Goal: Task Accomplishment & Management: Manage account settings

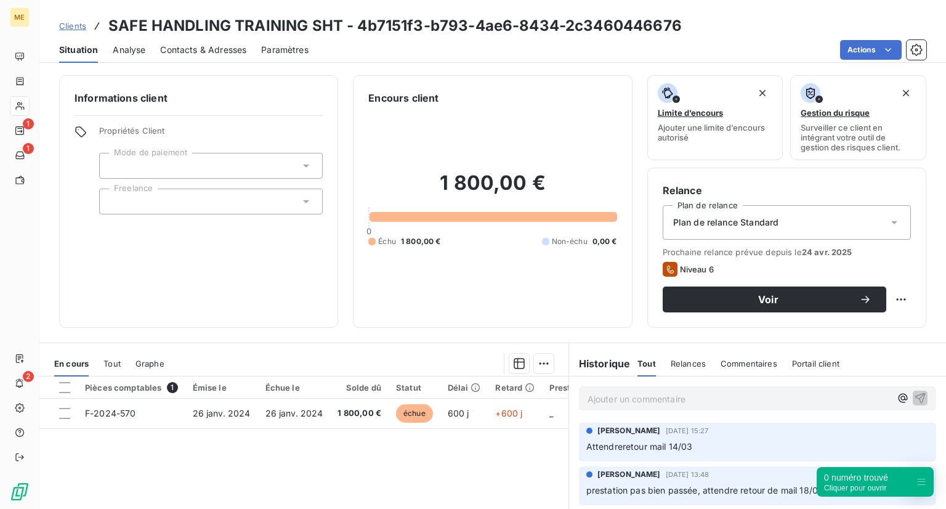
scroll to position [127, 0]
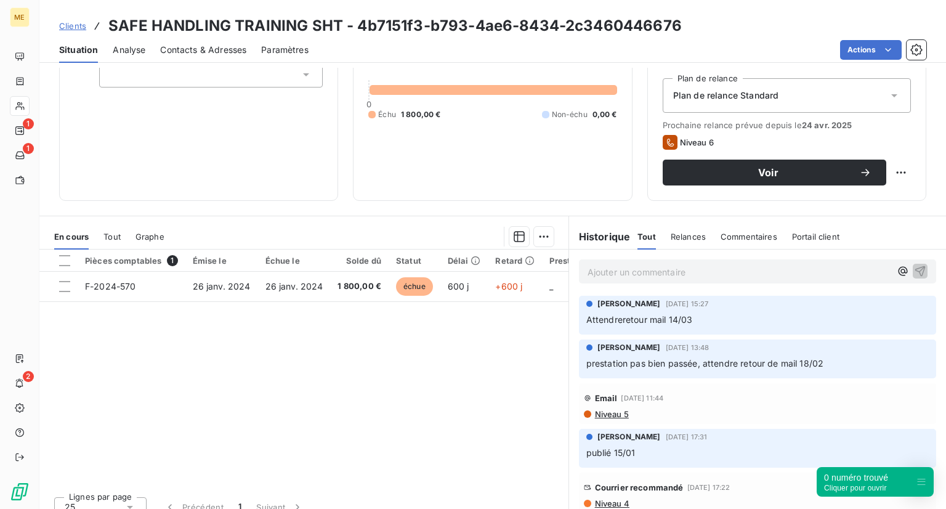
click at [71, 25] on span "Clients" at bounding box center [72, 26] width 27 height 10
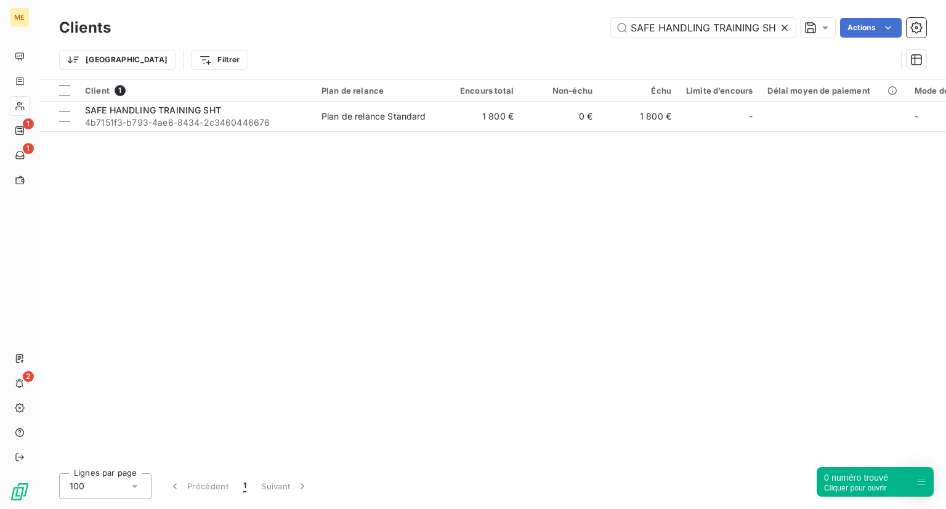
click at [785, 33] on icon at bounding box center [785, 28] width 12 height 12
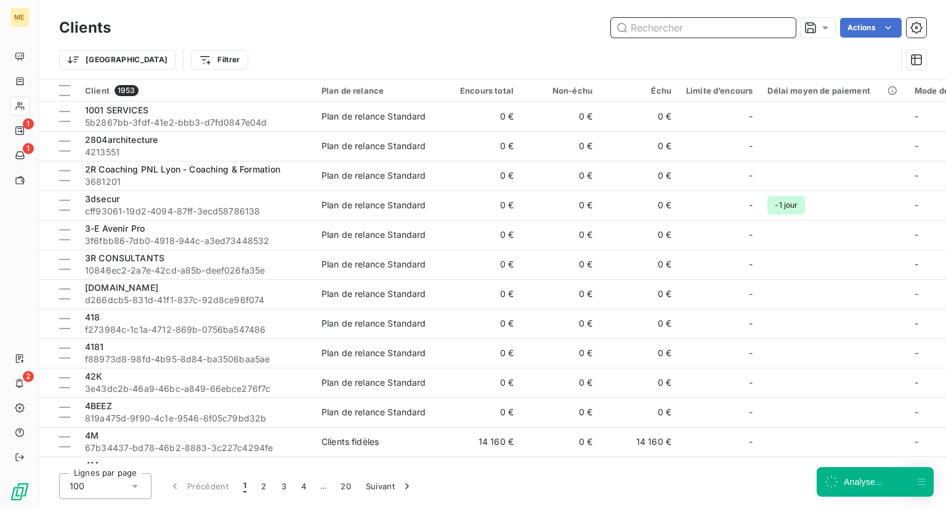
click at [750, 26] on input "text" at bounding box center [703, 28] width 185 height 20
paste input "[DOMAIN_NAME]"
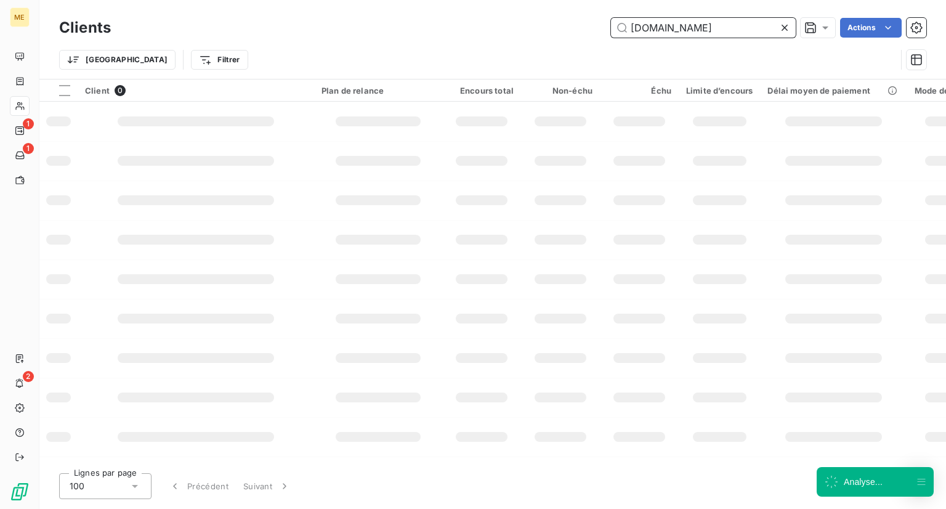
type input "[DOMAIN_NAME]"
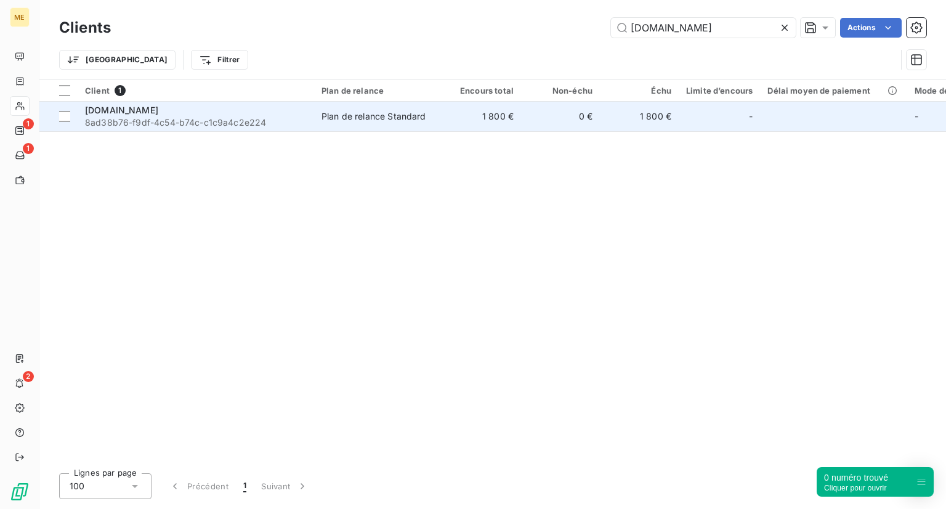
click at [289, 104] on div "[DOMAIN_NAME]" at bounding box center [196, 110] width 222 height 12
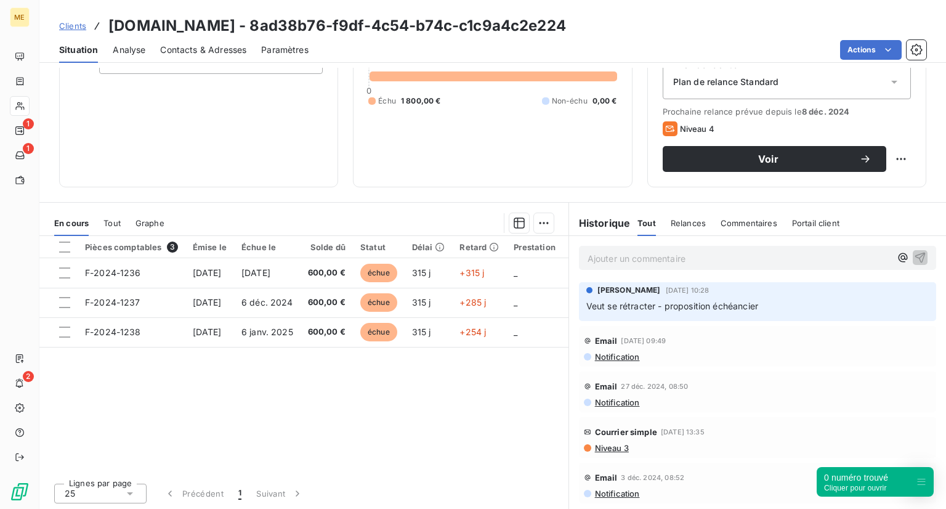
scroll to position [75, 0]
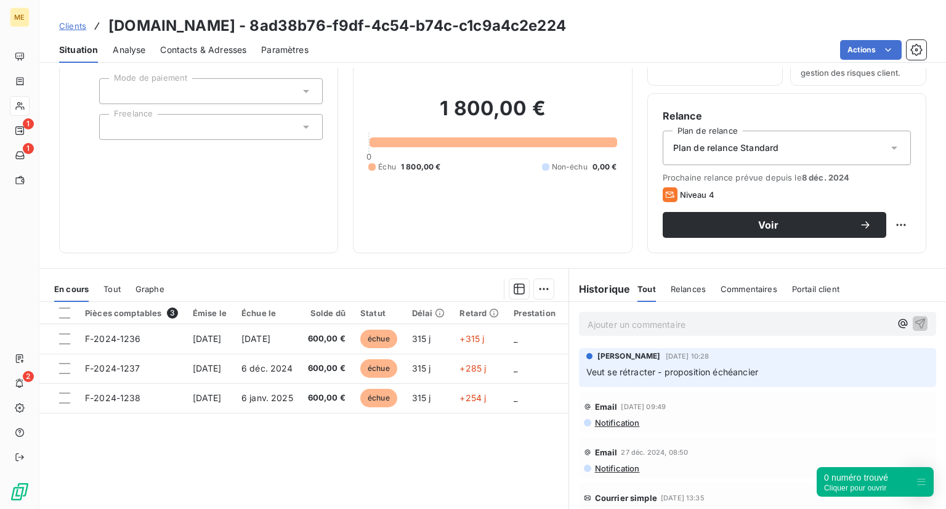
click at [665, 324] on p "Ajouter un commentaire ﻿" at bounding box center [739, 324] width 303 height 15
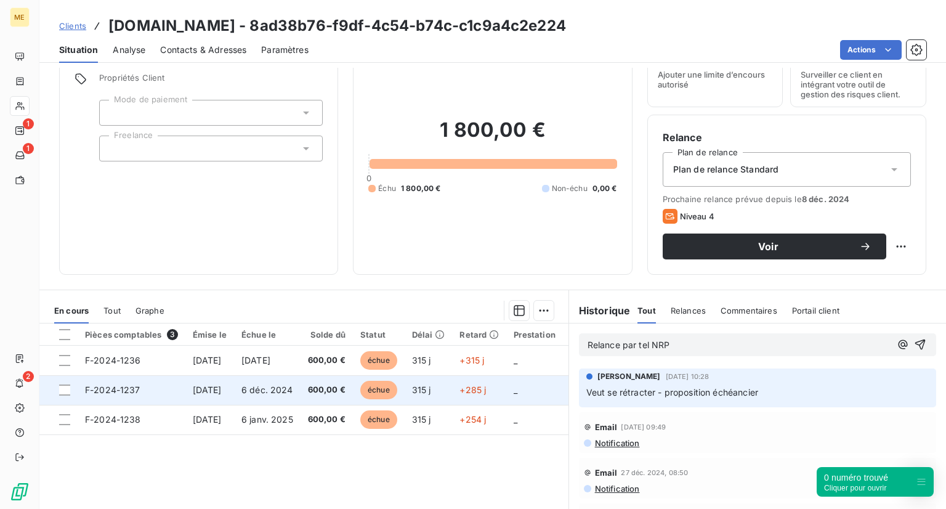
scroll to position [52, 0]
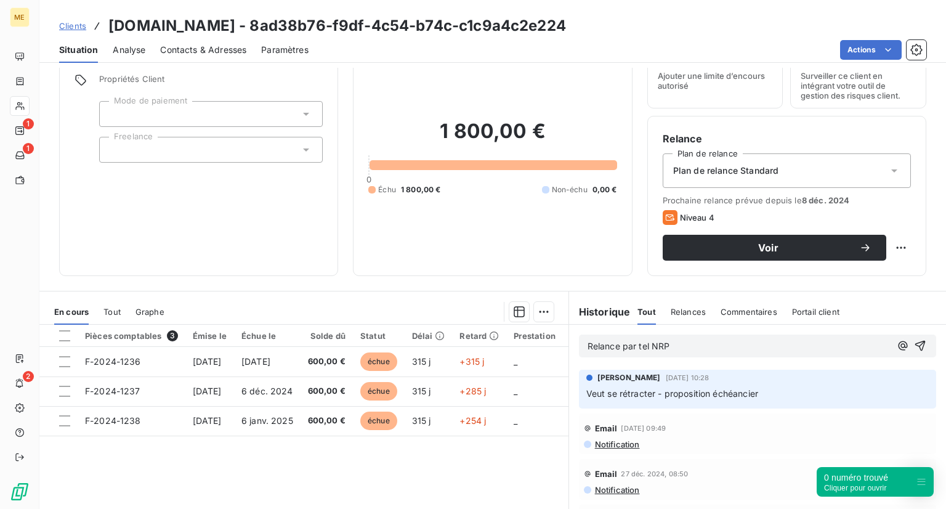
click at [185, 152] on div at bounding box center [211, 150] width 224 height 26
click at [192, 115] on div at bounding box center [211, 114] width 224 height 26
click at [203, 239] on div "Informations client Propriétés Client Mode de paiement Freelance" at bounding box center [198, 149] width 279 height 253
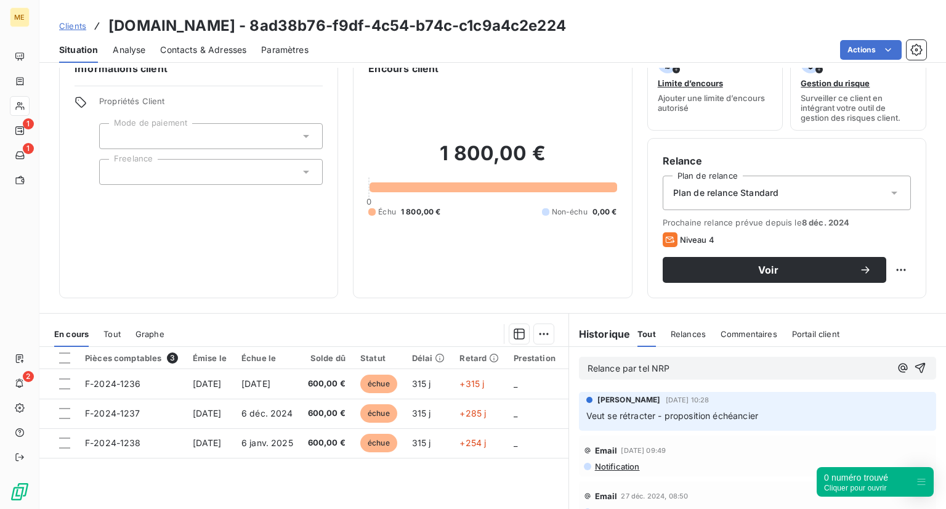
scroll to position [0, 0]
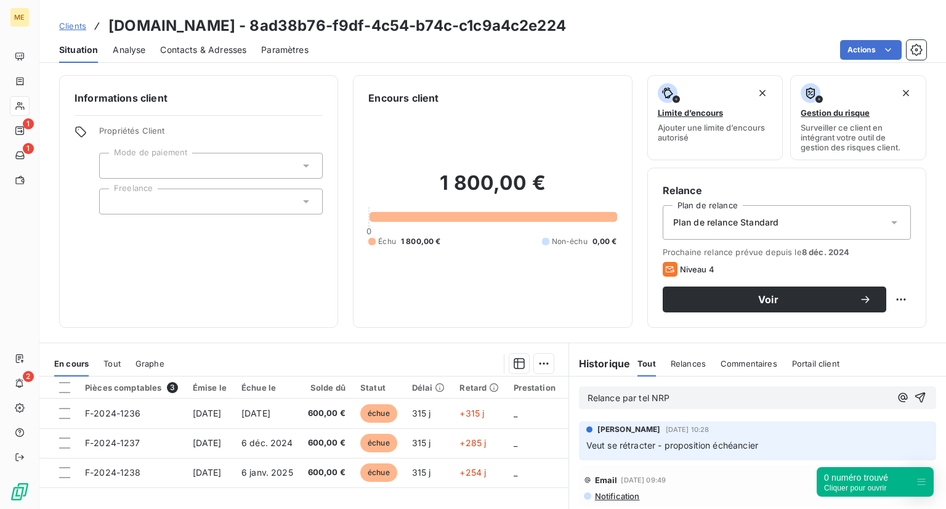
click at [74, 28] on span "Clients" at bounding box center [72, 26] width 27 height 10
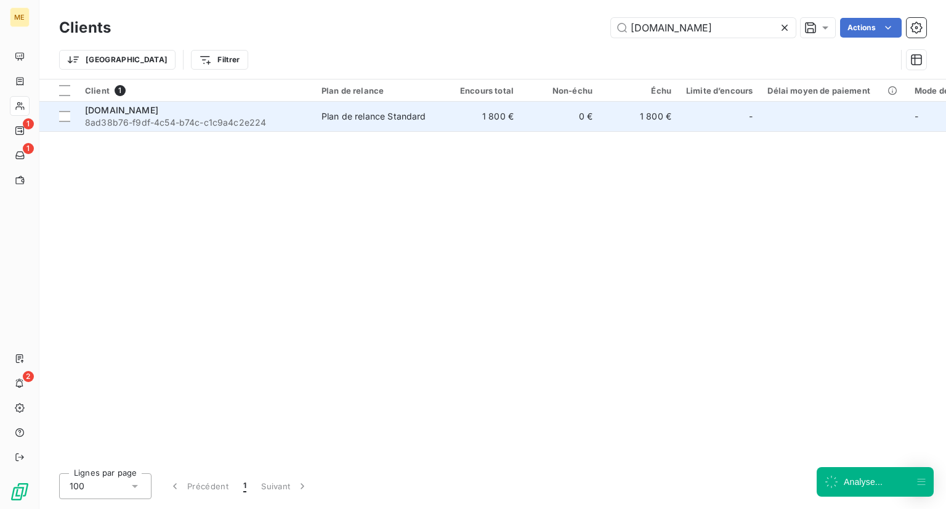
click at [110, 107] on span "[DOMAIN_NAME]" at bounding box center [121, 110] width 73 height 10
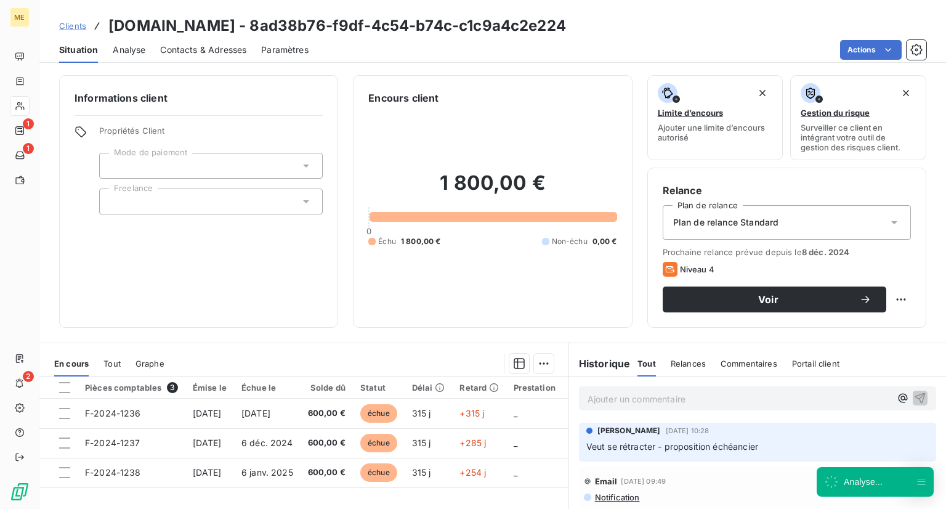
click at [118, 44] on span "Analyse" at bounding box center [129, 50] width 33 height 12
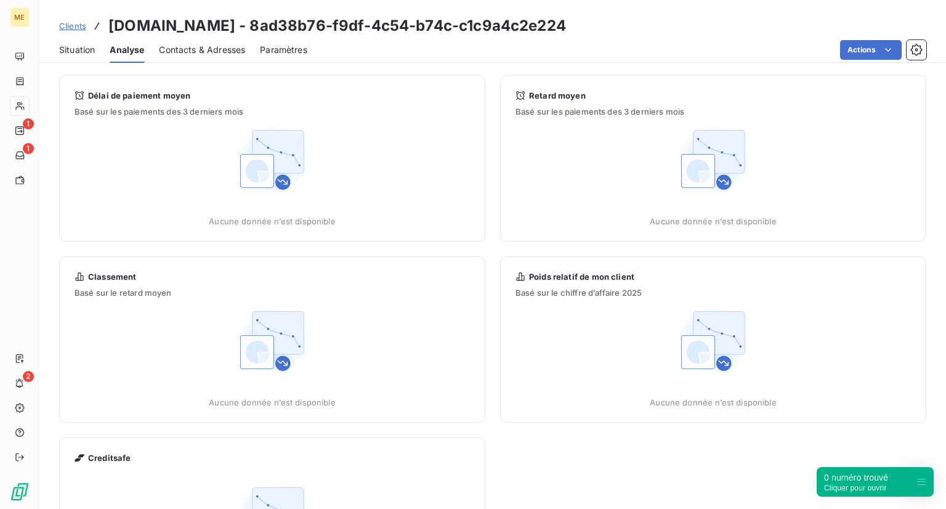
click at [84, 45] on span "Situation" at bounding box center [77, 50] width 36 height 12
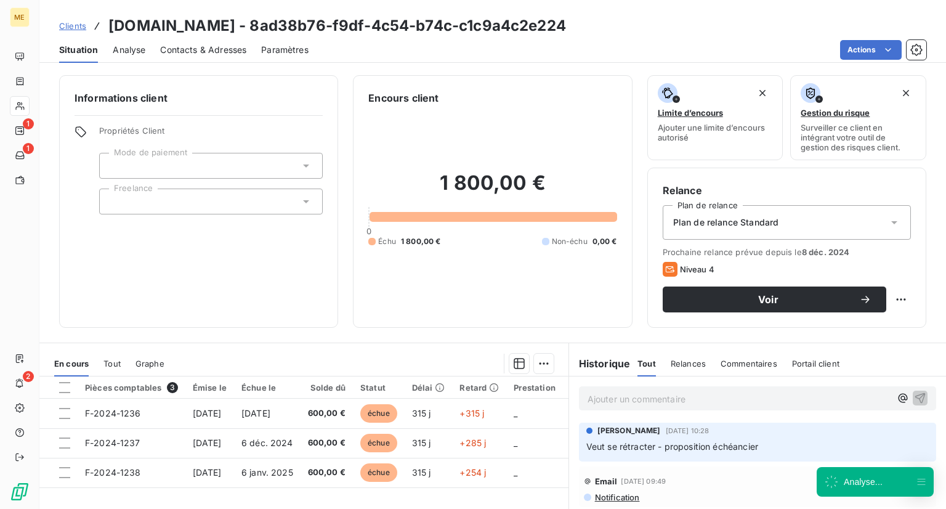
click at [177, 206] on div at bounding box center [211, 201] width 224 height 26
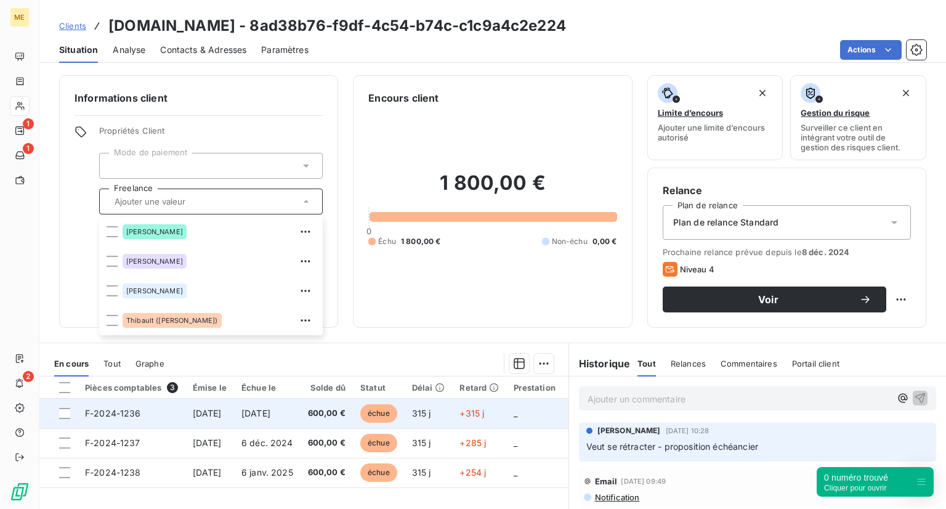
click at [397, 413] on span "échue" at bounding box center [378, 413] width 37 height 18
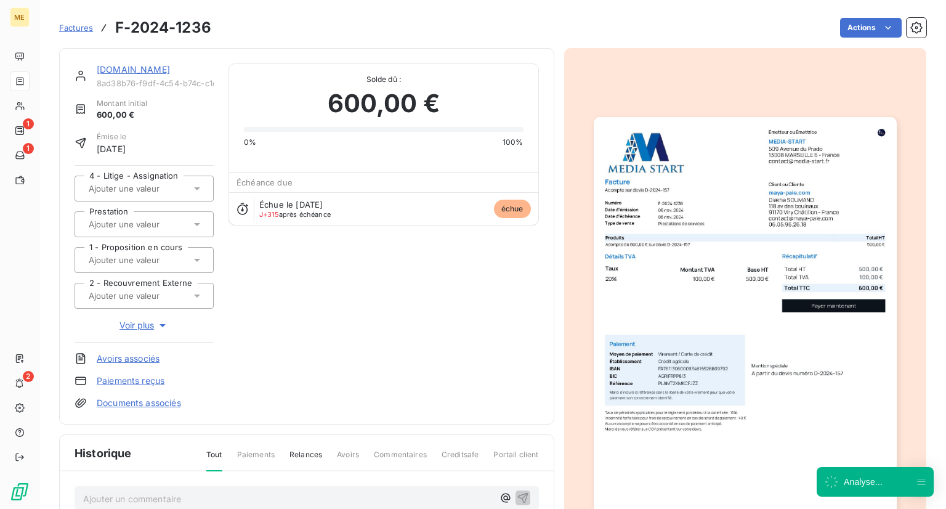
click at [291, 204] on span "Échue le [DATE]" at bounding box center [290, 205] width 63 height 10
click at [165, 283] on div at bounding box center [144, 296] width 139 height 26
click at [177, 256] on input "text" at bounding box center [149, 259] width 124 height 11
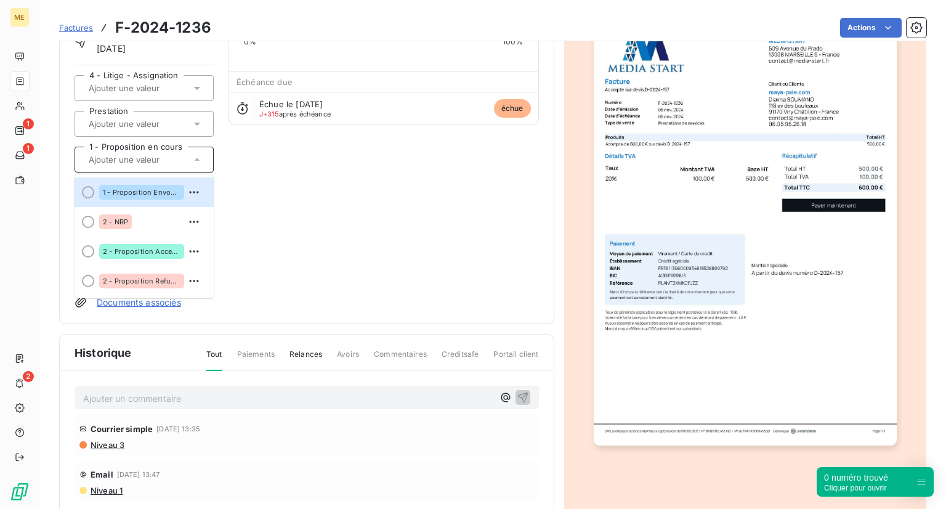
scroll to position [99, 0]
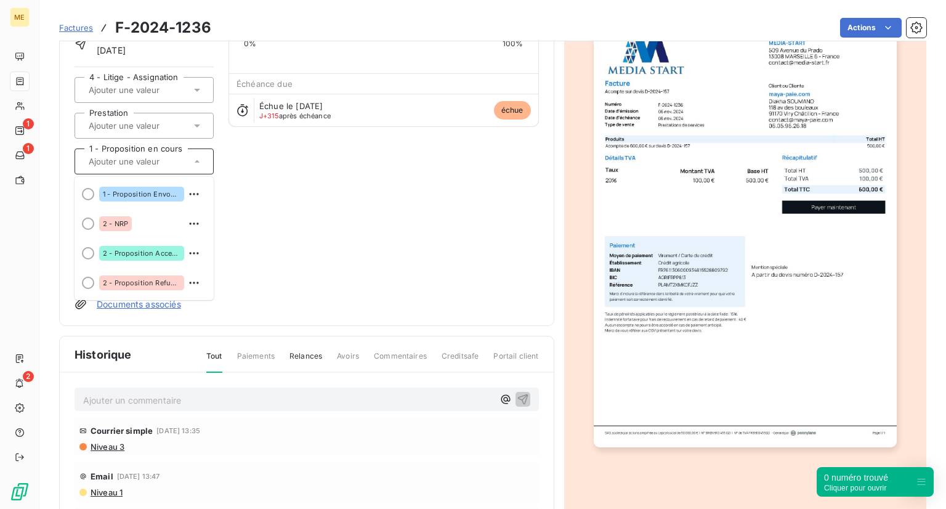
click at [162, 121] on input "text" at bounding box center [149, 125] width 124 height 11
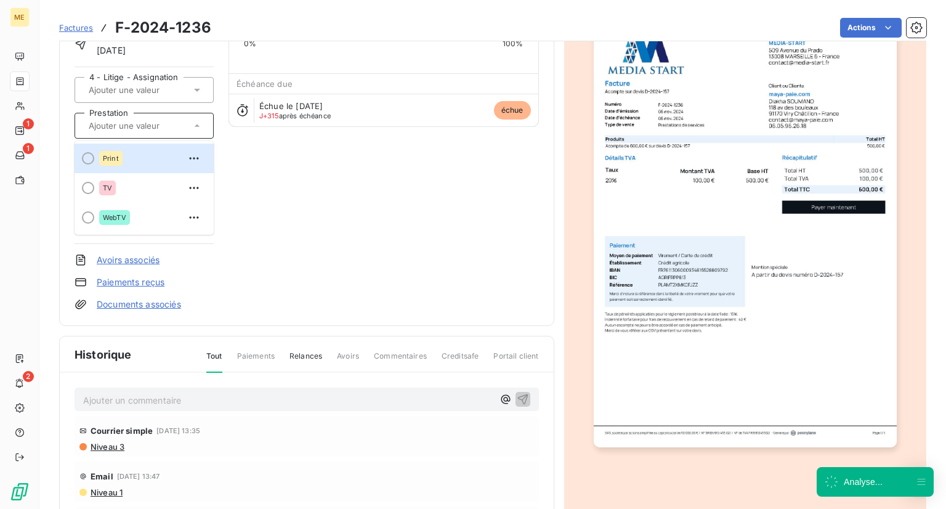
click at [158, 104] on div "4 - Litige - Assignation Prestation Print TV WebTV 1 - Proposition en cours 2 -…" at bounding box center [144, 155] width 139 height 177
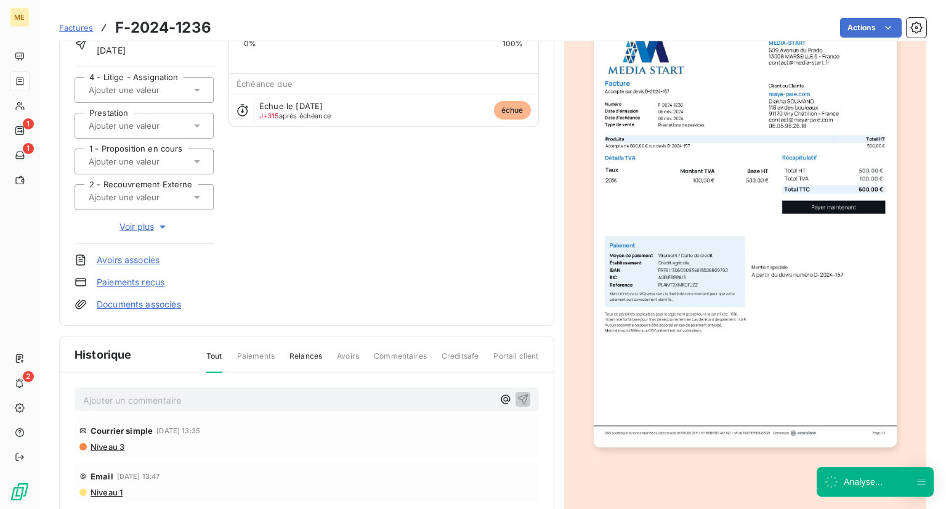
click at [158, 101] on div at bounding box center [144, 90] width 139 height 26
click at [328, 204] on div "[DOMAIN_NAME] 8ad38b76-f9df-4c54-b74c-c1c9a4c2e224 Montant initial 600,00 € Émi…" at bounding box center [307, 138] width 464 height 346
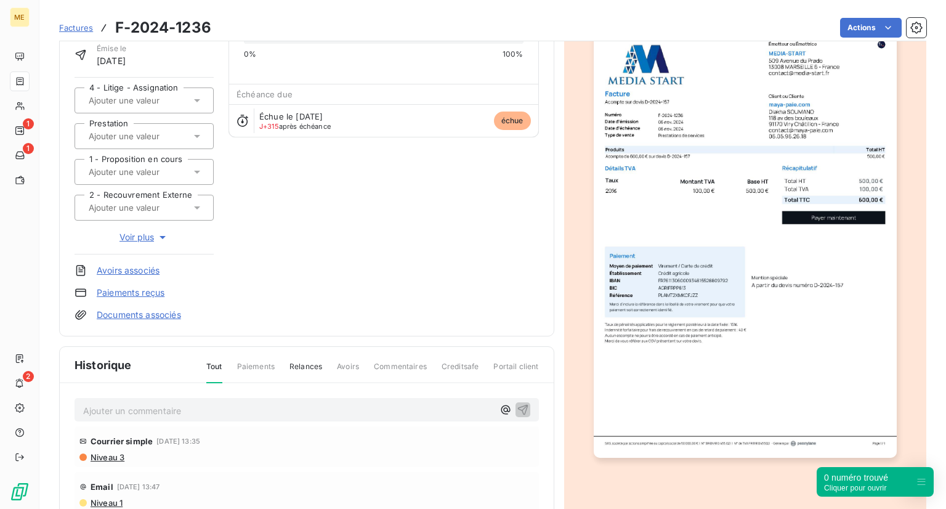
scroll to position [90, 0]
click at [148, 233] on span "Voir plus" at bounding box center [144, 236] width 49 height 12
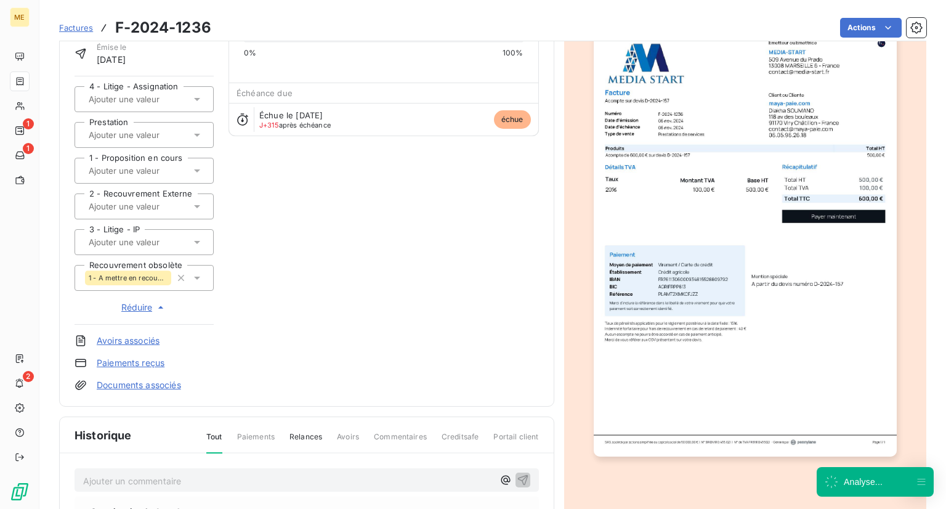
click at [156, 275] on span "1 - A mettre en recouvrement" at bounding box center [128, 277] width 79 height 7
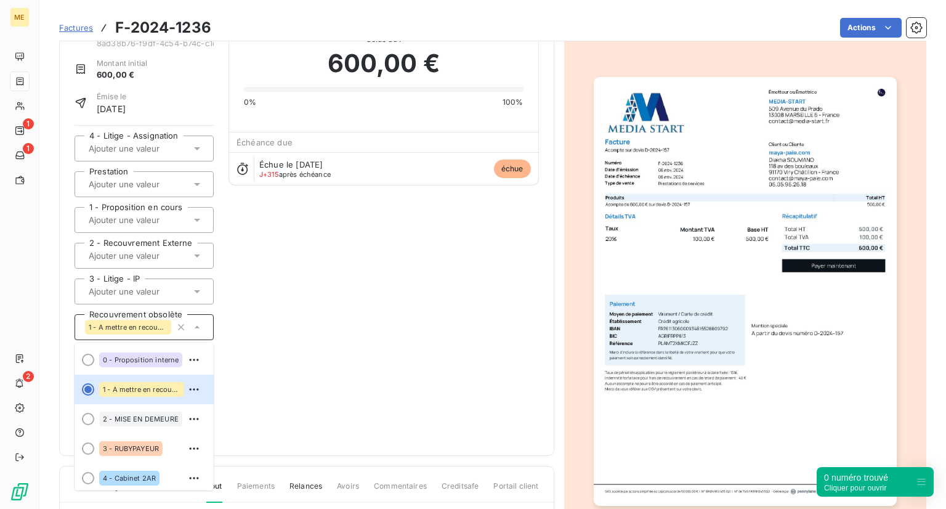
scroll to position [42, 0]
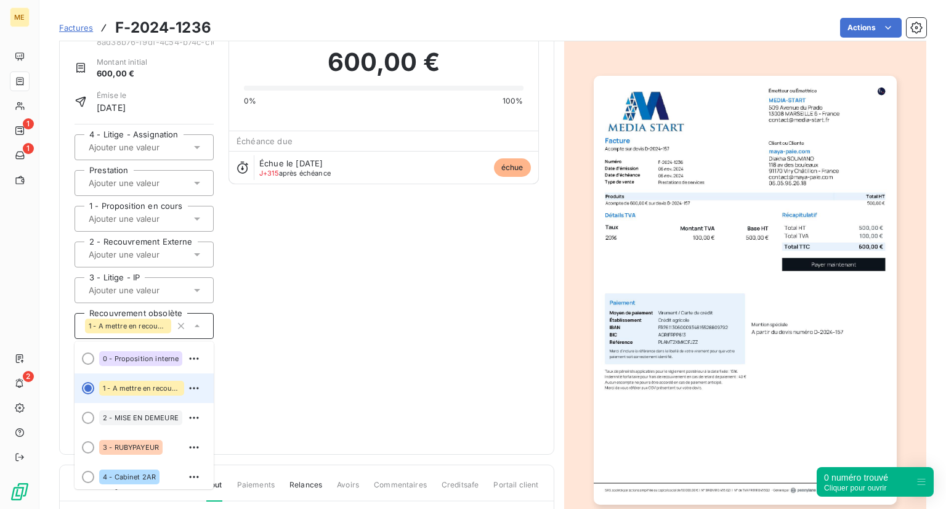
click at [151, 384] on span "1 - A mettre en recouvrement" at bounding box center [142, 387] width 78 height 7
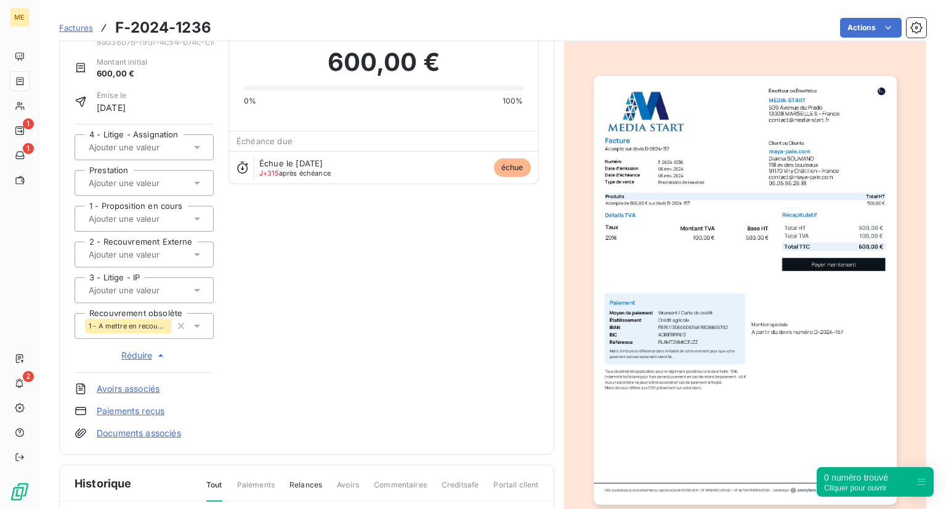
scroll to position [0, 0]
click at [313, 339] on div "[DOMAIN_NAME] 8ad38b76-f9df-4c54-b74c-c1c9a4c2e224 Montant initial 600,00 € Émi…" at bounding box center [307, 230] width 464 height 417
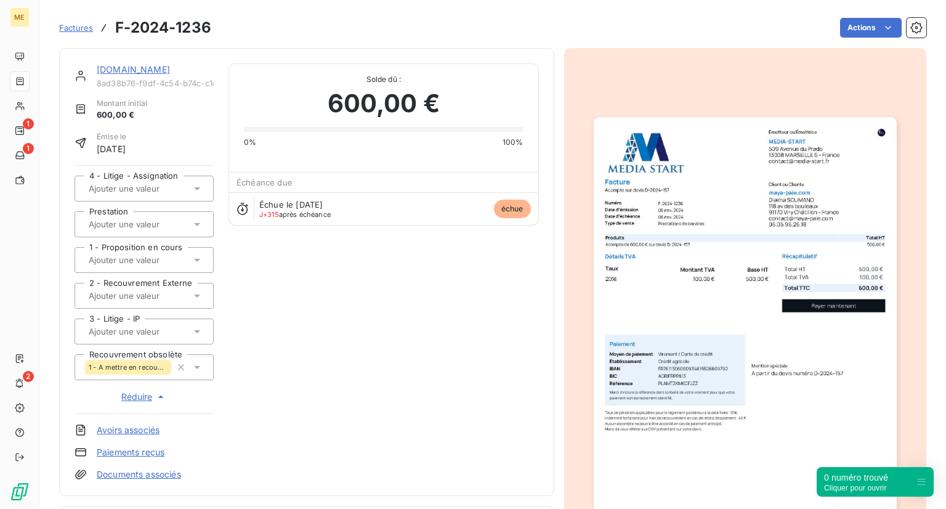
click at [84, 35] on div "Factures F-2024-1236" at bounding box center [135, 28] width 152 height 22
click at [79, 31] on span "Factures" at bounding box center [76, 28] width 34 height 10
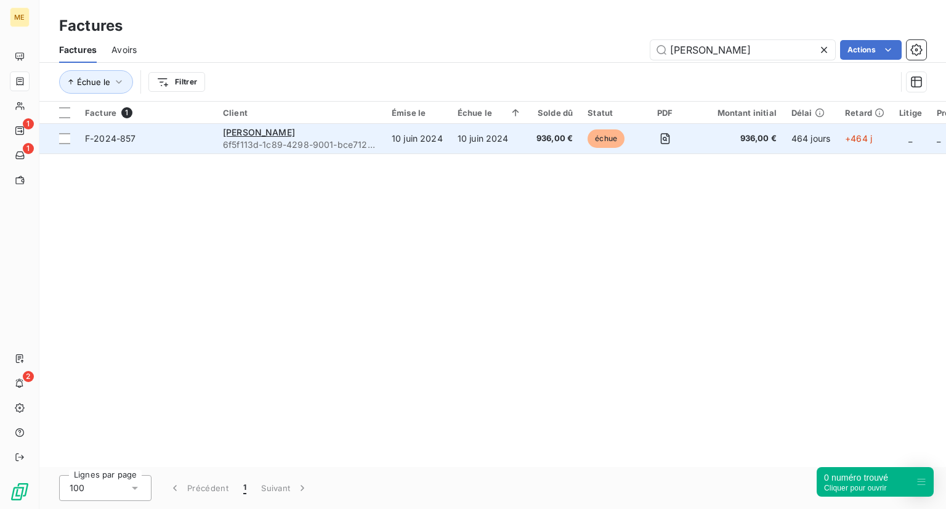
click at [193, 131] on td "F-2024-857" at bounding box center [147, 139] width 138 height 30
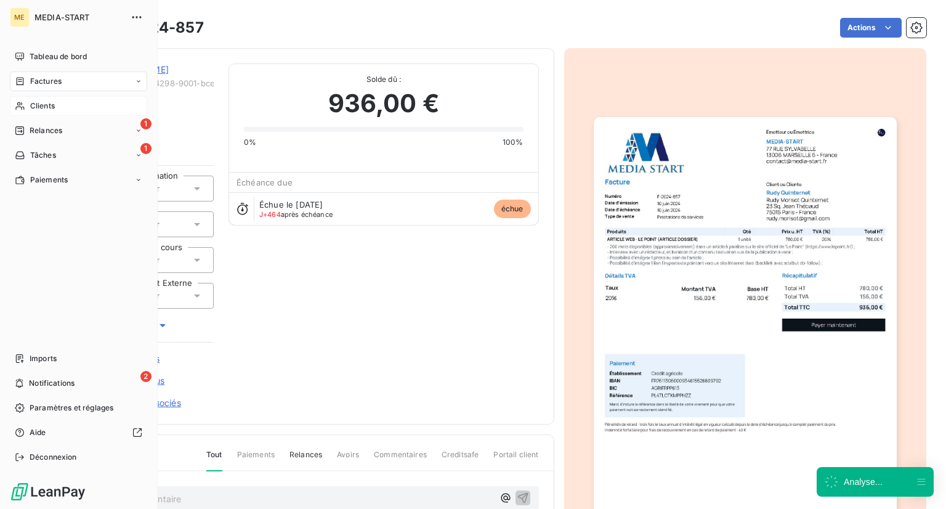
click at [25, 96] on div "Clients" at bounding box center [78, 106] width 137 height 20
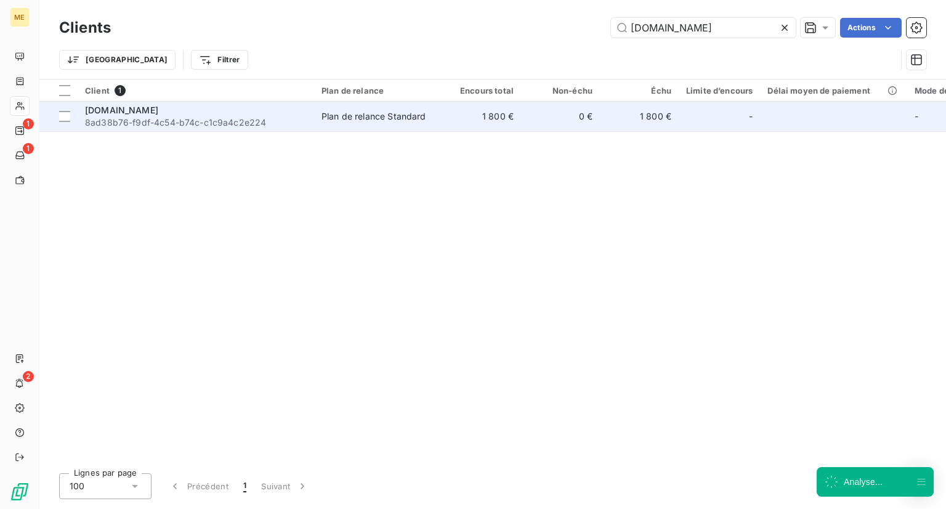
click at [345, 129] on td "Plan de relance Standard" at bounding box center [378, 117] width 128 height 30
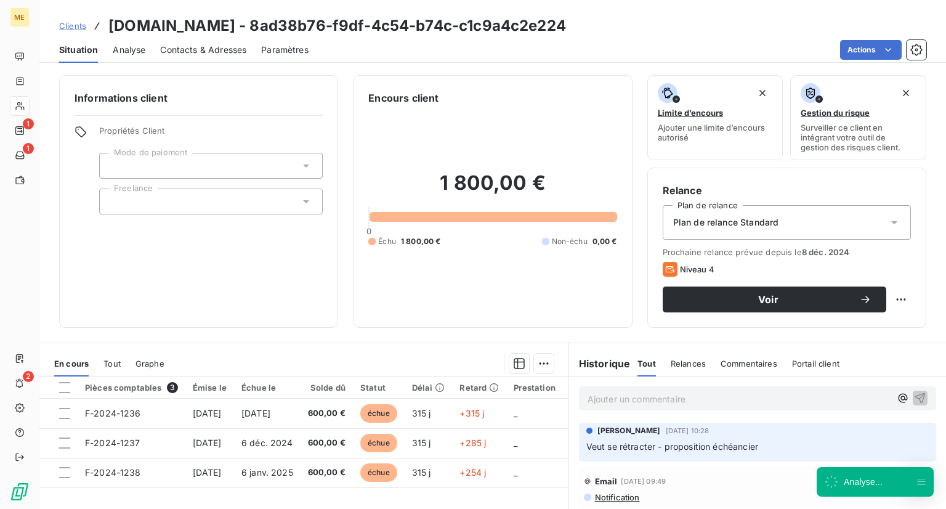
click at [753, 284] on div "Prochaine relance prévue depuis le [DATE] Niveau 4 Voir" at bounding box center [787, 279] width 248 height 65
click at [752, 289] on button "Voir" at bounding box center [775, 299] width 224 height 26
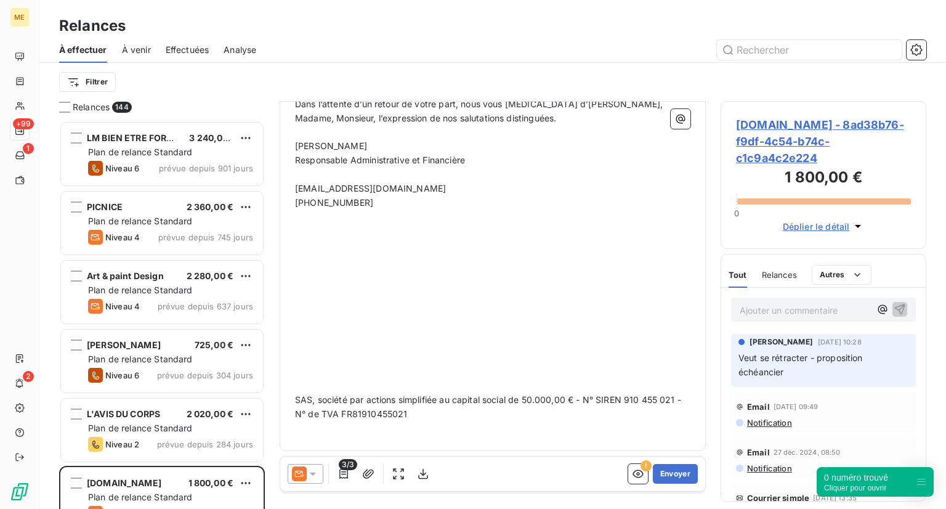
scroll to position [465, 0]
click at [345, 474] on icon "button" at bounding box center [344, 474] width 12 height 12
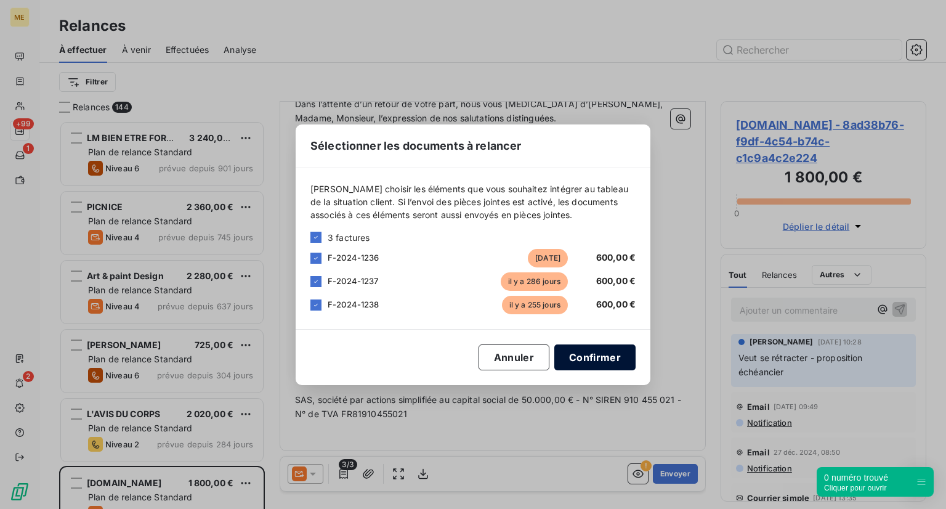
click at [578, 363] on button "Confirmer" at bounding box center [594, 357] width 81 height 26
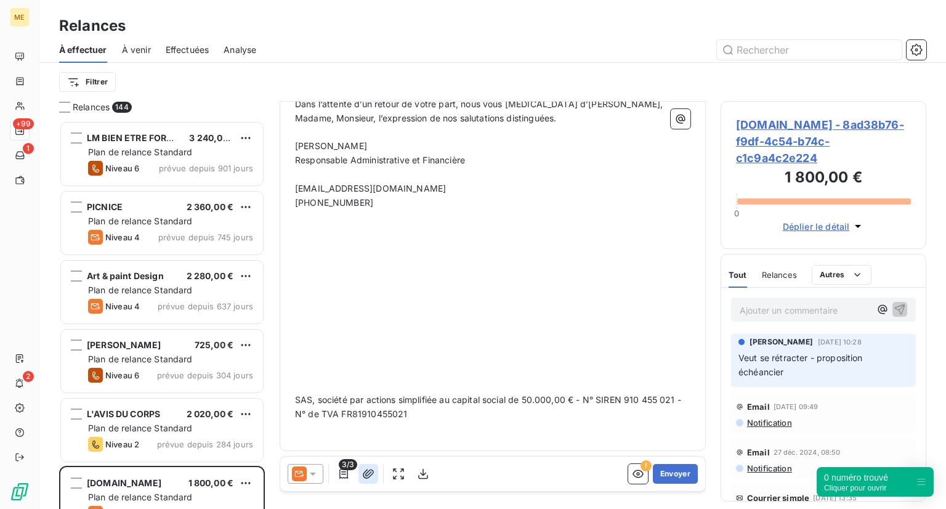
click at [366, 472] on icon "button" at bounding box center [368, 474] width 12 height 12
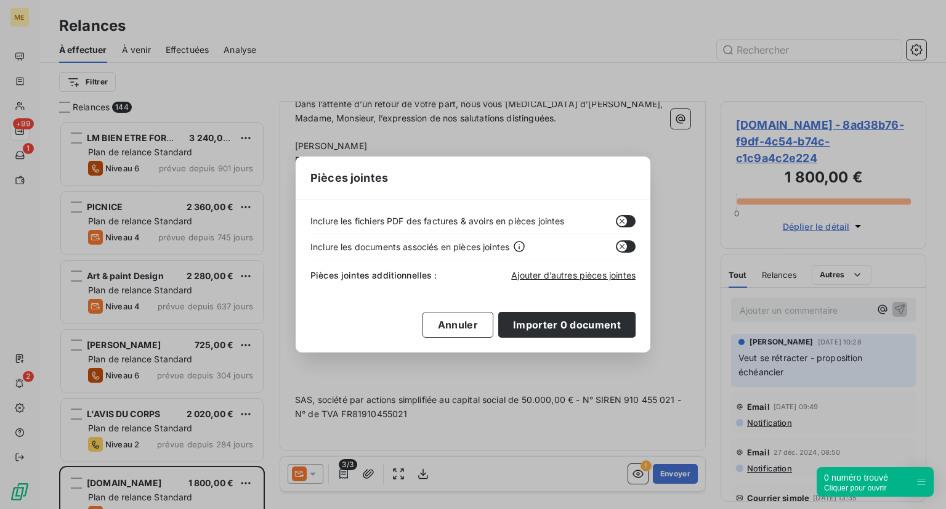
click at [616, 221] on button "button" at bounding box center [626, 221] width 20 height 12
click at [521, 329] on button "Importer 0 document" at bounding box center [566, 325] width 137 height 26
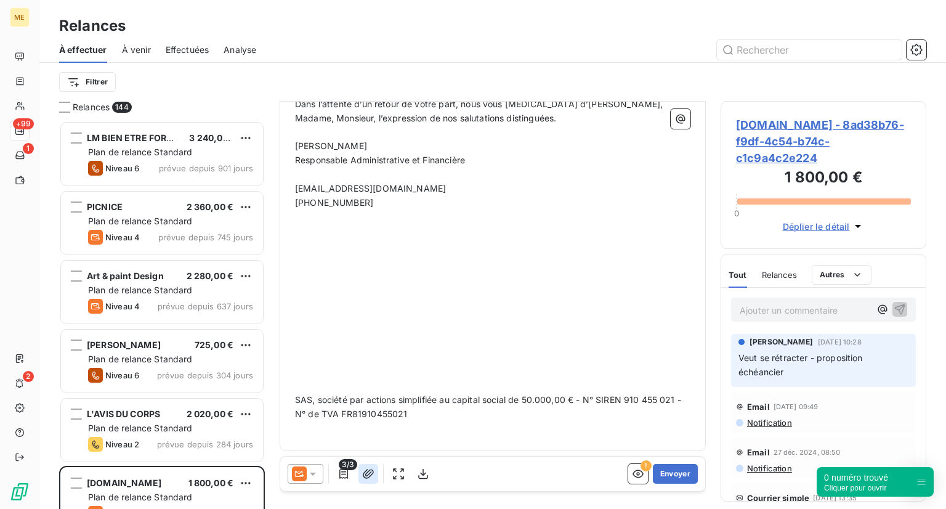
click at [365, 477] on icon "button" at bounding box center [368, 473] width 11 height 9
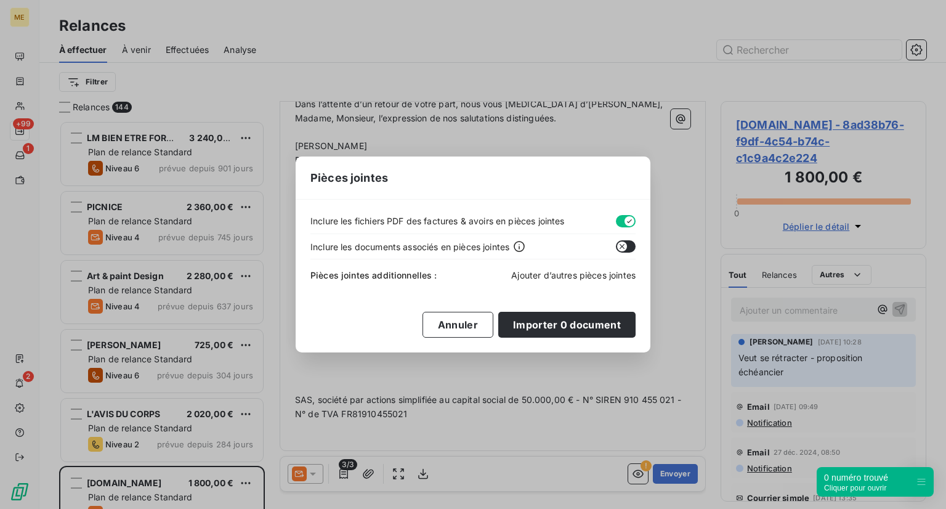
click at [522, 270] on span "Ajouter d’autres pièces jointes" at bounding box center [573, 275] width 124 height 10
click at [448, 328] on button "Annuler" at bounding box center [458, 325] width 71 height 26
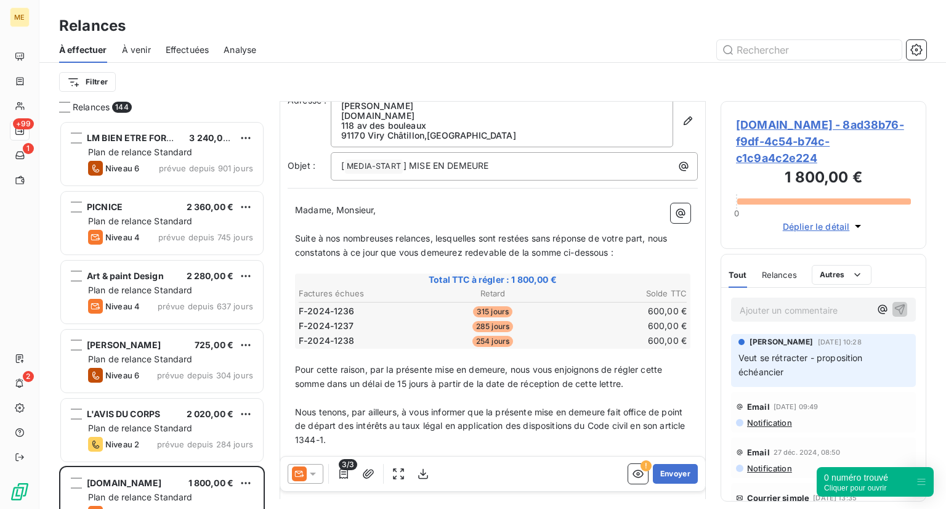
scroll to position [0, 0]
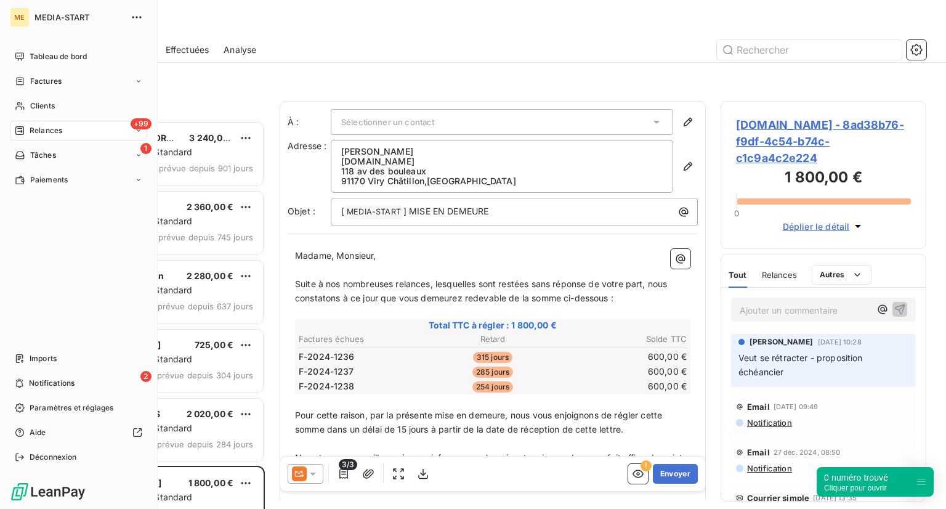
click at [42, 133] on span "Relances" at bounding box center [46, 130] width 33 height 11
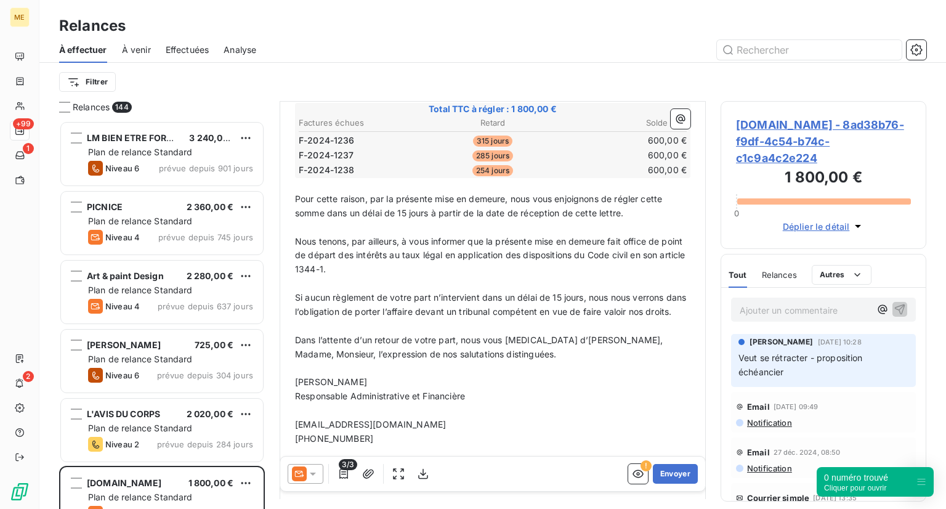
scroll to position [216, 0]
click at [677, 476] on button "Envoyer" at bounding box center [675, 474] width 45 height 20
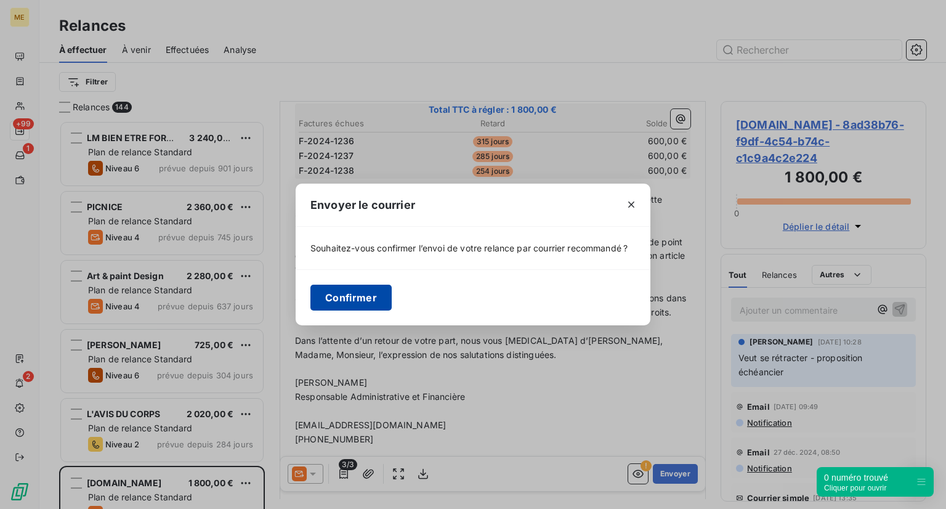
click at [347, 289] on button "Confirmer" at bounding box center [350, 298] width 81 height 26
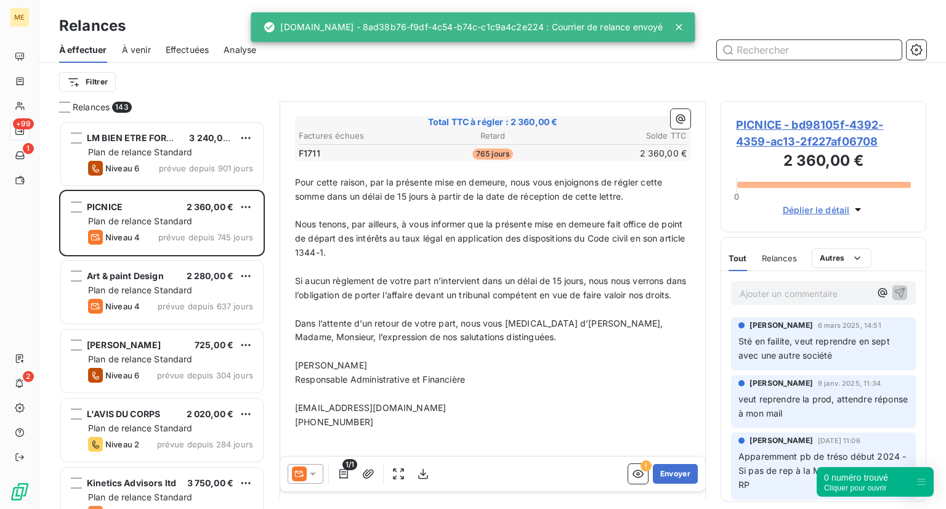
scroll to position [256, 0]
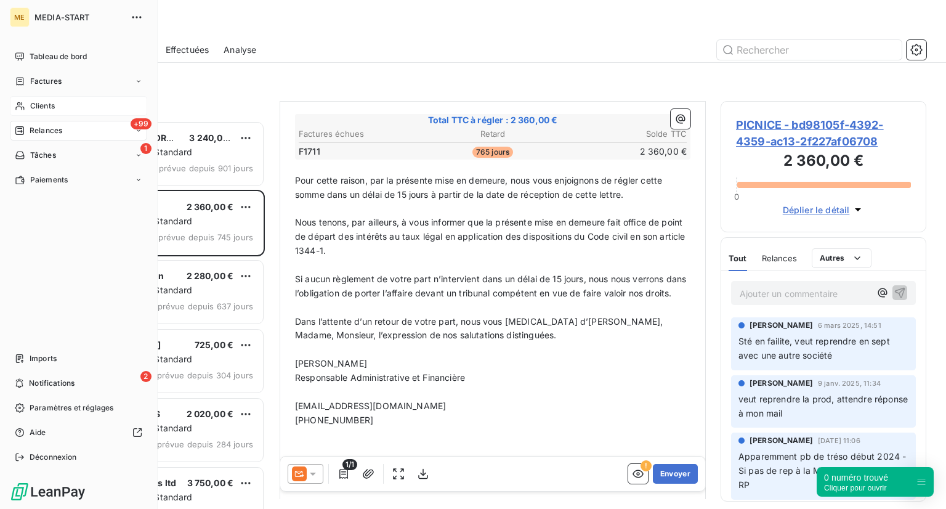
click at [60, 103] on div "Clients" at bounding box center [78, 106] width 137 height 20
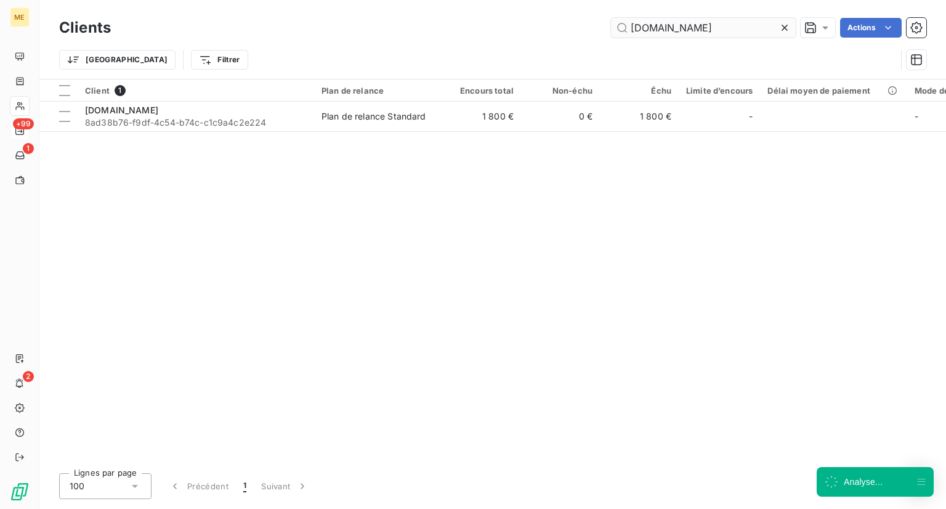
click at [776, 30] on input "[DOMAIN_NAME]" at bounding box center [703, 28] width 185 height 20
click at [781, 29] on icon at bounding box center [785, 28] width 12 height 12
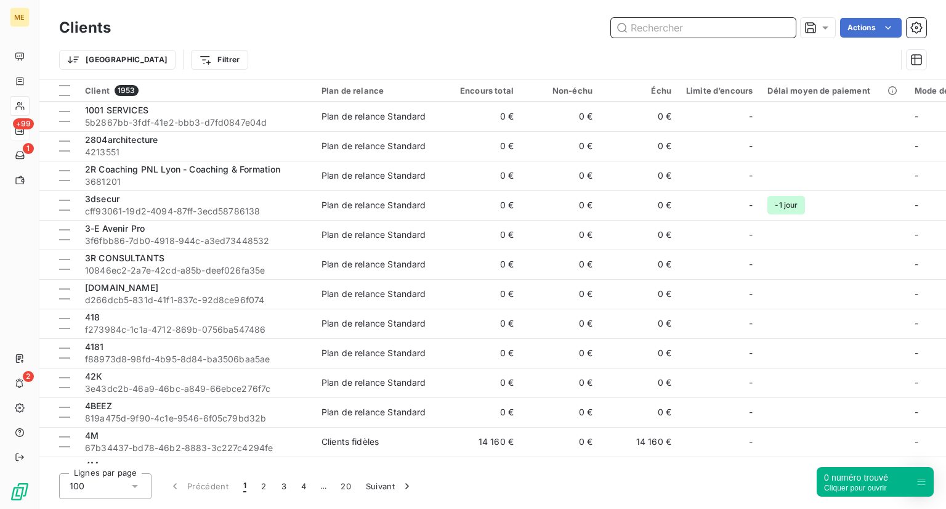
click at [641, 18] on input "text" at bounding box center [703, 28] width 185 height 20
paste input "[DOMAIN_NAME]"
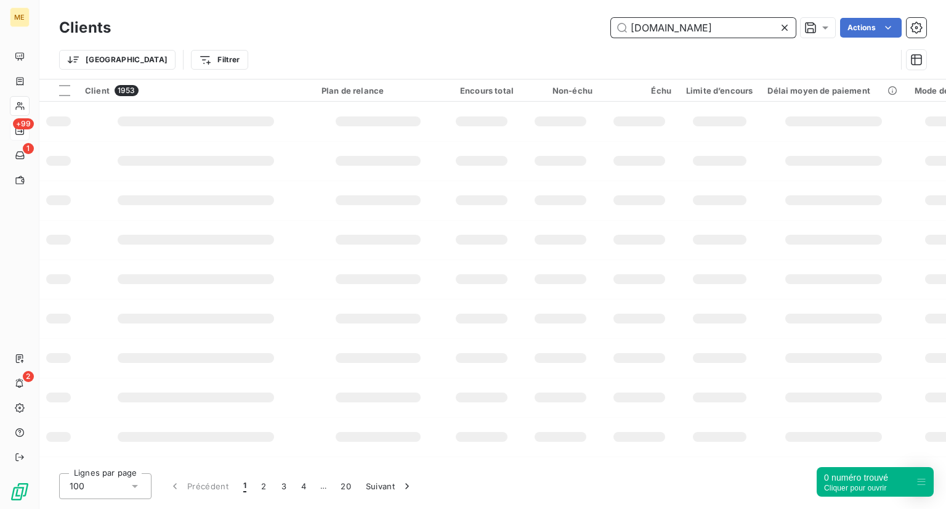
type input "[DOMAIN_NAME]"
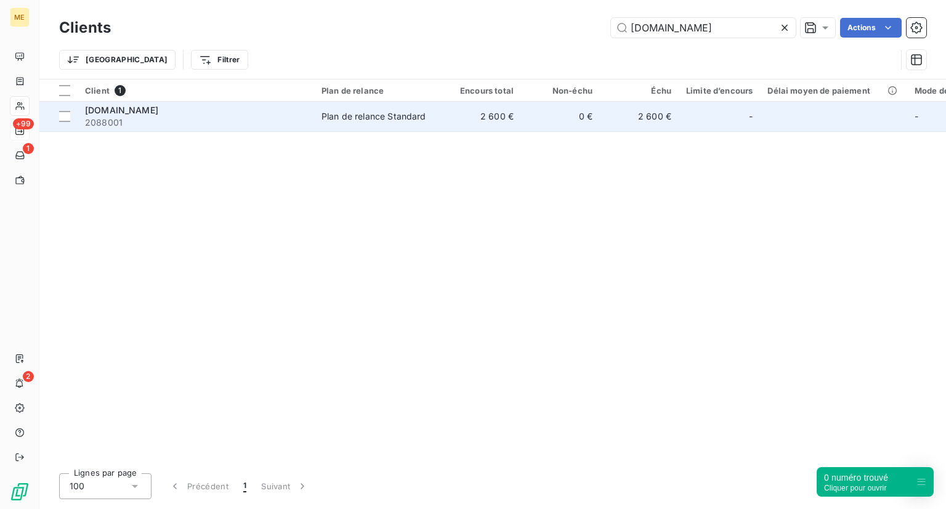
click at [341, 119] on div "Plan de relance Standard" at bounding box center [374, 116] width 105 height 12
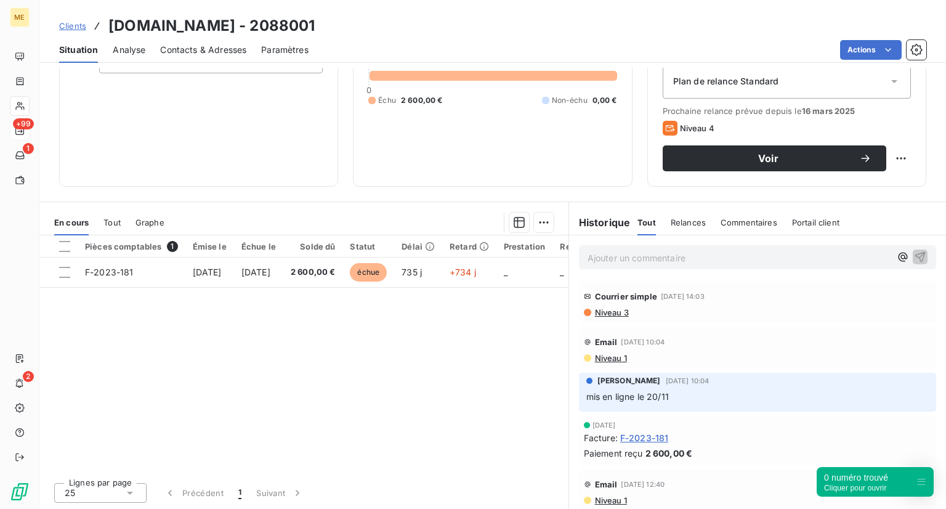
click at [110, 230] on div "Tout" at bounding box center [111, 222] width 17 height 26
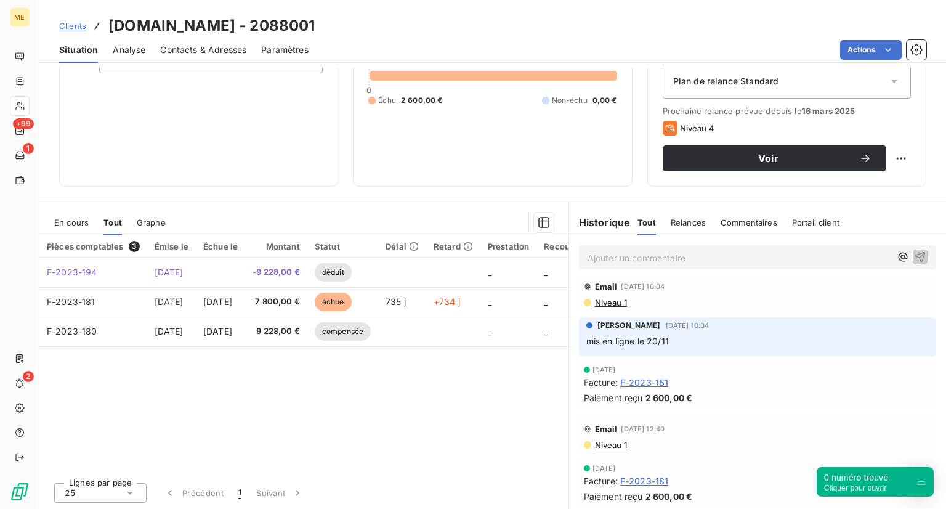
scroll to position [51, 0]
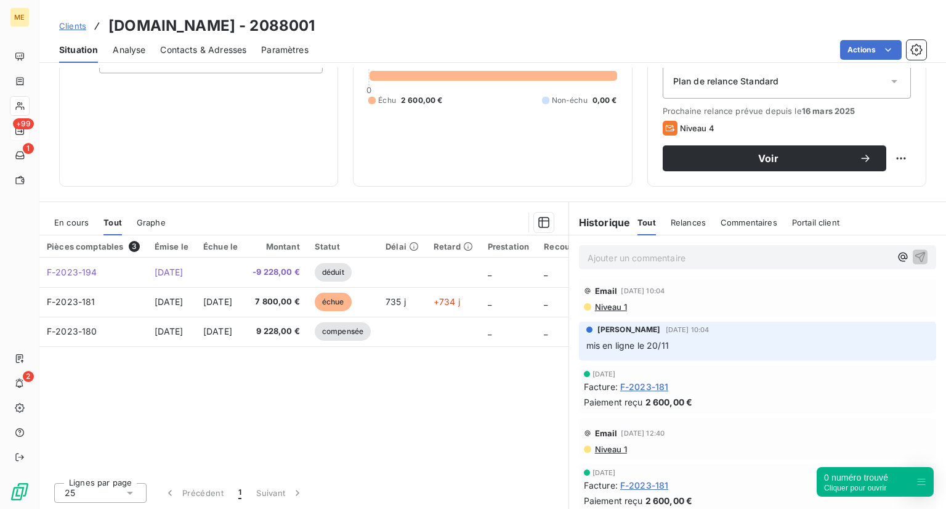
click at [80, 217] on span "En cours" at bounding box center [71, 222] width 34 height 10
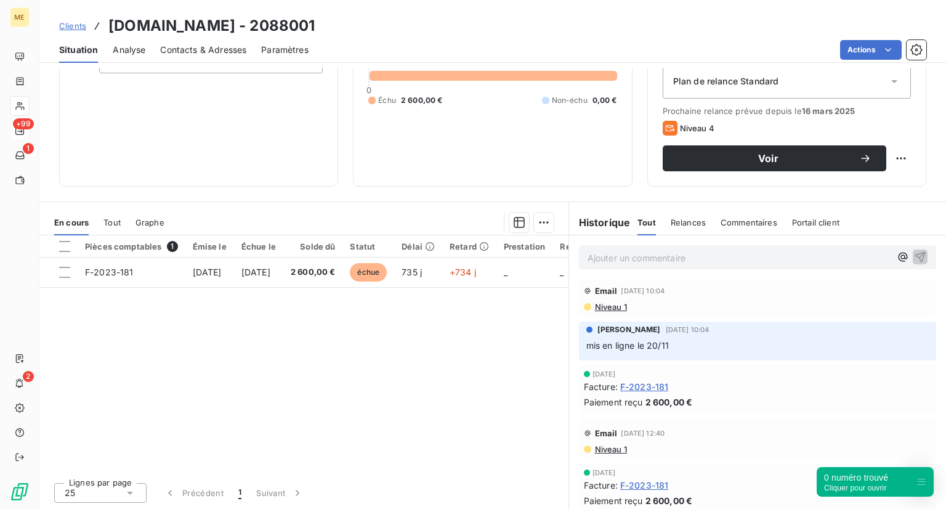
click at [118, 52] on span "Analyse" at bounding box center [129, 50] width 33 height 12
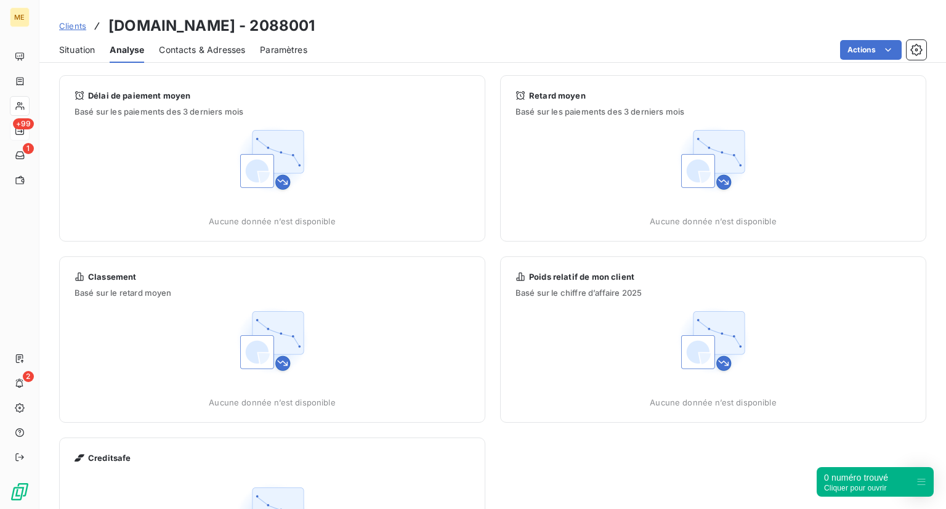
click at [185, 54] on span "Contacts & Adresses" at bounding box center [202, 50] width 86 height 12
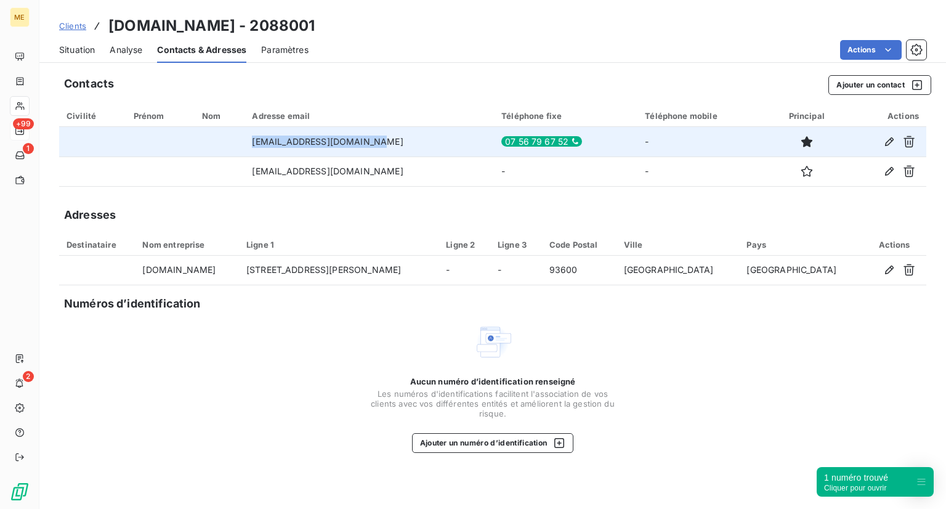
drag, startPoint x: 381, startPoint y: 145, endPoint x: 262, endPoint y: 139, distance: 119.7
click at [262, 139] on td "[EMAIL_ADDRESS][DOMAIN_NAME]" at bounding box center [369, 142] width 249 height 30
copy td "[EMAIL_ADDRESS][DOMAIN_NAME]"
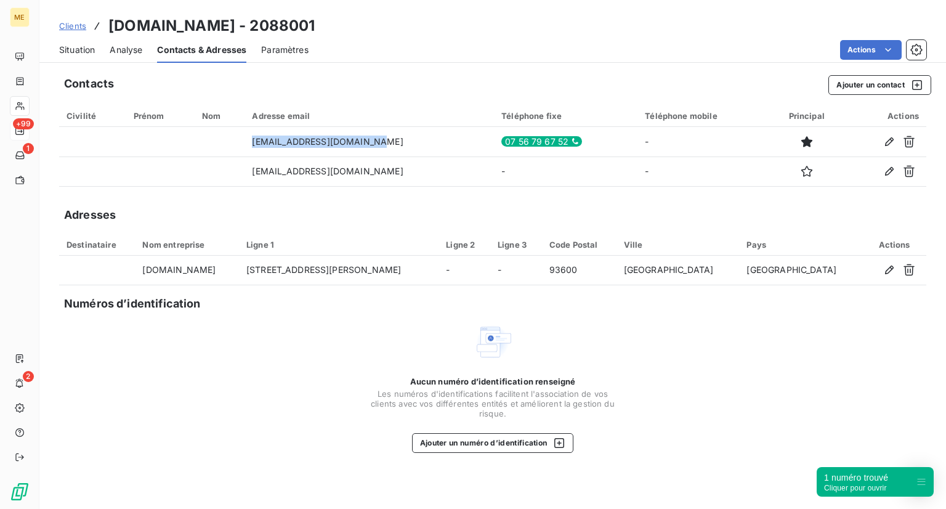
click at [60, 40] on div "Situation" at bounding box center [77, 50] width 36 height 26
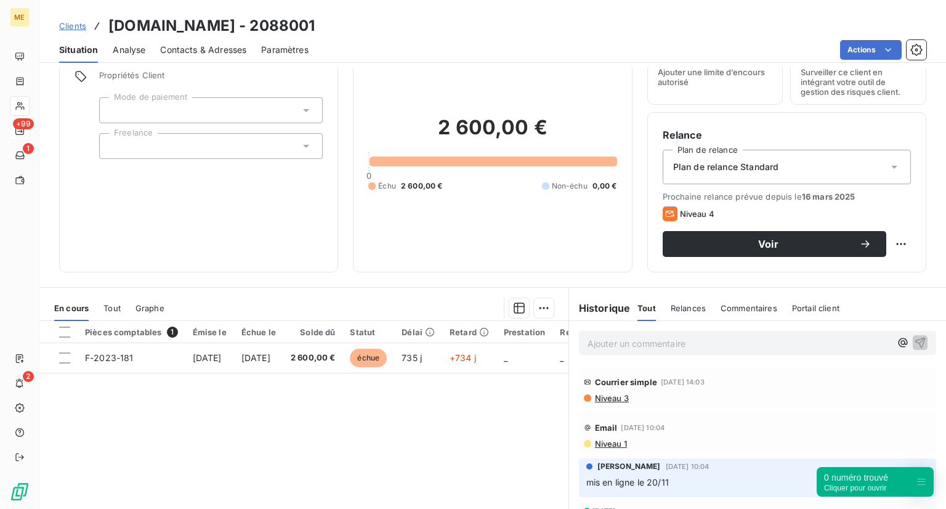
scroll to position [55, 0]
click at [62, 32] on div "Clients [DOMAIN_NAME] - 2088001" at bounding box center [187, 26] width 256 height 22
click at [62, 30] on span "Clients" at bounding box center [72, 26] width 27 height 10
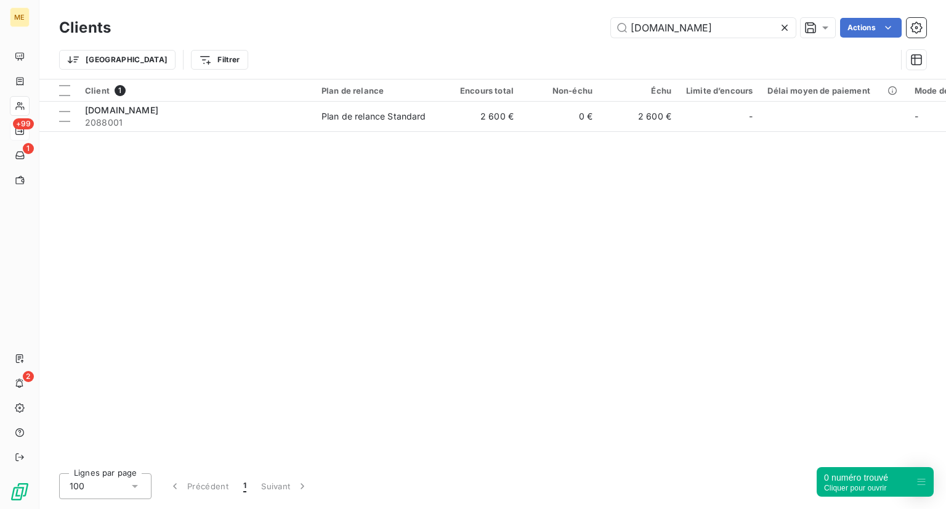
click at [788, 33] on icon at bounding box center [785, 28] width 12 height 12
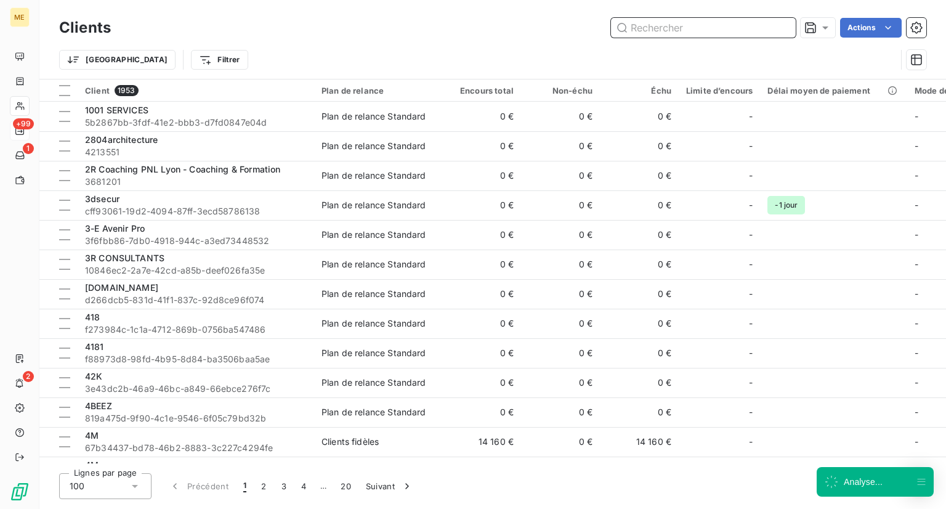
click at [649, 24] on input "text" at bounding box center [703, 28] width 185 height 20
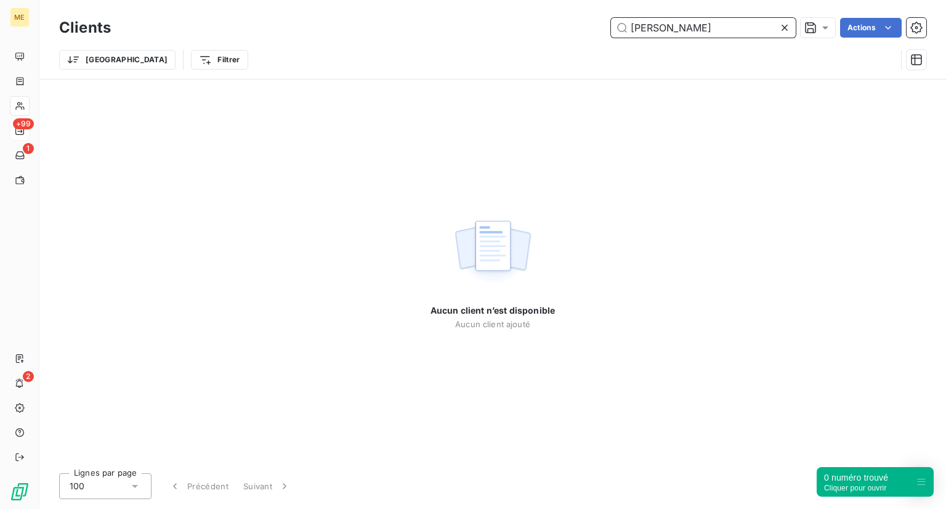
drag, startPoint x: 681, startPoint y: 26, endPoint x: 526, endPoint y: 7, distance: 156.4
click at [526, 7] on div "Clients [PERSON_NAME] Actions Trier Filtrer" at bounding box center [492, 39] width 907 height 79
paste input "[EMAIL_ADDRESS][DOMAIN_NAME]"
drag, startPoint x: 755, startPoint y: 28, endPoint x: 564, endPoint y: 39, distance: 191.3
click at [564, 39] on div "Clients [EMAIL_ADDRESS][DOMAIN_NAME] Actions" at bounding box center [492, 28] width 867 height 26
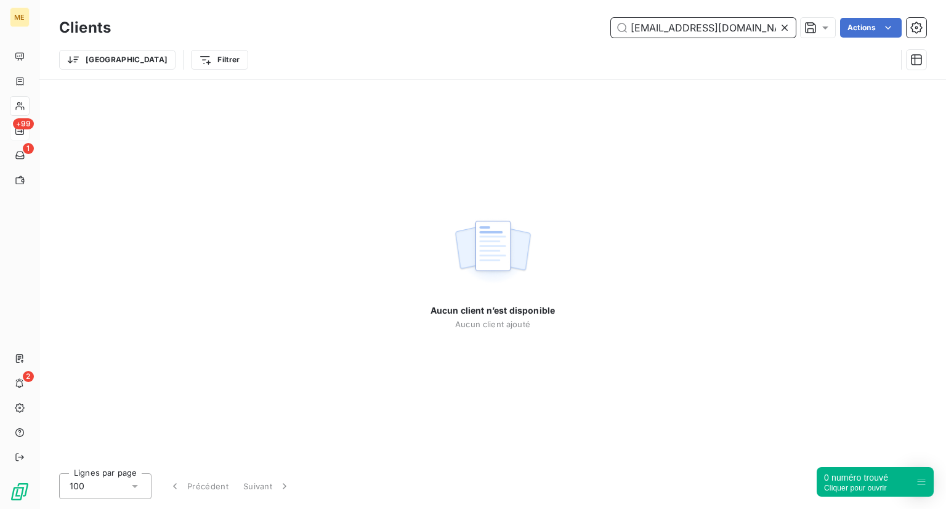
paste input "text"
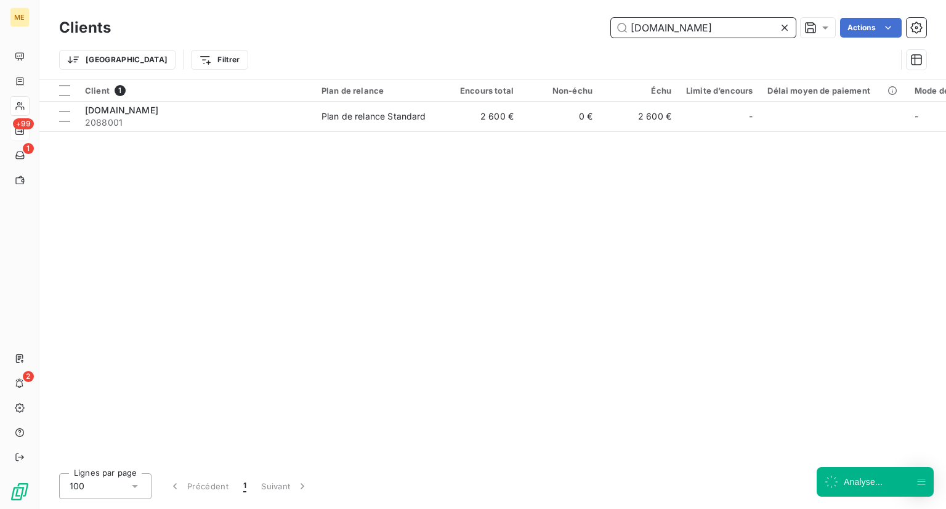
type input "[DOMAIN_NAME]"
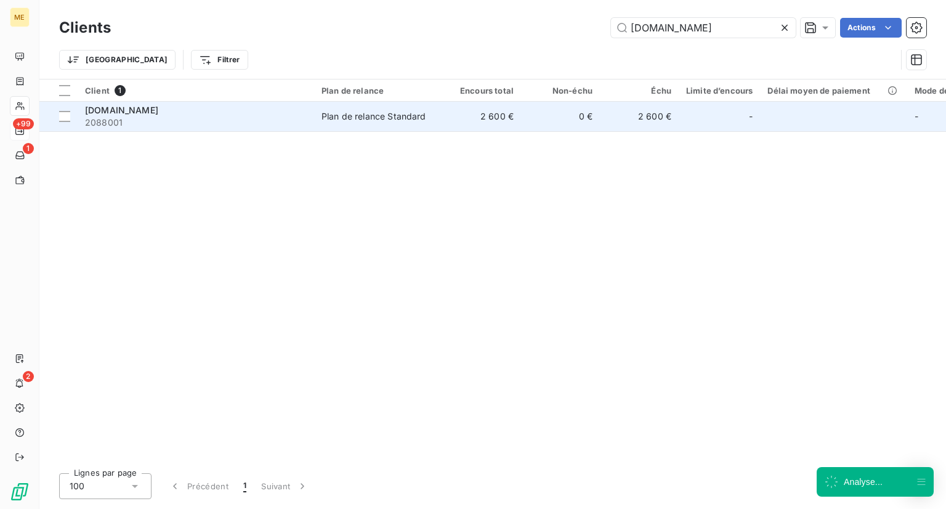
click at [350, 114] on div "Plan de relance Standard" at bounding box center [374, 116] width 105 height 12
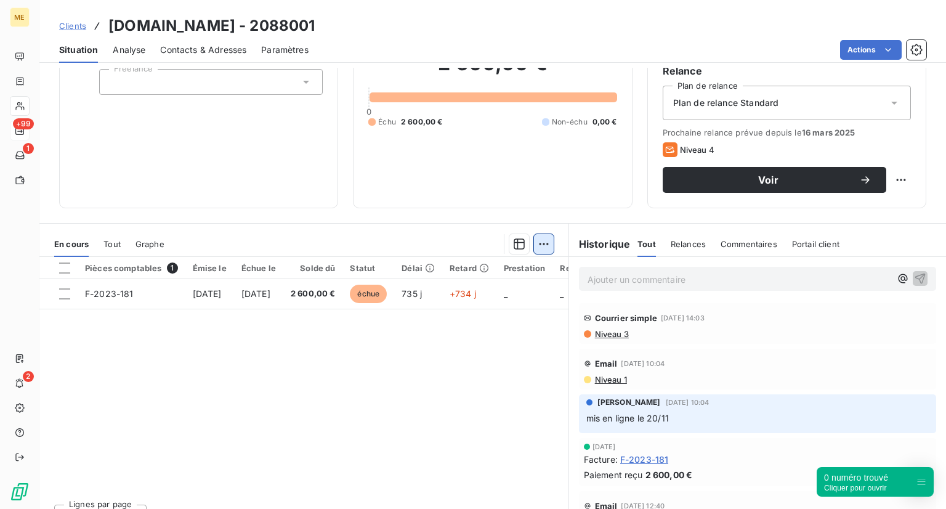
scroll to position [118, 0]
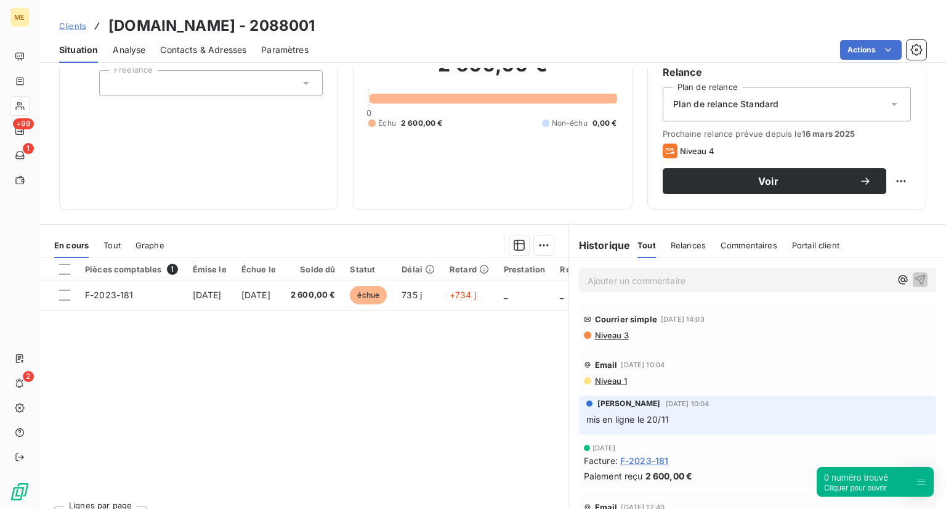
click at [674, 277] on p "Ajouter un commentaire ﻿" at bounding box center [739, 280] width 303 height 15
click at [678, 279] on span "Appel NRP + relance apr mail" at bounding box center [648, 279] width 121 height 10
click at [914, 282] on icon "button" at bounding box center [920, 279] width 12 height 12
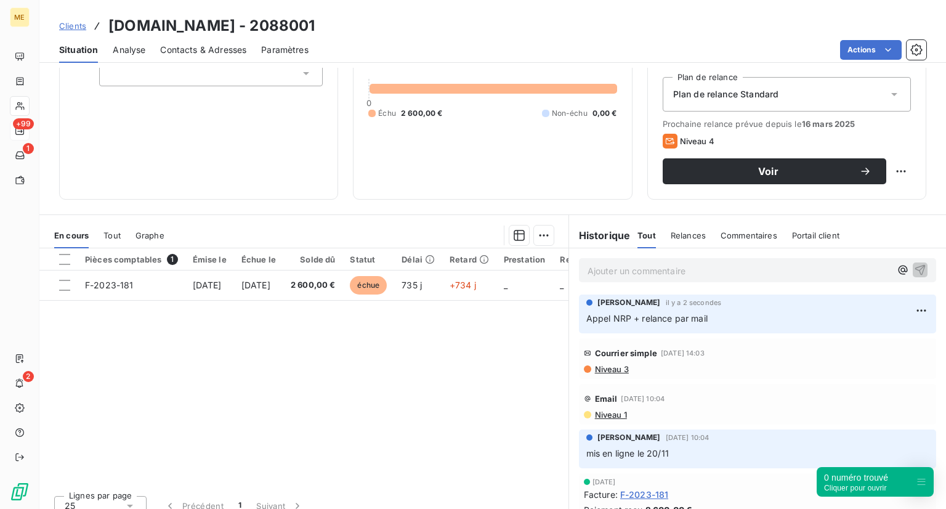
scroll to position [127, 0]
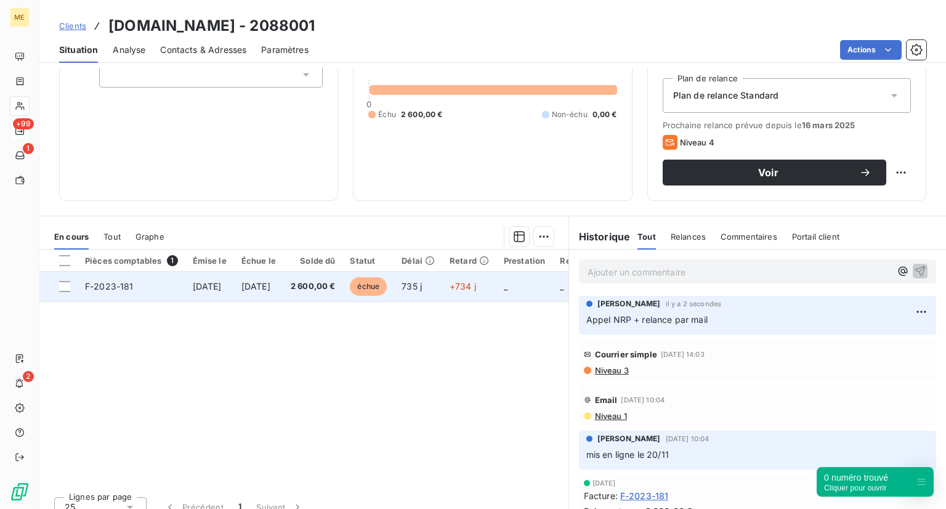
click at [387, 288] on span "échue" at bounding box center [368, 286] width 37 height 18
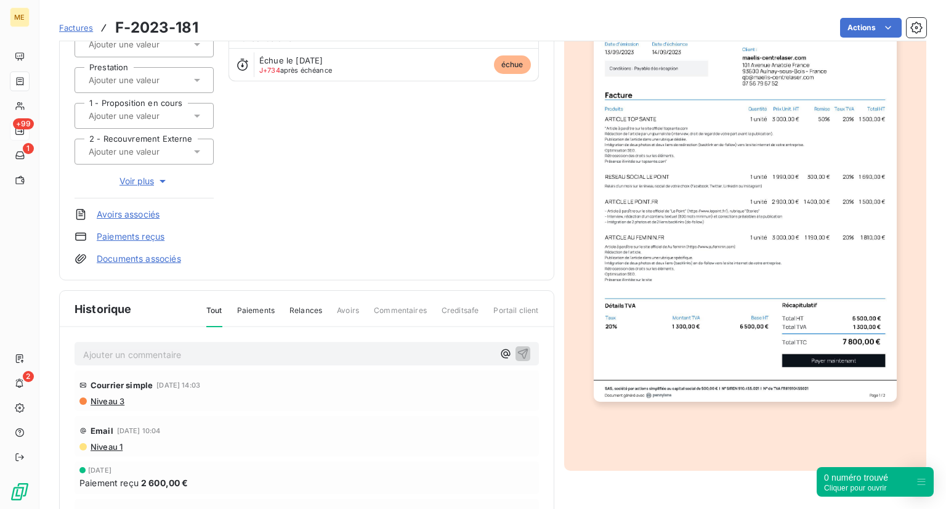
drag, startPoint x: 802, startPoint y: 208, endPoint x: 751, endPoint y: 175, distance: 60.7
click at [751, 175] on img "button" at bounding box center [745, 187] width 303 height 428
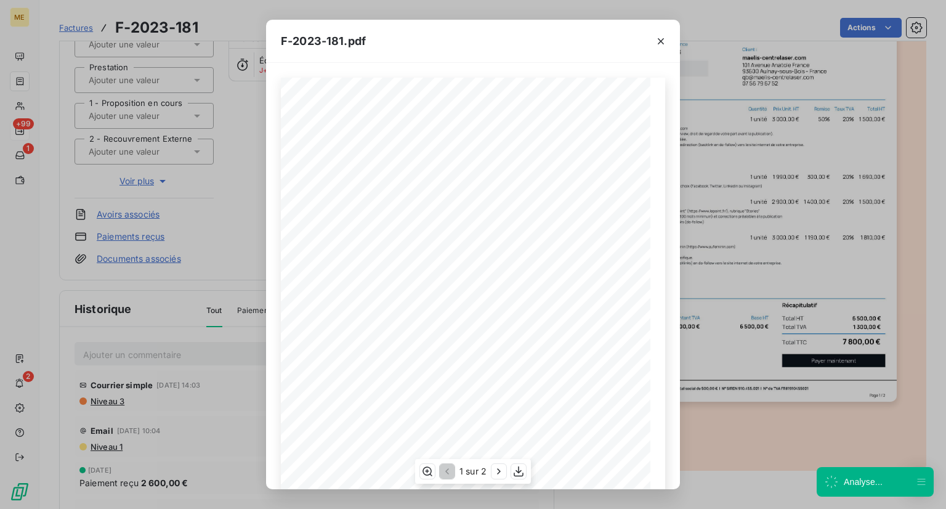
scroll to position [140, 0]
click at [521, 472] on icon "button" at bounding box center [518, 471] width 12 height 12
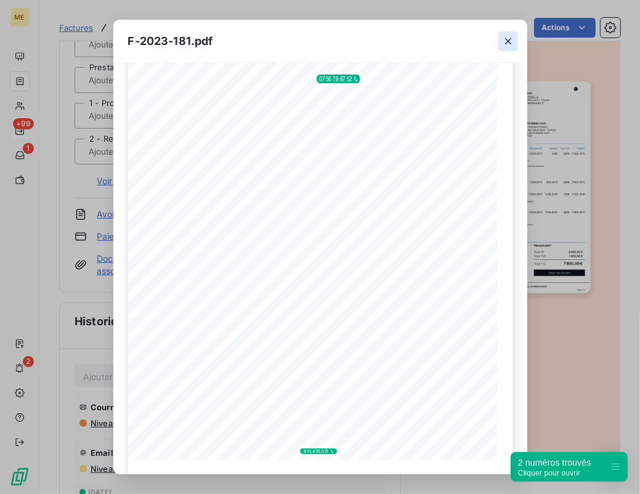
click at [502, 46] on icon "button" at bounding box center [508, 41] width 12 height 12
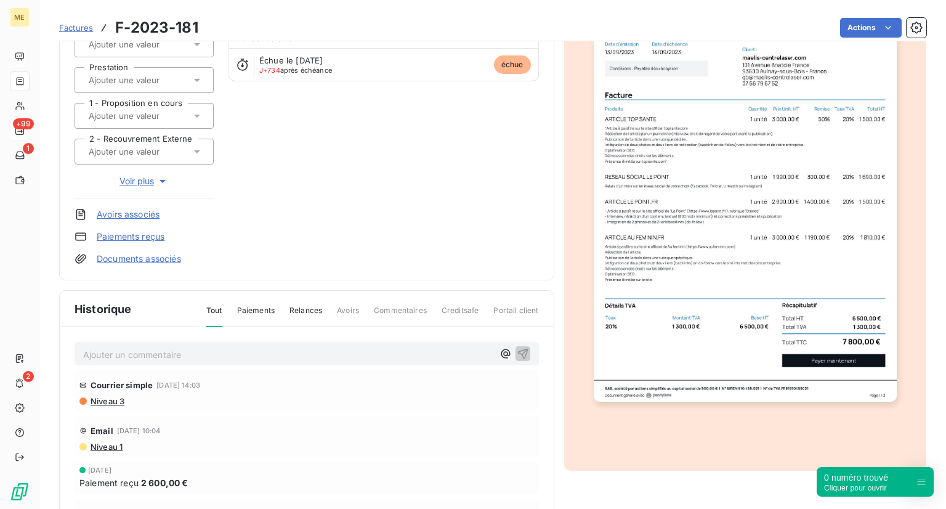
scroll to position [0, 0]
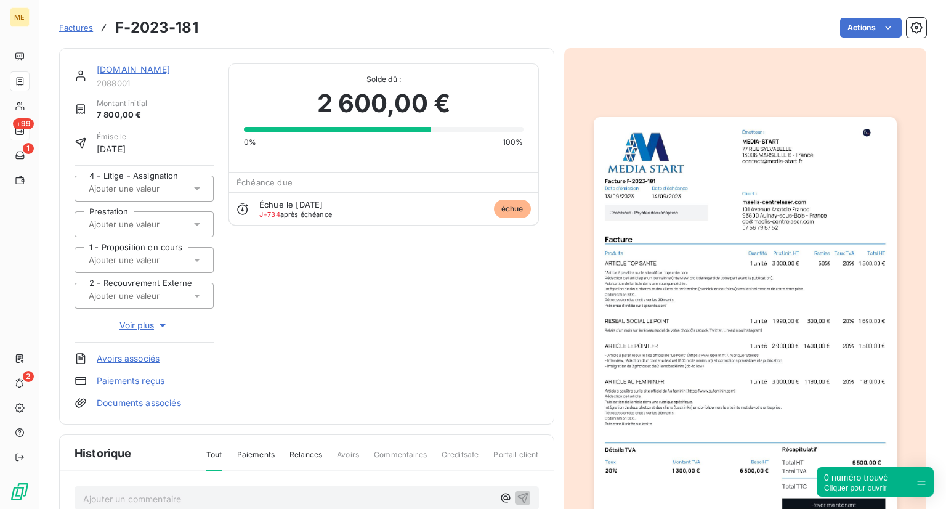
click at [78, 36] on div "Factures F-2023-181" at bounding box center [128, 28] width 139 height 22
click at [77, 34] on div "Factures F-2023-181" at bounding box center [128, 28] width 139 height 22
click at [78, 25] on span "Factures" at bounding box center [76, 28] width 34 height 10
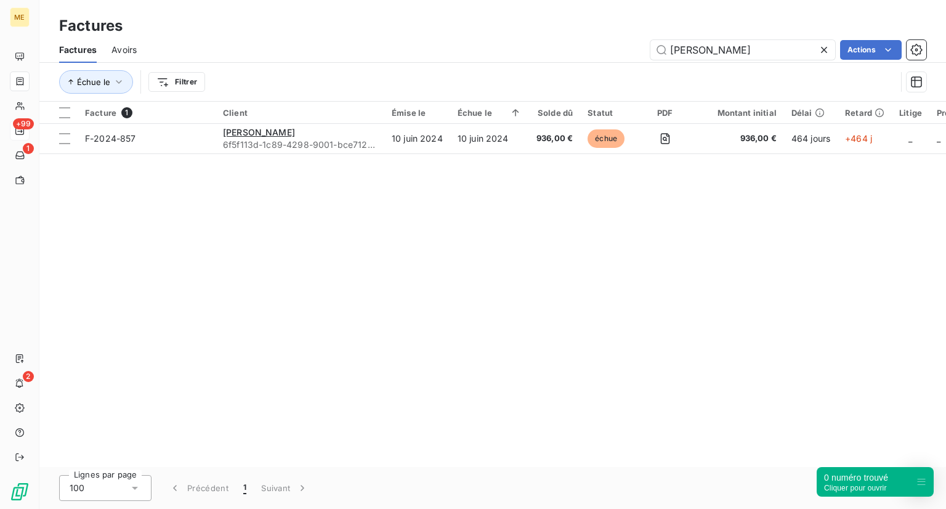
click at [825, 49] on icon at bounding box center [824, 50] width 12 height 12
click at [757, 54] on input "text" at bounding box center [742, 50] width 185 height 20
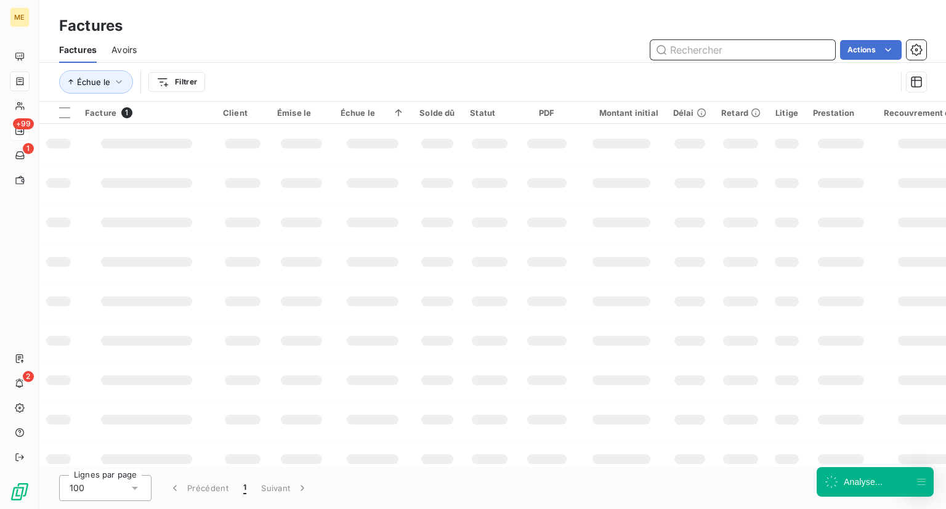
paste input "LM BIEN ETRE FORMEE"
type input "LM BIEN ETRE FORMEE"
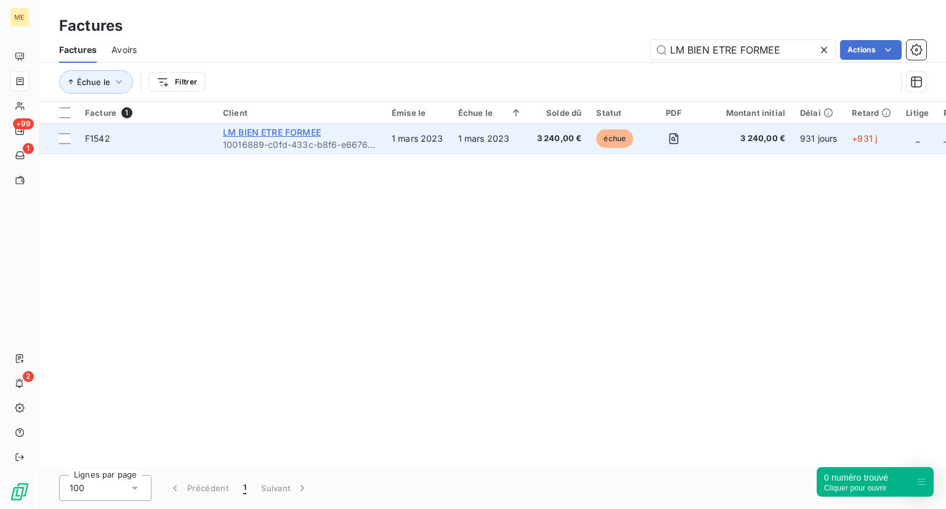
click at [274, 128] on span "LM BIEN ETRE FORMEE" at bounding box center [272, 132] width 98 height 10
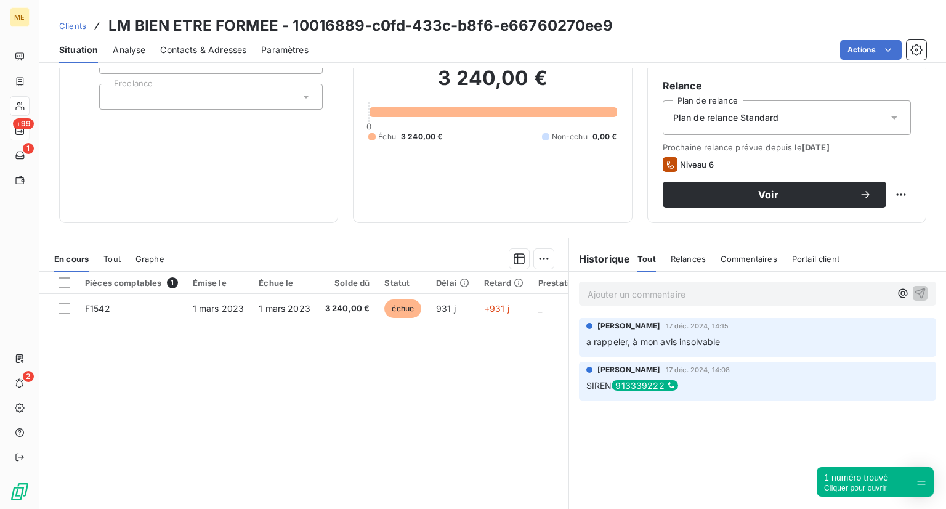
scroll to position [105, 0]
drag, startPoint x: 638, startPoint y: 383, endPoint x: 646, endPoint y: 387, distance: 8.9
click at [646, 387] on div "913339222" at bounding box center [645, 385] width 66 height 10
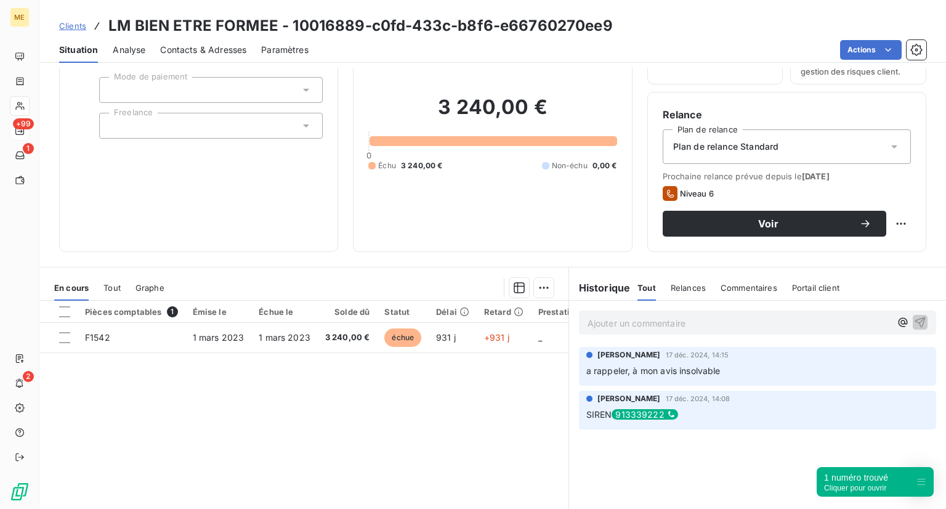
scroll to position [0, 0]
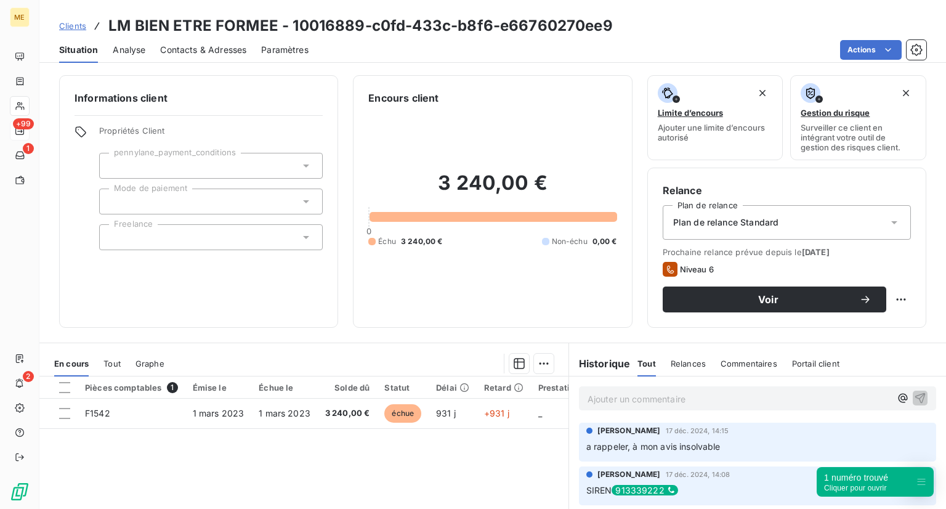
click at [693, 410] on div "Ajouter un commentaire ﻿" at bounding box center [757, 398] width 377 height 44
click at [699, 394] on p "Ajouter un commentaire ﻿" at bounding box center [739, 398] width 303 height 15
click at [705, 298] on span "Voir" at bounding box center [769, 299] width 182 height 10
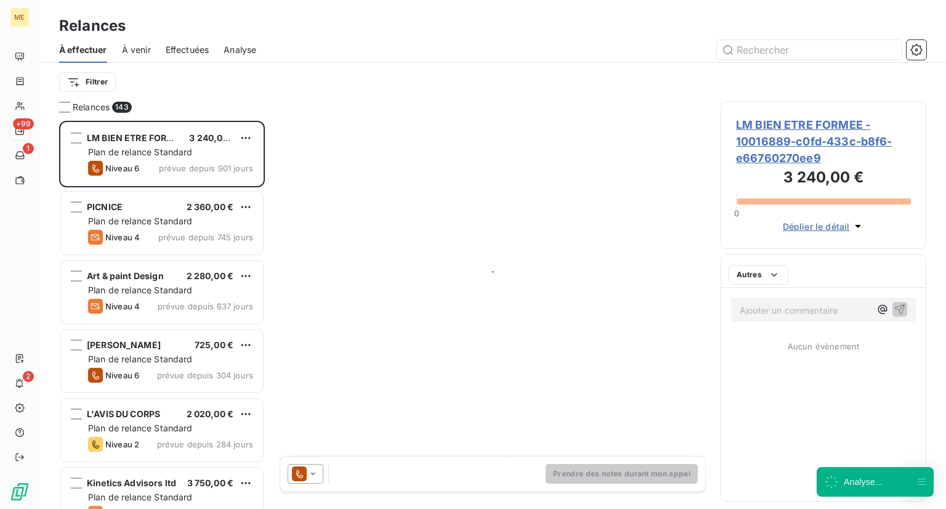
scroll to position [378, 196]
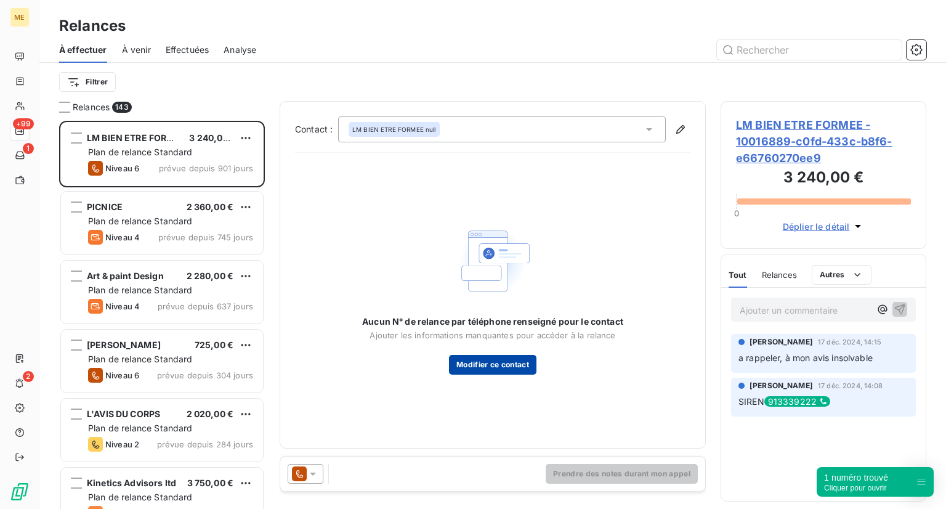
click at [476, 368] on button "Modifier ce contact" at bounding box center [492, 365] width 87 height 20
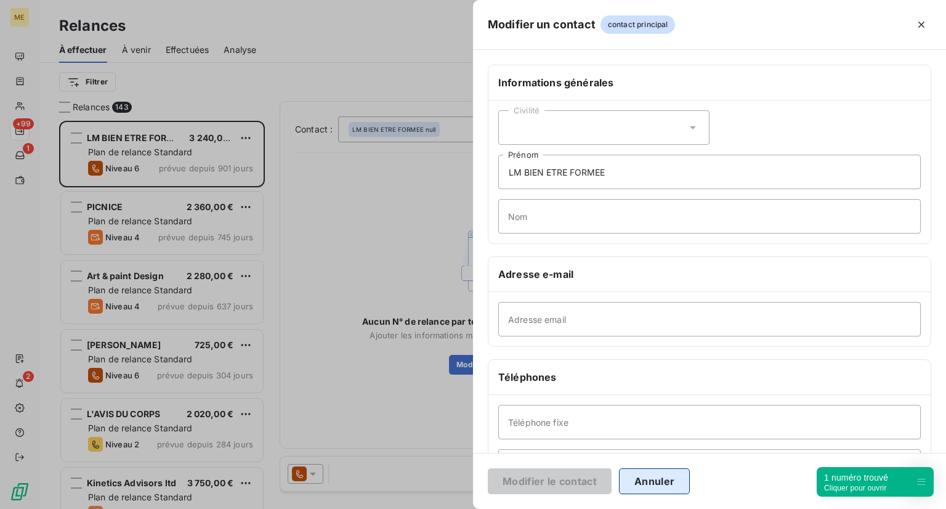
click at [655, 482] on button "Annuler" at bounding box center [654, 481] width 71 height 26
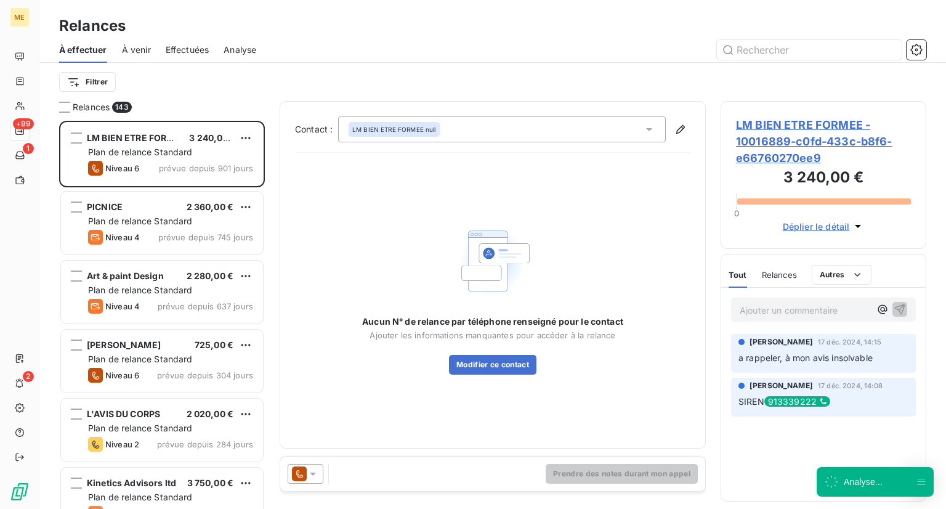
click at [296, 482] on div at bounding box center [306, 474] width 36 height 20
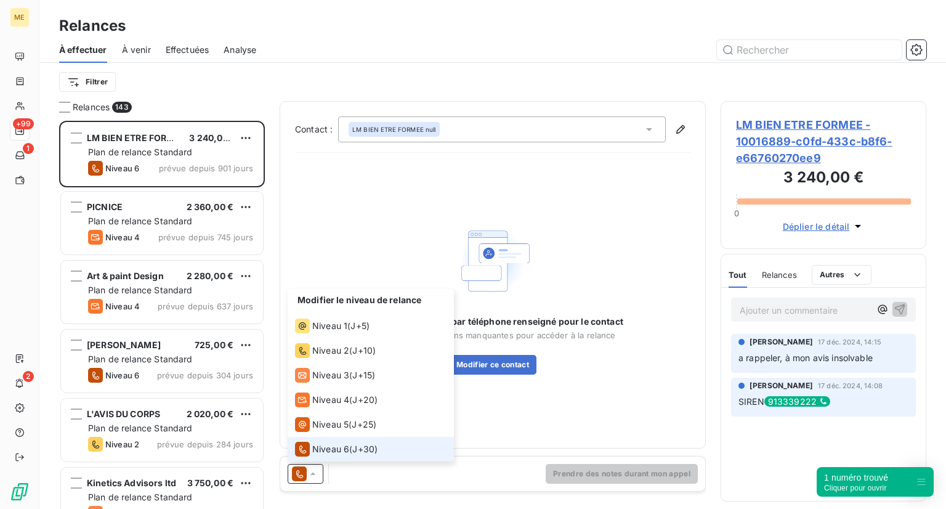
click at [397, 453] on li "Niveau 6 ( J+30 )" at bounding box center [371, 449] width 166 height 25
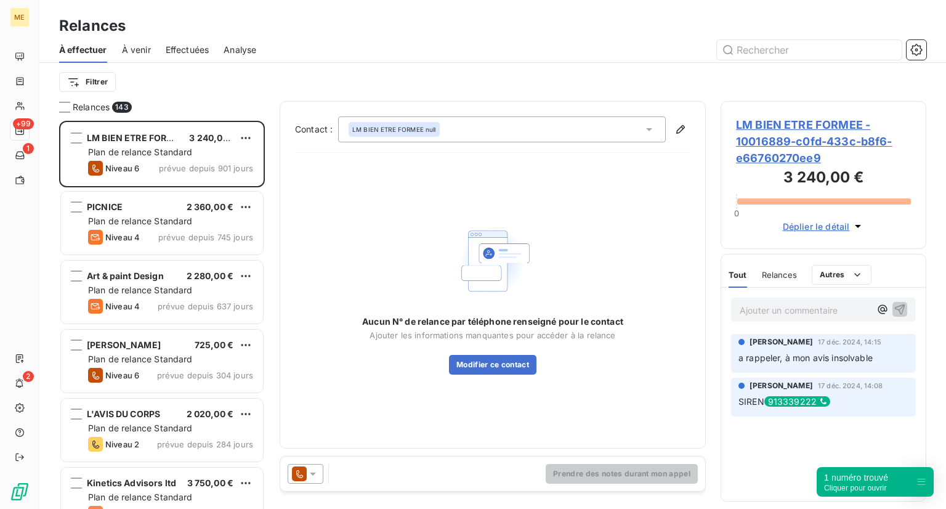
click at [795, 312] on p "Ajouter un commentaire ﻿" at bounding box center [805, 309] width 131 height 15
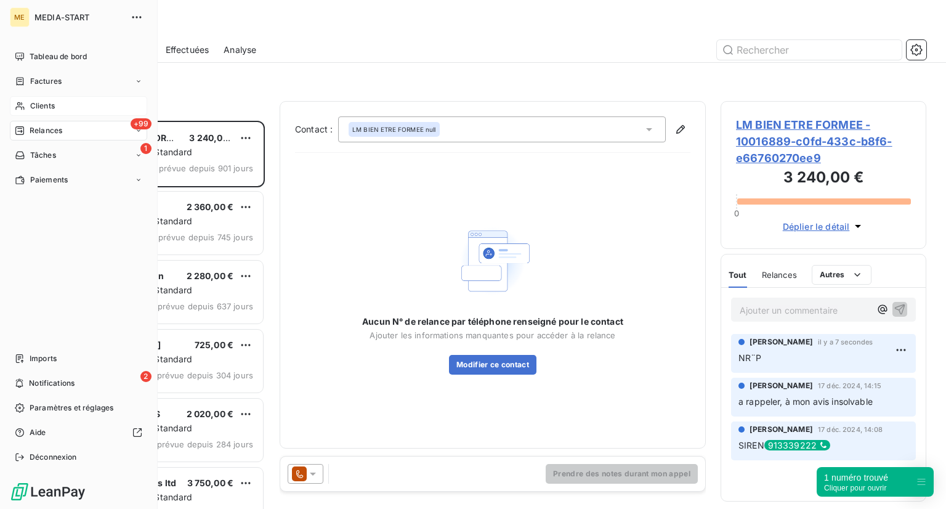
click at [42, 104] on span "Clients" at bounding box center [42, 105] width 25 height 11
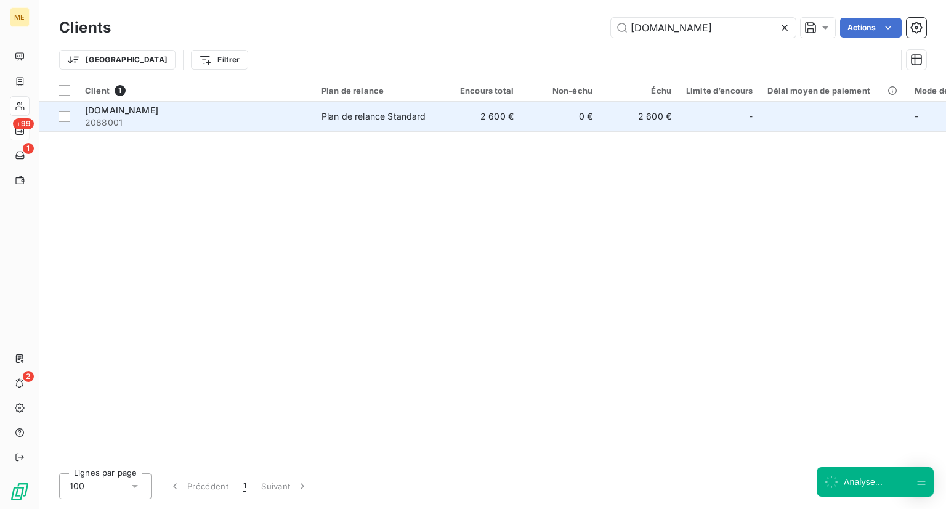
click at [183, 122] on span "2088001" at bounding box center [196, 122] width 222 height 12
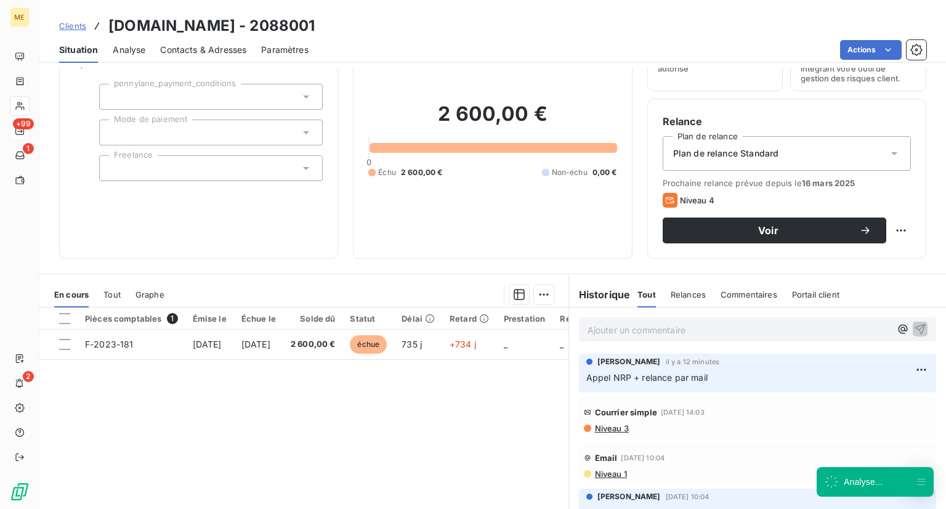
scroll to position [69, 0]
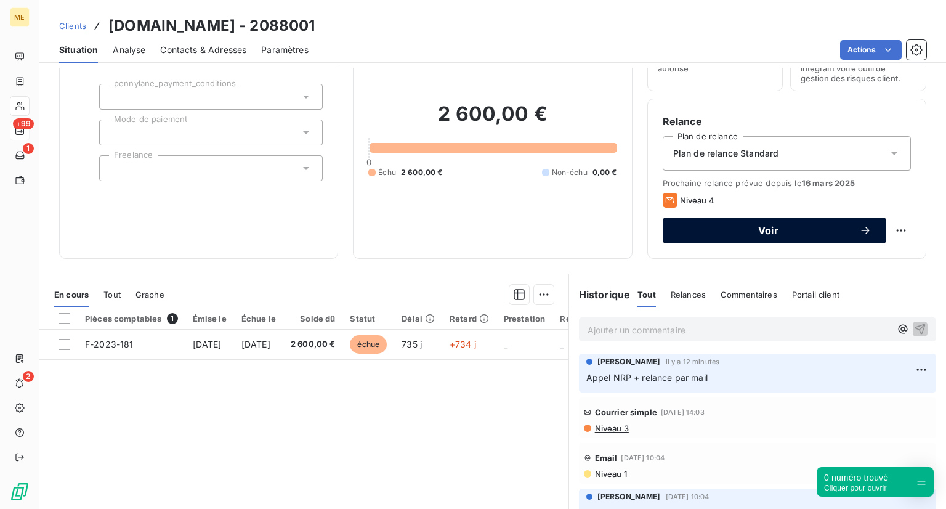
click at [686, 227] on span "Voir" at bounding box center [769, 230] width 182 height 10
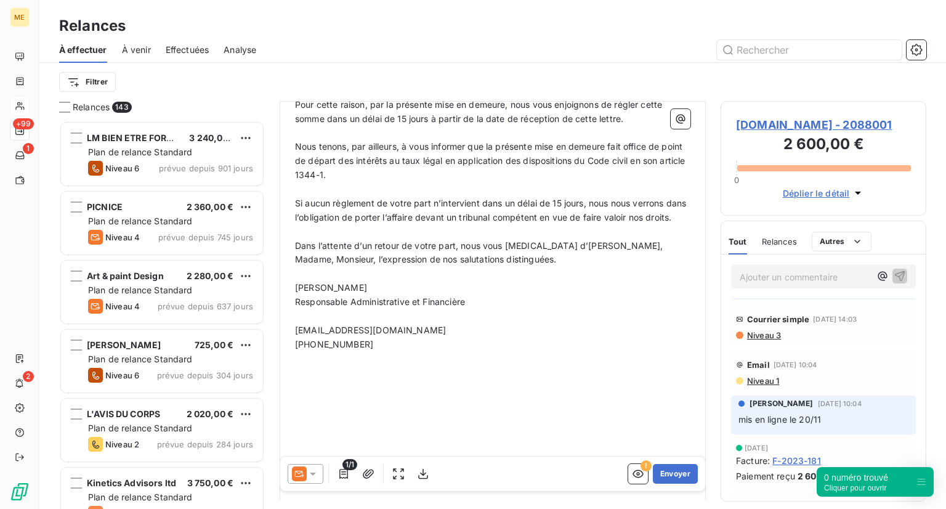
scroll to position [30, 0]
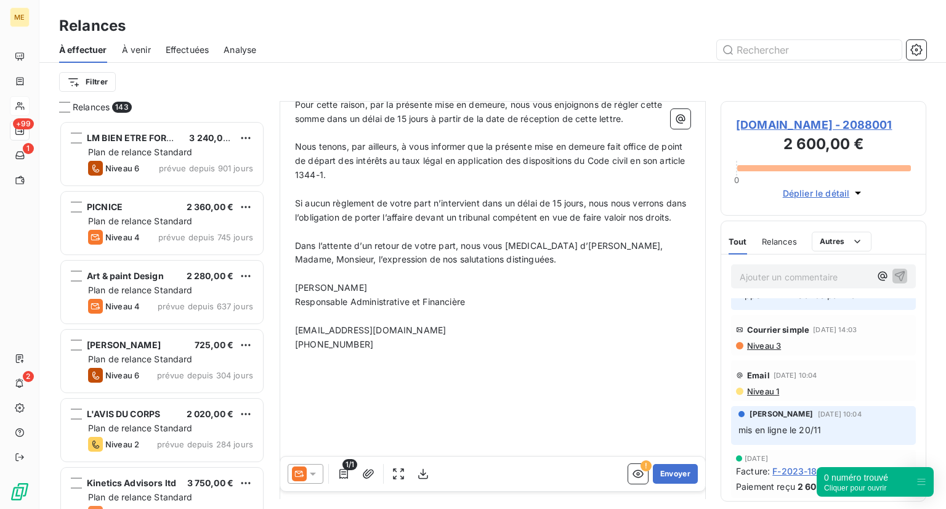
drag, startPoint x: 774, startPoint y: 355, endPoint x: 823, endPoint y: 366, distance: 50.4
click at [823, 350] on div "Niveau 3" at bounding box center [823, 346] width 175 height 10
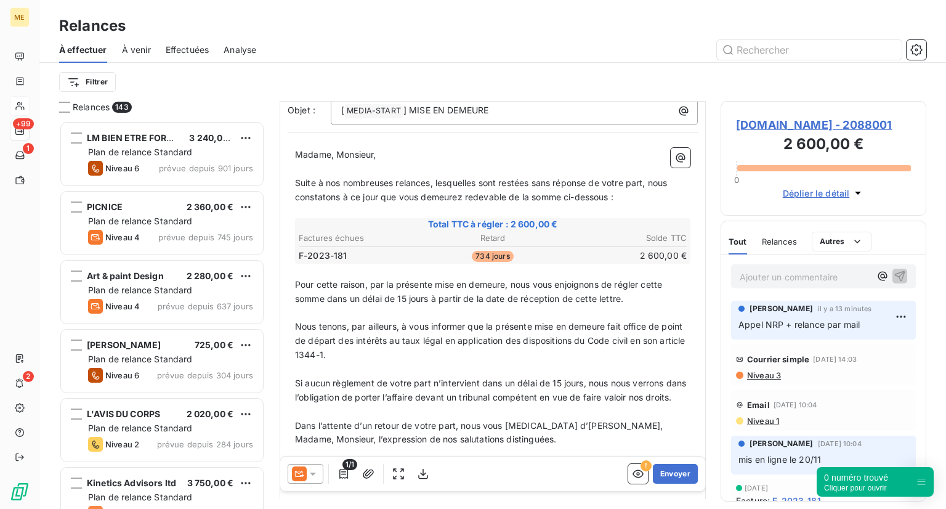
scroll to position [0, 0]
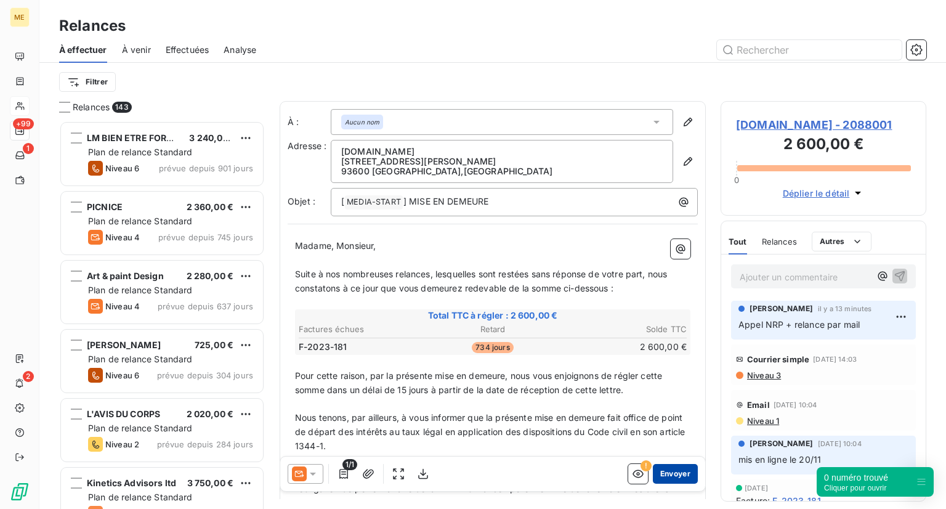
click at [676, 471] on button "Envoyer" at bounding box center [675, 474] width 45 height 20
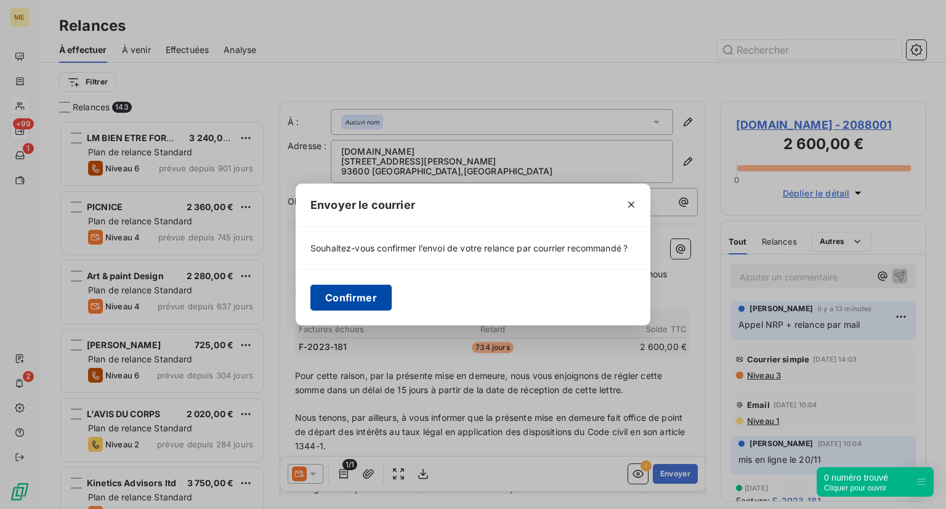
click at [338, 292] on button "Confirmer" at bounding box center [350, 298] width 81 height 26
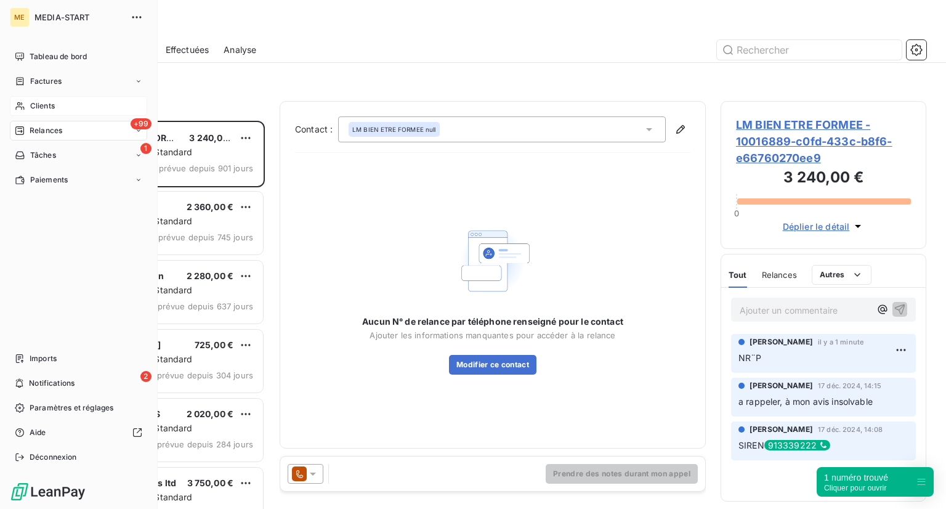
click at [42, 131] on span "Relances" at bounding box center [46, 130] width 33 height 11
click at [56, 133] on span "Relances" at bounding box center [46, 130] width 33 height 11
click at [56, 129] on span "Relances" at bounding box center [46, 130] width 33 height 11
click at [57, 97] on div "Clients" at bounding box center [78, 106] width 137 height 20
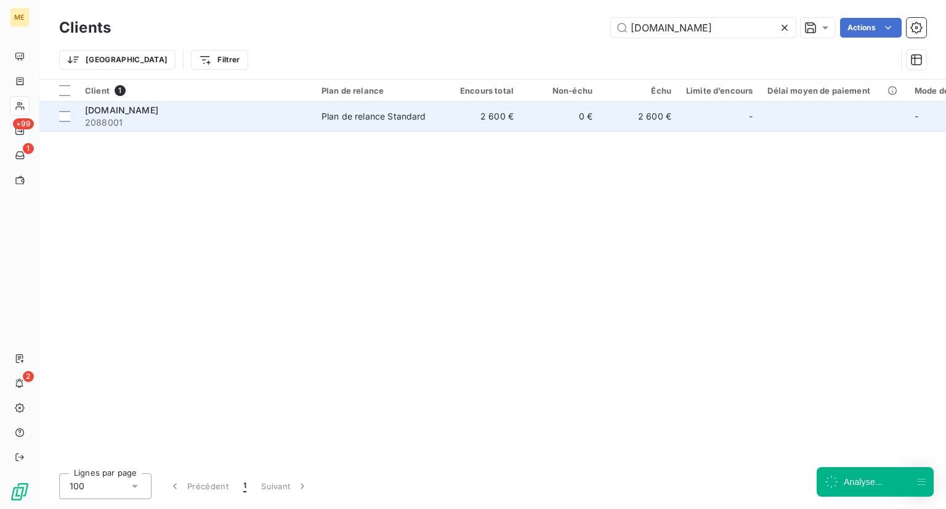
click at [209, 119] on span "2088001" at bounding box center [196, 122] width 222 height 12
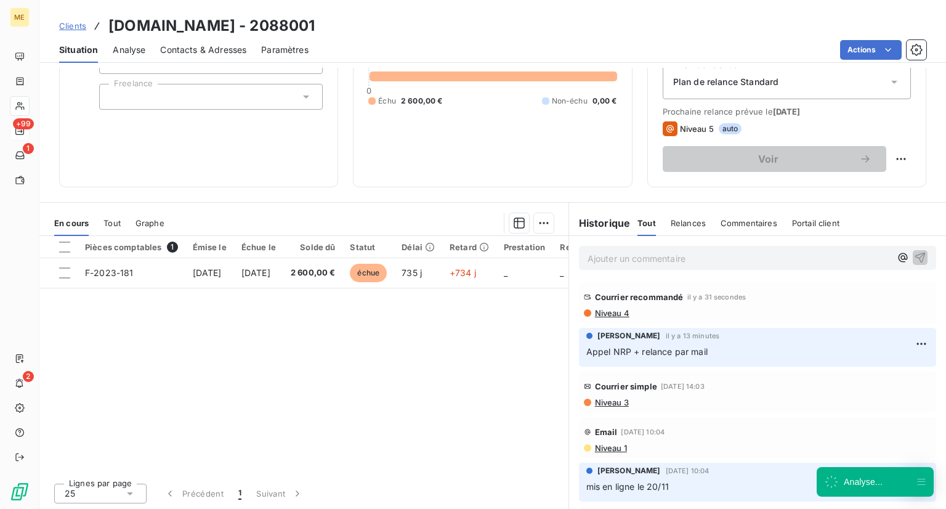
scroll to position [139, 0]
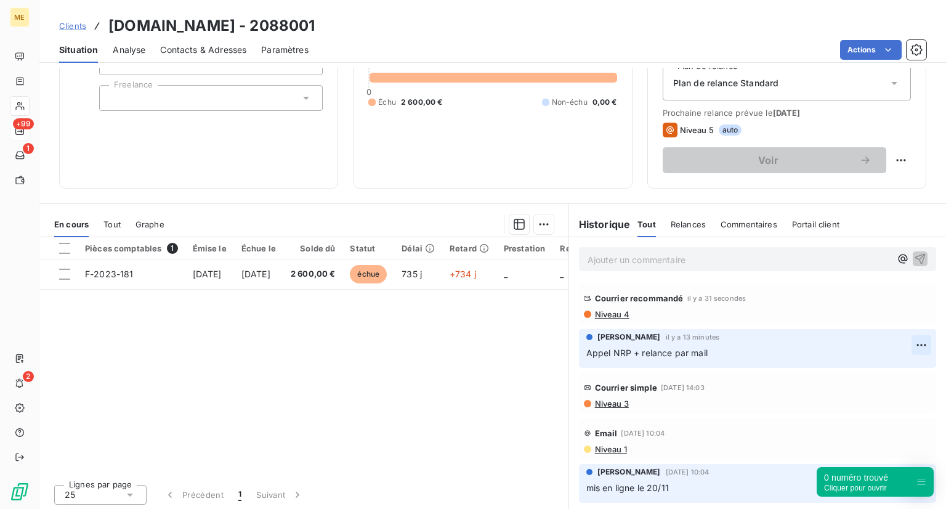
click at [901, 348] on html "ME +99 1 2 Clients [DOMAIN_NAME] - 2088001 Situation Analyse Contacts & Adresse…" at bounding box center [473, 254] width 946 height 509
click at [874, 377] on div "Editer" at bounding box center [873, 372] width 69 height 20
drag, startPoint x: 732, startPoint y: 352, endPoint x: 635, endPoint y: 346, distance: 96.9
click at [635, 346] on p "Appel NRP + relance par mail" at bounding box center [748, 353] width 325 height 14
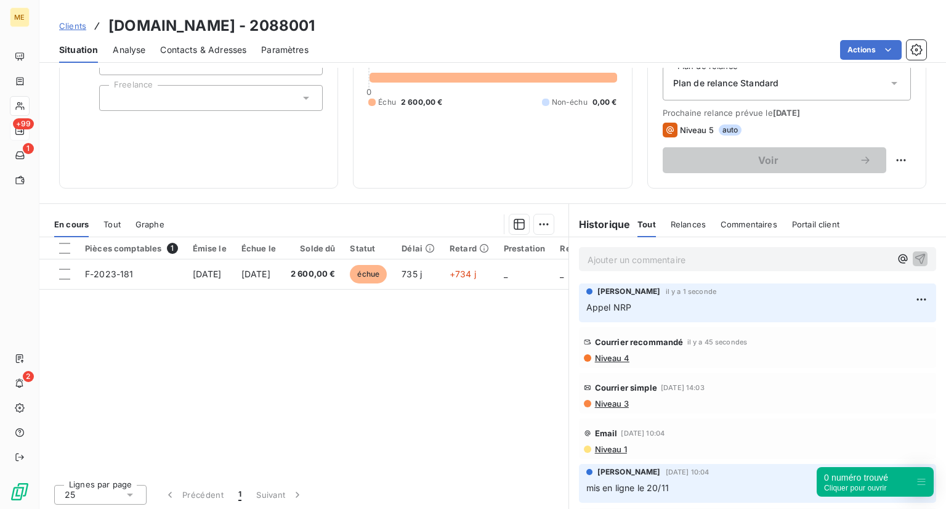
scroll to position [55, 0]
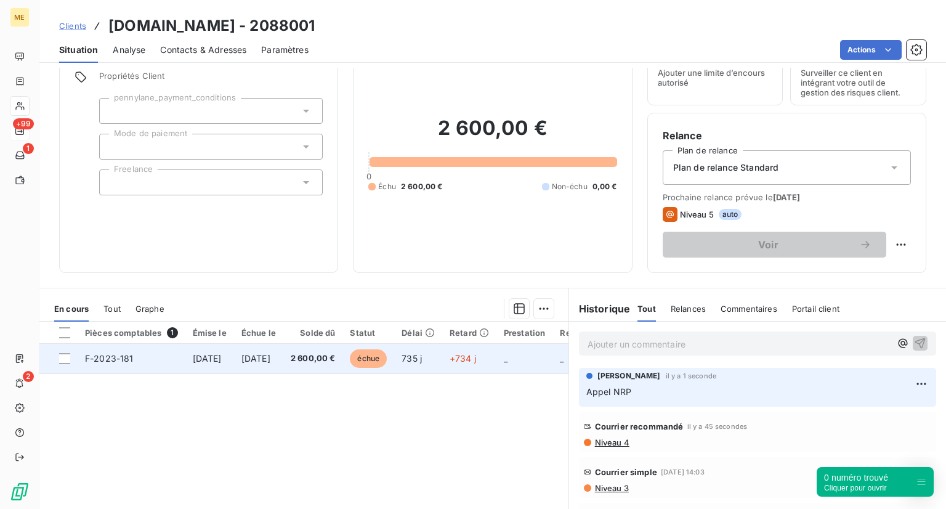
click at [387, 357] on span "échue" at bounding box center [368, 358] width 37 height 18
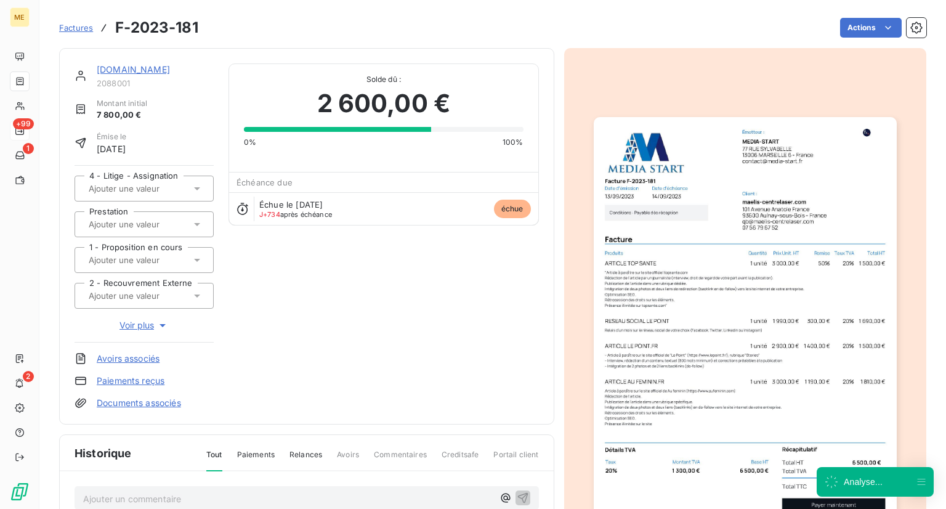
click at [182, 295] on input "text" at bounding box center [149, 295] width 124 height 11
click at [271, 294] on div "[DOMAIN_NAME] 2088001 Montant initial 7 800,00 € Émise le [DATE] 4 - Litige - A…" at bounding box center [307, 236] width 464 height 346
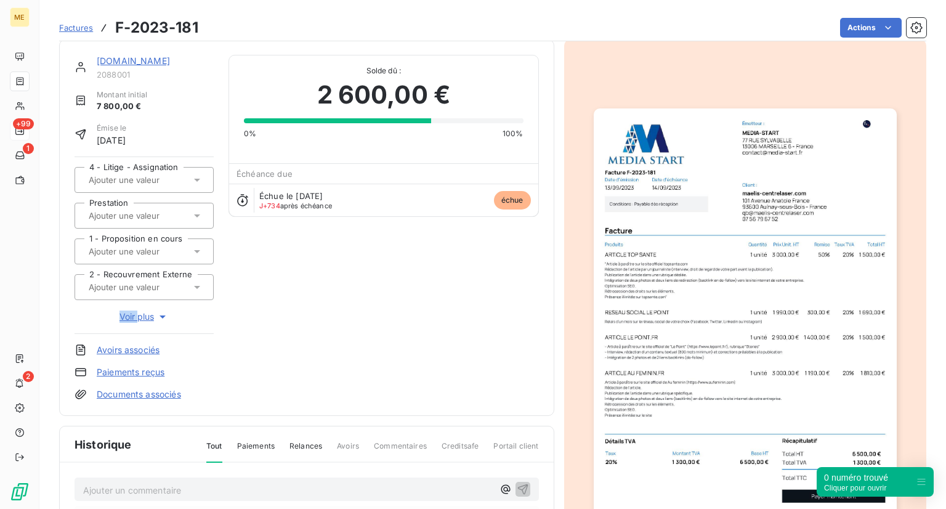
scroll to position [11, 0]
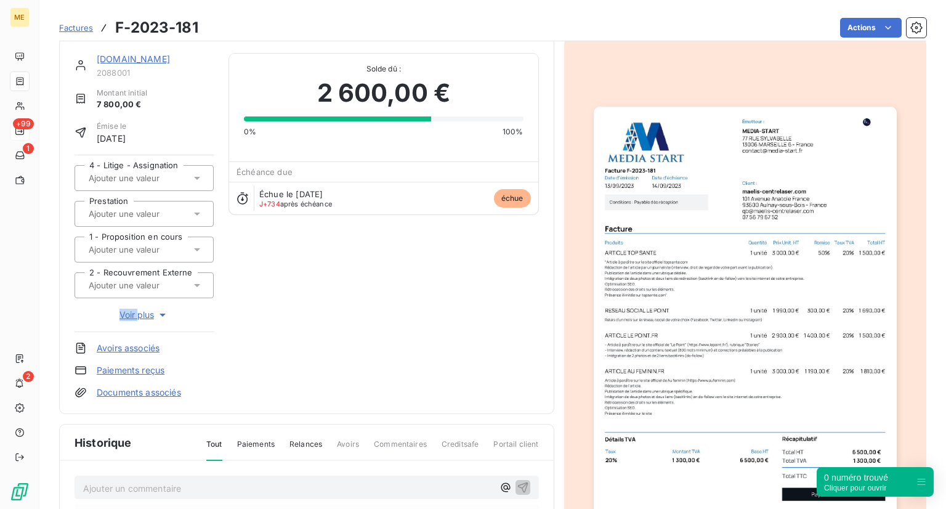
click at [151, 314] on span "Voir plus" at bounding box center [144, 315] width 49 height 12
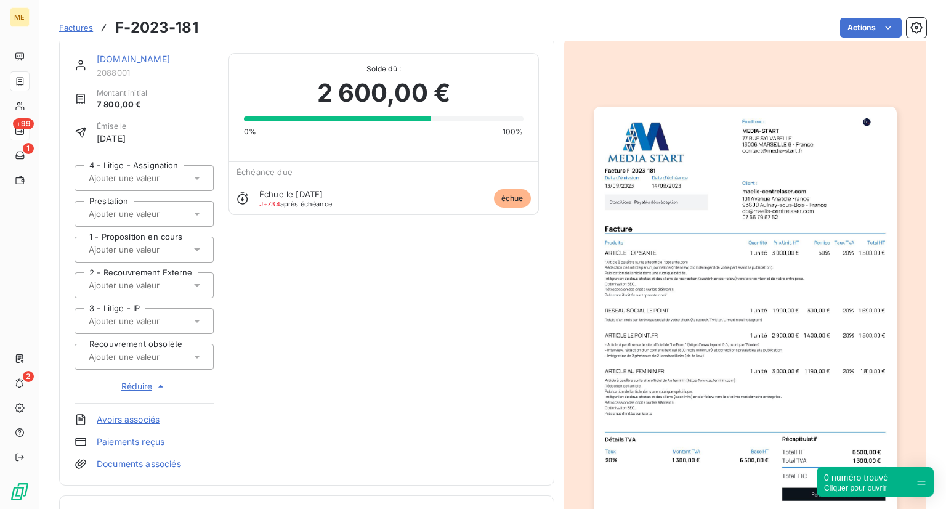
click at [181, 364] on div at bounding box center [144, 357] width 139 height 26
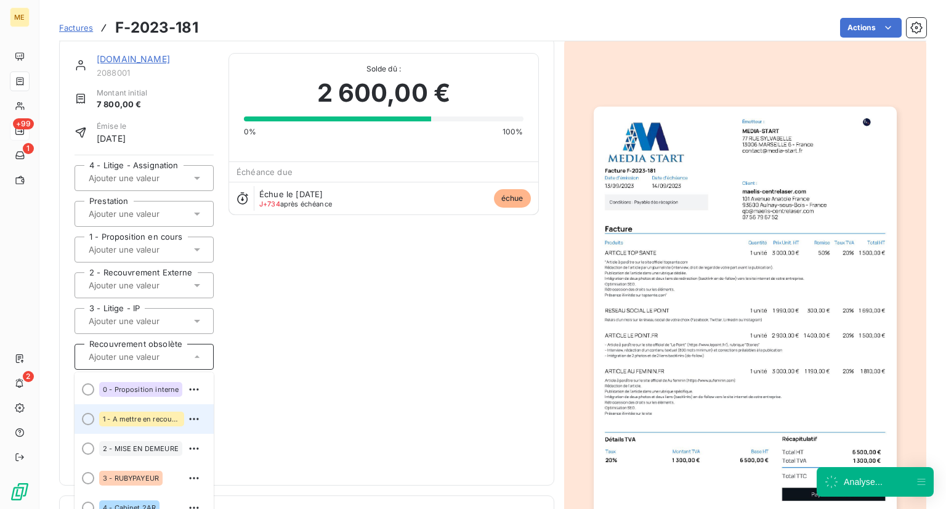
click at [153, 424] on div "1 - A mettre en recouvrement" at bounding box center [141, 418] width 85 height 15
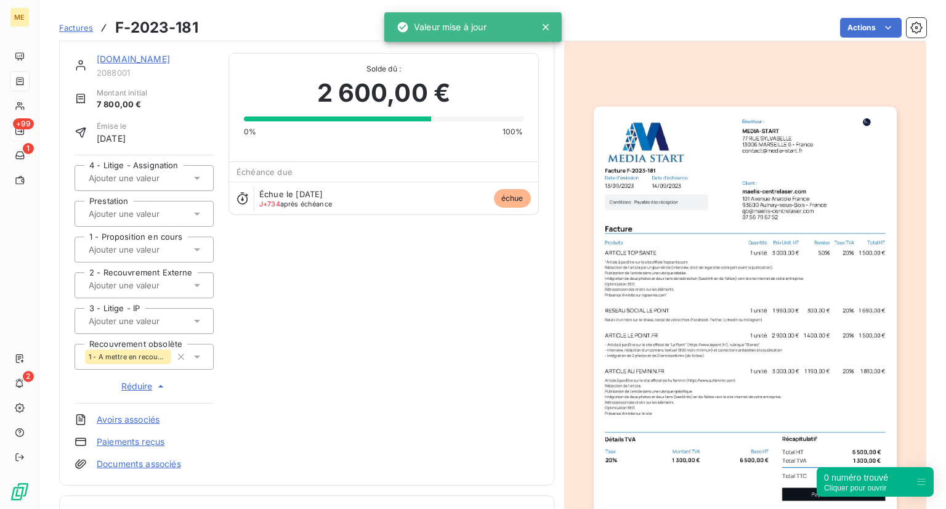
click at [298, 353] on div "[DOMAIN_NAME] 2088001 Montant initial 7 800,00 € Émise le [DATE] 4 - Litige - A…" at bounding box center [307, 261] width 464 height 417
click at [81, 28] on span "Factures" at bounding box center [76, 28] width 34 height 10
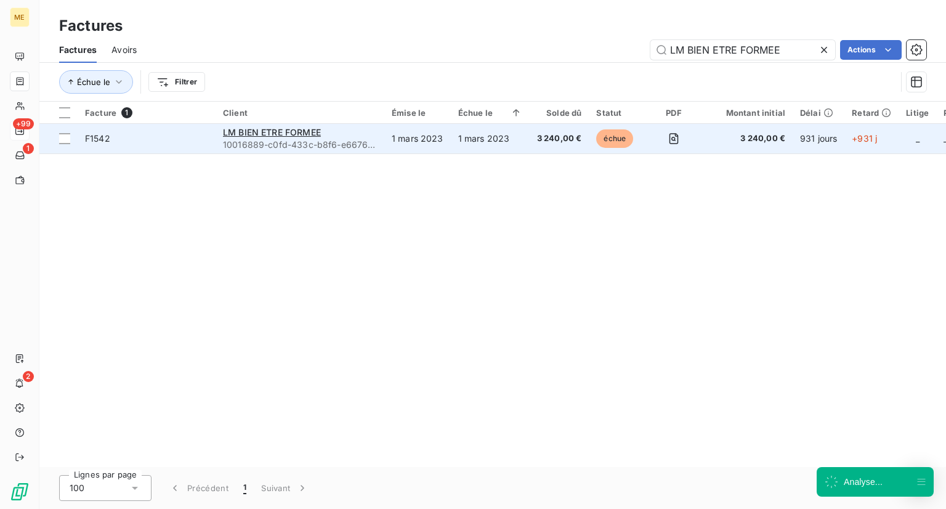
click at [129, 148] on td "F1542" at bounding box center [147, 139] width 138 height 30
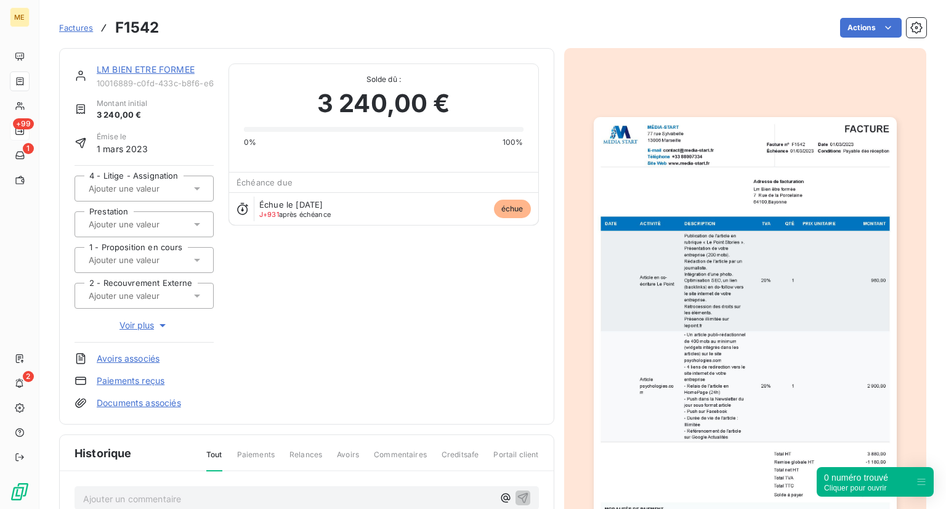
click at [67, 33] on link "Factures" at bounding box center [76, 28] width 34 height 12
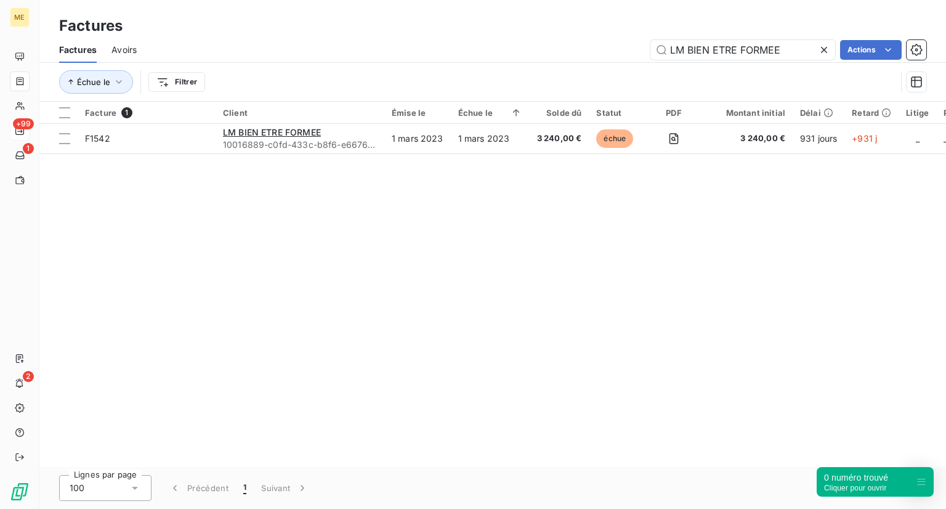
click at [820, 49] on icon at bounding box center [824, 50] width 12 height 12
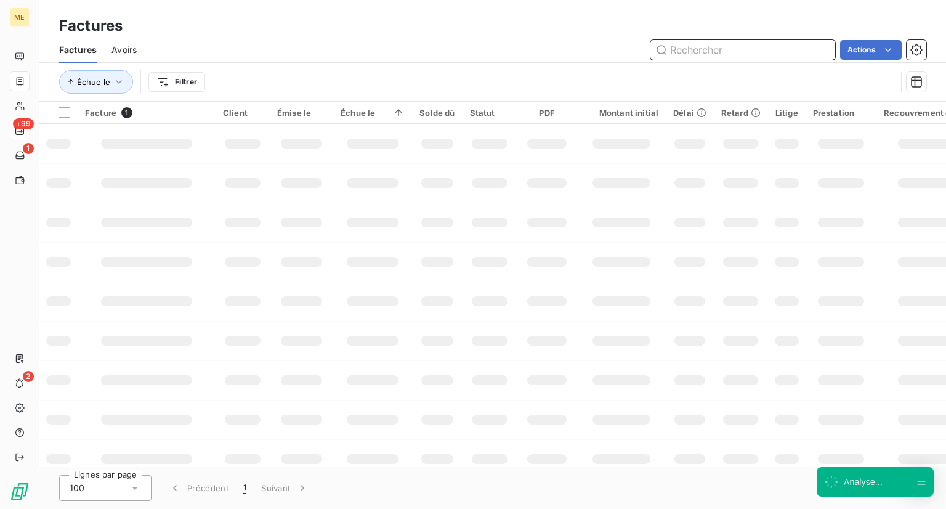
click at [737, 51] on input "text" at bounding box center [742, 50] width 185 height 20
paste input "LEXIAL"
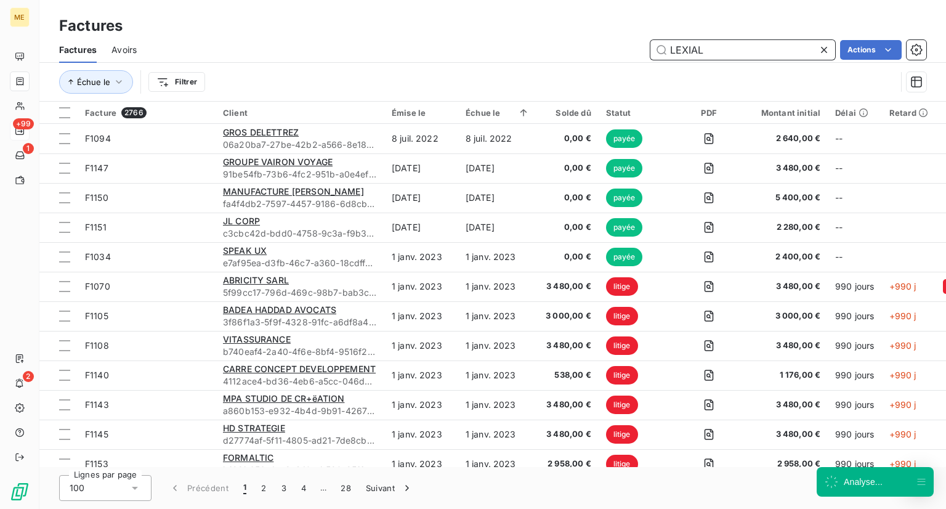
type input "LEXIAL"
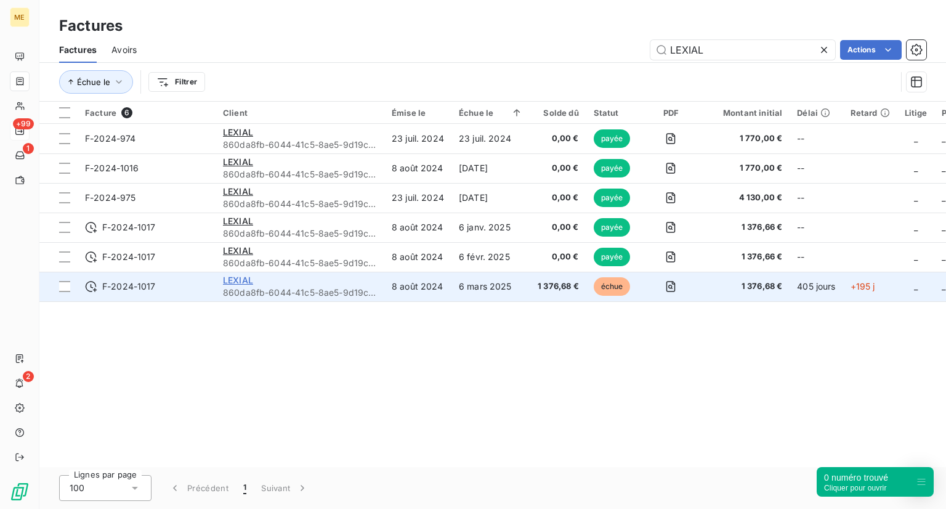
click at [230, 280] on span "LEXIAL" at bounding box center [238, 280] width 30 height 10
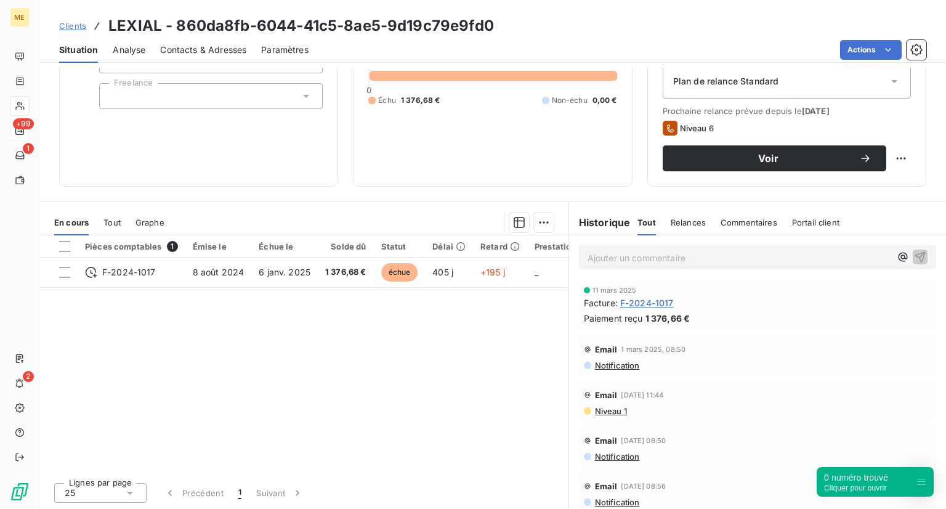
scroll to position [140, 0]
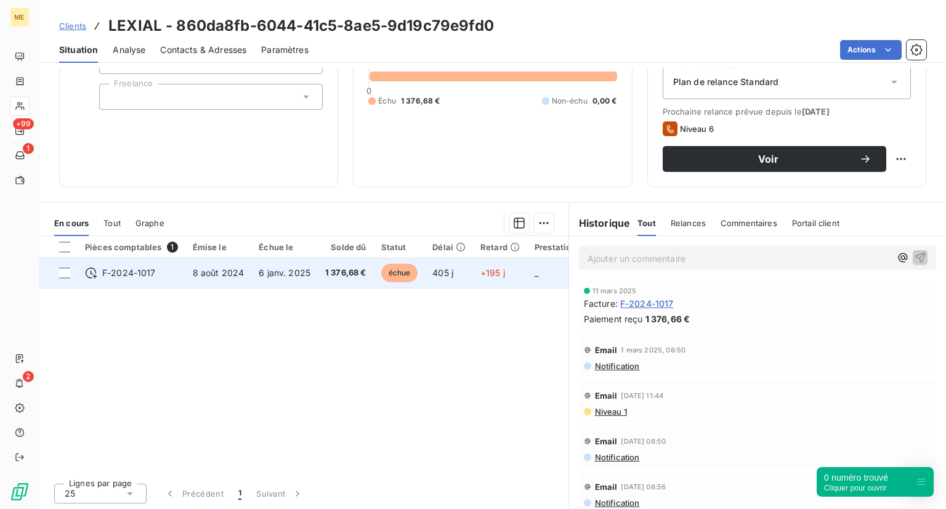
click at [384, 269] on span "échue" at bounding box center [399, 273] width 37 height 18
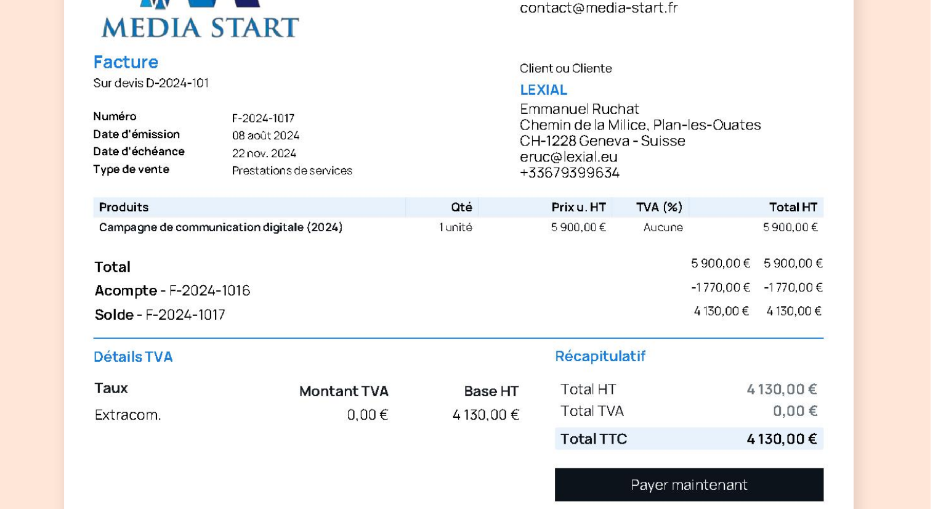
scroll to position [4, 0]
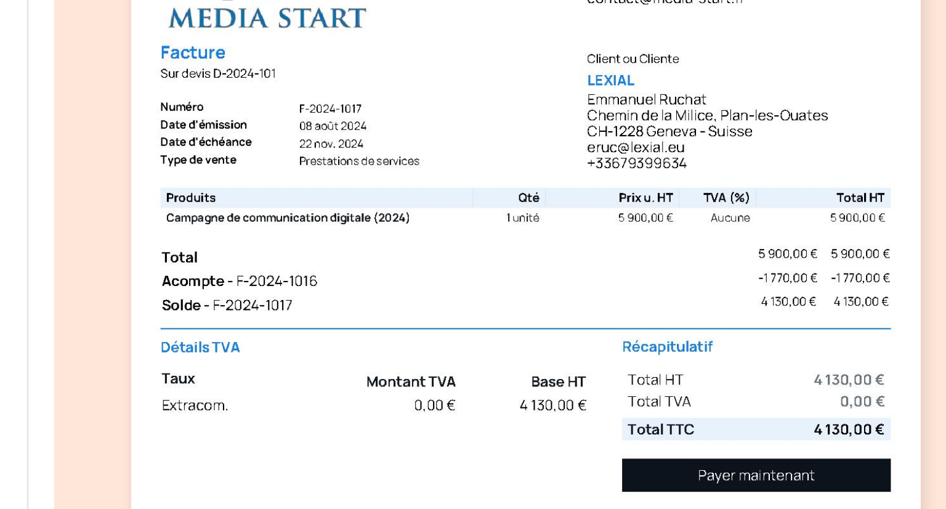
click at [573, 243] on div at bounding box center [745, 327] width 363 height 567
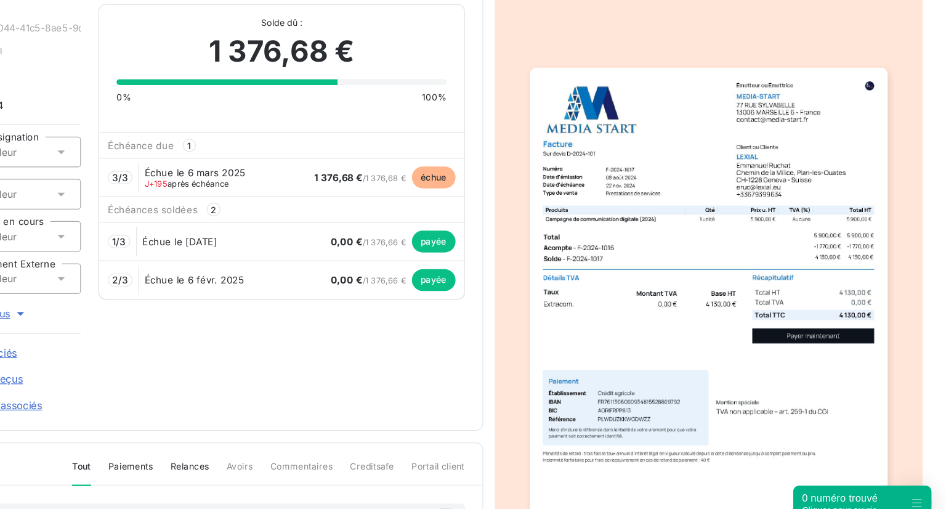
scroll to position [0, 0]
click at [485, 352] on div "LEXIAL 860da8fb-6044-41c5-8ae5-9d19c79e9fd0 Montant initial 4 130,00 € Émise le…" at bounding box center [307, 233] width 464 height 346
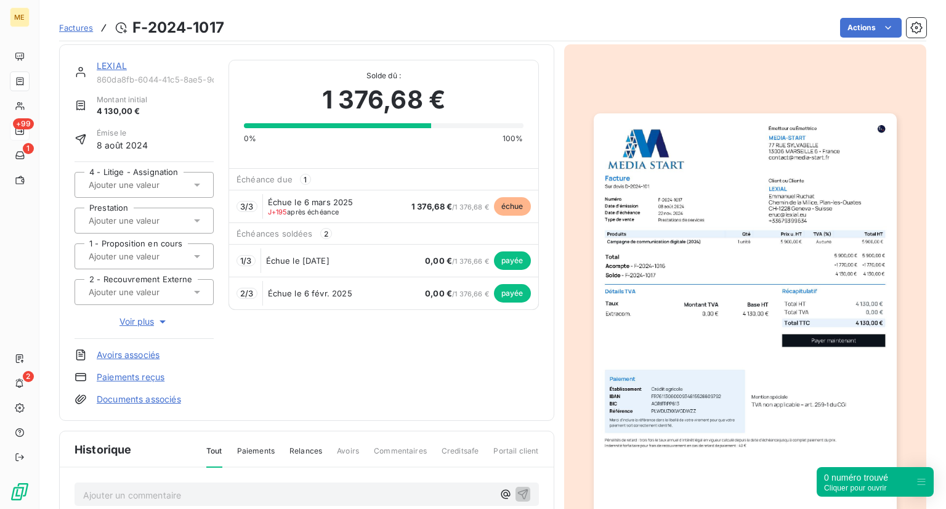
click at [78, 30] on span "Factures" at bounding box center [76, 28] width 34 height 10
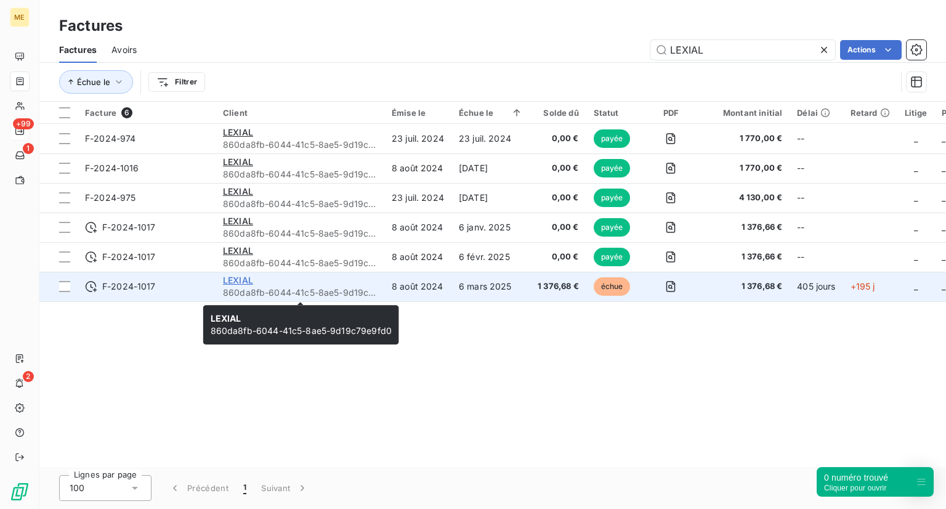
click at [238, 283] on span "LEXIAL" at bounding box center [238, 280] width 30 height 10
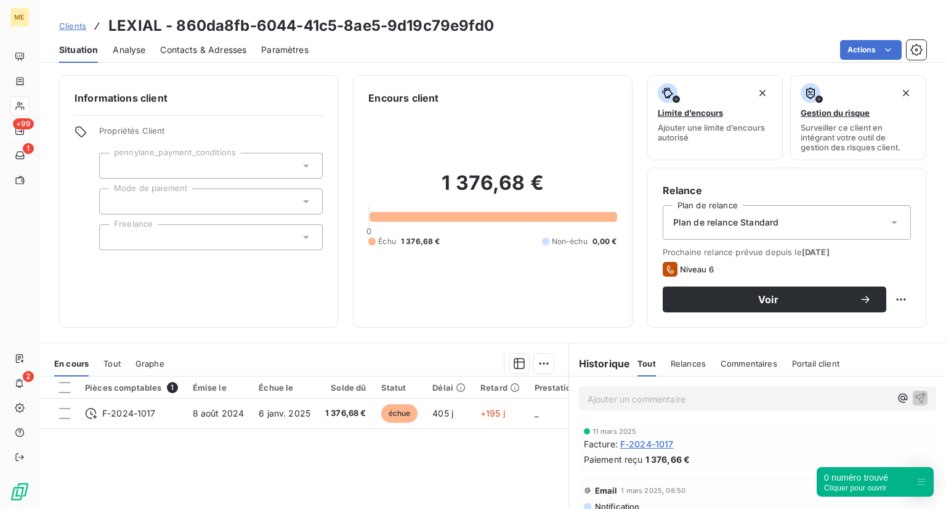
click at [74, 30] on span "Clients" at bounding box center [72, 26] width 27 height 10
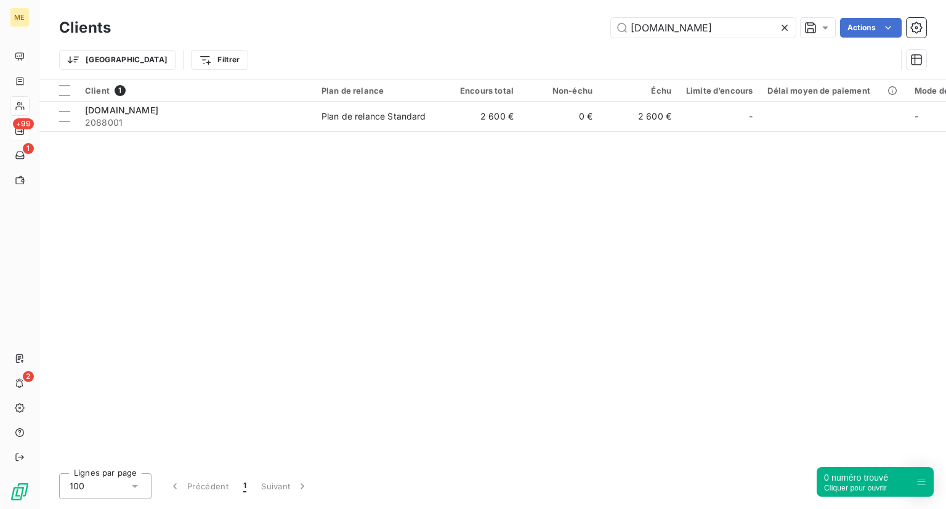
click at [784, 26] on icon at bounding box center [785, 28] width 12 height 12
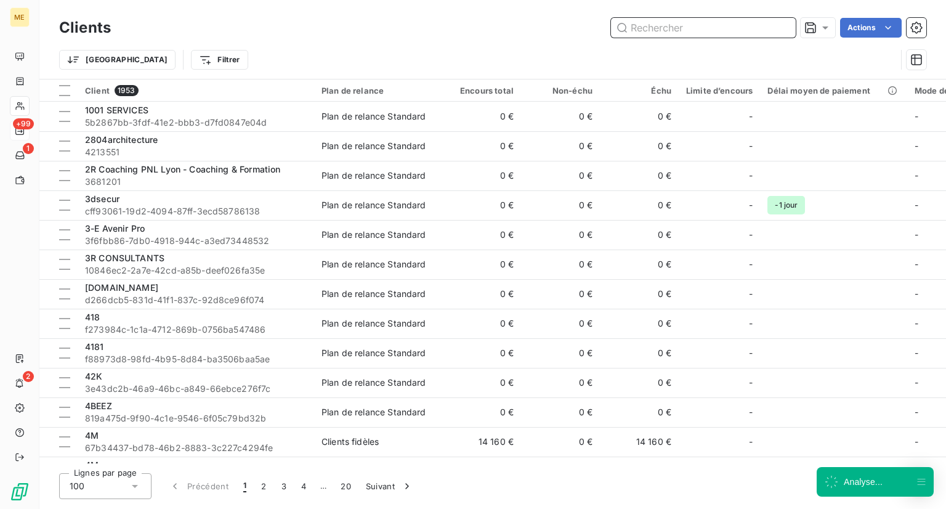
click at [784, 26] on input "text" at bounding box center [703, 28] width 185 height 20
paste input "L2TM"
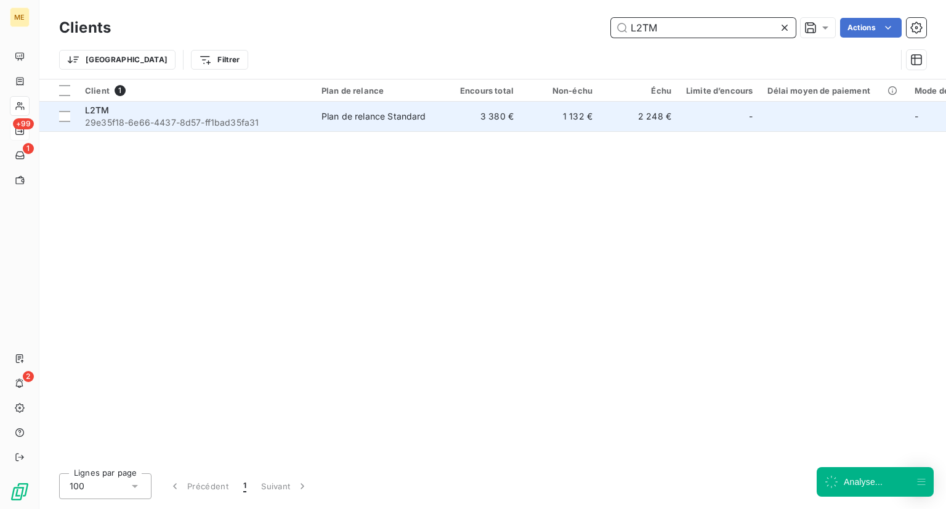
type input "L2TM"
click at [276, 114] on div "L2TM" at bounding box center [196, 110] width 222 height 12
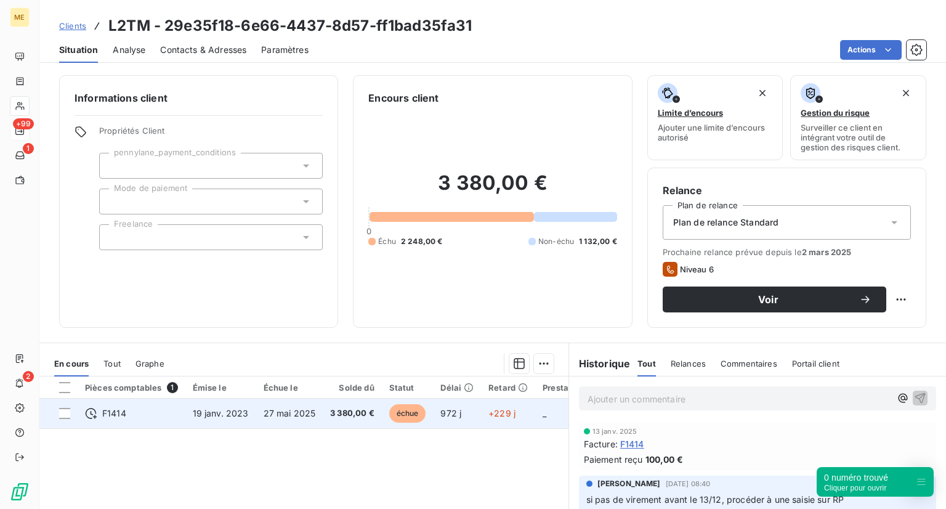
click at [394, 404] on span "échue" at bounding box center [407, 413] width 37 height 18
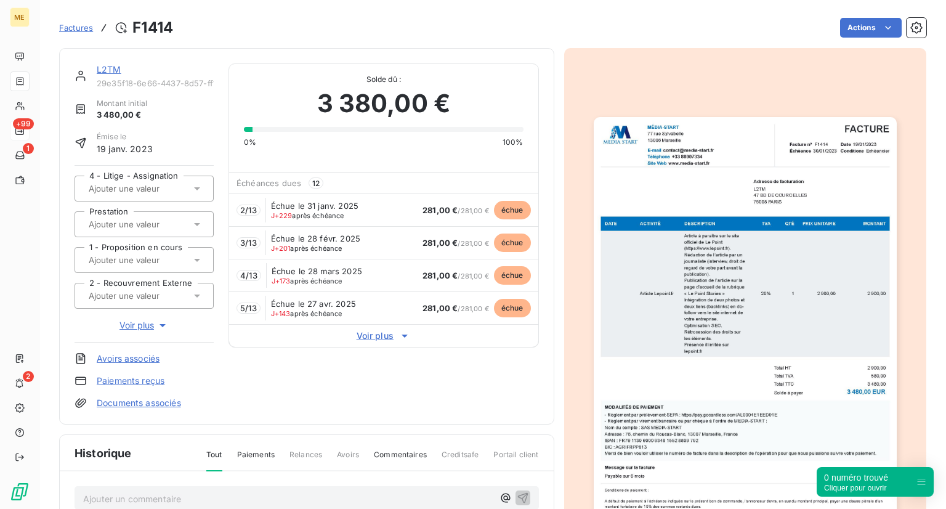
click at [128, 333] on div "4 - Litige - Assignation Prestation 1 - Proposition en cours 2 - Recouvrement E…" at bounding box center [144, 253] width 139 height 177
click at [135, 330] on span "Voir plus" at bounding box center [144, 325] width 49 height 12
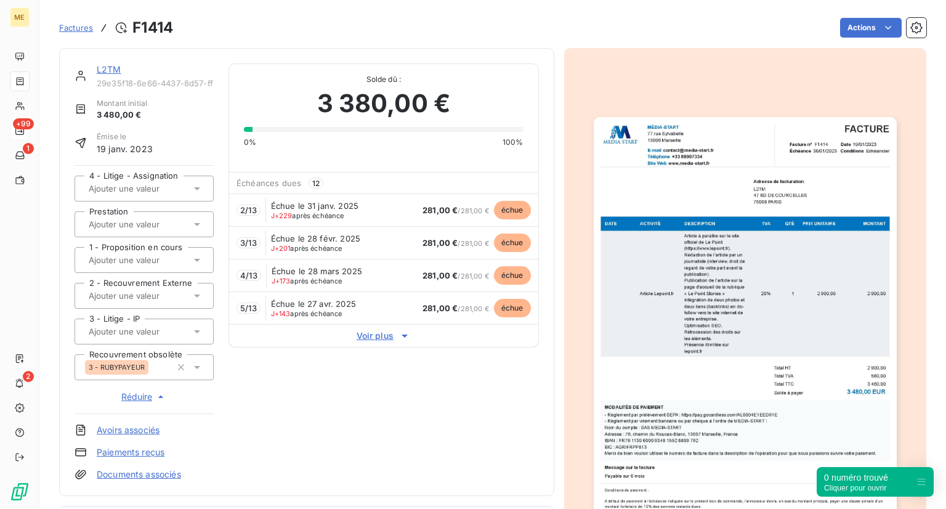
click at [384, 395] on div "L2TM 29e35f18-6e66-4437-8d57-ff1bad35fa31 Montant initial 3 480,00 € Émise le […" at bounding box center [307, 271] width 464 height 417
click at [65, 30] on span "Factures" at bounding box center [76, 28] width 34 height 10
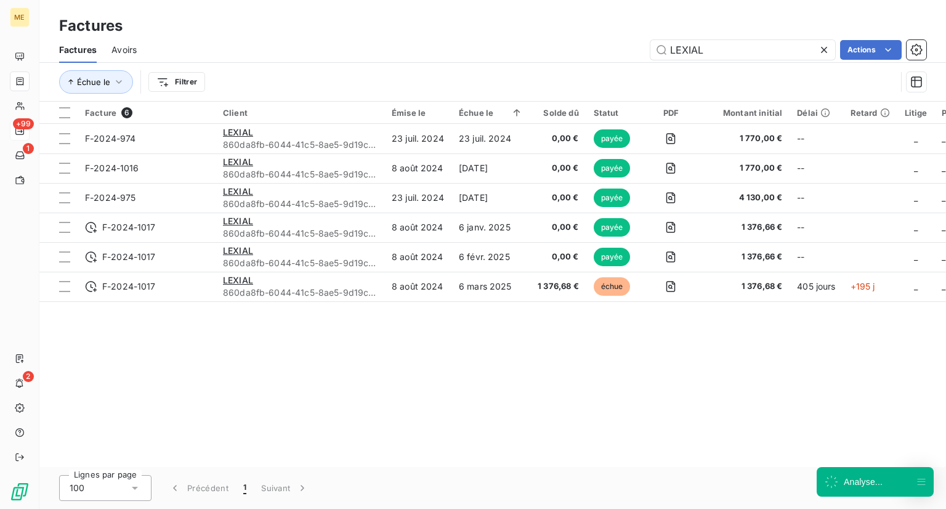
drag, startPoint x: 719, startPoint y: 57, endPoint x: 603, endPoint y: 36, distance: 118.3
click at [603, 37] on div "Factures Avoirs LEXIAL Actions" at bounding box center [492, 50] width 907 height 26
type input "L'École de La Vie"
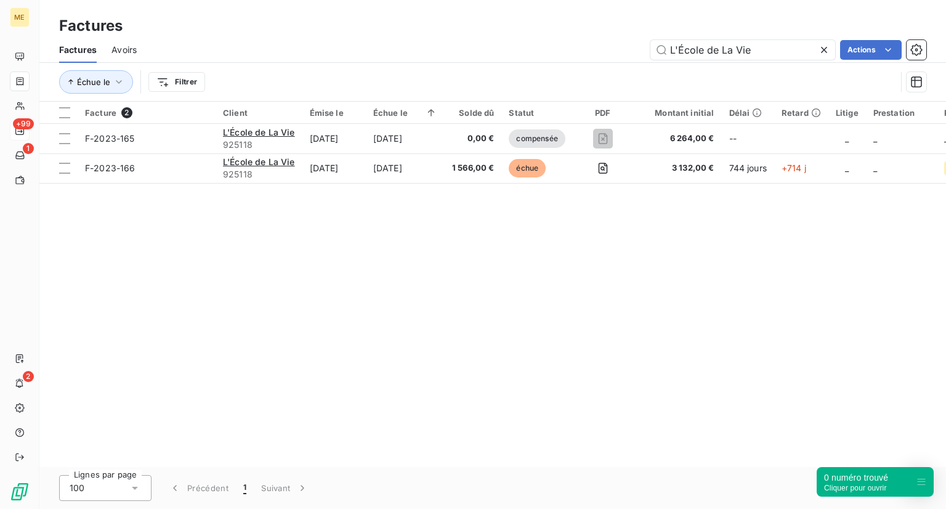
click at [517, 222] on div "Facture 2 Client Émise le Échue le Solde dû Statut PDF Montant initial Délai Re…" at bounding box center [492, 284] width 907 height 365
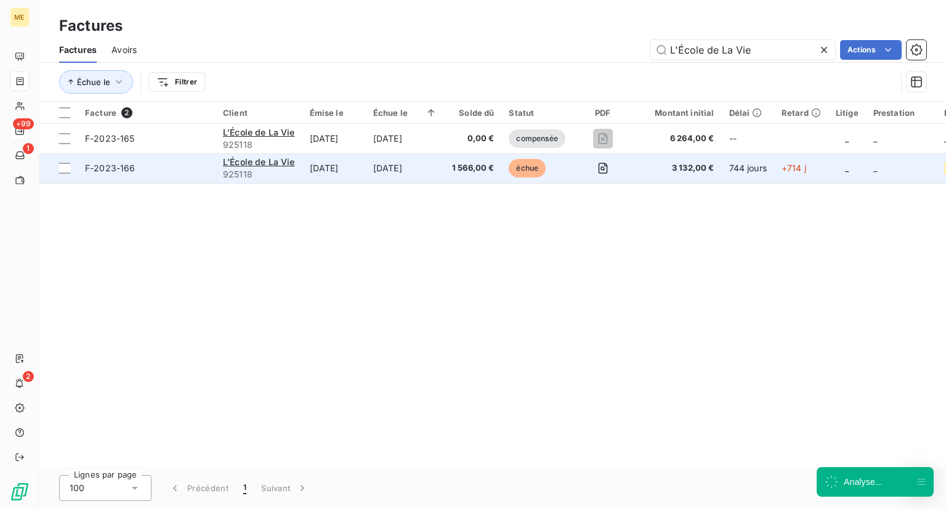
click at [116, 168] on span "F-2023-166" at bounding box center [110, 168] width 51 height 10
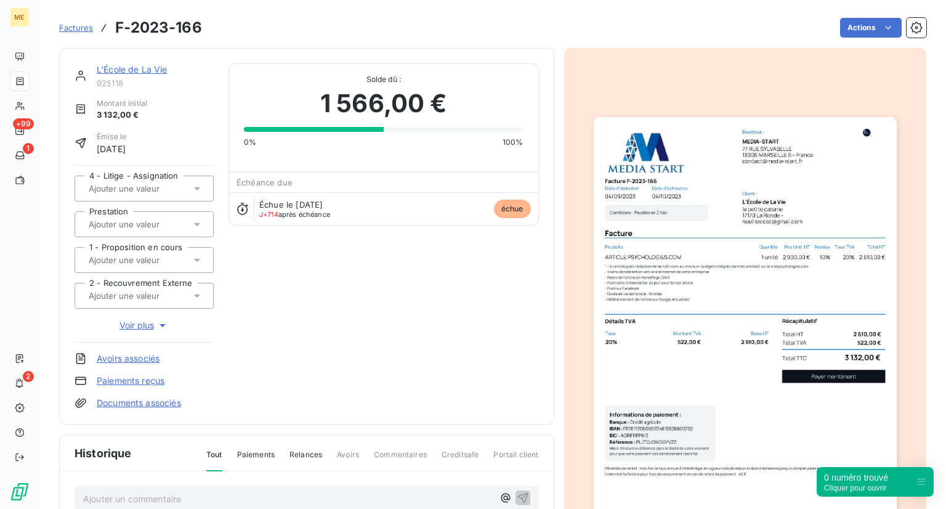
click at [71, 27] on span "Factures" at bounding box center [76, 28] width 34 height 10
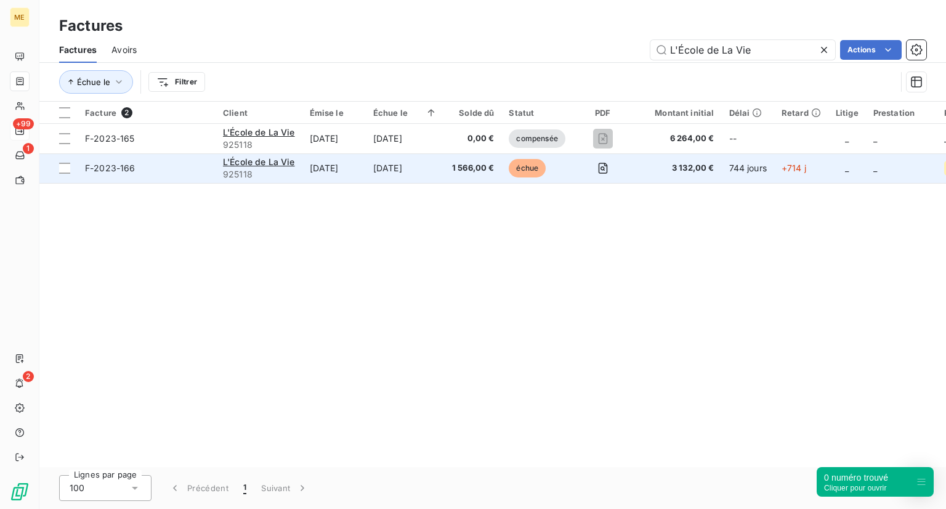
click at [195, 170] on span "F-2023-166" at bounding box center [146, 168] width 123 height 12
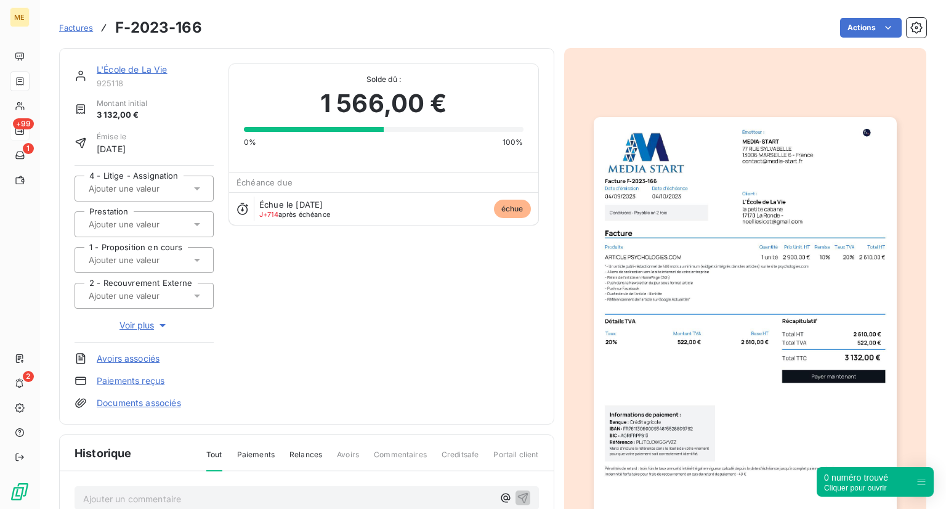
click at [120, 64] on link "L'École de La Vie" at bounding box center [132, 69] width 71 height 10
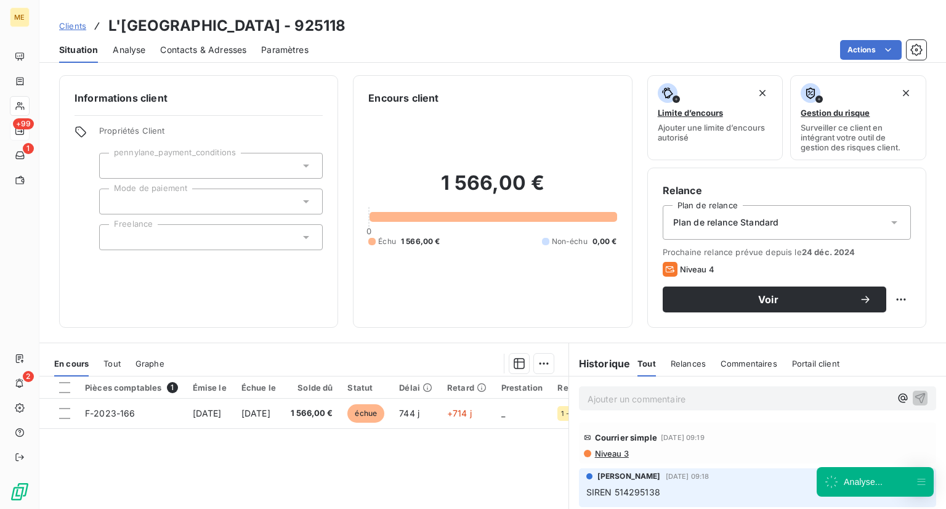
click at [78, 28] on span "Clients" at bounding box center [72, 26] width 27 height 10
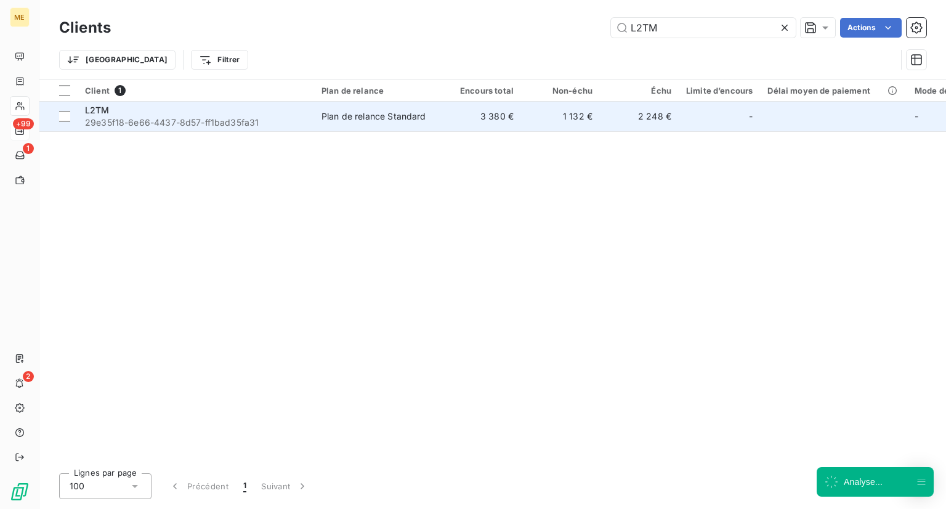
click at [167, 118] on span "29e35f18-6e66-4437-8d57-ff1bad35fa31" at bounding box center [196, 122] width 222 height 12
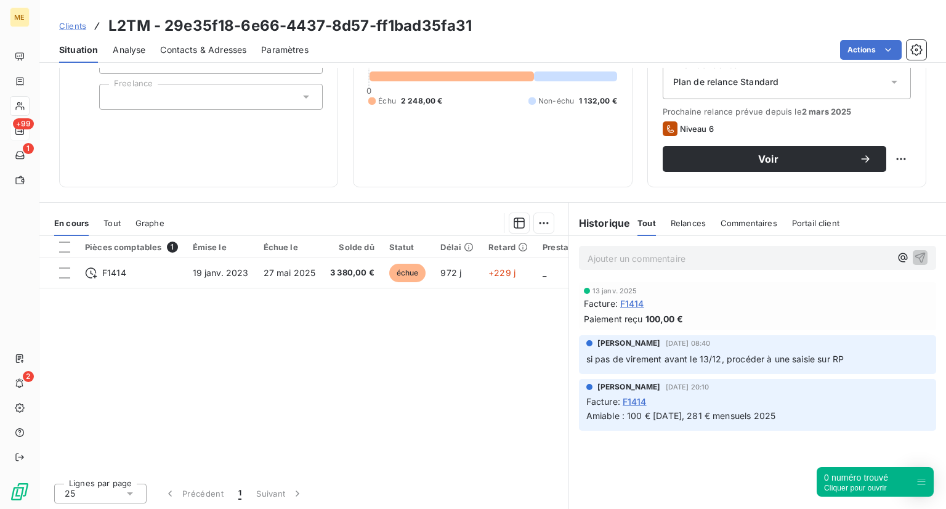
scroll to position [139, 0]
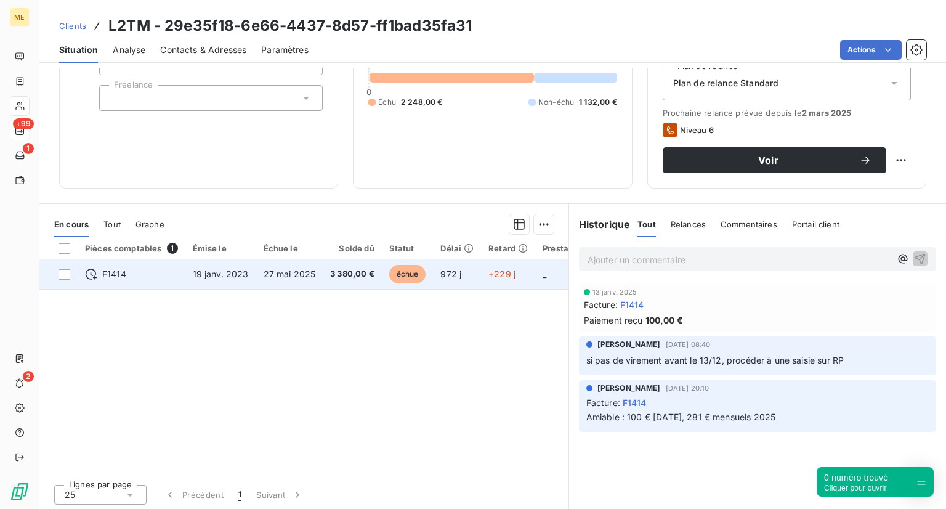
click at [392, 274] on span "échue" at bounding box center [407, 274] width 37 height 18
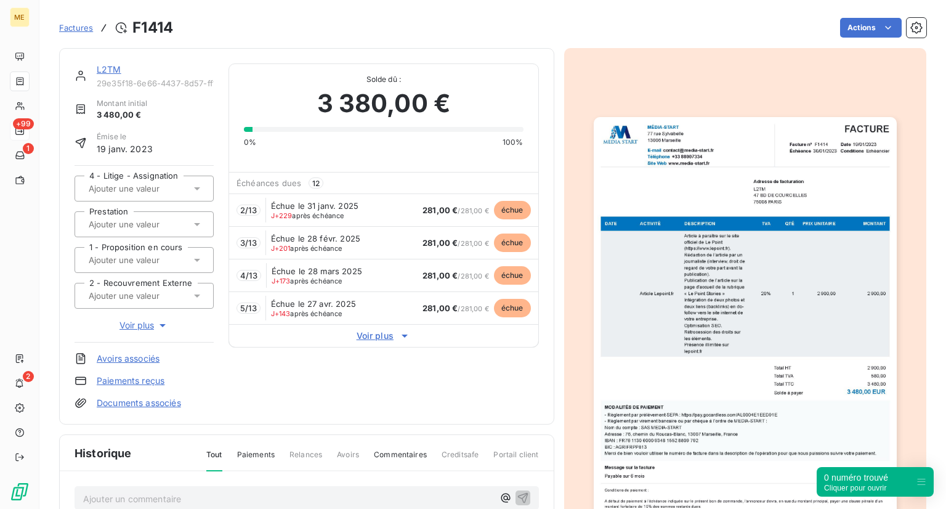
click at [62, 26] on span "Factures" at bounding box center [76, 28] width 34 height 10
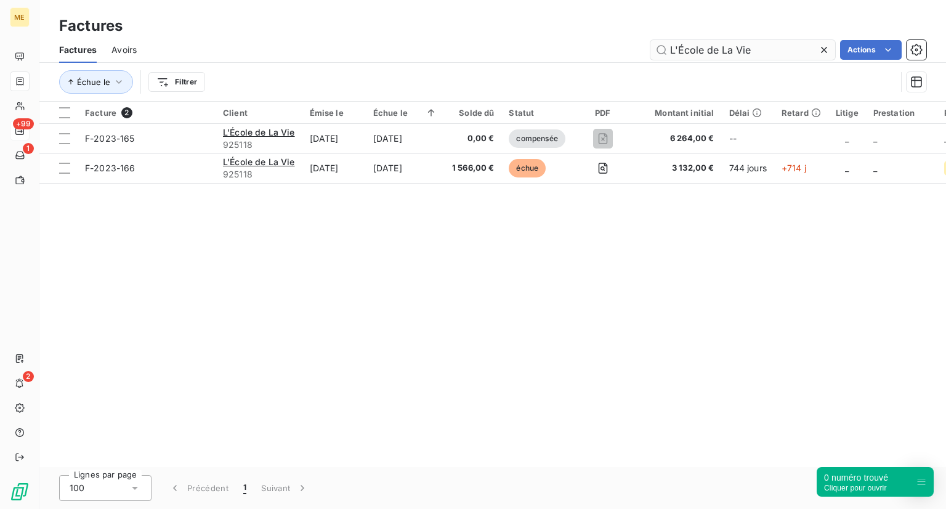
click at [771, 49] on input "L'École de La Vie" at bounding box center [742, 50] width 185 height 20
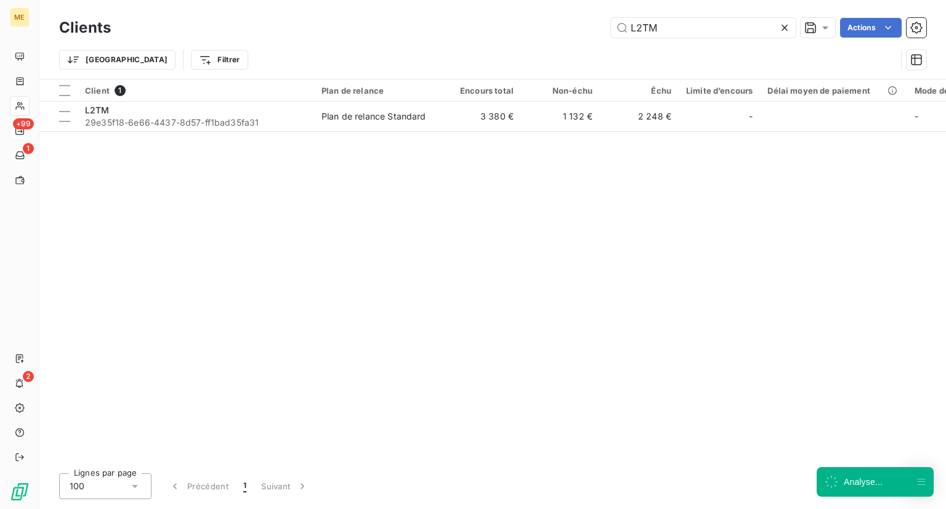
drag, startPoint x: 677, startPoint y: 35, endPoint x: 589, endPoint y: 23, distance: 88.9
click at [589, 23] on div "L2TM Actions" at bounding box center [526, 28] width 801 height 20
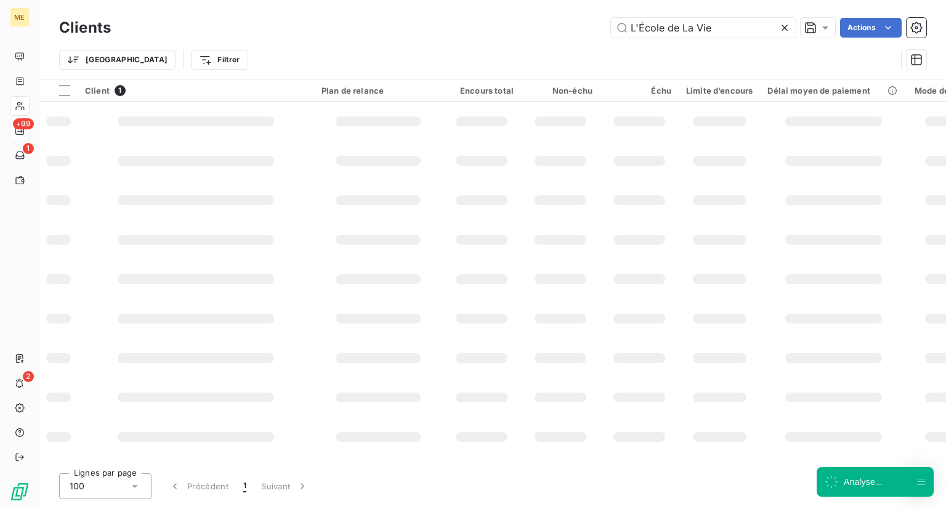
type input "L'École de La Vie"
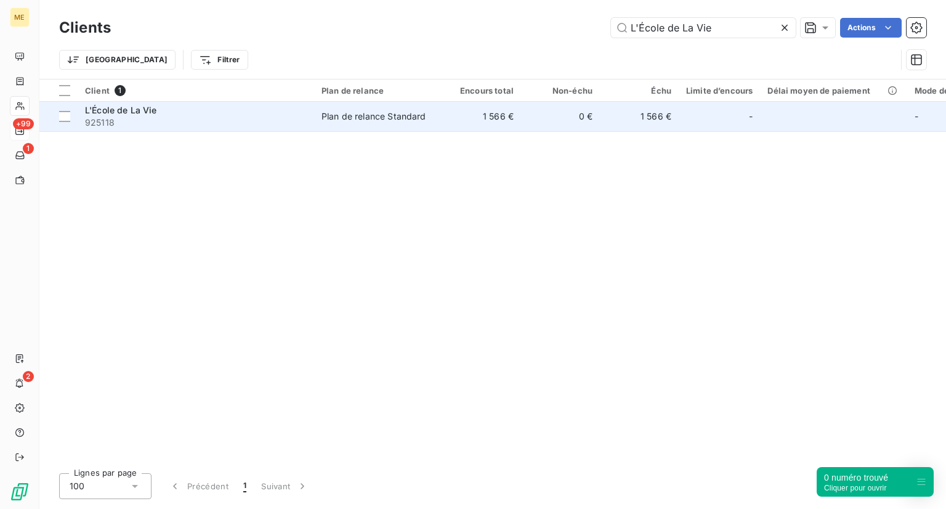
click at [185, 118] on span "925118" at bounding box center [196, 122] width 222 height 12
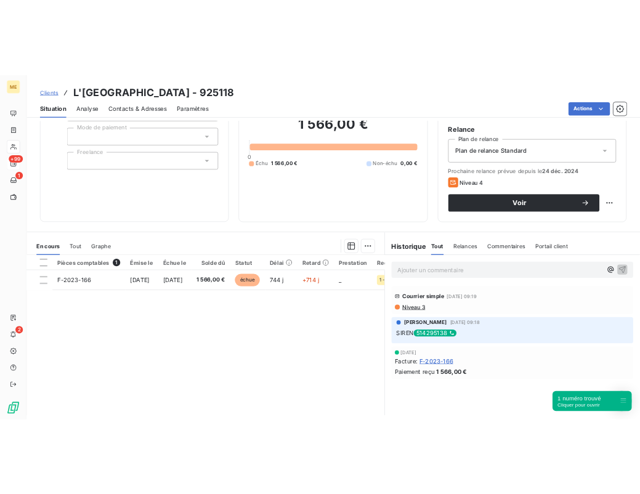
scroll to position [111, 0]
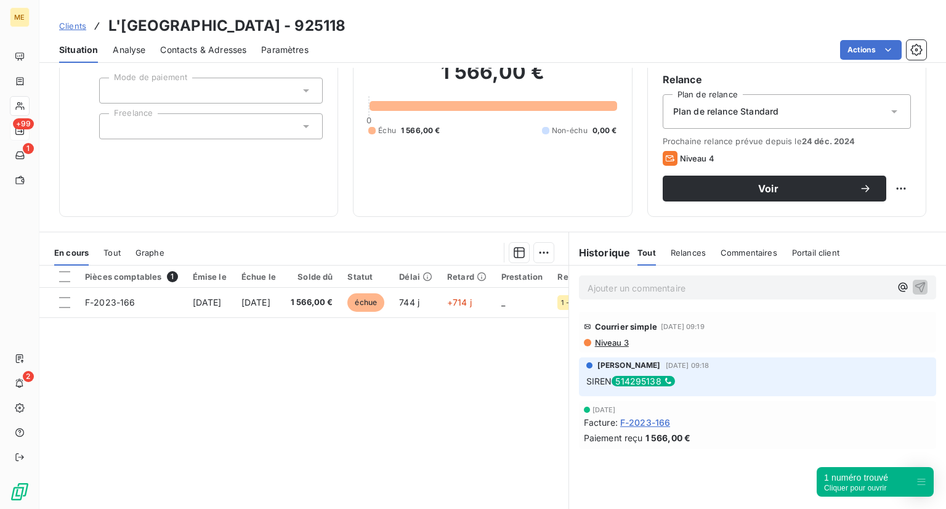
click at [649, 291] on p "Ajouter un commentaire ﻿" at bounding box center [739, 287] width 303 height 15
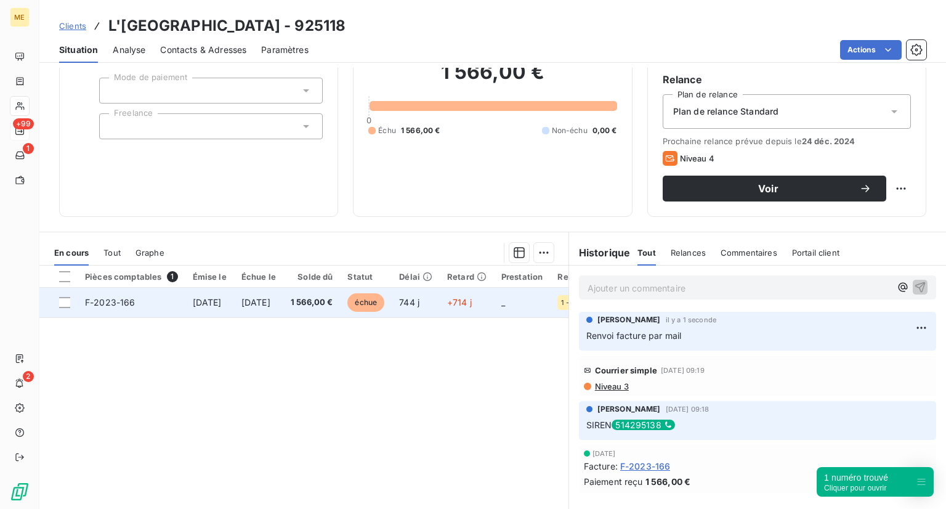
click at [269, 306] on span "[DATE]" at bounding box center [255, 302] width 29 height 10
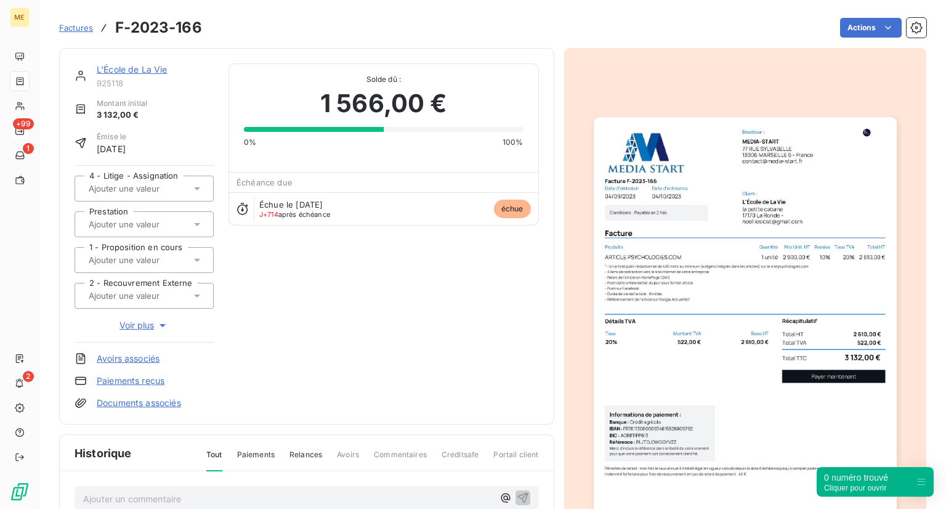
click at [658, 187] on img "button" at bounding box center [745, 331] width 303 height 428
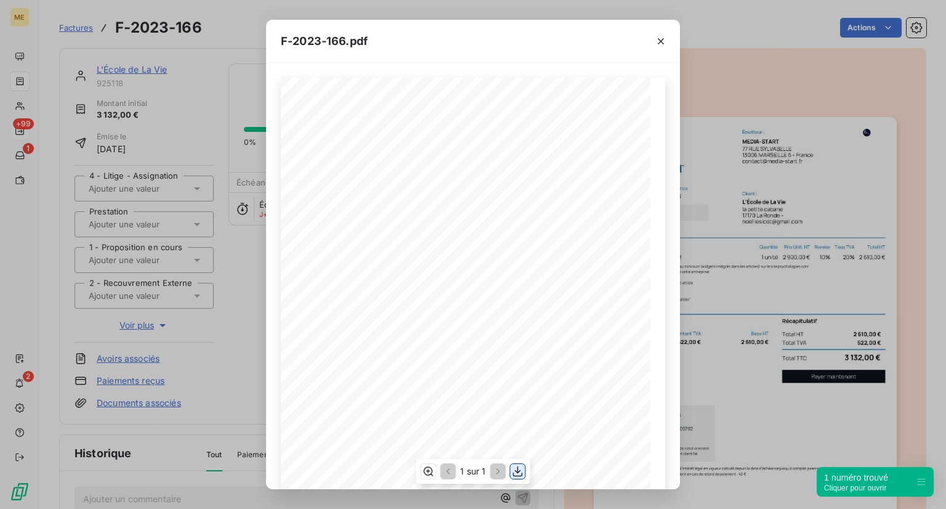
drag, startPoint x: 658, startPoint y: 187, endPoint x: 524, endPoint y: 472, distance: 314.4
click at [524, 472] on button "button" at bounding box center [518, 471] width 15 height 15
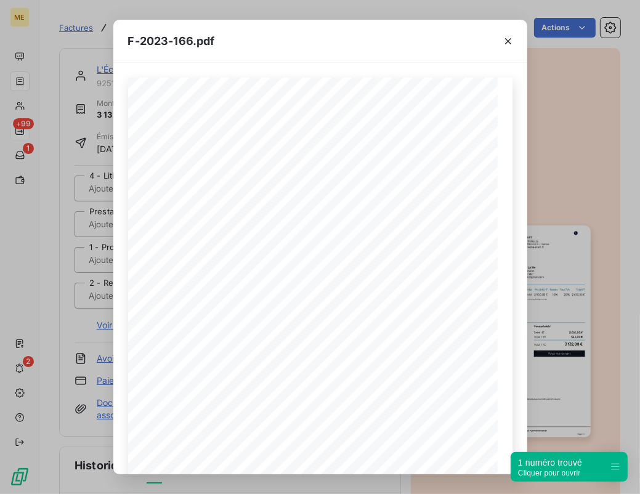
click at [63, 120] on div "F-2023-166.pdf Émetteur : MEDIA-START [STREET_ADDRESS] [EMAIL_ADDRESS][DOMAIN_N…" at bounding box center [320, 247] width 640 height 494
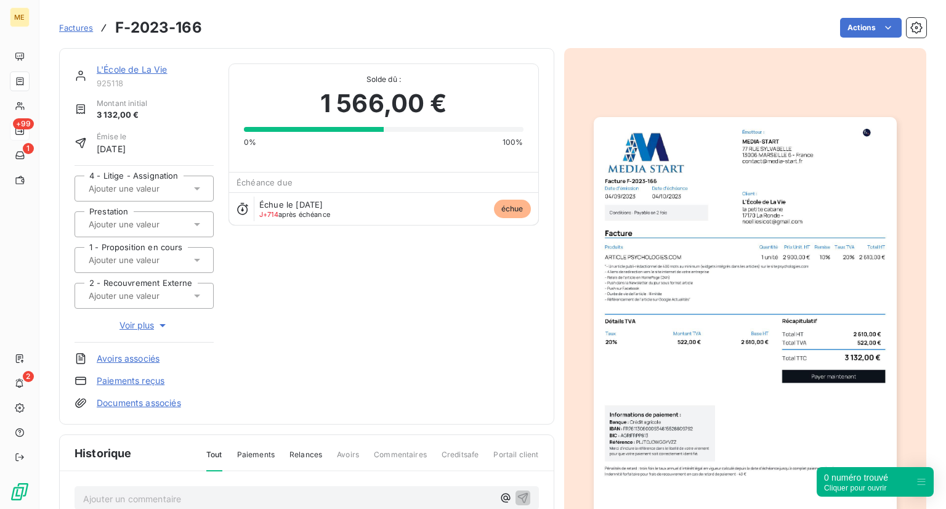
click at [313, 260] on div "L'École de La Vie 925118 Montant initial 3 132,00 € Émise le [DATE] 4 - Litige …" at bounding box center [307, 236] width 464 height 346
click at [299, 84] on span "Solde dû :" at bounding box center [383, 79] width 279 height 11
click at [431, 330] on div "L'École de La Vie 925118 Montant initial 3 132,00 € Émise le [DATE] 4 - Litige …" at bounding box center [307, 236] width 464 height 346
click at [69, 17] on div "Factures F-2023-166" at bounding box center [130, 28] width 143 height 22
click at [81, 29] on span "Factures" at bounding box center [76, 28] width 34 height 10
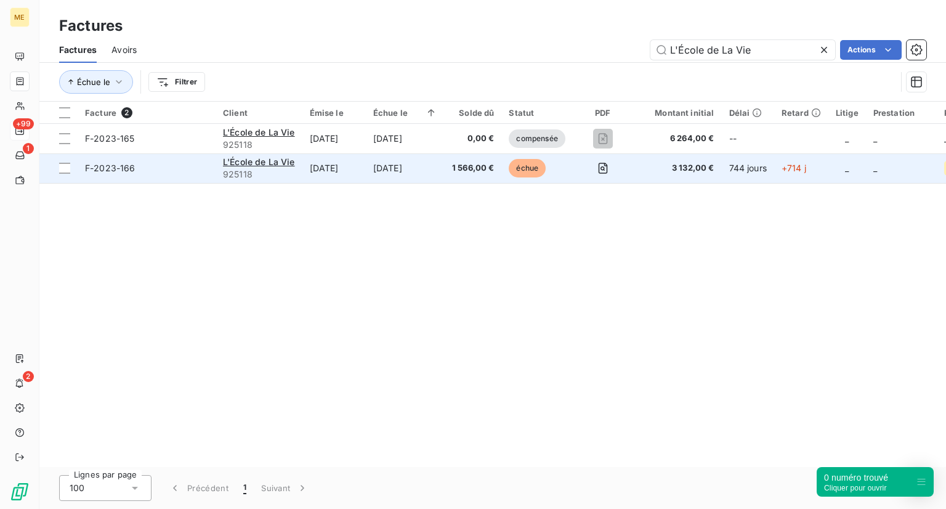
click at [534, 172] on span "échue" at bounding box center [527, 168] width 37 height 18
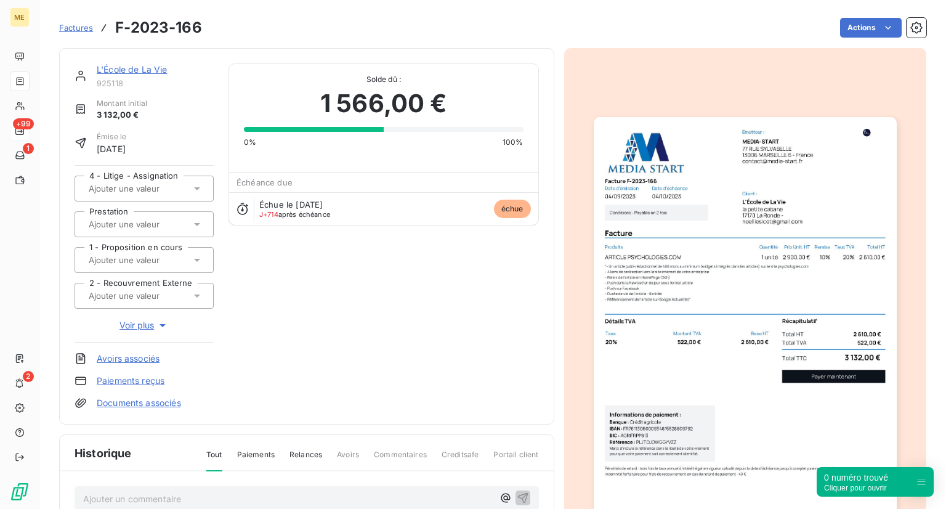
scroll to position [1, 0]
click at [63, 28] on span "Factures" at bounding box center [76, 28] width 34 height 10
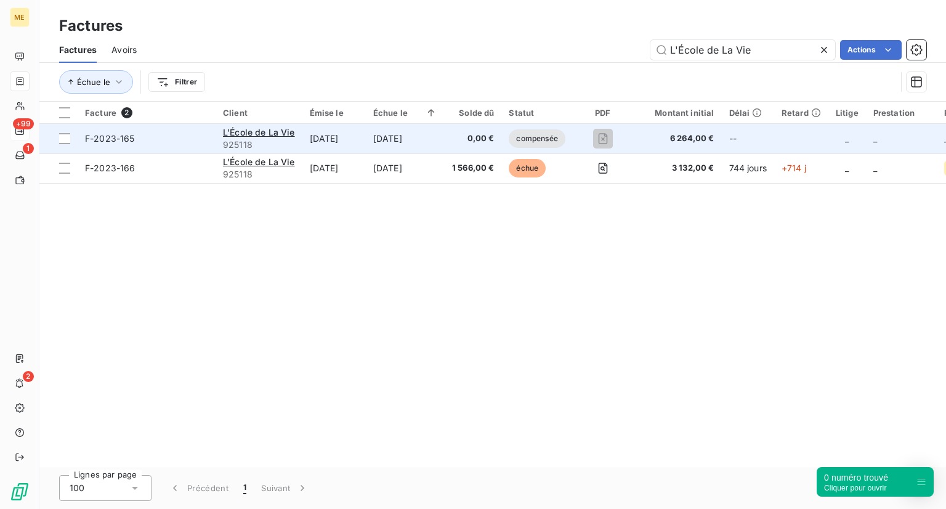
click at [551, 135] on span "compensée" at bounding box center [537, 138] width 56 height 18
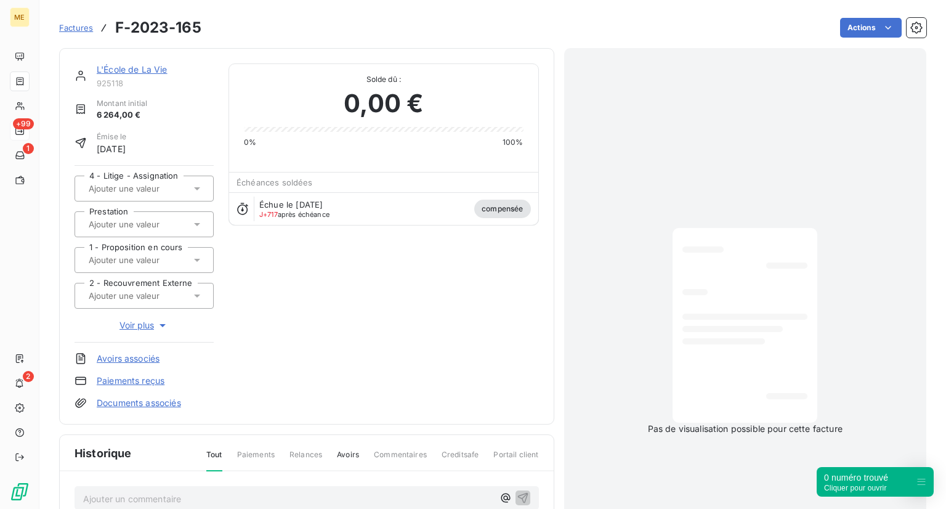
click at [70, 22] on link "Factures" at bounding box center [76, 28] width 34 height 12
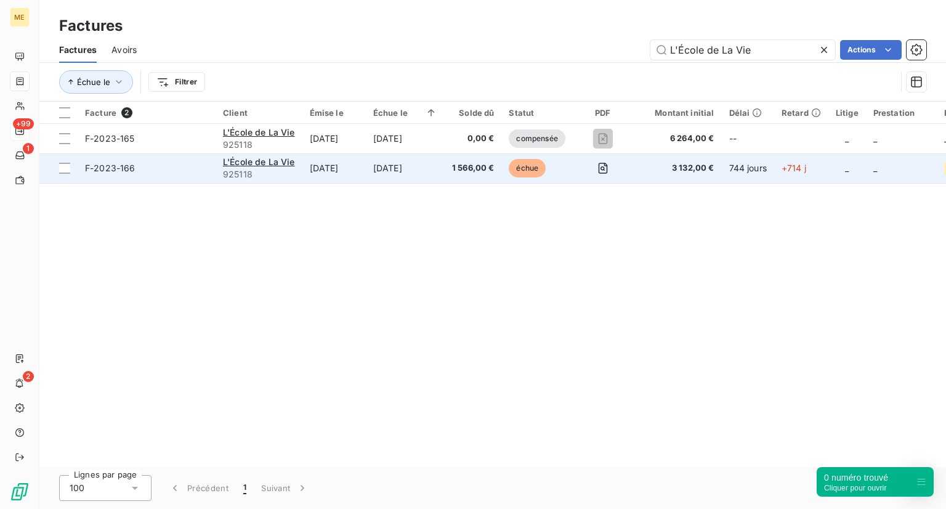
click at [532, 159] on span "échue" at bounding box center [527, 168] width 37 height 18
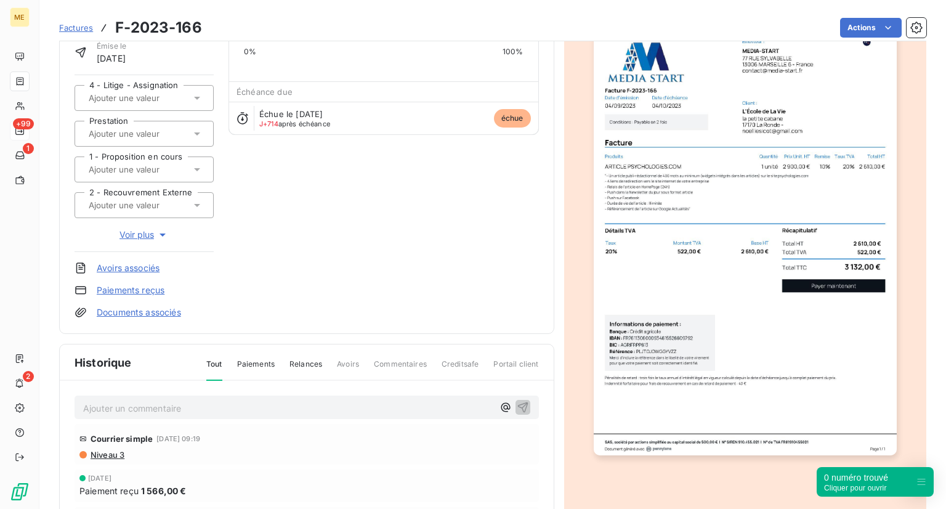
scroll to position [91, 0]
click at [755, 330] on img "button" at bounding box center [745, 240] width 303 height 428
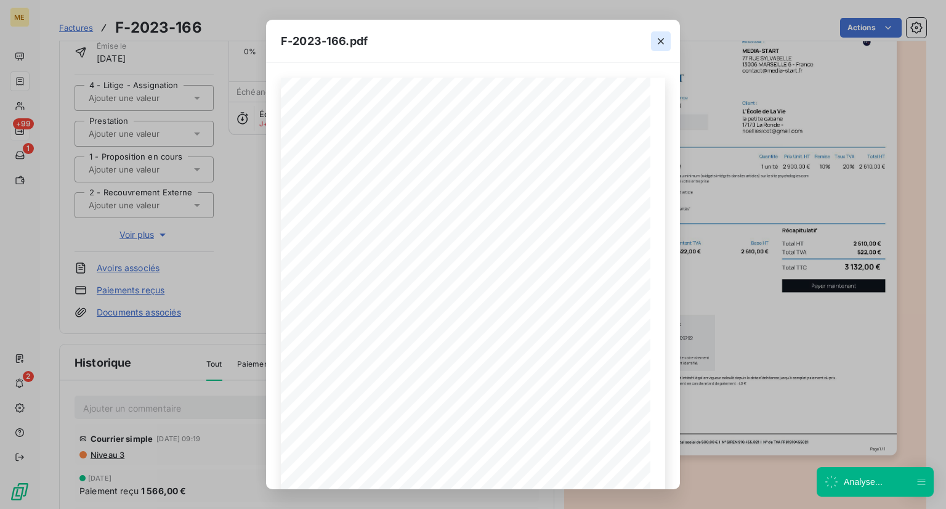
click at [658, 38] on icon "button" at bounding box center [661, 41] width 12 height 12
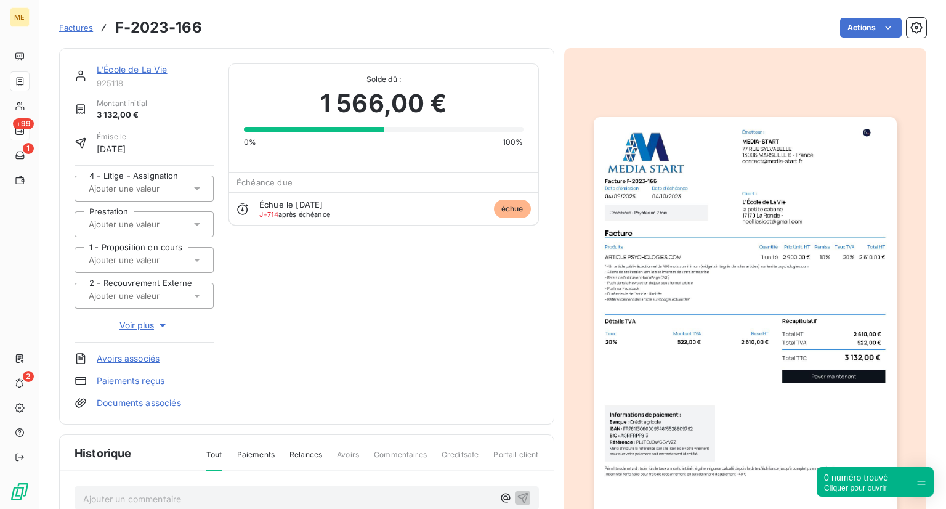
scroll to position [0, 0]
click at [72, 26] on span "Factures" at bounding box center [76, 28] width 34 height 10
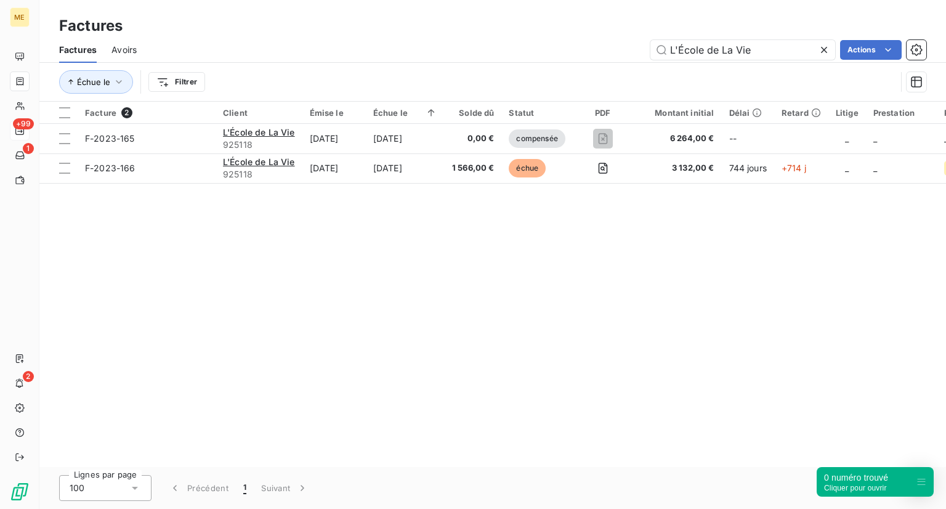
click at [819, 46] on icon at bounding box center [824, 50] width 12 height 12
click at [712, 63] on div "Échue le Filtrer" at bounding box center [492, 82] width 867 height 38
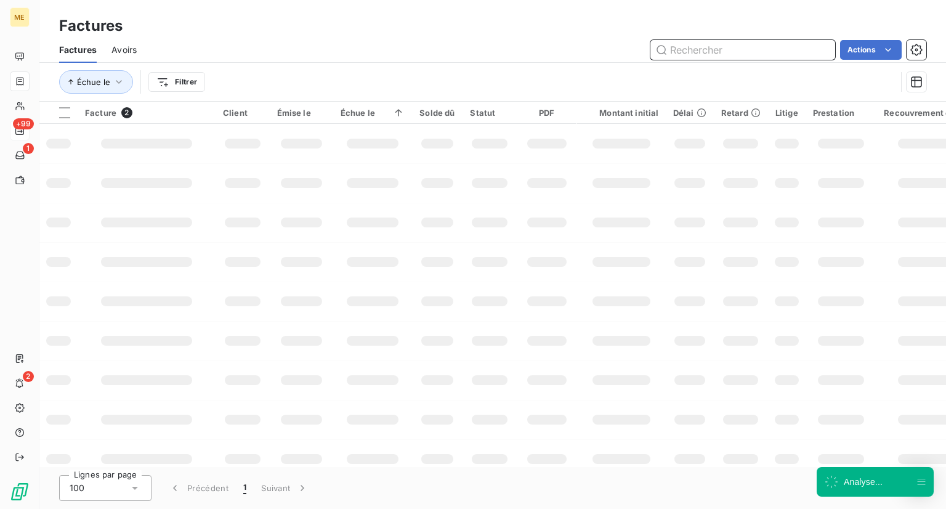
click at [727, 46] on input "text" at bounding box center [742, 50] width 185 height 20
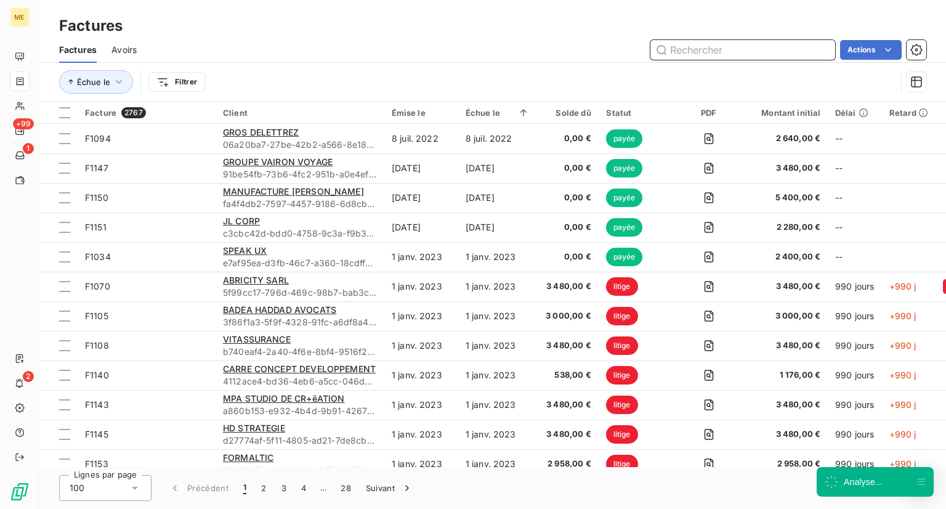
paste input "L'ECOLE DE L'ARGENT"
type input "L'ECOLE DE L'ARGENT"
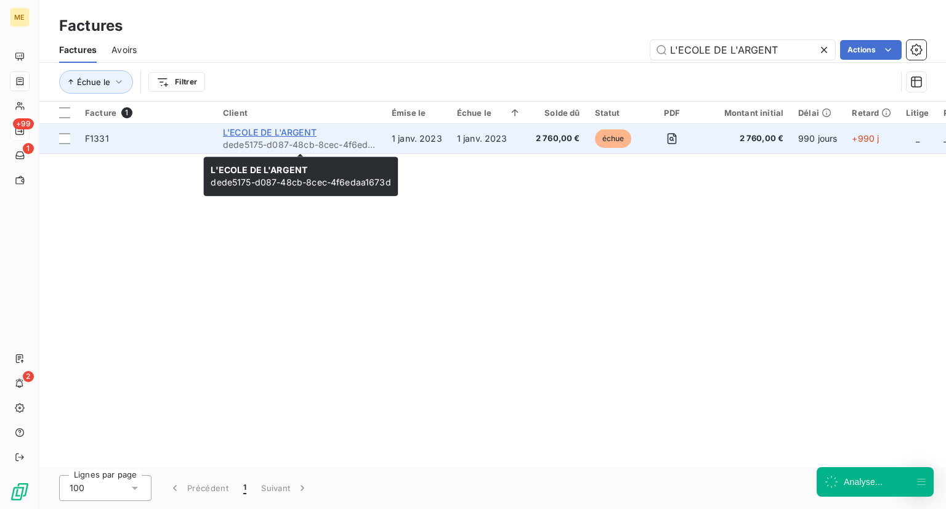
click at [251, 129] on span "L'ECOLE DE L'ARGENT" at bounding box center [270, 132] width 94 height 10
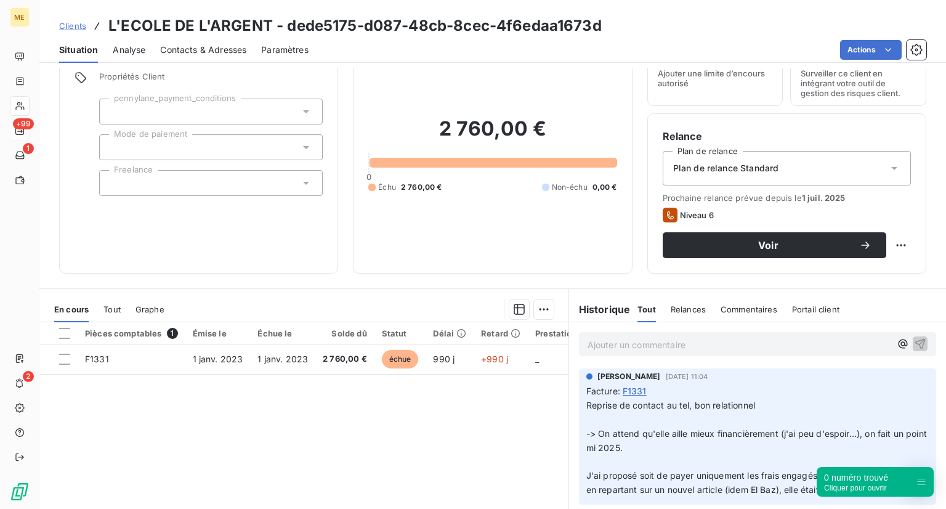
scroll to position [141, 0]
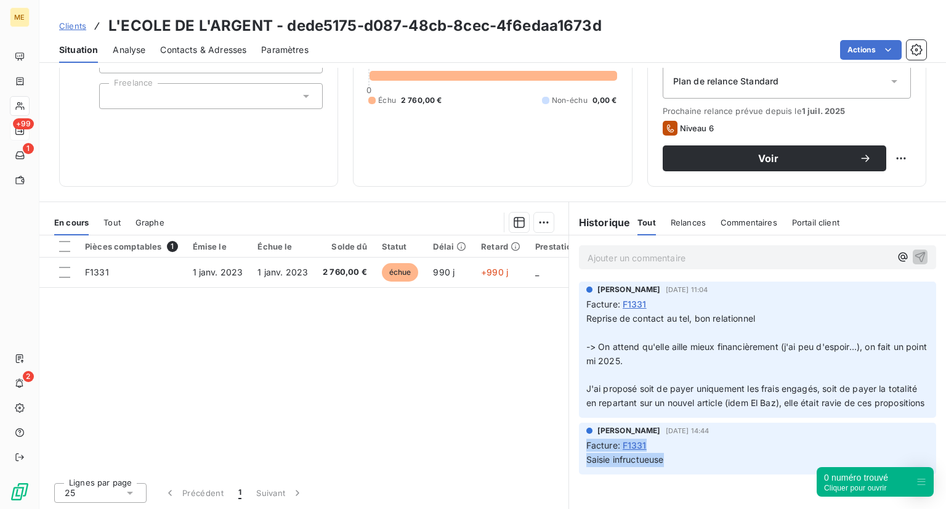
drag, startPoint x: 672, startPoint y: 476, endPoint x: 578, endPoint y: 454, distance: 96.8
click at [579, 454] on div "[PERSON_NAME] [DATE] 14:44 Facture : F1331 Saisie infructueuse" at bounding box center [757, 449] width 357 height 52
click at [692, 474] on div "[PERSON_NAME] [DATE] 14:44 Facture : F1331 Saisie infructueuse" at bounding box center [757, 449] width 357 height 52
click at [686, 467] on p "Saisie infructueuse" at bounding box center [757, 460] width 342 height 14
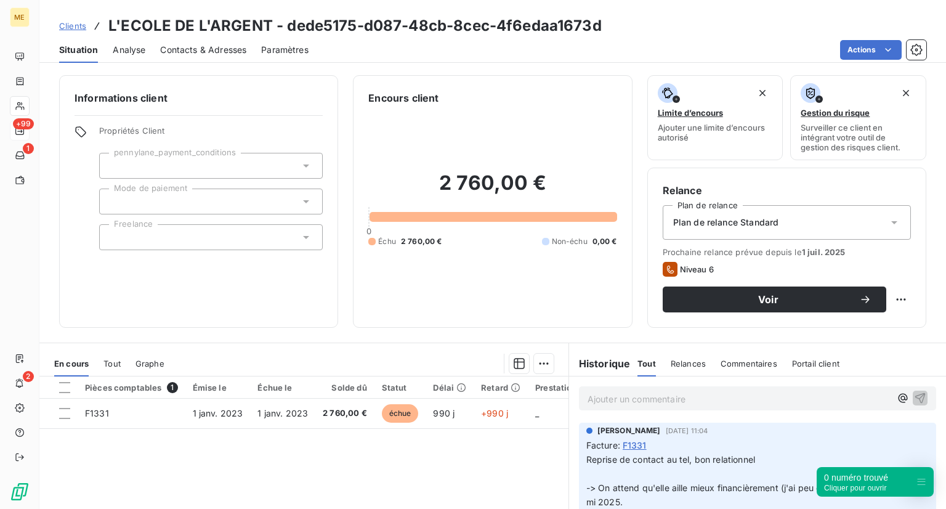
scroll to position [0, 0]
click at [69, 17] on div "Clients L'ECOLE DE L'ARGENT - dede5175-d087-48cb-8cec-4f6edaa1673d" at bounding box center [330, 26] width 543 height 22
click at [81, 30] on span "Clients" at bounding box center [72, 26] width 27 height 10
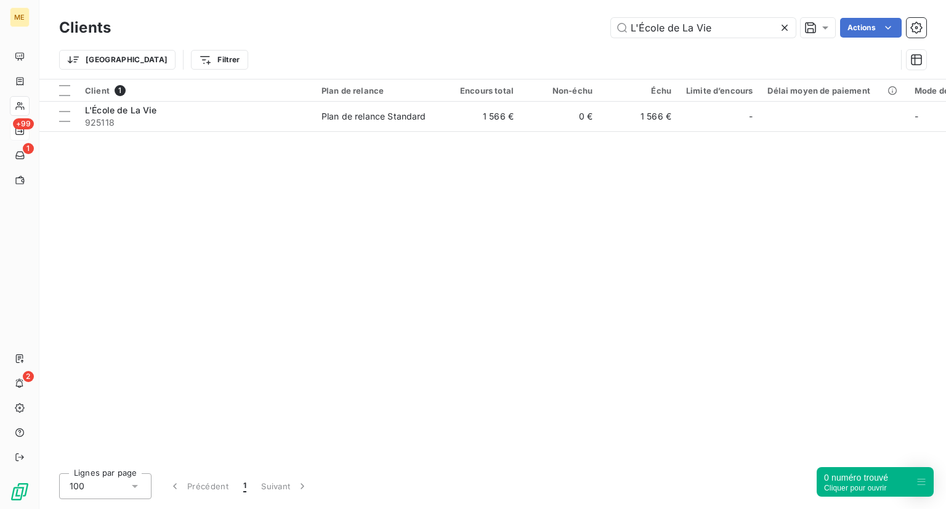
drag, startPoint x: 715, startPoint y: 28, endPoint x: 460, endPoint y: 22, distance: 254.5
click at [463, 23] on div "L'École de La Vie Actions" at bounding box center [526, 28] width 801 height 20
click at [722, 33] on input "L'AVIS DU CORPS" at bounding box center [703, 28] width 185 height 20
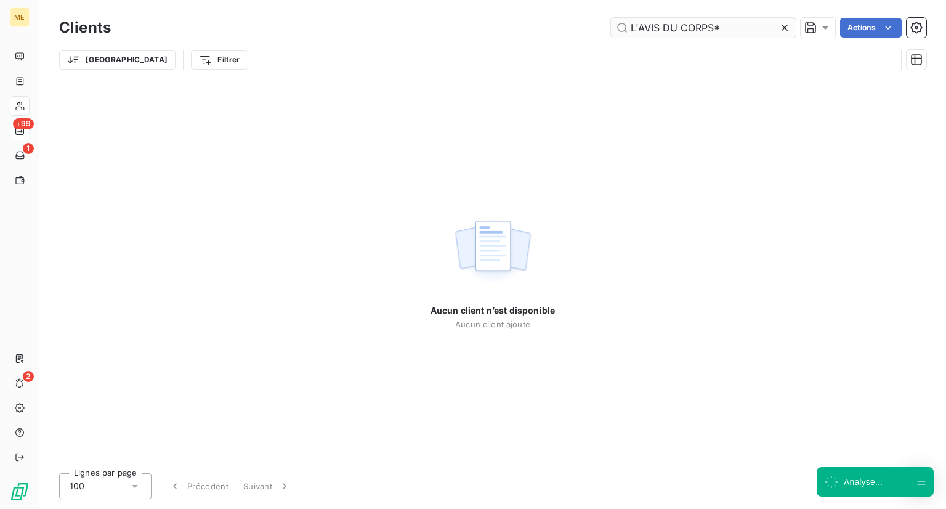
type input "L'AVIS DU CORPS"
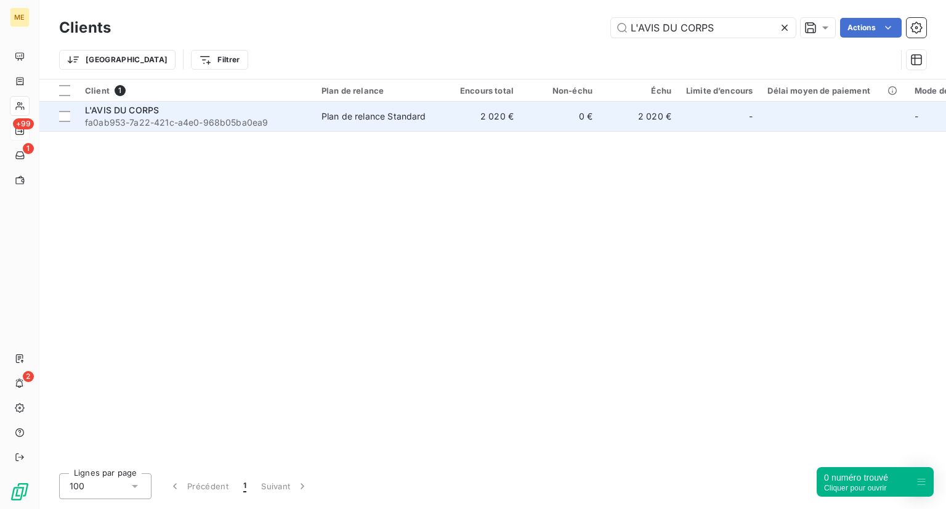
click at [161, 114] on div "L'AVIS DU CORPS" at bounding box center [196, 110] width 222 height 12
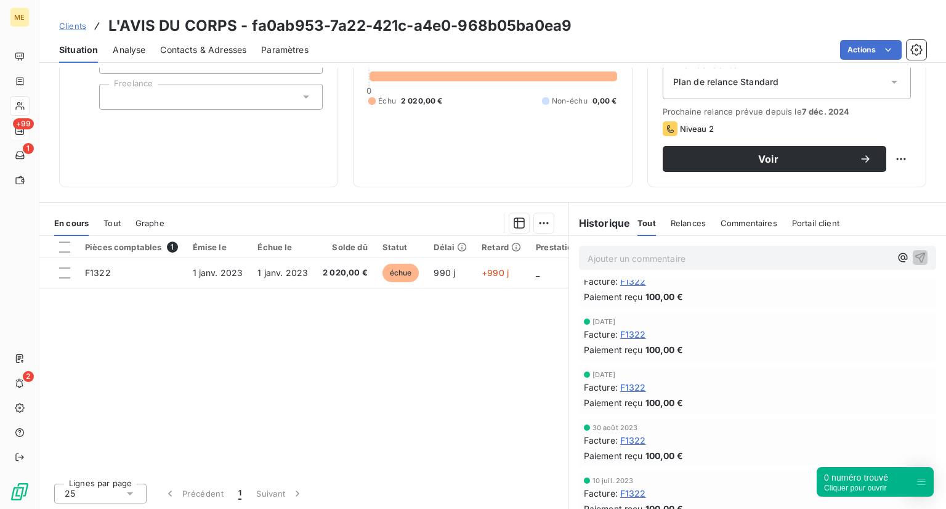
scroll to position [177, 0]
click at [116, 229] on div "Tout" at bounding box center [111, 223] width 17 height 26
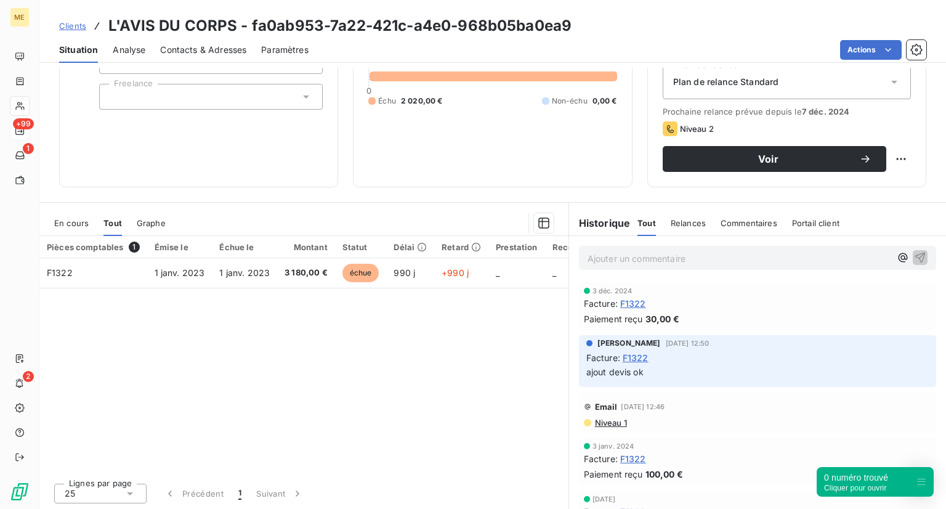
scroll to position [140, 0]
click at [637, 362] on span "F1322" at bounding box center [636, 357] width 26 height 13
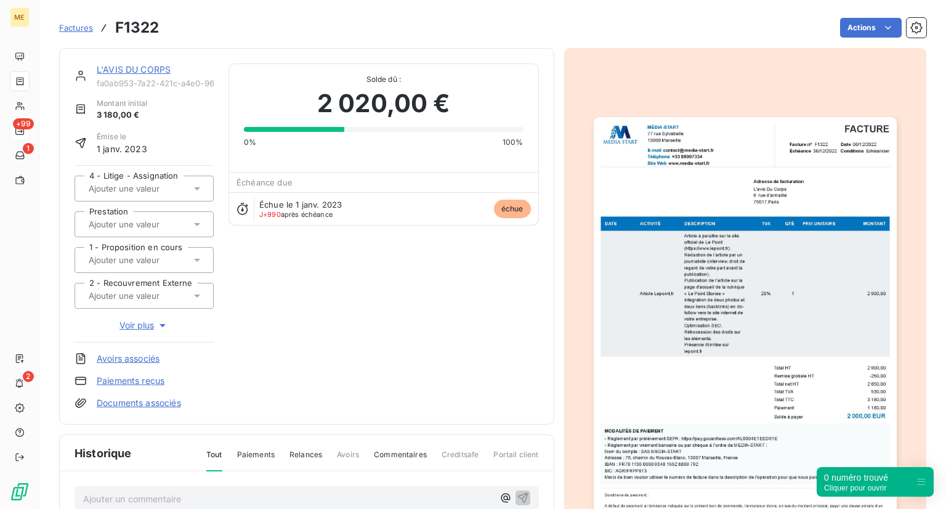
click at [153, 319] on span "Voir plus" at bounding box center [144, 325] width 49 height 12
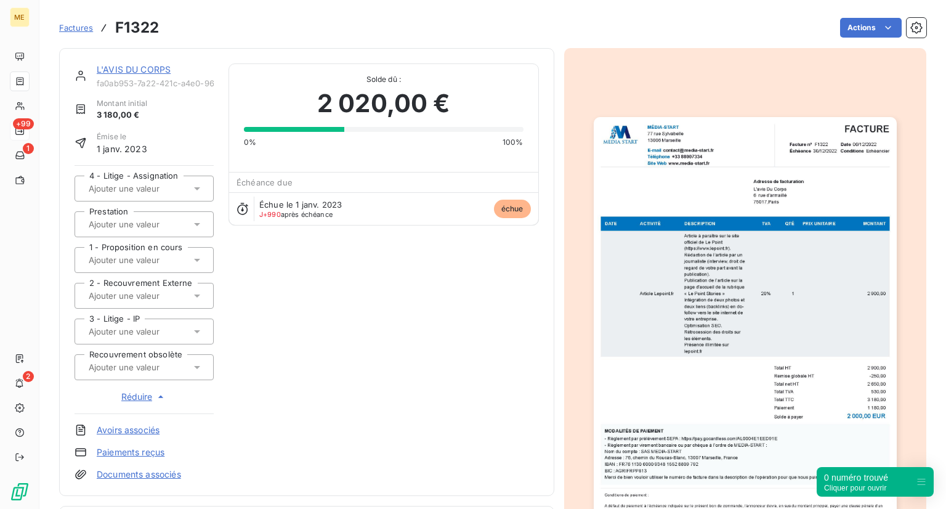
click at [74, 30] on span "Factures" at bounding box center [76, 28] width 34 height 10
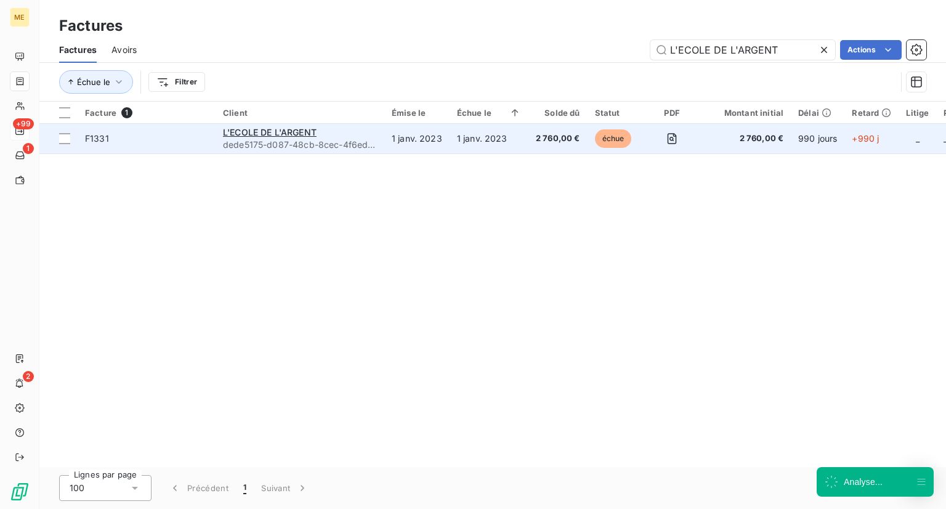
click at [428, 145] on td "1 janv. 2023" at bounding box center [416, 139] width 65 height 30
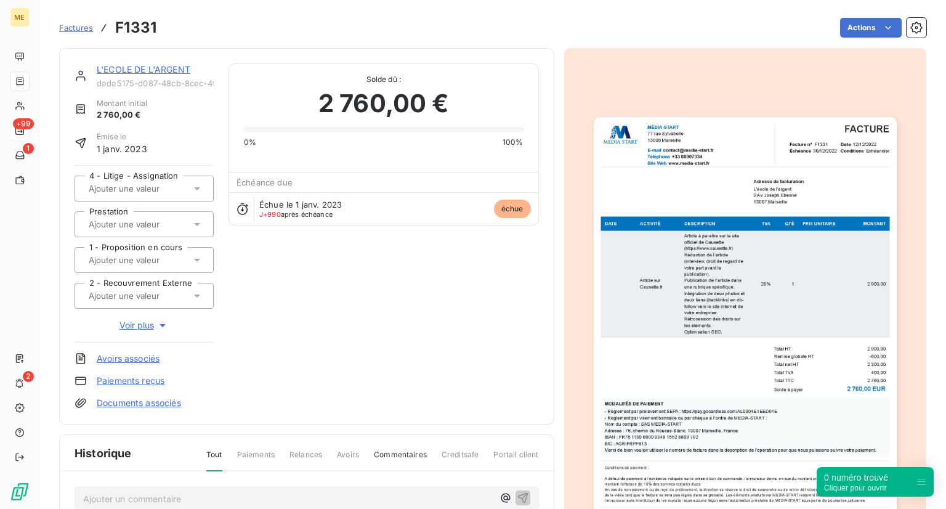
click at [66, 22] on link "Factures" at bounding box center [76, 28] width 34 height 12
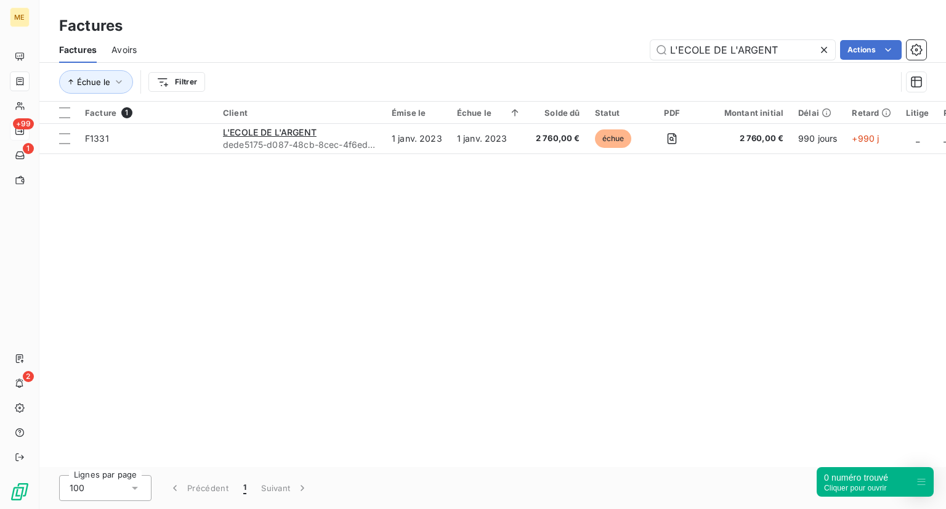
drag, startPoint x: 808, startPoint y: 50, endPoint x: 559, endPoint y: 36, distance: 248.6
click at [559, 37] on div "Factures Avoirs L'ECOLE DE L'ARGENT Actions" at bounding box center [492, 50] width 907 height 26
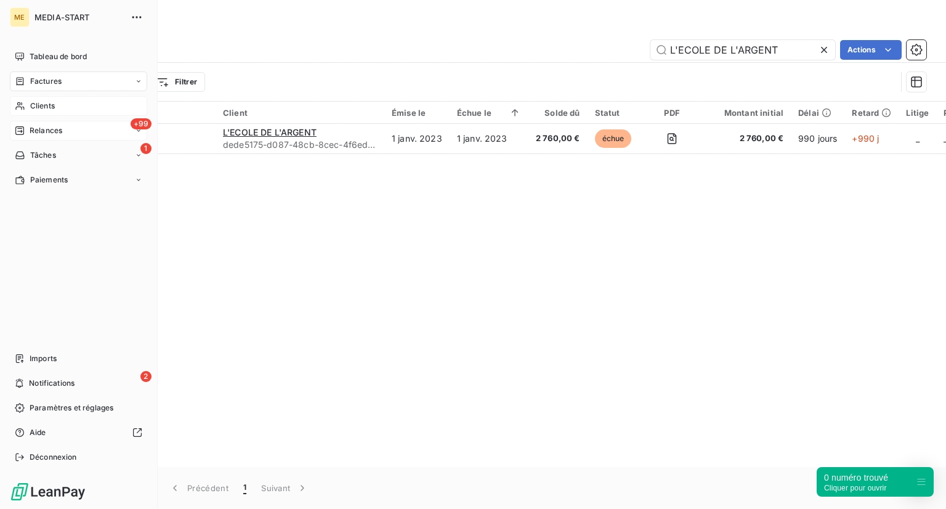
click at [34, 108] on span "Clients" at bounding box center [42, 105] width 25 height 11
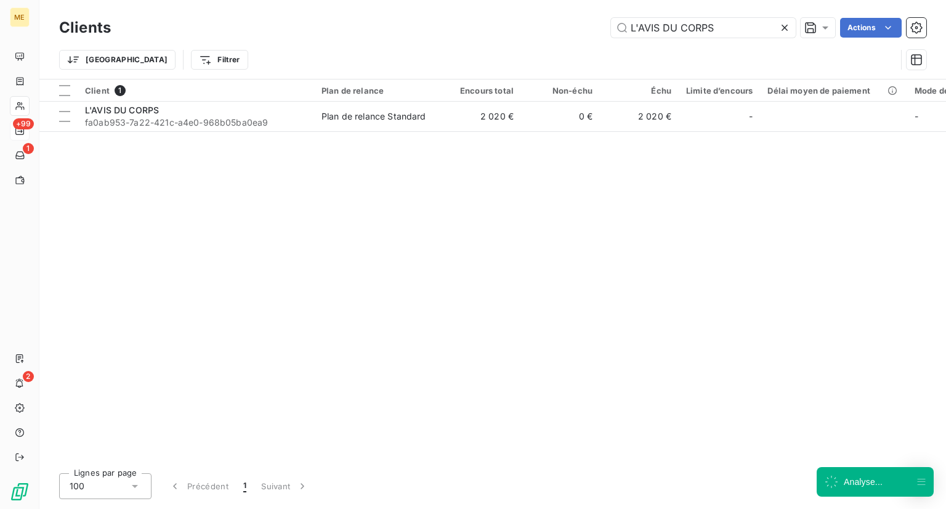
click at [297, 179] on div "Client 1 Plan de relance Encours total Non-échu Échu Limite d’encours Délai moy…" at bounding box center [492, 271] width 907 height 384
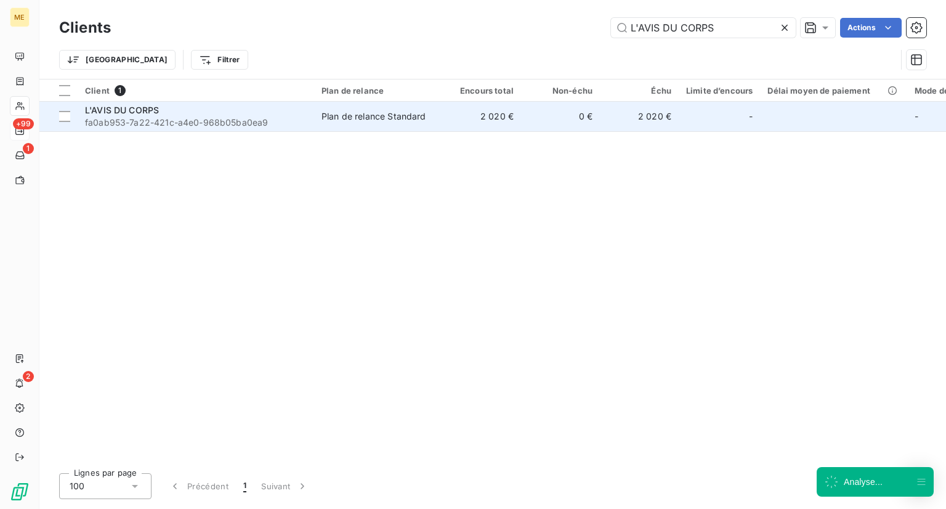
click at [239, 113] on div "L'AVIS DU CORPS" at bounding box center [196, 110] width 222 height 12
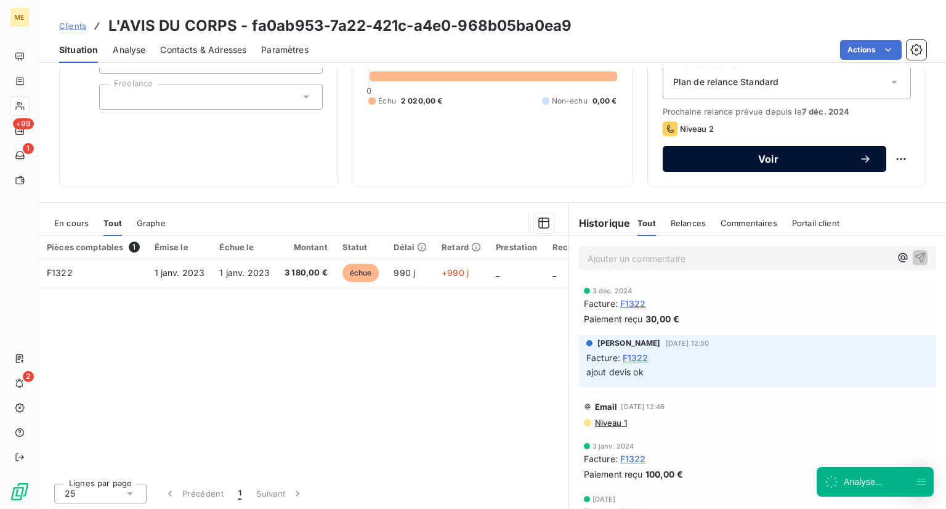
click at [793, 160] on span "Voir" at bounding box center [769, 159] width 182 height 10
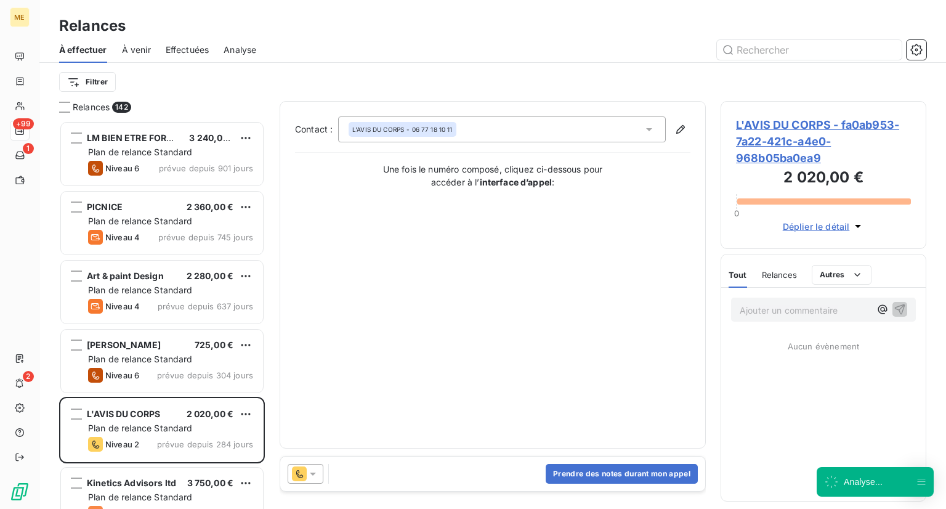
scroll to position [378, 196]
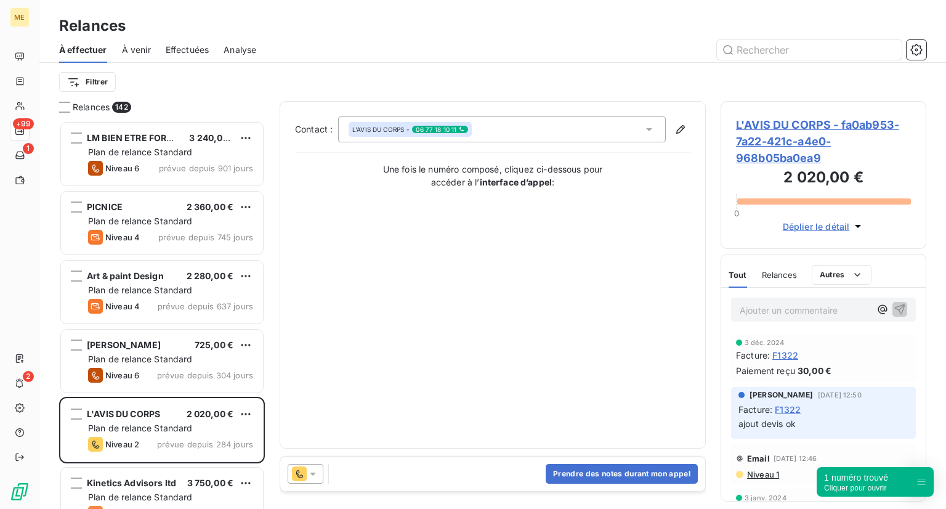
click at [357, 473] on div "Prendre des notes durant mon appel" at bounding box center [492, 473] width 425 height 34
click at [437, 471] on div "Prendre des notes durant mon appel" at bounding box center [492, 473] width 425 height 34
click at [400, 467] on div "Prendre des notes durant mon appel" at bounding box center [492, 473] width 425 height 34
click at [614, 469] on button "Prendre des notes durant mon appel" at bounding box center [622, 474] width 152 height 20
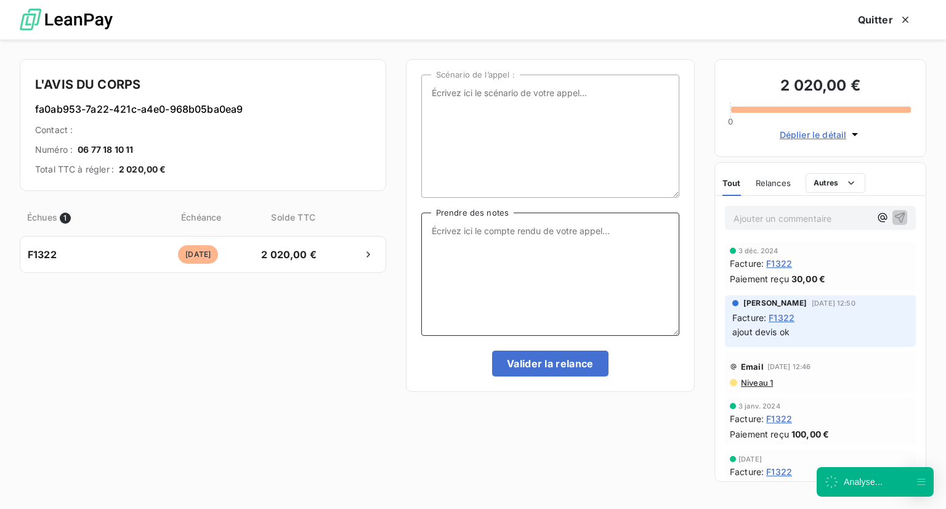
click at [488, 262] on textarea "Prendre des notes" at bounding box center [550, 274] width 258 height 123
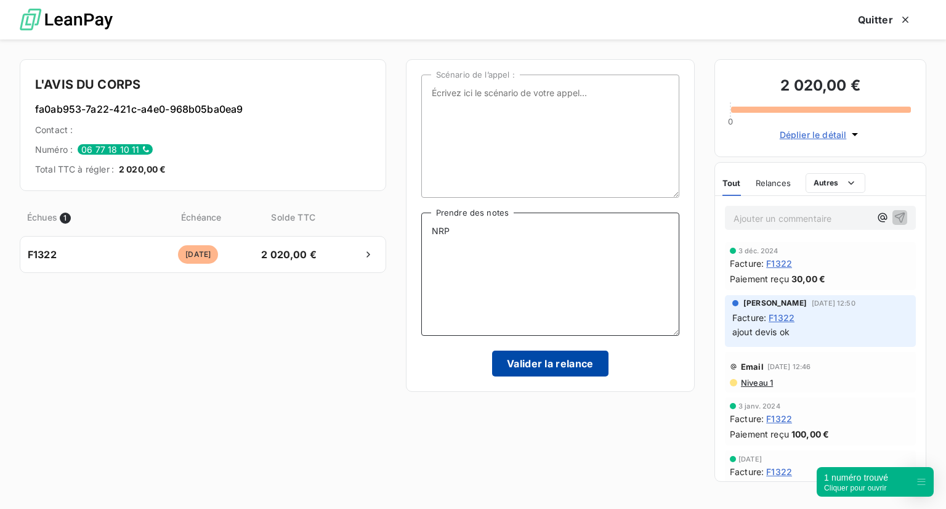
type textarea "NRP"
click at [526, 357] on button "Valider la relance" at bounding box center [550, 363] width 116 height 26
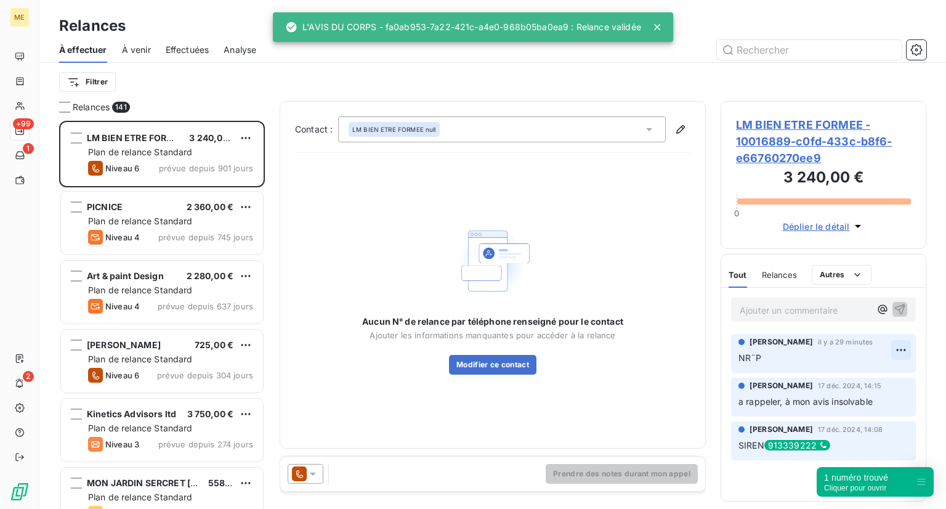
click at [897, 348] on html "ME +99 1 2 Relances À effectuer À venir Effectuées Analyse Filtrer Relances 141…" at bounding box center [473, 254] width 946 height 509
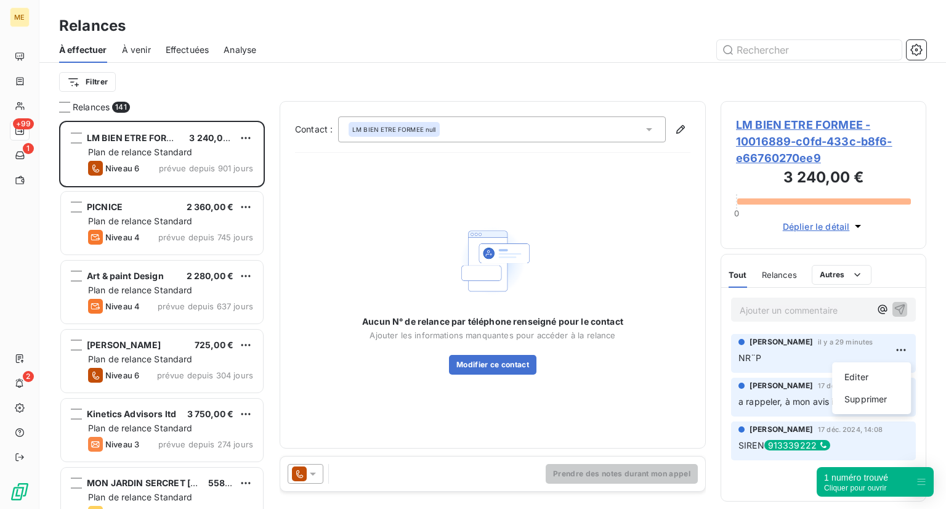
click at [404, 196] on html "ME +99 1 2 Relances À effectuer À venir Effectuées Analyse Filtrer Relances 141…" at bounding box center [473, 254] width 946 height 509
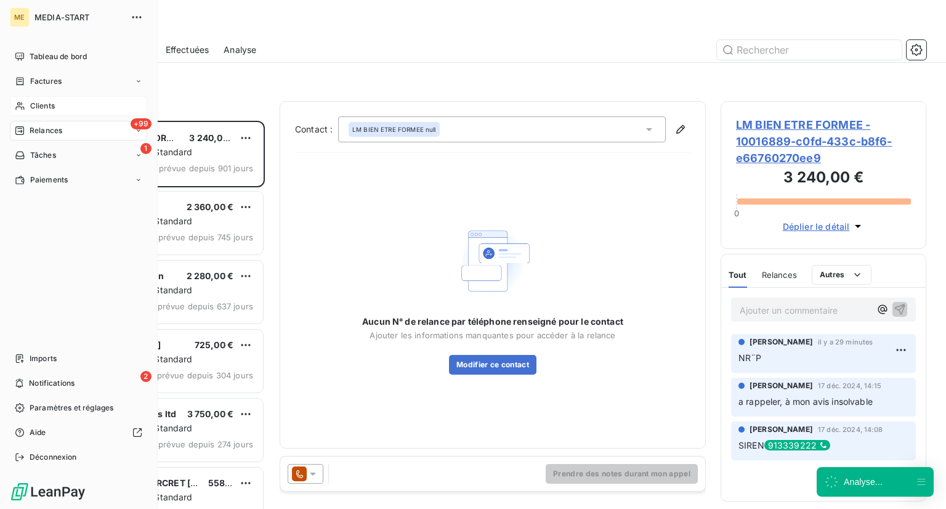
click at [57, 103] on div "Clients" at bounding box center [78, 106] width 137 height 20
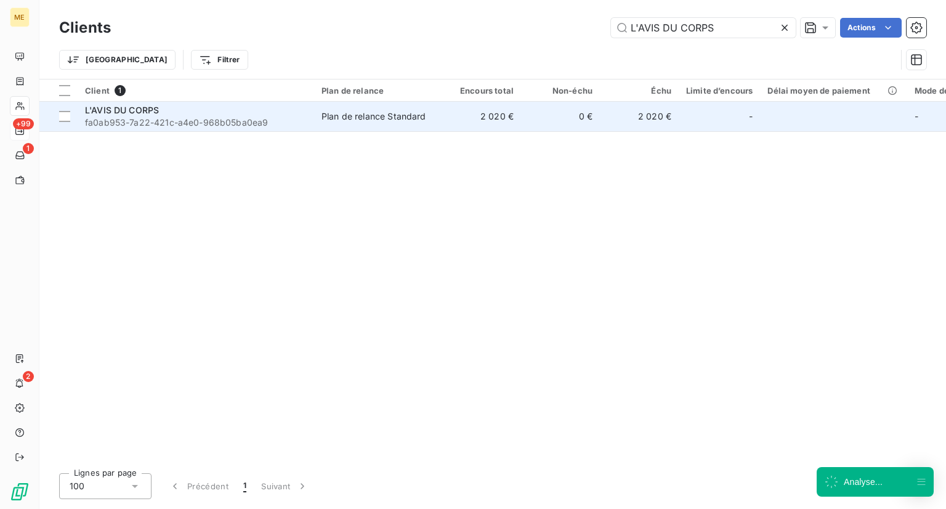
click at [241, 115] on div "L'AVIS DU CORPS" at bounding box center [196, 110] width 222 height 12
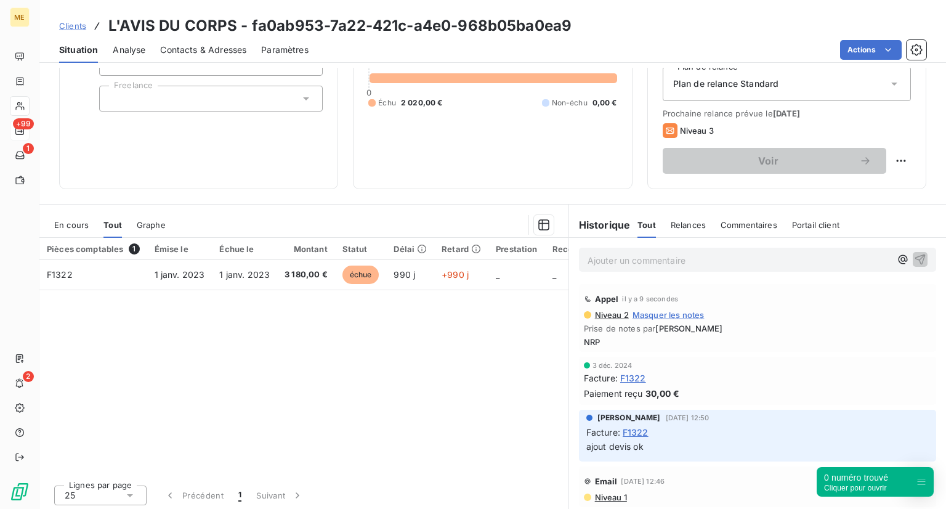
click at [904, 156] on div "Relance Plan de relance Plan de relance Standard Prochaine relance prévue le [D…" at bounding box center [786, 109] width 279 height 160
click at [878, 162] on div "Voir" at bounding box center [787, 161] width 248 height 26
click at [887, 162] on html "ME +99 1 2 Clients L'AVIS DU CORPS - fa0ab953-7a22-421c-a4e0-968b05ba0ea9 Situa…" at bounding box center [473, 254] width 946 height 509
click at [865, 181] on div "Replanifier cette action" at bounding box center [841, 187] width 110 height 20
select select "8"
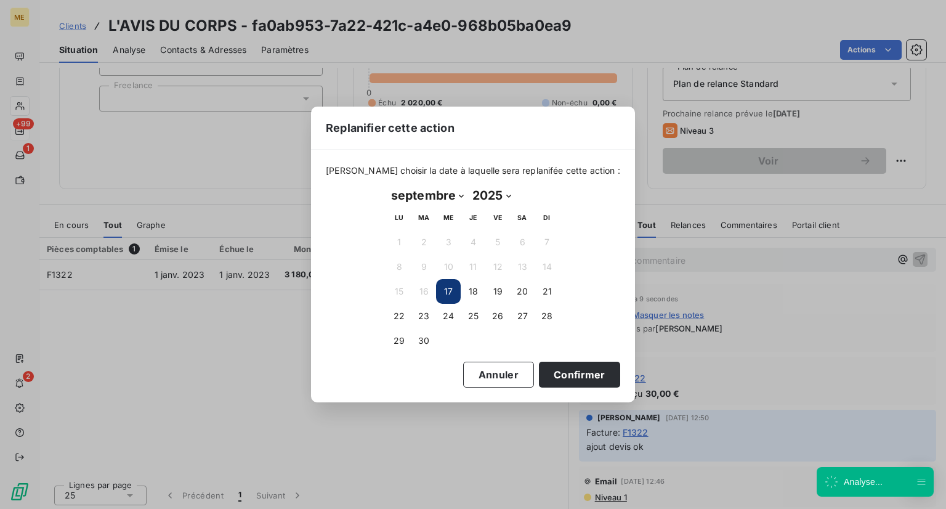
click at [439, 298] on button "17" at bounding box center [448, 291] width 25 height 25
click at [564, 381] on button "Confirmer" at bounding box center [579, 375] width 81 height 26
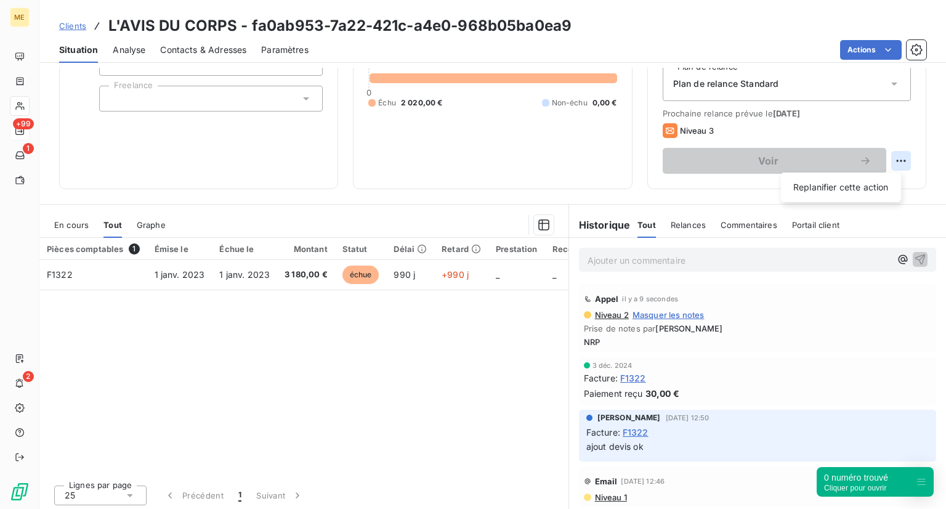
click at [883, 158] on html "ME +99 1 2 Clients L'AVIS DU CORPS - fa0ab953-7a22-421c-a4e0-968b05ba0ea9 Situa…" at bounding box center [473, 254] width 946 height 509
click at [853, 183] on div "Replanifier cette action" at bounding box center [841, 187] width 110 height 20
select select "8"
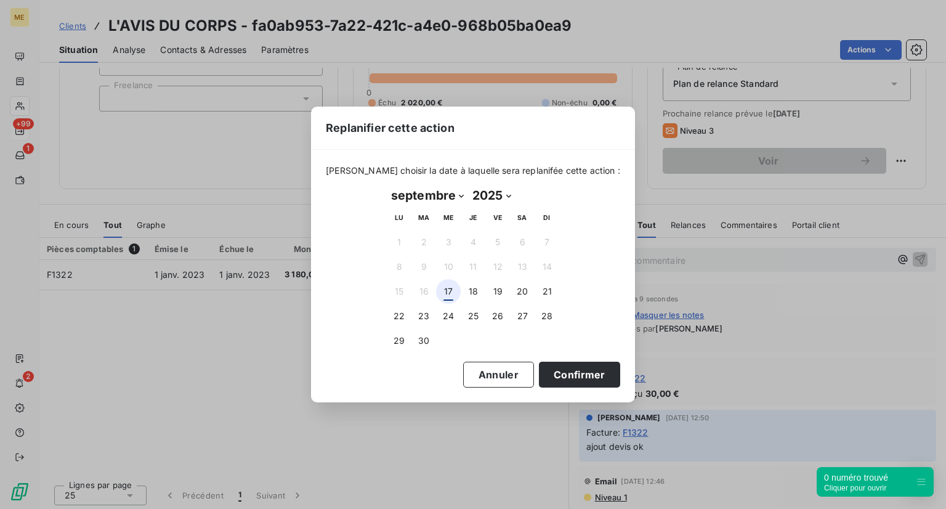
click at [445, 296] on button "17" at bounding box center [448, 291] width 25 height 25
click at [557, 370] on button "Confirmer" at bounding box center [579, 375] width 81 height 26
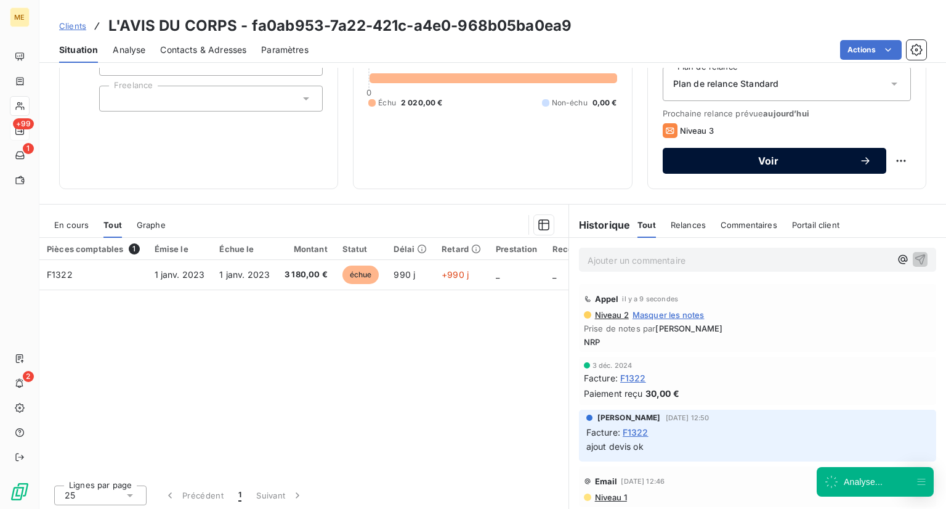
click at [785, 150] on button "Voir" at bounding box center [775, 161] width 224 height 26
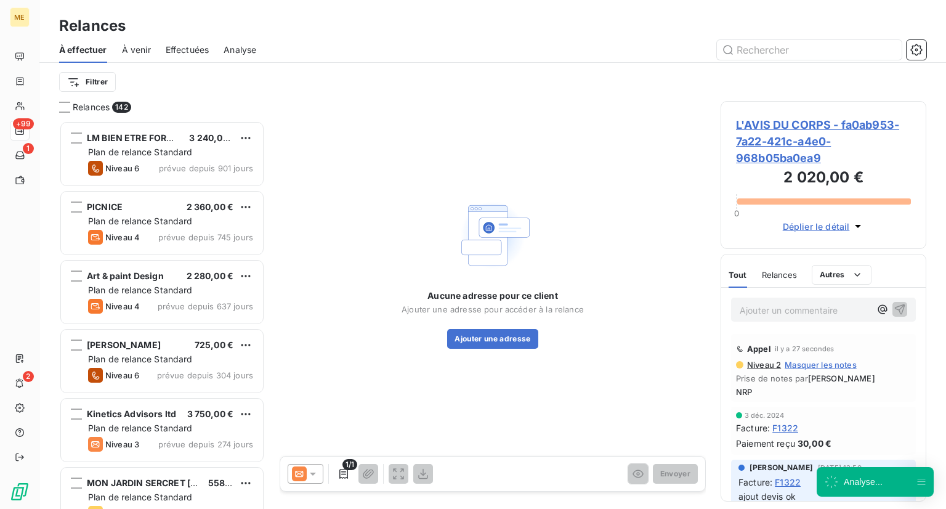
scroll to position [378, 196]
click at [307, 474] on icon at bounding box center [313, 474] width 12 height 12
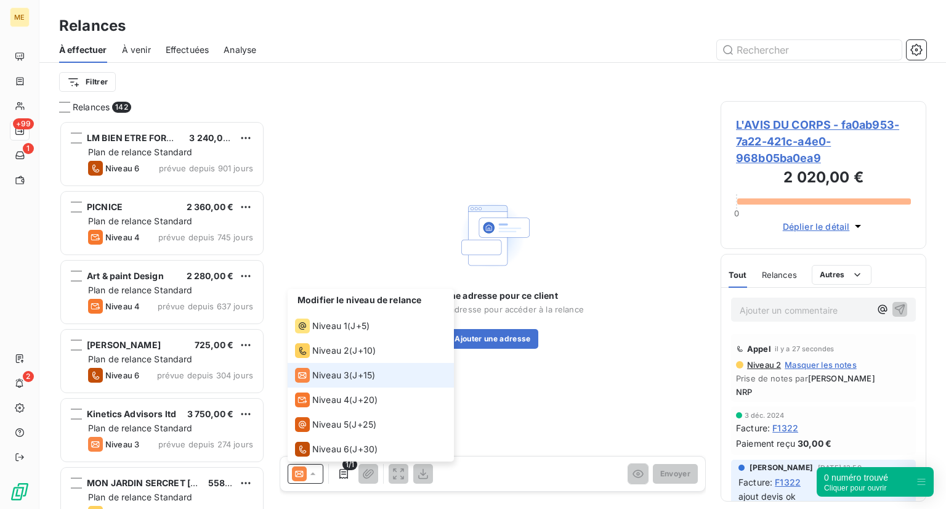
click at [357, 378] on span "J+15 )" at bounding box center [363, 375] width 23 height 12
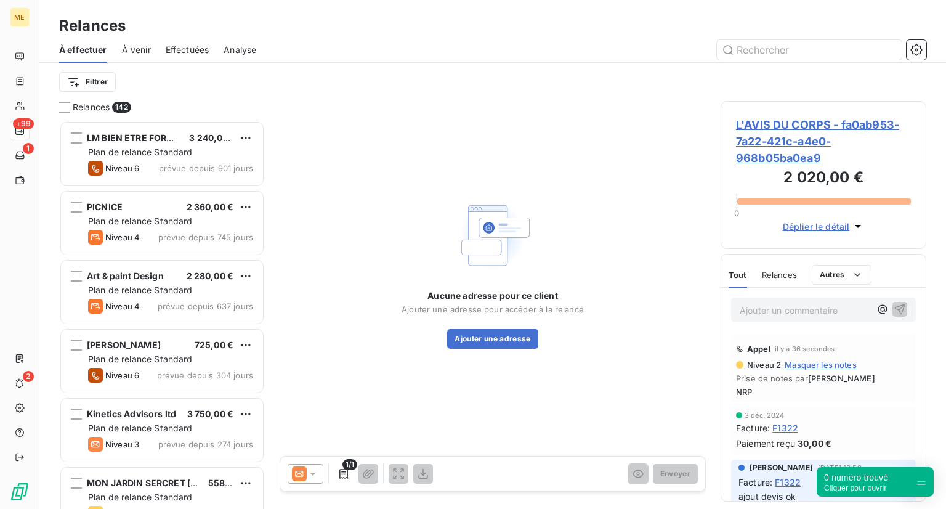
drag, startPoint x: 468, startPoint y: 342, endPoint x: 444, endPoint y: 339, distance: 24.8
click at [444, 339] on div "Aucune adresse pour ce client Ajouter une adresse pour accéder à la relance Ajo…" at bounding box center [493, 319] width 182 height 59
click at [301, 481] on div at bounding box center [306, 474] width 36 height 20
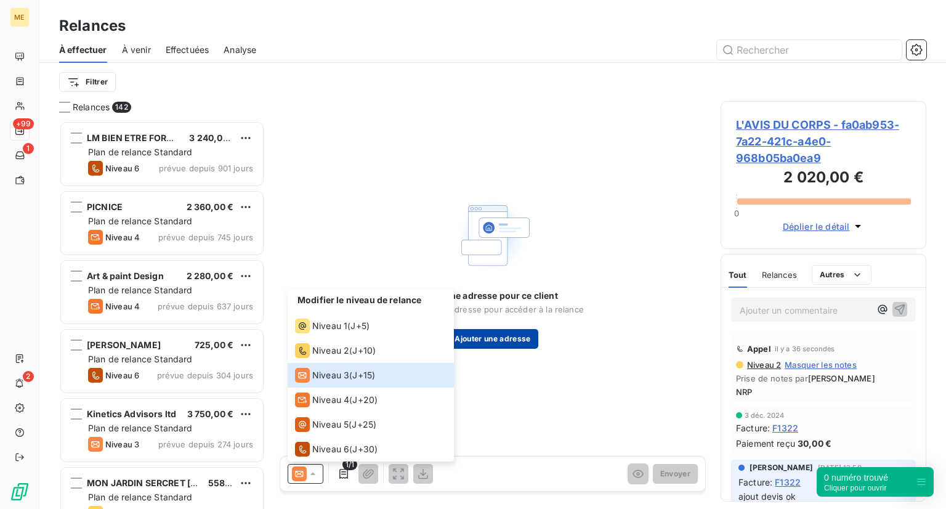
click at [514, 347] on button "Ajouter une adresse" at bounding box center [492, 339] width 91 height 20
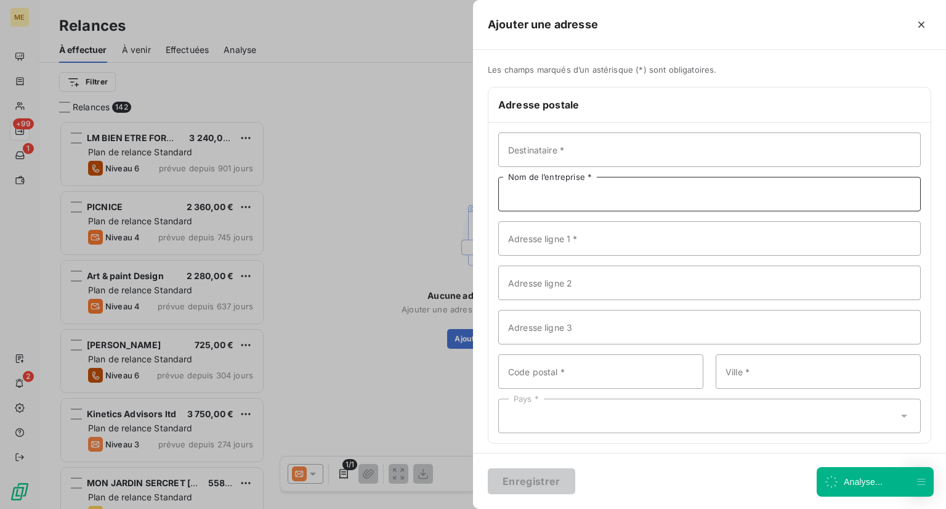
click at [545, 195] on input "Nom de l’entreprise *" at bounding box center [709, 194] width 423 height 34
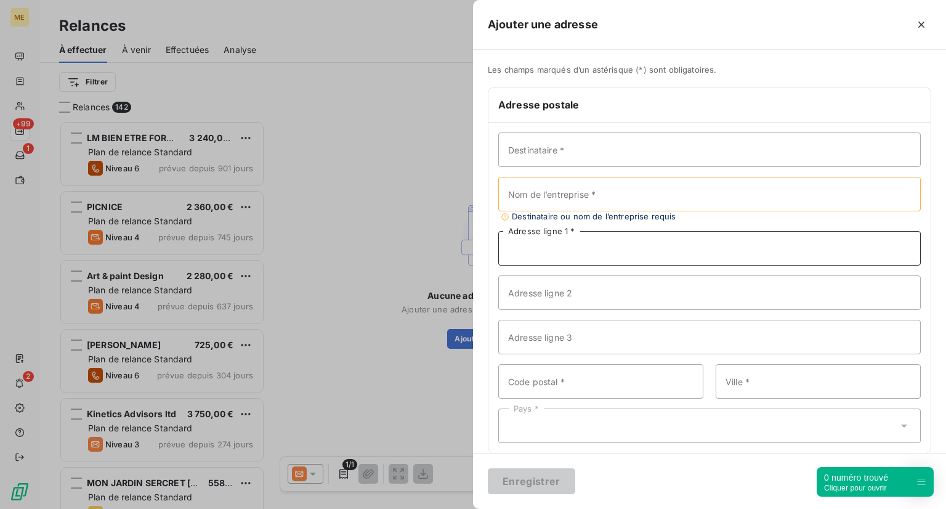
click at [541, 230] on div "Destinataire * Nom de l’entreprise * Destinataire ou nom de l’entreprise requis…" at bounding box center [709, 288] width 442 height 330
paste input "[STREET_ADDRESS]"
type input "[STREET_ADDRESS]"
click at [530, 378] on input "Code postal *" at bounding box center [600, 381] width 205 height 34
paste input "[GEOGRAPHIC_DATA]"
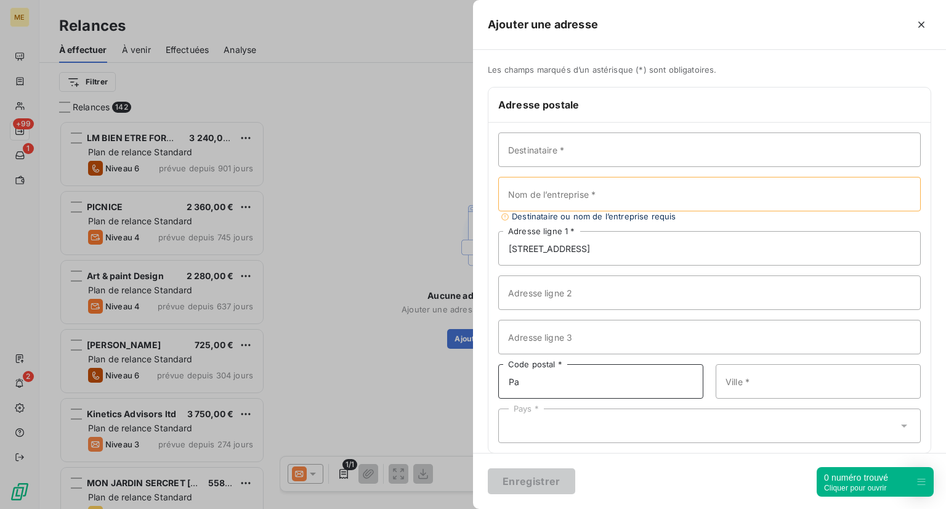
type input "P"
type input "75017"
click at [748, 400] on div "Destinataire * Nom de l’entreprise * Destinataire ou nom de l’entreprise requis…" at bounding box center [709, 288] width 442 height 330
click at [760, 383] on input "Ville *" at bounding box center [818, 381] width 205 height 34
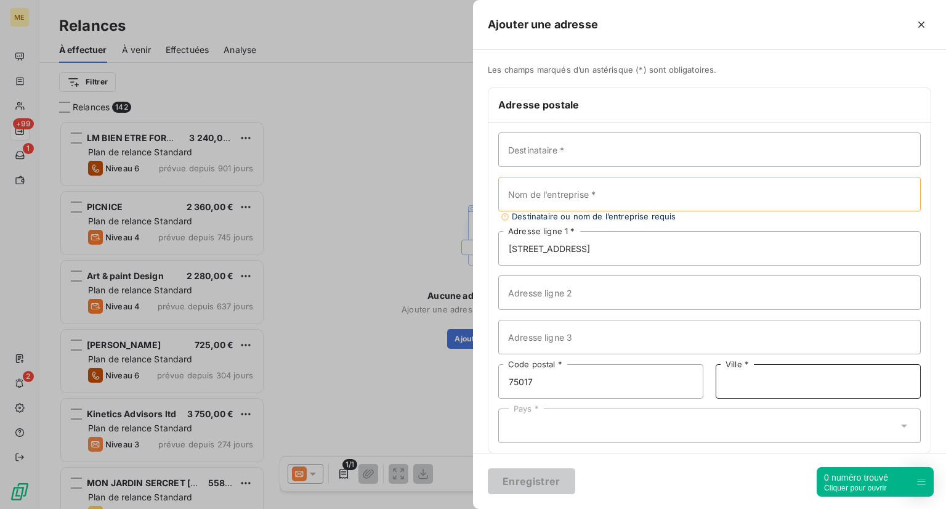
paste input "[GEOGRAPHIC_DATA]"
type input "[GEOGRAPHIC_DATA]"
click at [716, 416] on div "Pays *" at bounding box center [709, 425] width 423 height 34
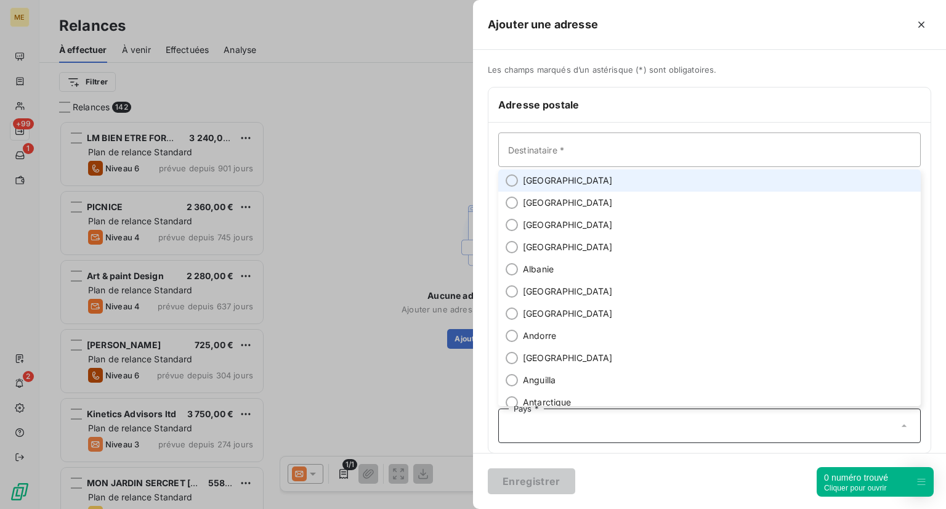
click at [561, 184] on li "[GEOGRAPHIC_DATA]" at bounding box center [709, 180] width 423 height 22
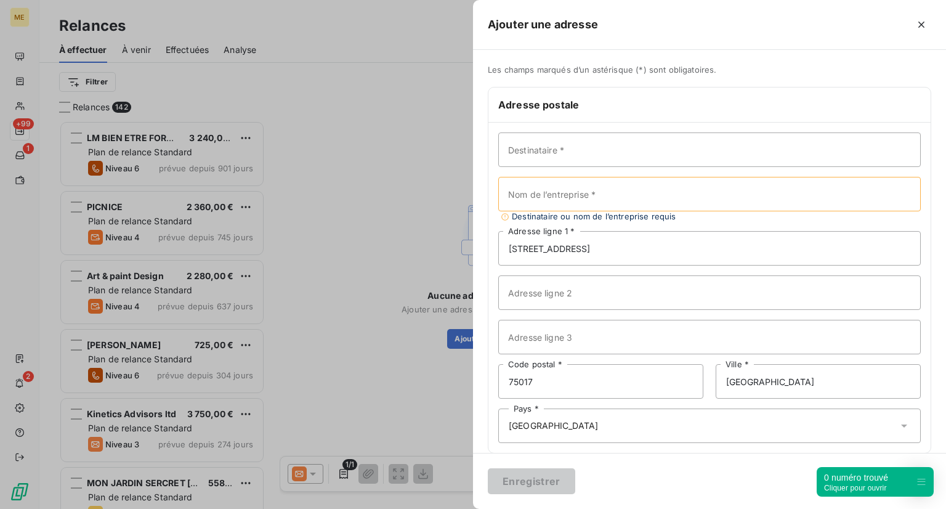
scroll to position [0, 0]
click at [584, 184] on input "Nom de l’entreprise *" at bounding box center [709, 194] width 423 height 34
paste input "L'avis Du Corps"
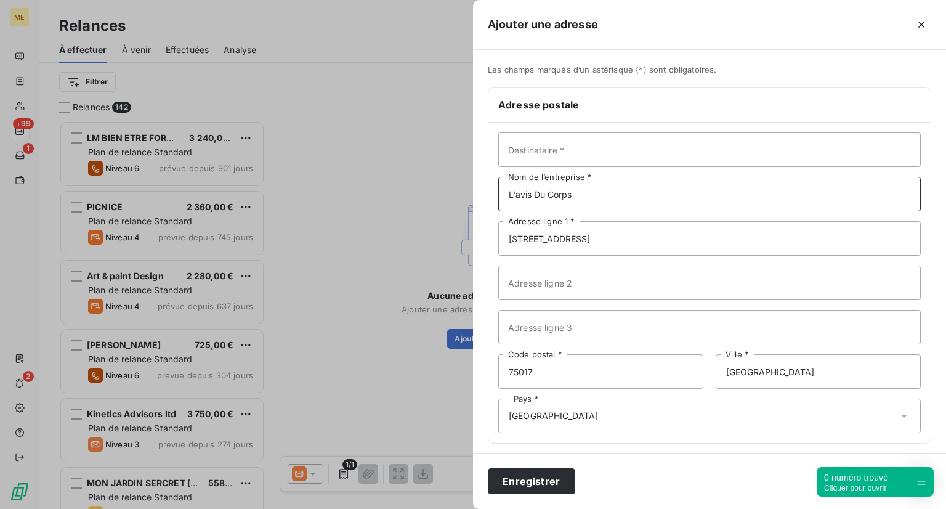
type input "L'avis Du Corps"
click at [574, 155] on input "Destinataire *" at bounding box center [709, 149] width 423 height 34
type input "[PERSON_NAME]"
click at [654, 249] on input "[STREET_ADDRESS]" at bounding box center [709, 238] width 423 height 34
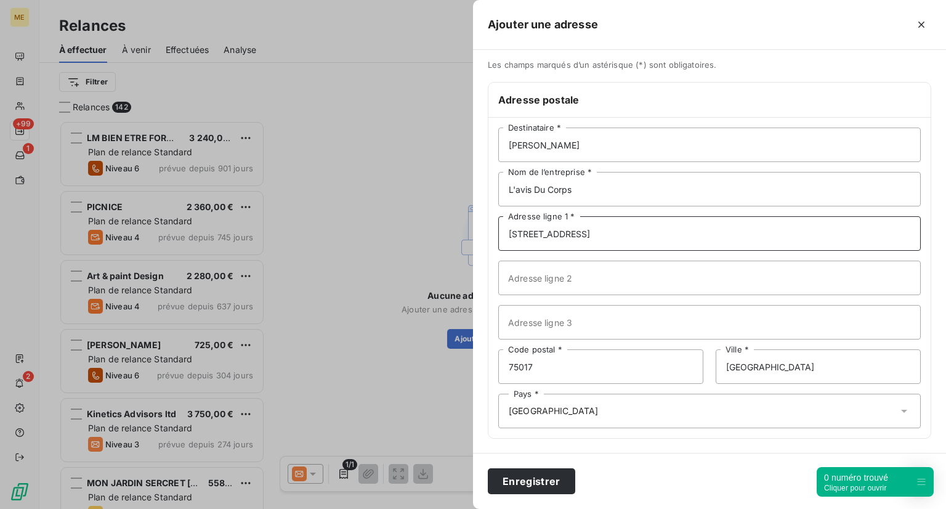
scroll to position [4, 0]
click at [559, 486] on button "Enregistrer" at bounding box center [531, 481] width 87 height 26
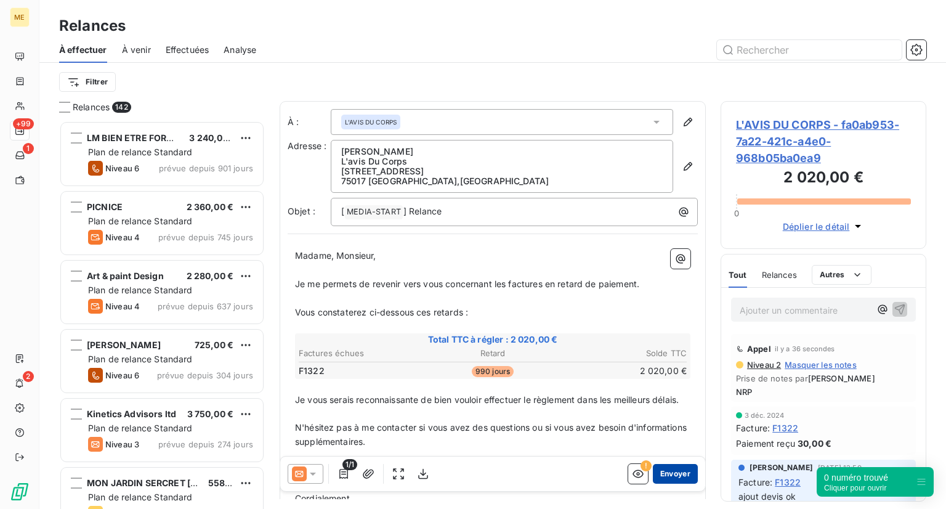
click at [673, 471] on button "Envoyer" at bounding box center [675, 474] width 45 height 20
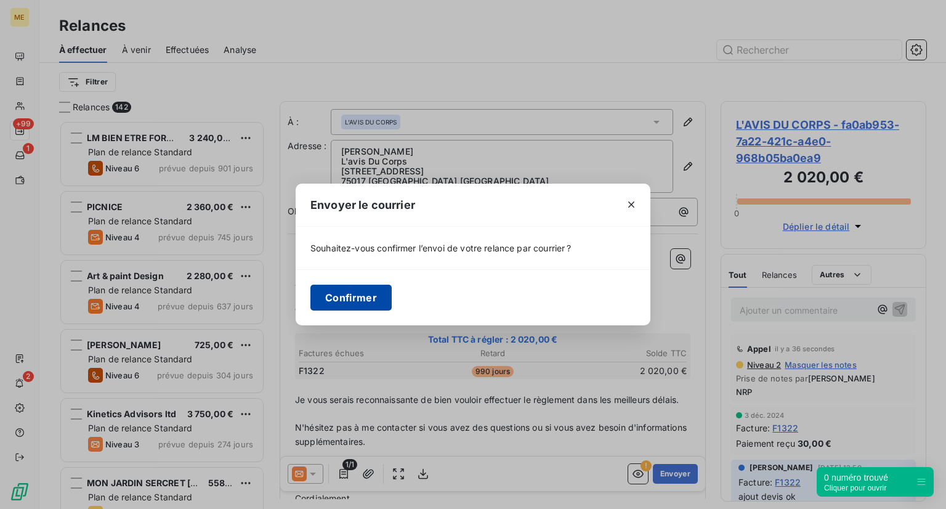
click at [359, 299] on button "Confirmer" at bounding box center [350, 298] width 81 height 26
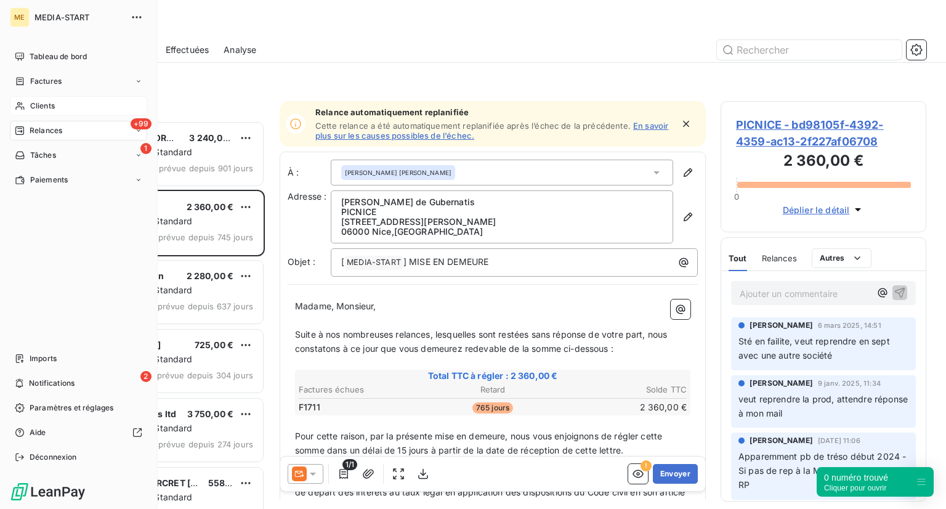
click at [38, 107] on span "Clients" at bounding box center [42, 105] width 25 height 11
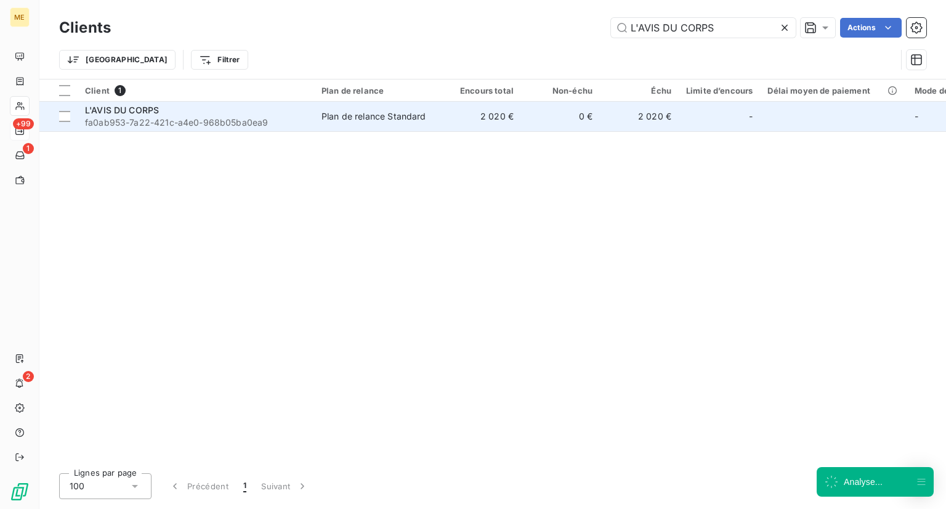
click at [188, 124] on span "fa0ab953-7a22-421c-a4e0-968b05ba0ea9" at bounding box center [196, 122] width 222 height 12
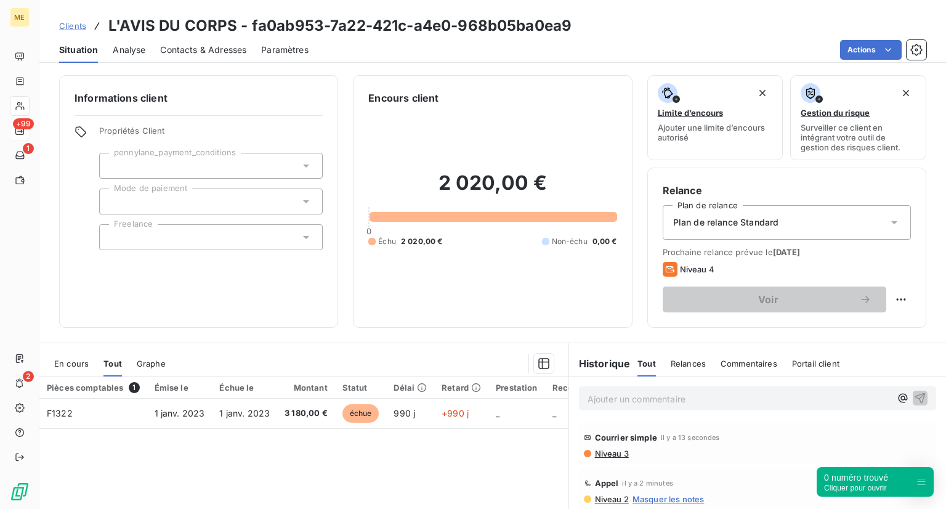
click at [116, 52] on span "Analyse" at bounding box center [129, 50] width 33 height 12
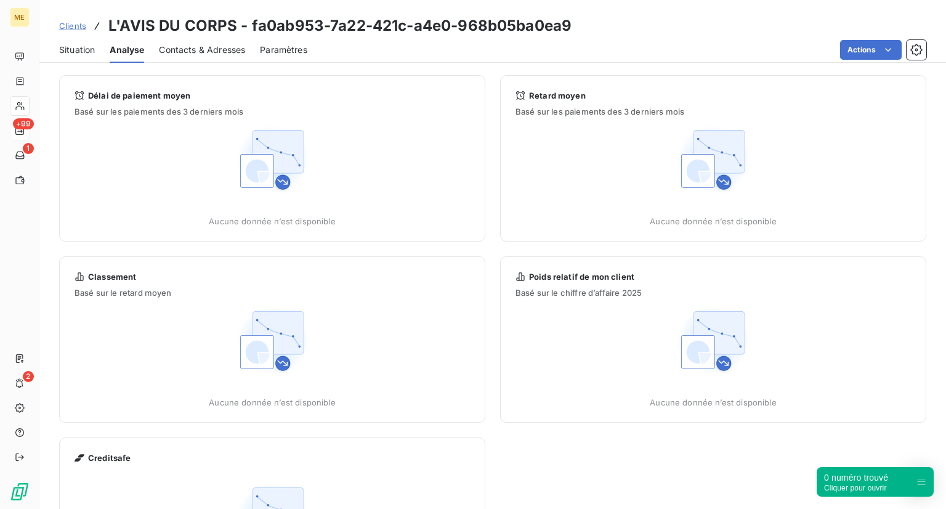
click at [77, 25] on span "Clients" at bounding box center [72, 26] width 27 height 10
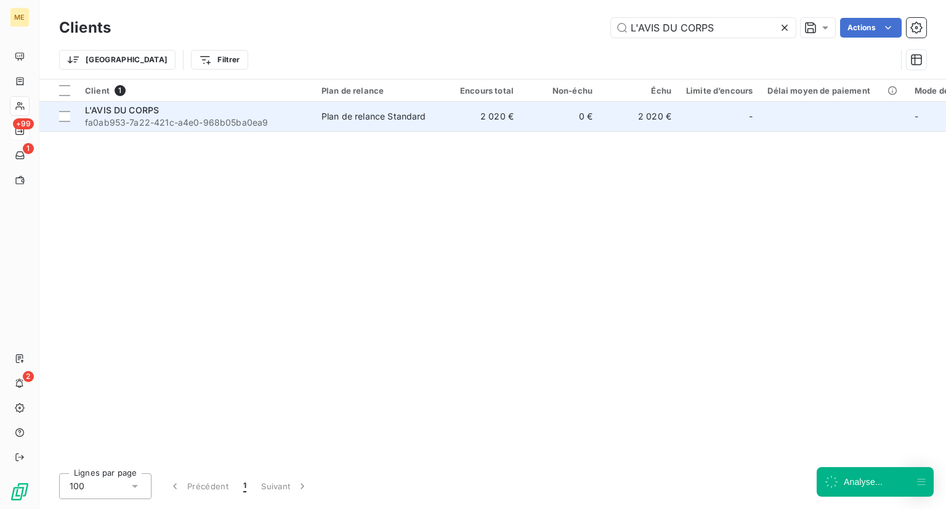
click at [137, 114] on span "L'AVIS DU CORPS" at bounding box center [122, 110] width 74 height 10
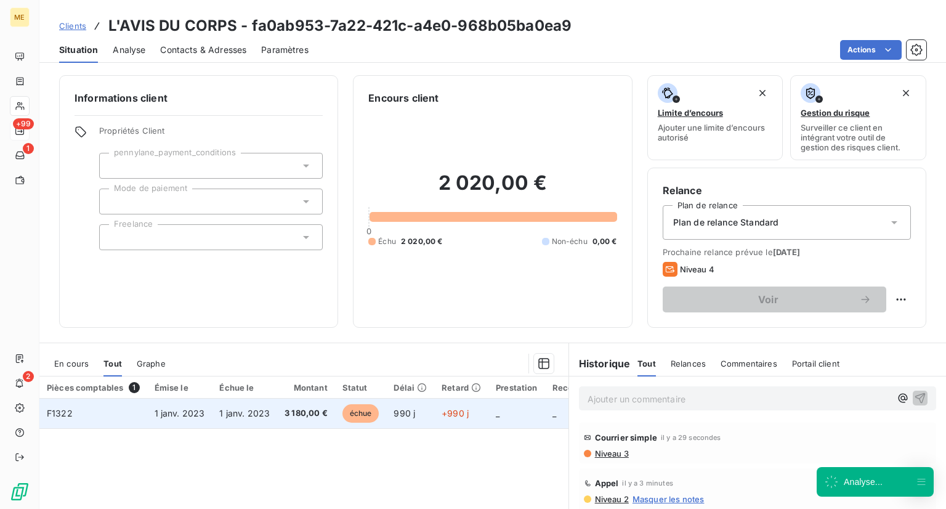
click at [354, 418] on span "échue" at bounding box center [360, 413] width 37 height 18
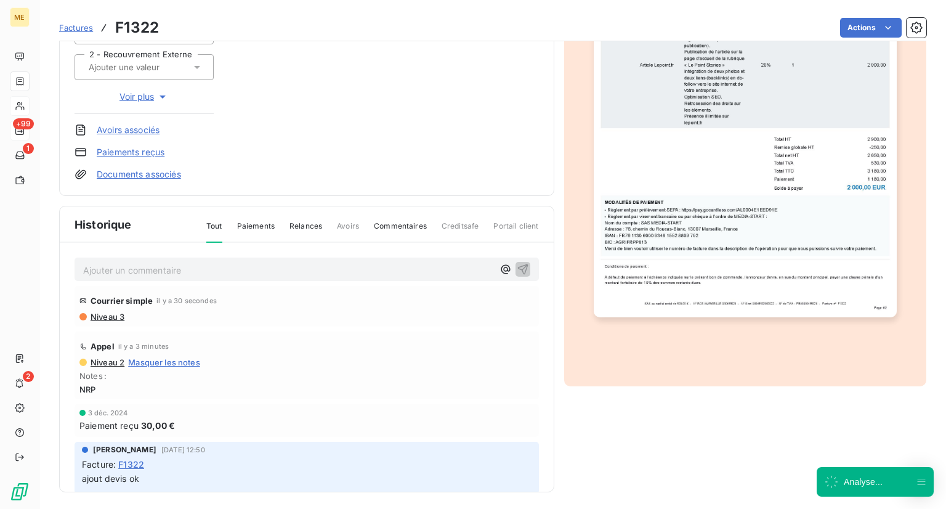
scroll to position [229, 0]
click at [129, 102] on span "Voir plus" at bounding box center [144, 97] width 49 height 12
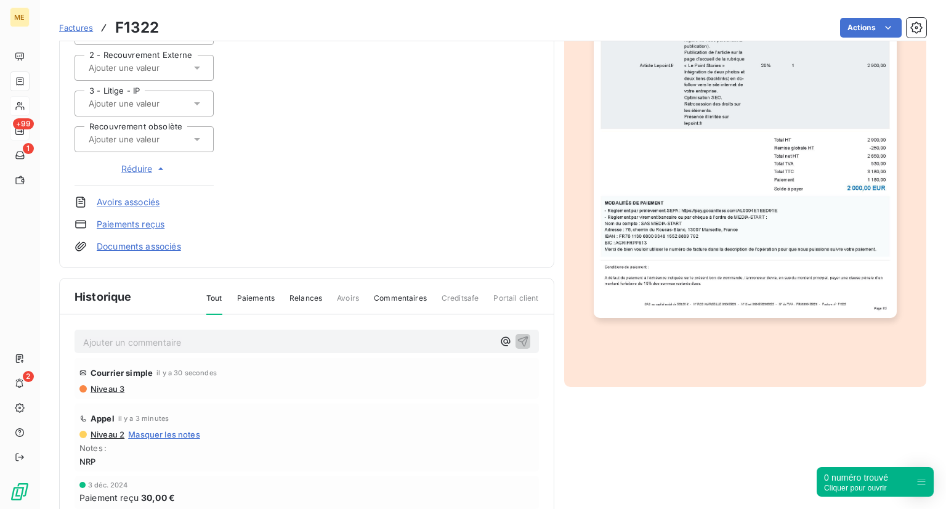
click at [166, 129] on div at bounding box center [144, 139] width 139 height 26
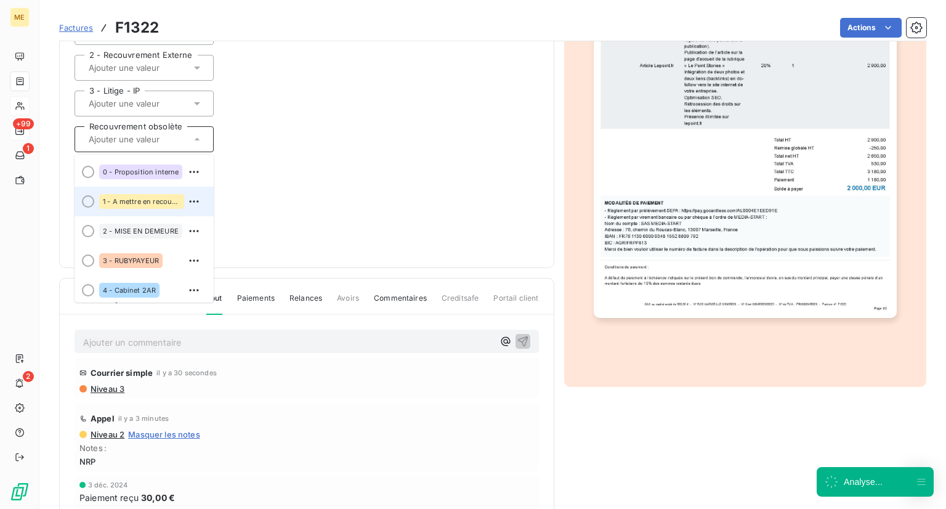
click at [146, 200] on span "1 - A mettre en recouvrement" at bounding box center [142, 201] width 78 height 7
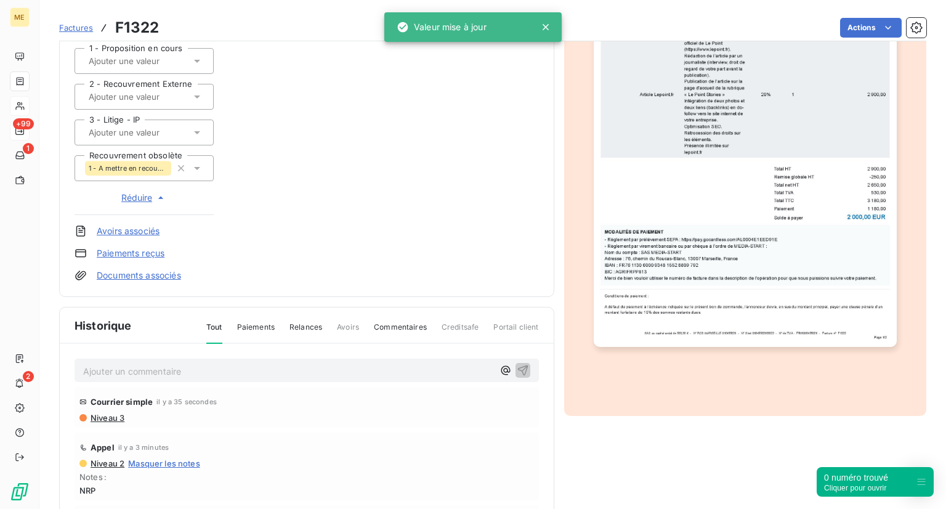
scroll to position [0, 0]
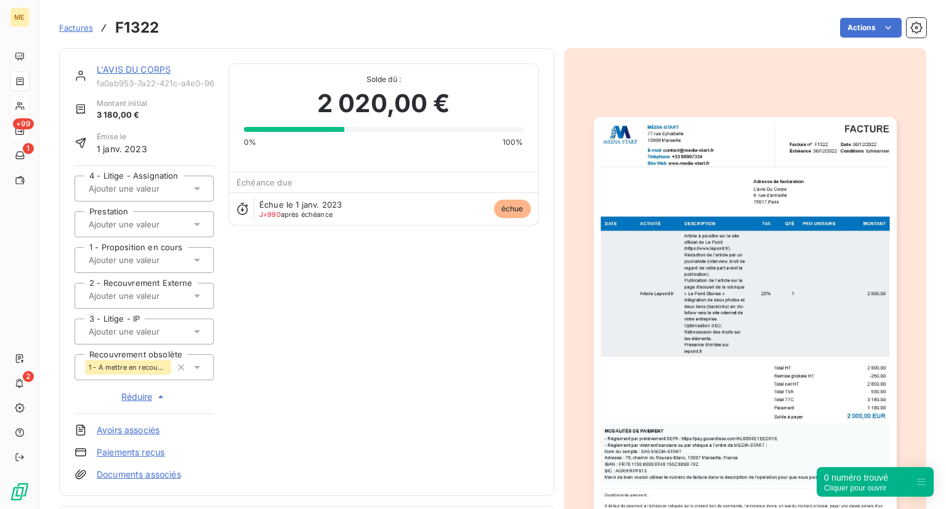
click at [78, 20] on div "Factures F1322" at bounding box center [109, 28] width 100 height 22
click at [86, 30] on span "Factures" at bounding box center [76, 28] width 34 height 10
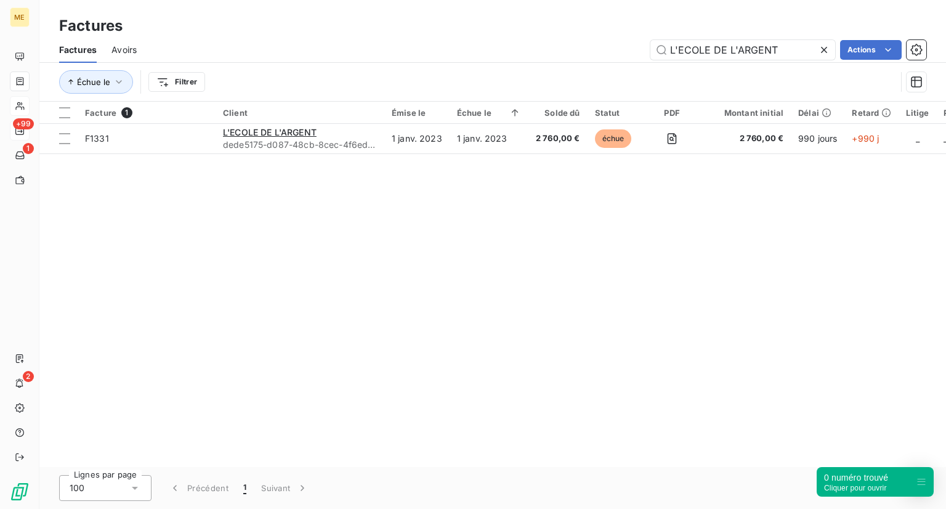
click at [822, 52] on icon at bounding box center [824, 50] width 12 height 12
click at [757, 52] on input "text" at bounding box center [742, 50] width 185 height 20
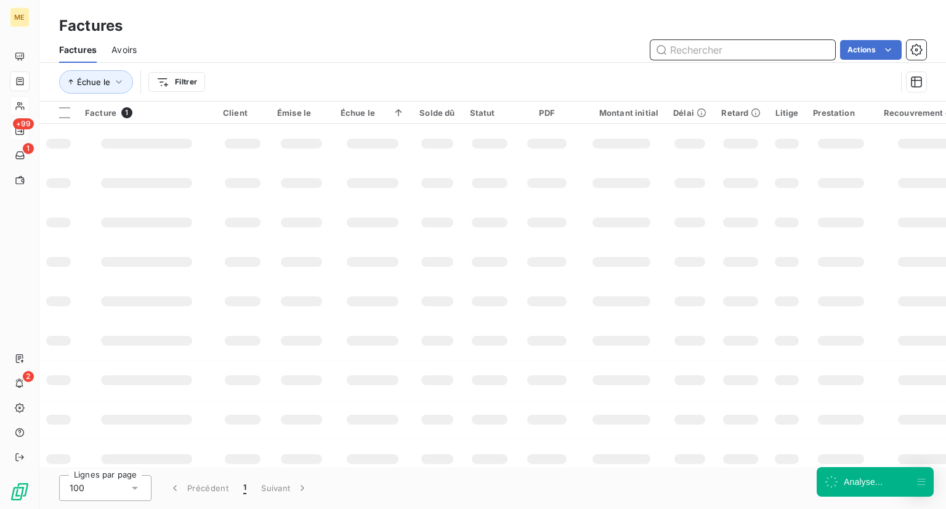
paste input "KINOMES"
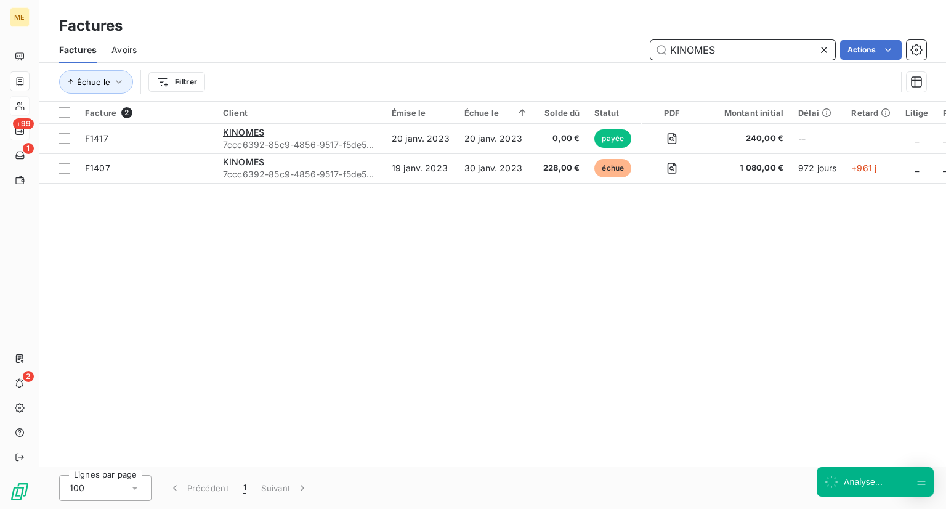
type input "KINOMES"
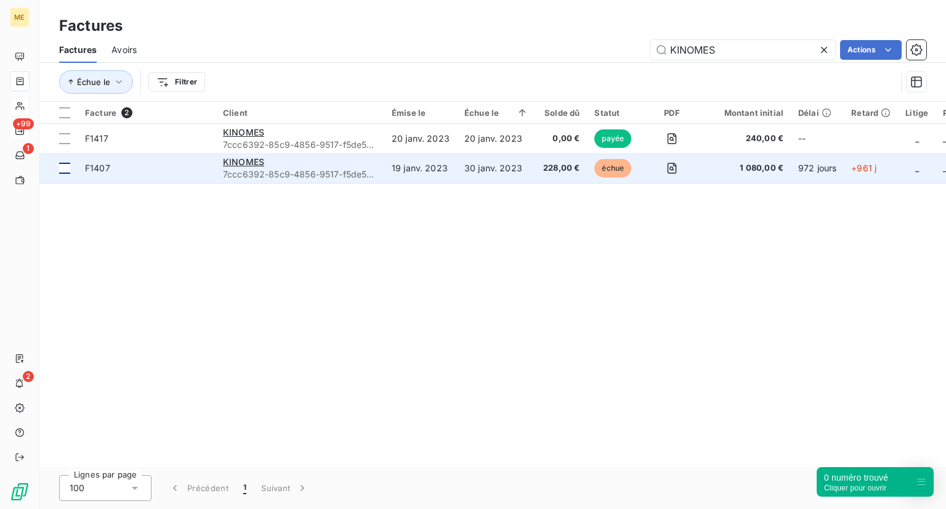
click at [76, 167] on td at bounding box center [58, 168] width 38 height 30
click at [102, 168] on span "F1407" at bounding box center [97, 168] width 25 height 10
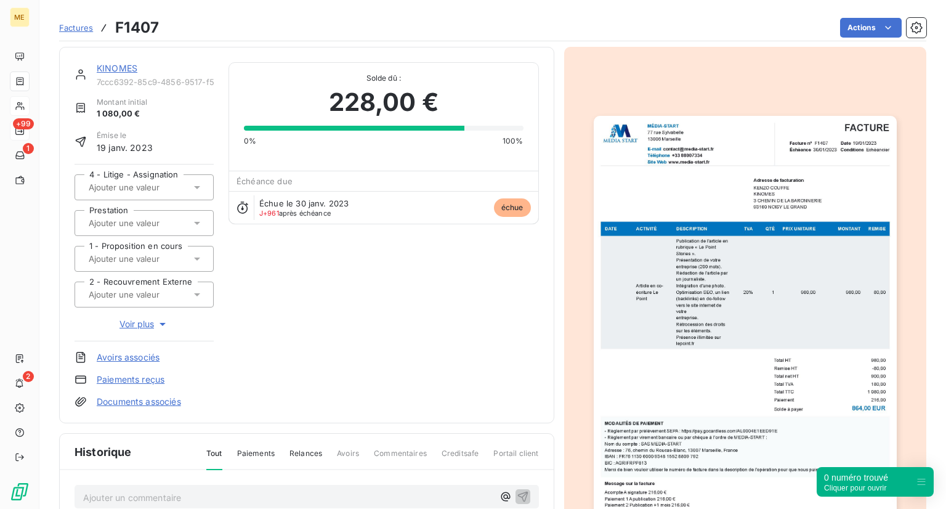
scroll to position [1, 0]
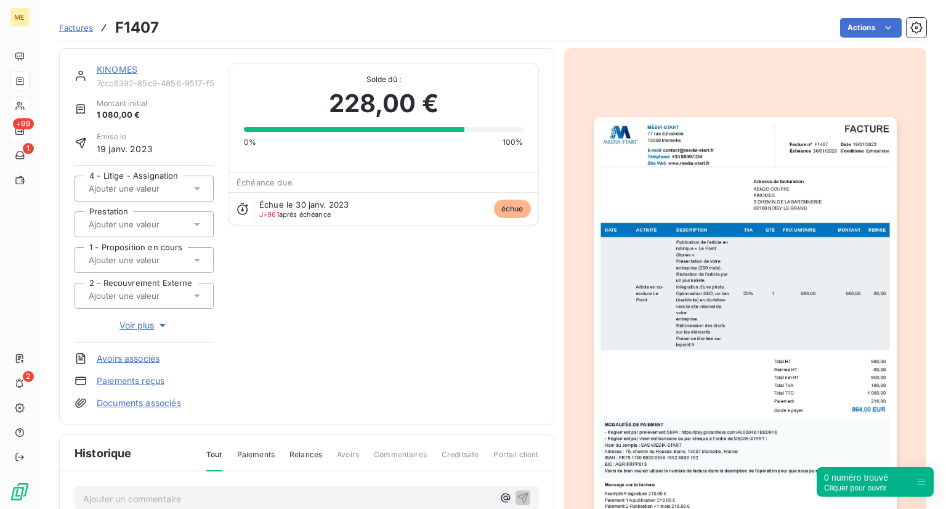
click at [69, 28] on span "Factures" at bounding box center [76, 28] width 34 height 10
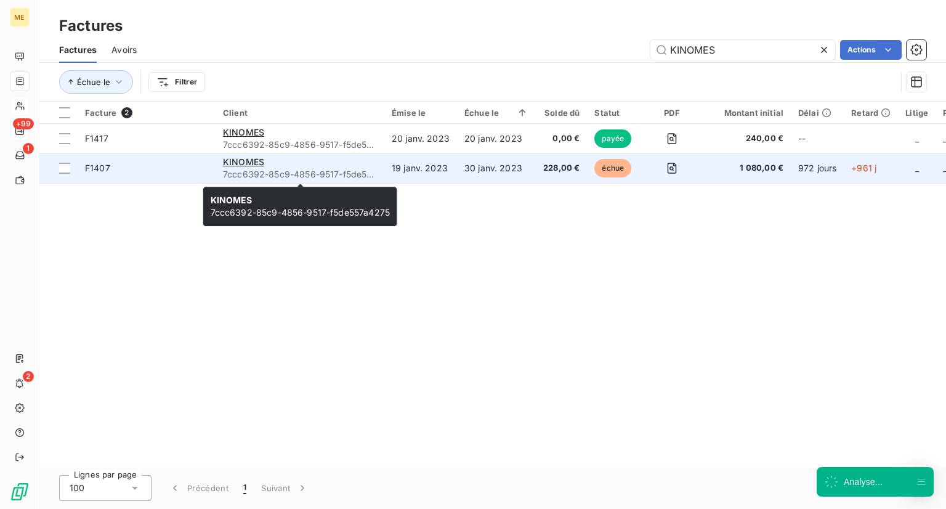
click at [370, 173] on span "7ccc6392-85c9-4856-9517-f5de557a4275" at bounding box center [300, 174] width 154 height 12
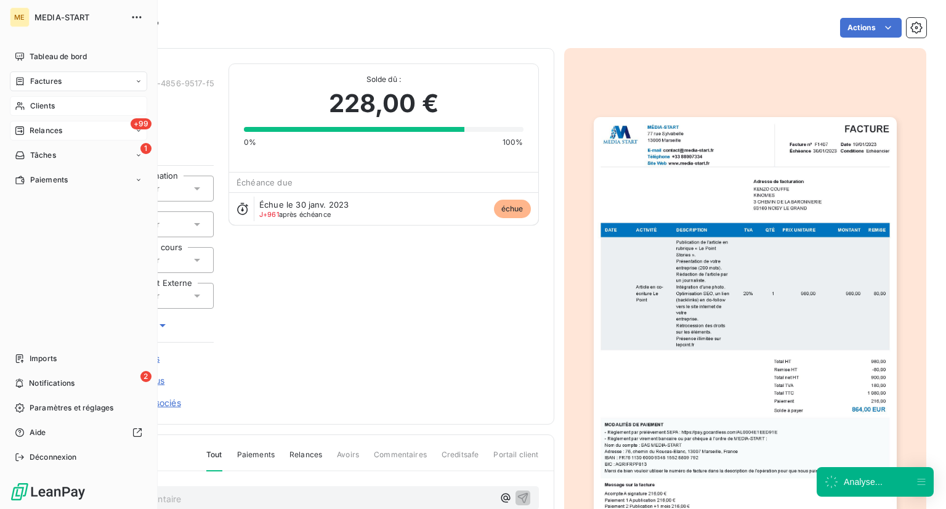
click at [27, 103] on div "Clients" at bounding box center [78, 106] width 137 height 20
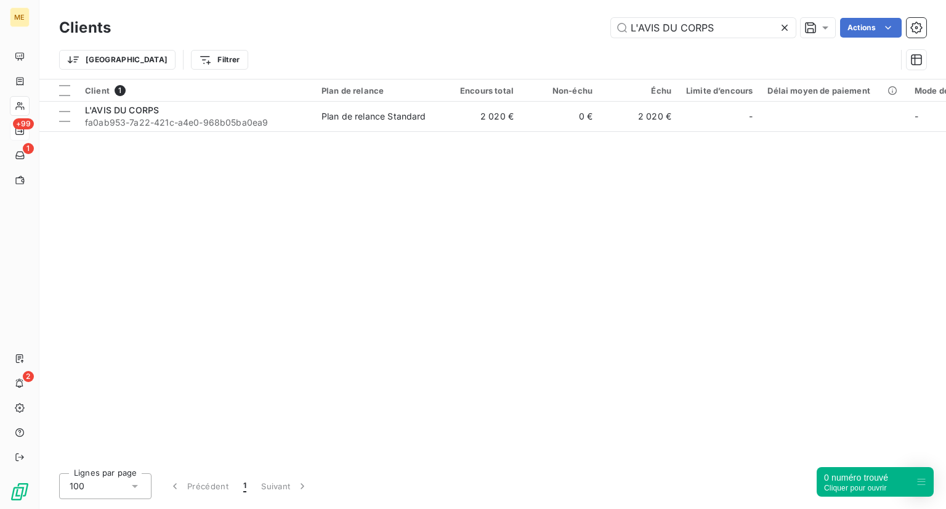
drag, startPoint x: 742, startPoint y: 30, endPoint x: 469, endPoint y: 7, distance: 274.5
click at [469, 7] on div "Clients L'AVIS DU CORPS Actions Trier Filtrer" at bounding box center [492, 39] width 907 height 79
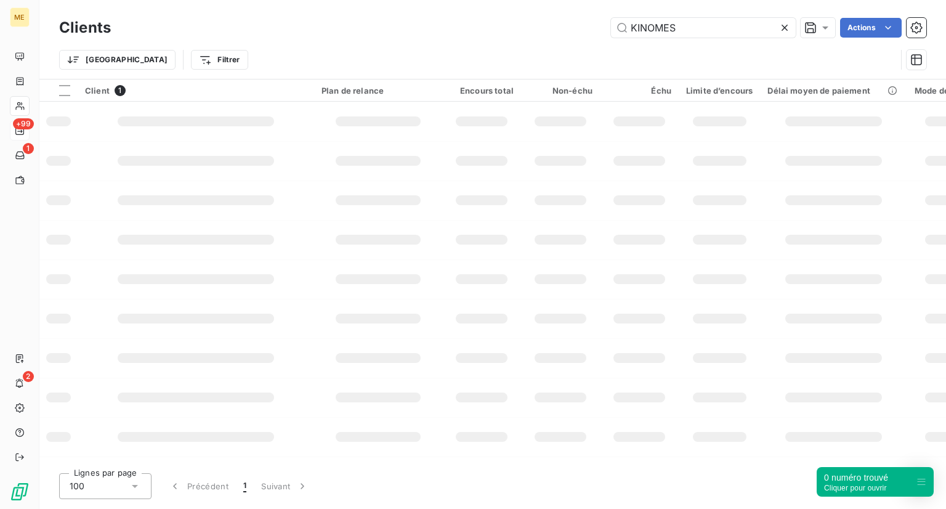
type input "KINOMES"
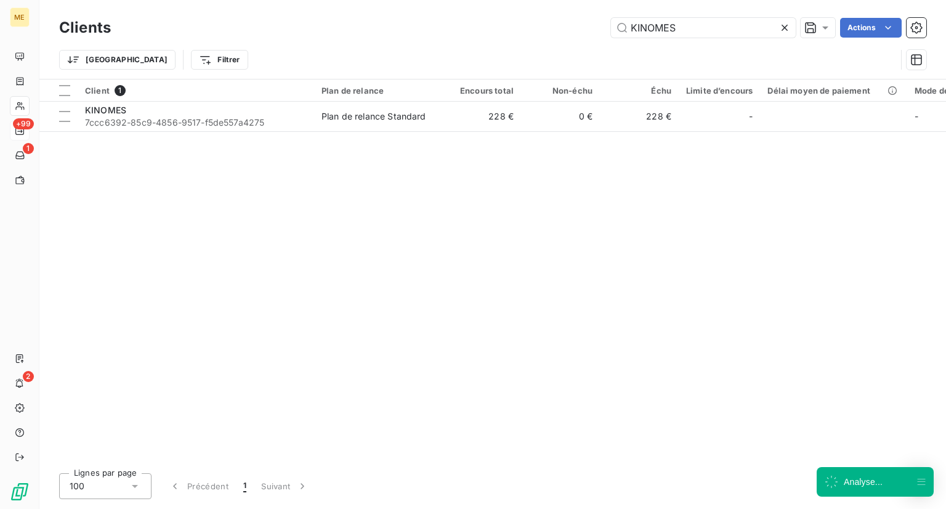
click at [243, 132] on div "Client 1 Plan de relance Encours total Non-échu Échu Limite d’encours Délai moy…" at bounding box center [492, 271] width 907 height 384
click at [244, 100] on th "Client 1" at bounding box center [196, 90] width 237 height 22
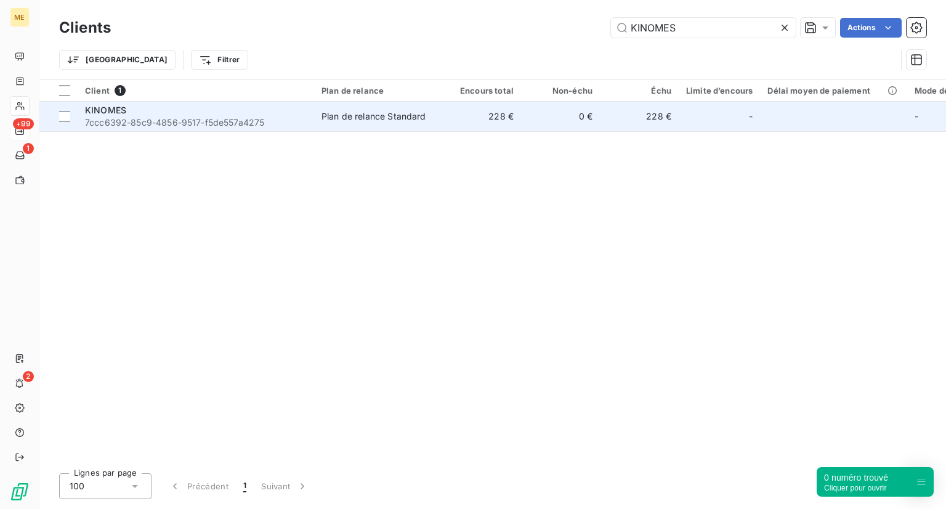
click at [214, 117] on span "7ccc6392-85c9-4856-9517-f5de557a4275" at bounding box center [196, 122] width 222 height 12
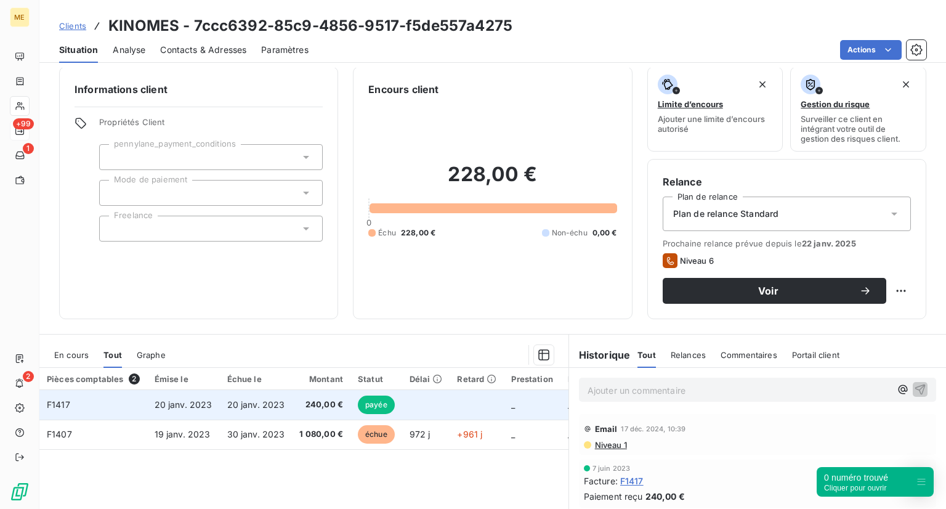
scroll to position [10, 0]
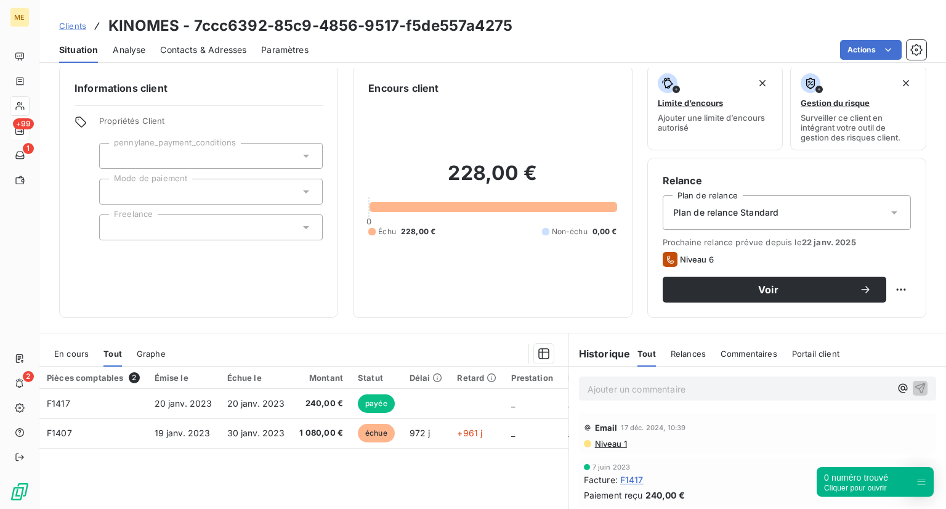
click at [450, 110] on div "228,00 € 0 Échu 228,00 € Non-échu 0,00 €" at bounding box center [492, 198] width 248 height 207
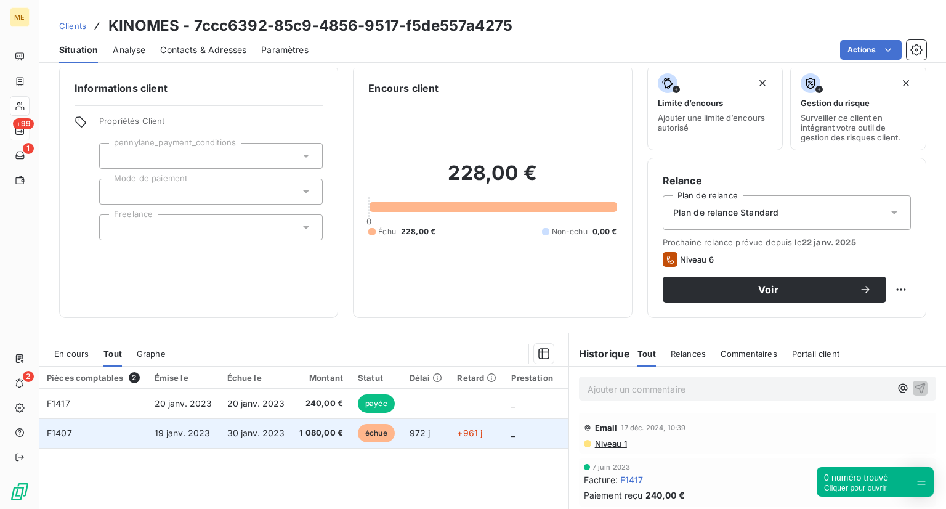
click at [355, 440] on td "échue" at bounding box center [376, 433] width 52 height 30
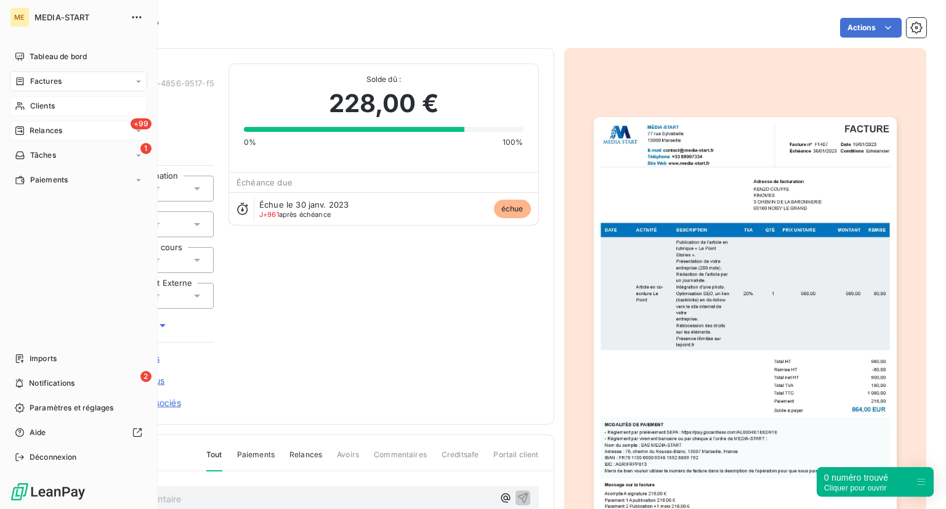
click at [53, 99] on div "Clients" at bounding box center [78, 106] width 137 height 20
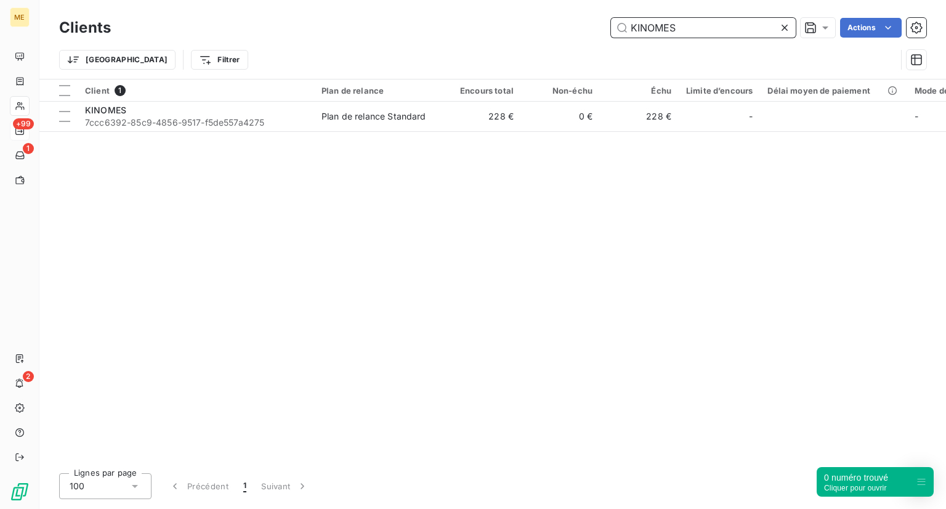
drag, startPoint x: 697, startPoint y: 33, endPoint x: 460, endPoint y: 46, distance: 236.9
click at [460, 46] on div "Clients KINOMES Actions Trier Filtrer" at bounding box center [492, 47] width 867 height 64
paste input "inetics Advisors ltd"
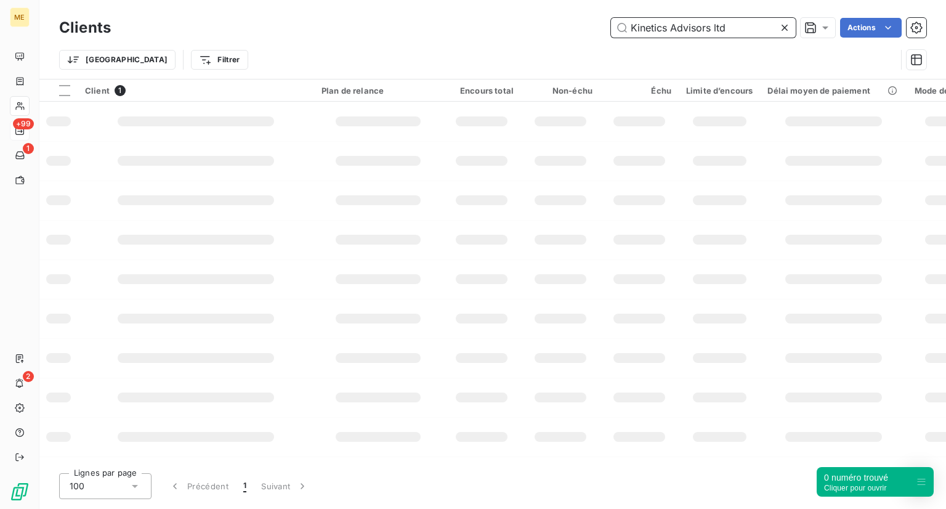
type input "Kinetics Advisors ltd"
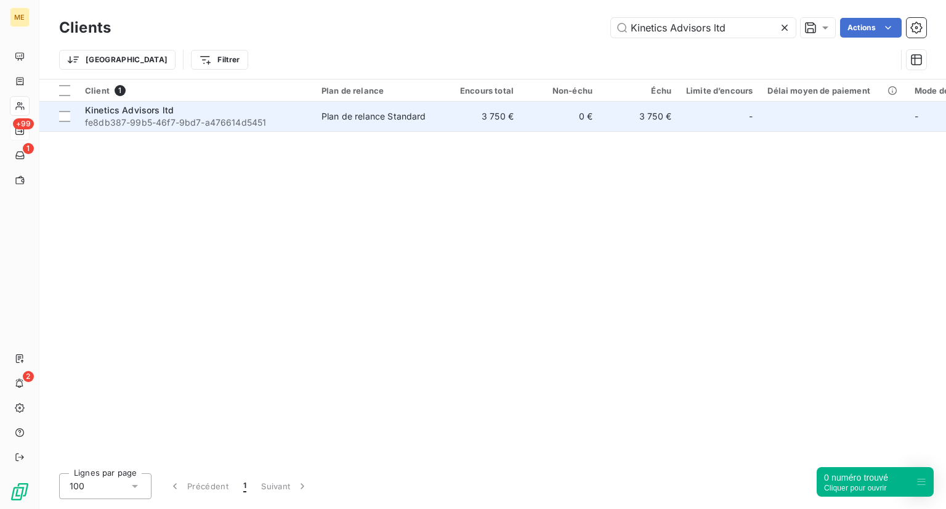
click at [147, 102] on td "Kinetics Advisors ltd fe8db387-99b5-46f7-9bd7-a476614d5451" at bounding box center [196, 117] width 237 height 30
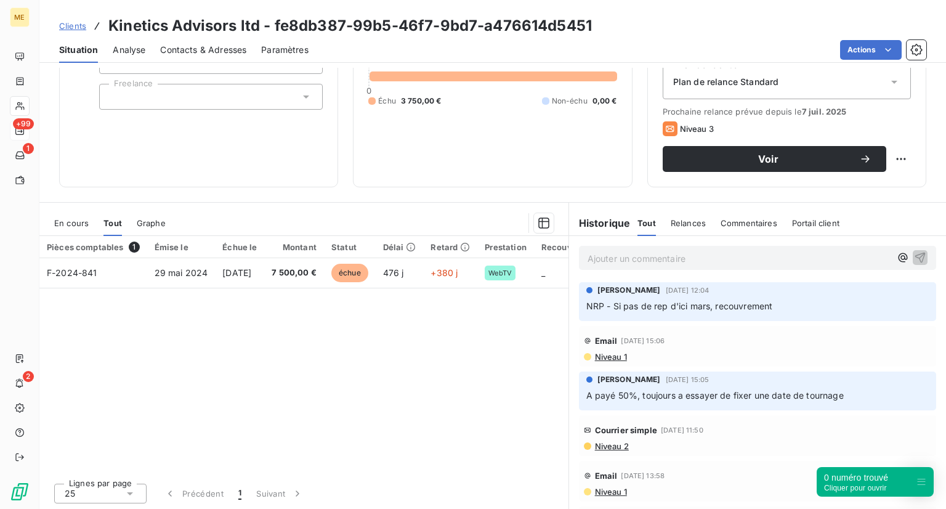
scroll to position [46, 0]
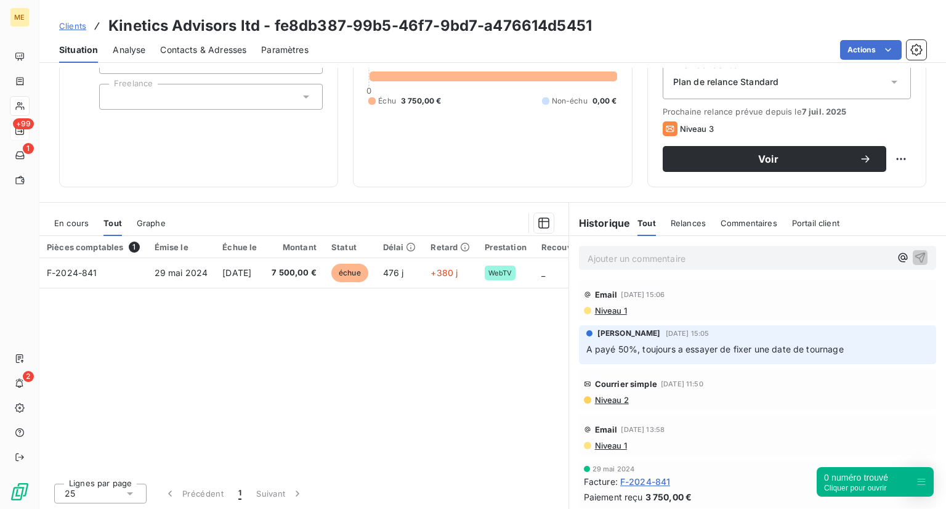
click at [609, 397] on span "Niveau 2" at bounding box center [611, 400] width 35 height 10
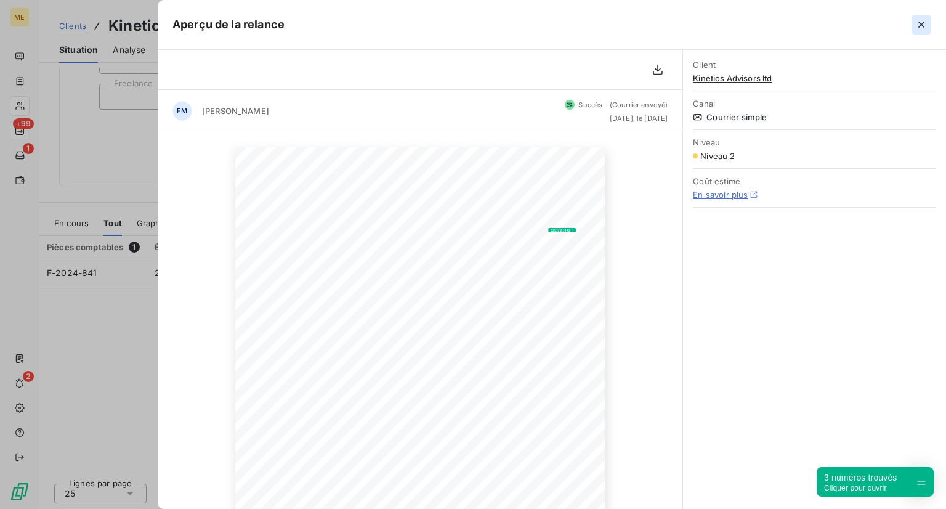
click at [920, 27] on icon "button" at bounding box center [921, 24] width 12 height 12
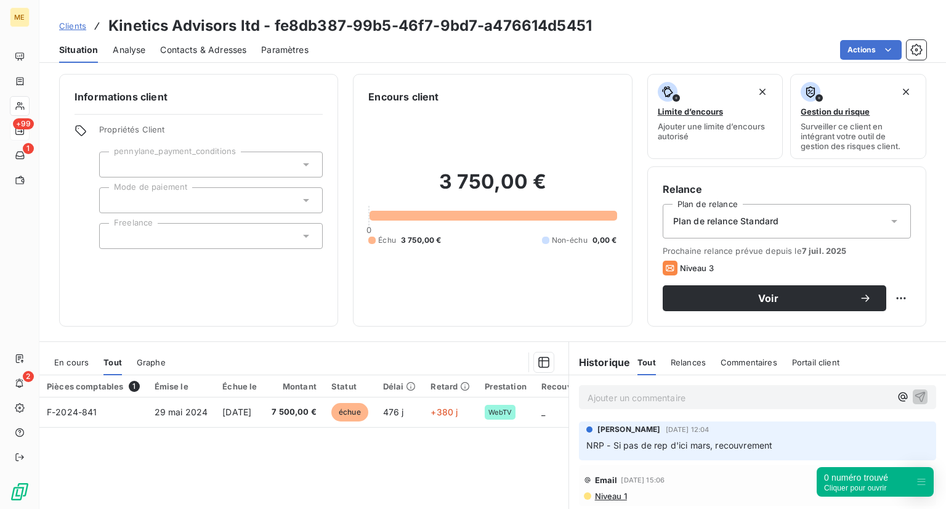
scroll to position [2, 0]
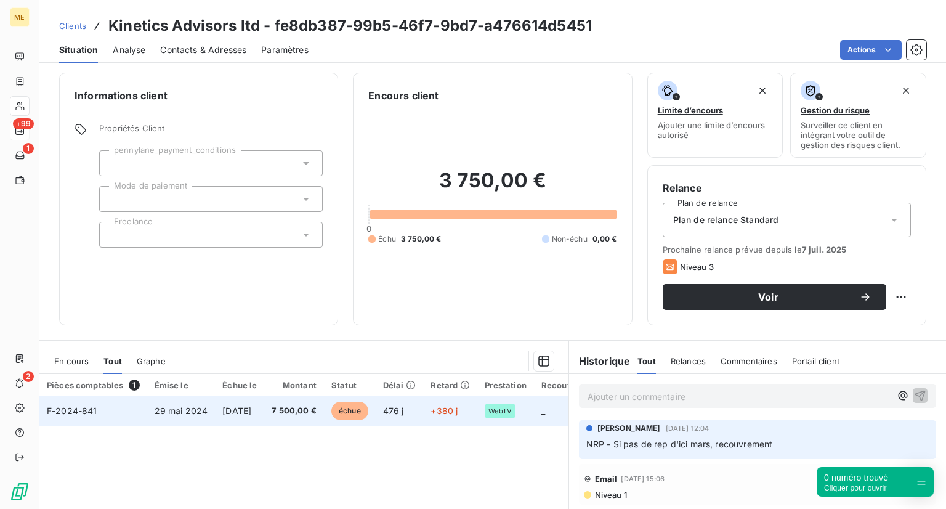
click at [368, 407] on span "échue" at bounding box center [349, 411] width 37 height 18
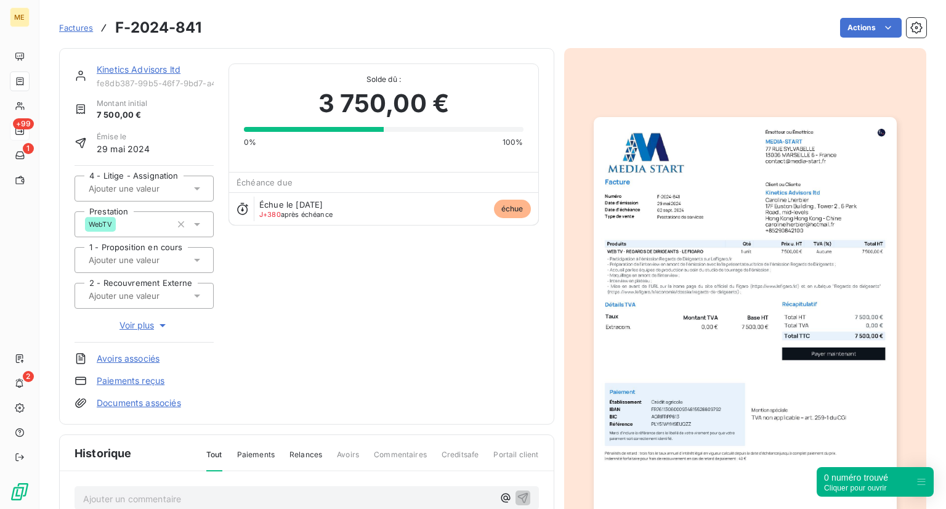
click at [158, 323] on icon "button" at bounding box center [162, 325] width 12 height 12
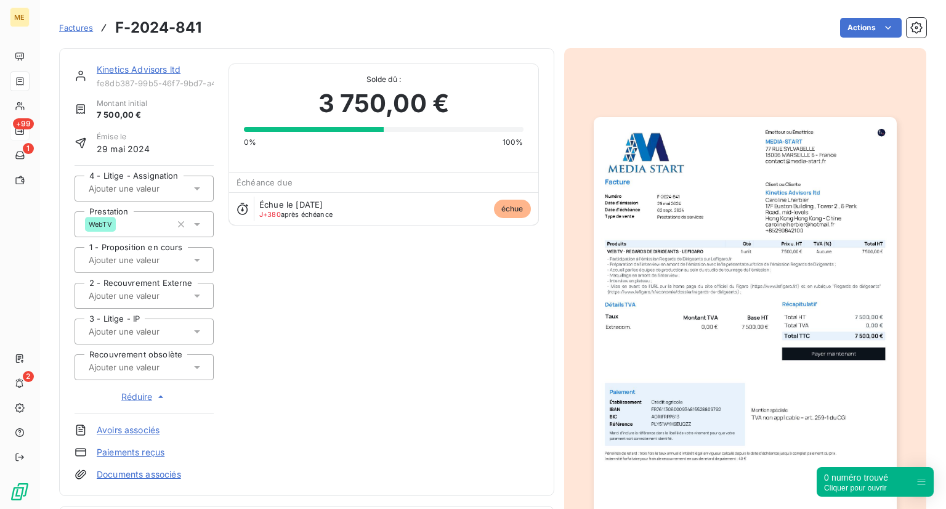
click at [150, 373] on div at bounding box center [138, 367] width 106 height 16
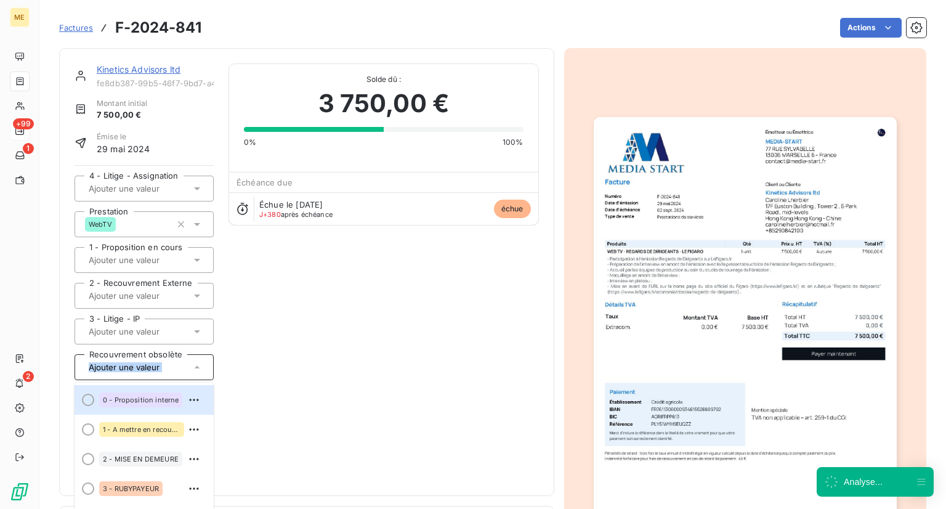
click at [150, 373] on div at bounding box center [138, 367] width 106 height 16
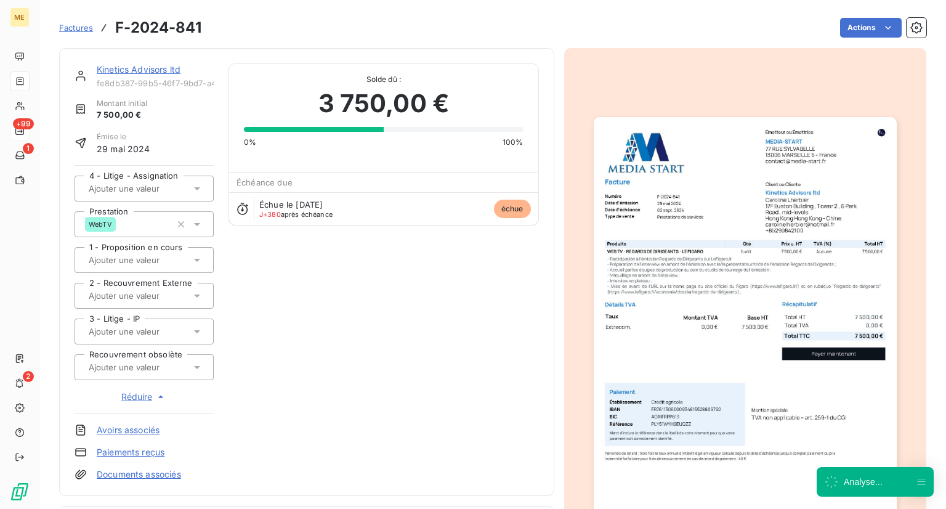
click at [150, 371] on input "text" at bounding box center [149, 367] width 124 height 11
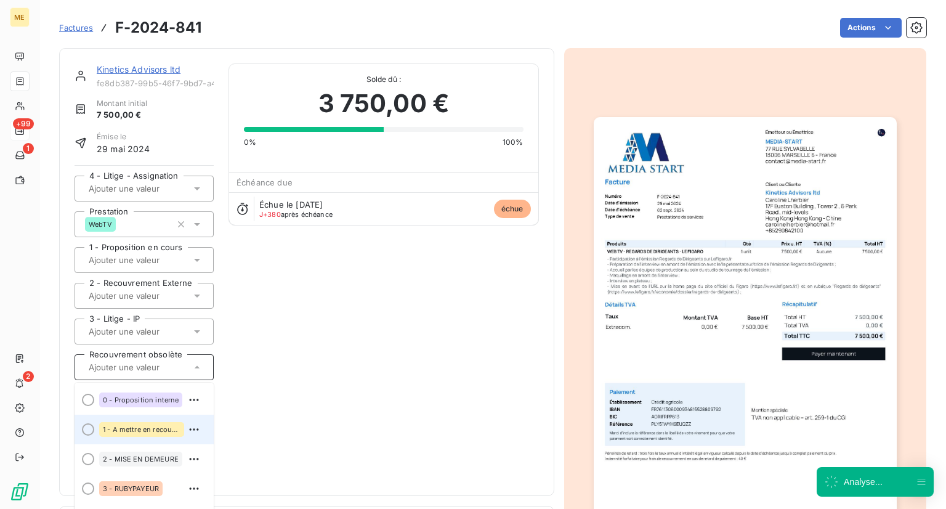
click at [79, 425] on span at bounding box center [85, 430] width 20 height 30
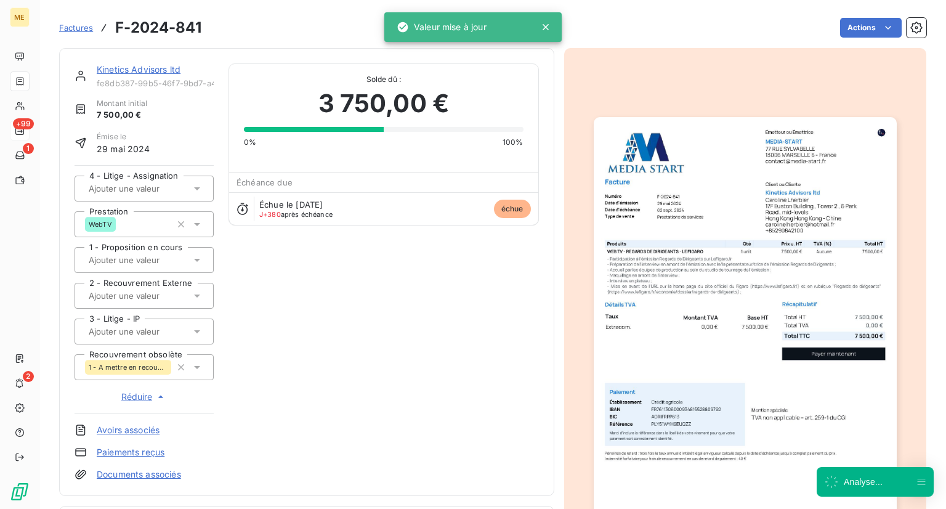
click at [271, 391] on div "Kinetics Advisors ltd fe8db387-99b5-46f7-9bd7-a476614d5451 Montant initial 7 50…" at bounding box center [307, 271] width 464 height 417
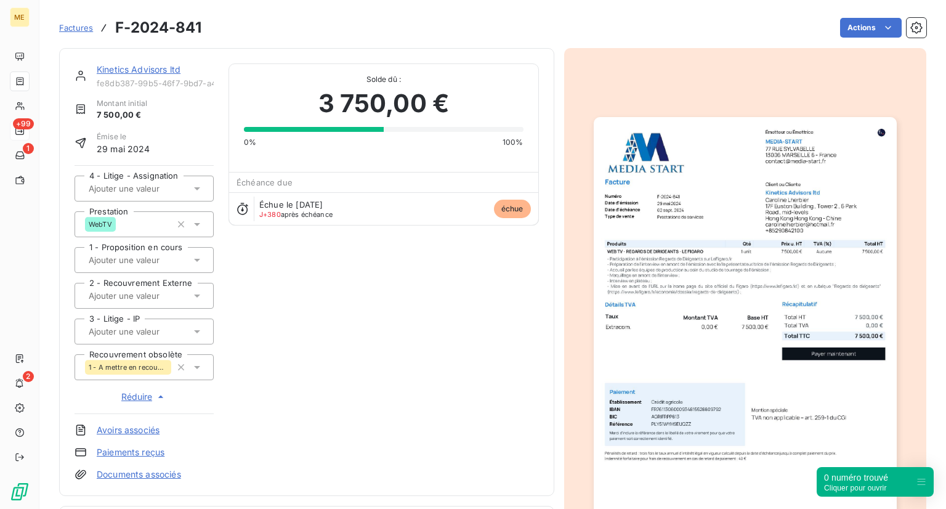
click at [83, 22] on link "Factures" at bounding box center [76, 28] width 34 height 12
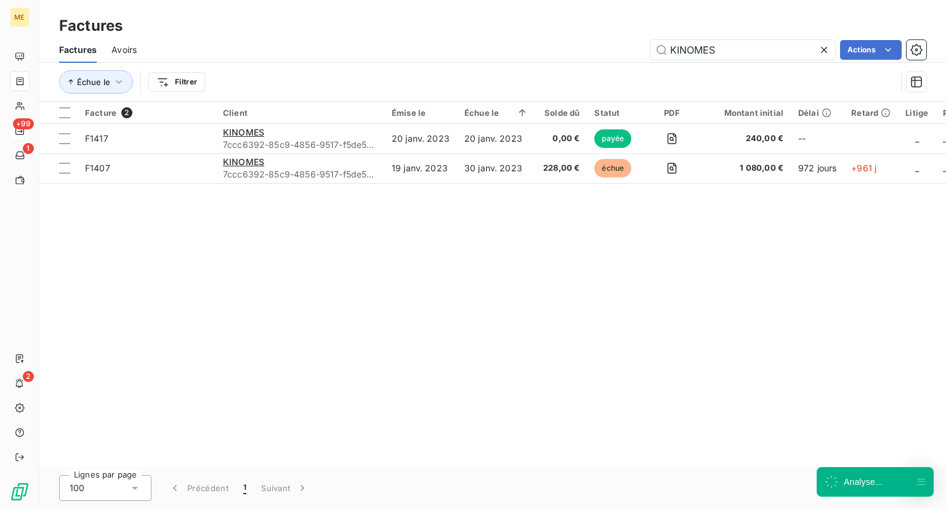
drag, startPoint x: 726, startPoint y: 58, endPoint x: 595, endPoint y: 55, distance: 130.6
click at [595, 55] on div "KINOMES Actions" at bounding box center [539, 50] width 775 height 20
click at [824, 54] on icon at bounding box center [824, 50] width 12 height 12
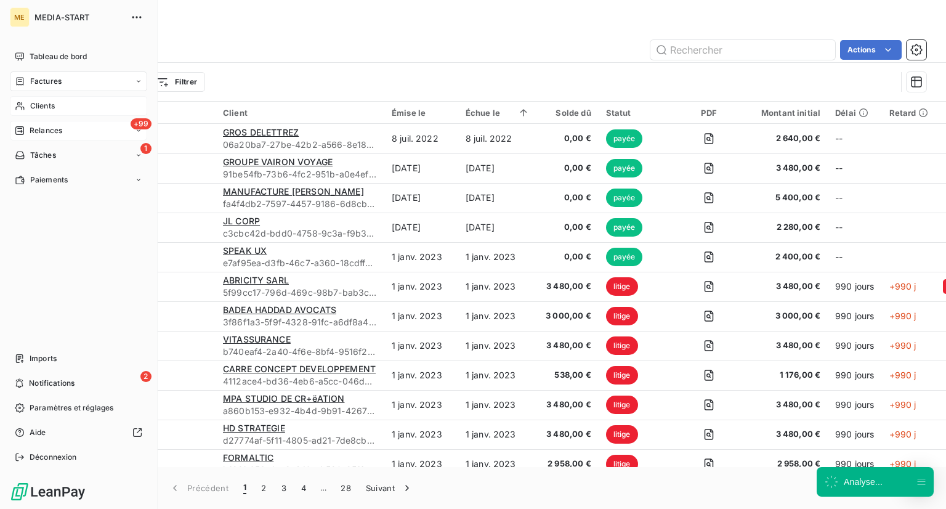
click at [23, 103] on icon at bounding box center [20, 106] width 10 height 10
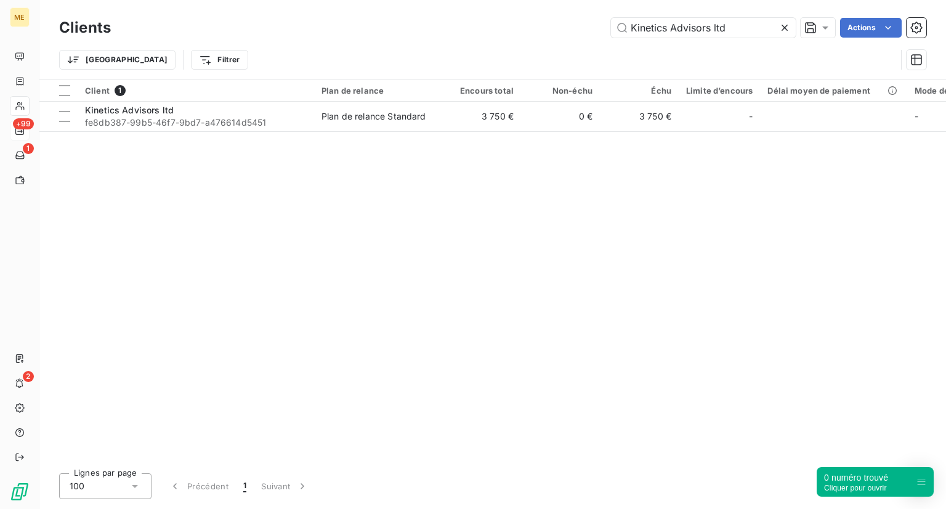
click at [779, 25] on icon at bounding box center [785, 28] width 12 height 12
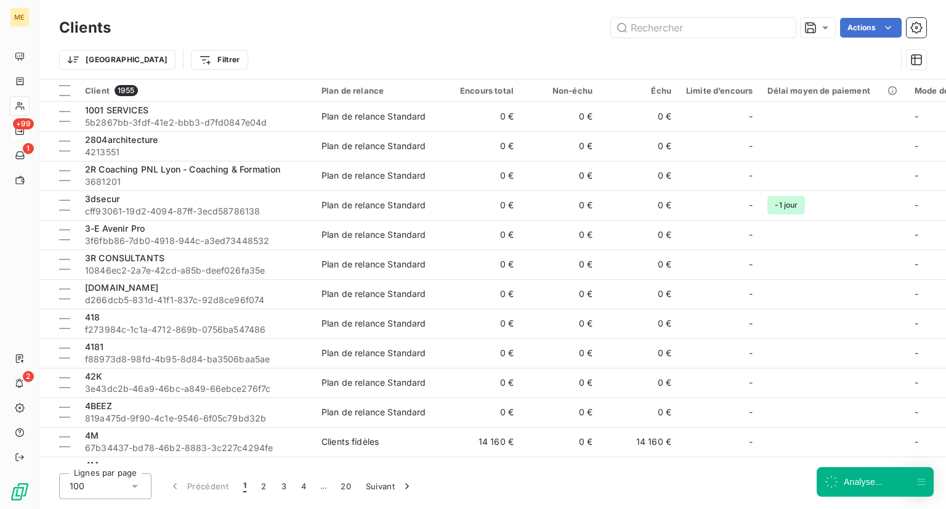
click at [715, 38] on div "Clients Actions" at bounding box center [492, 28] width 867 height 26
click at [716, 26] on input "text" at bounding box center [703, 28] width 185 height 20
paste input "Immonetic"
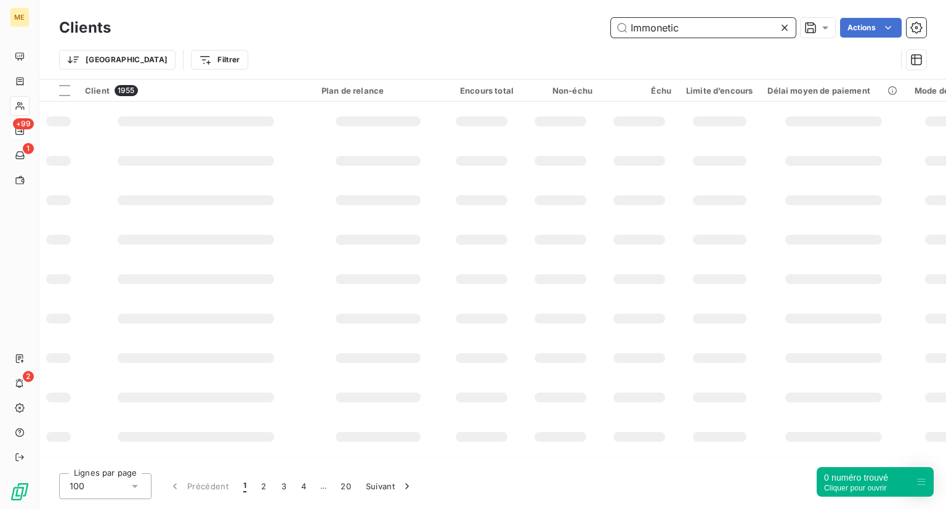
type input "Immonetic"
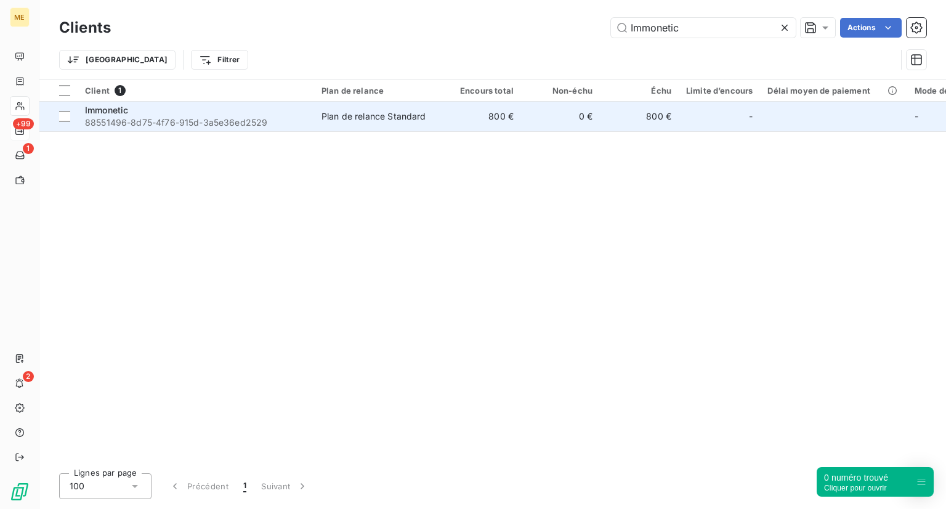
click at [140, 112] on div "Immonetic" at bounding box center [196, 110] width 222 height 12
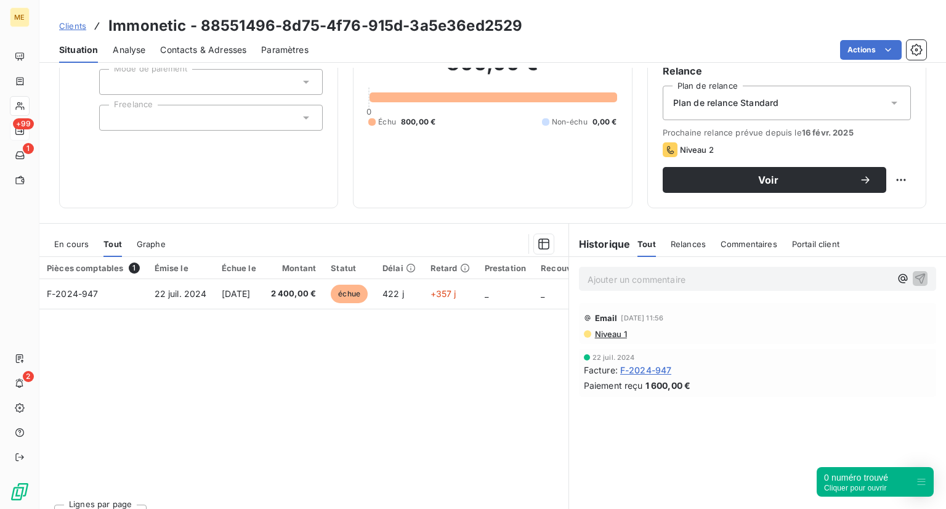
scroll to position [120, 0]
click at [731, 175] on span "Voir" at bounding box center [769, 180] width 182 height 10
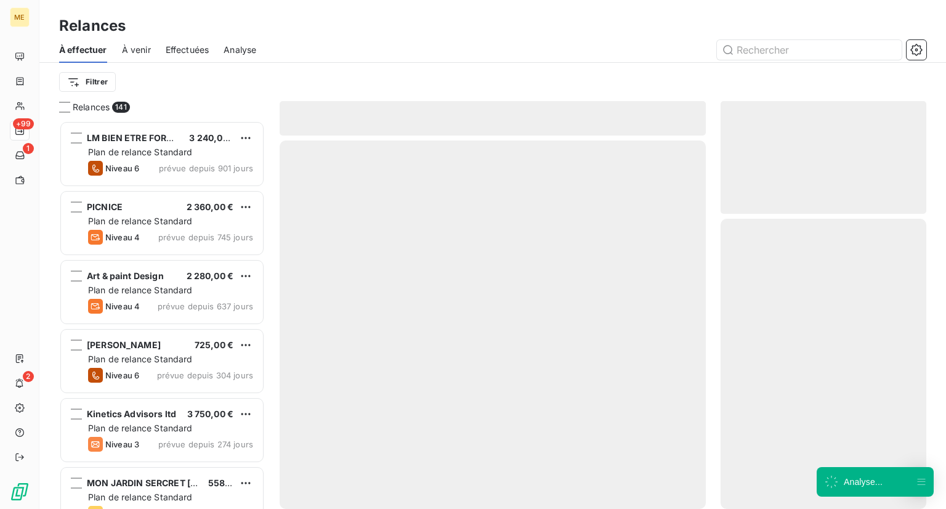
scroll to position [378, 196]
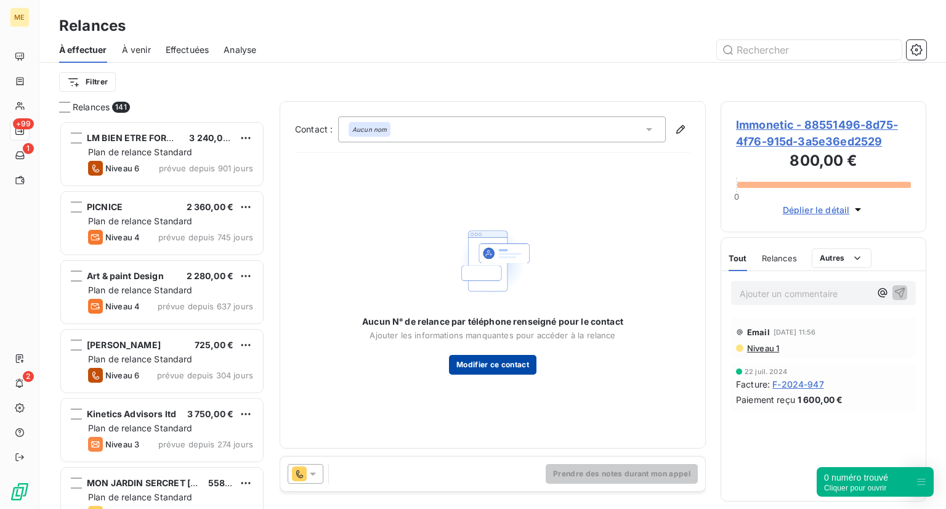
click at [468, 368] on button "Modifier ce contact" at bounding box center [492, 365] width 87 height 20
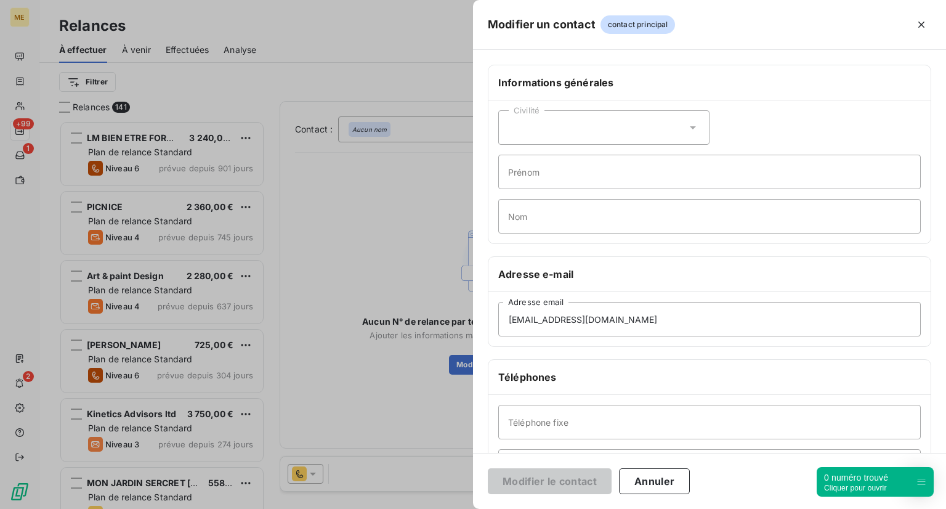
click at [405, 363] on div at bounding box center [473, 254] width 946 height 509
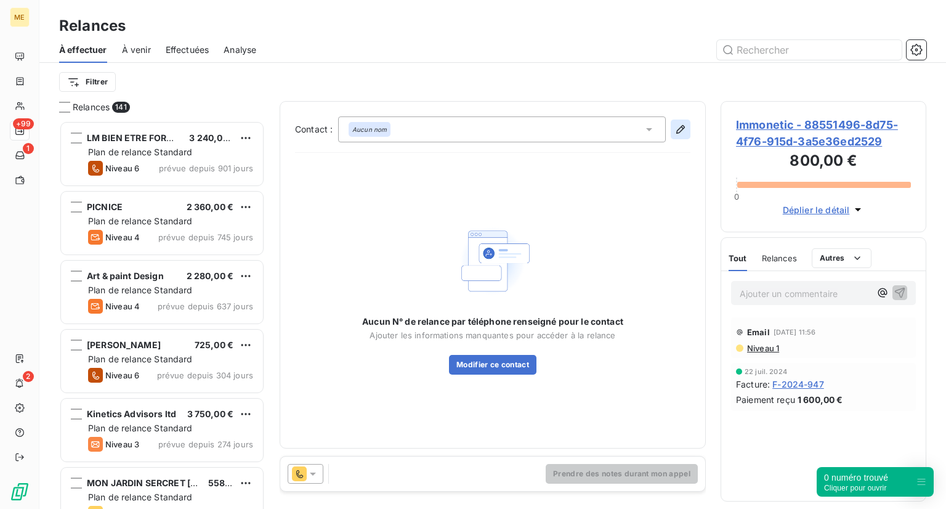
click at [683, 126] on icon "button" at bounding box center [681, 129] width 12 height 12
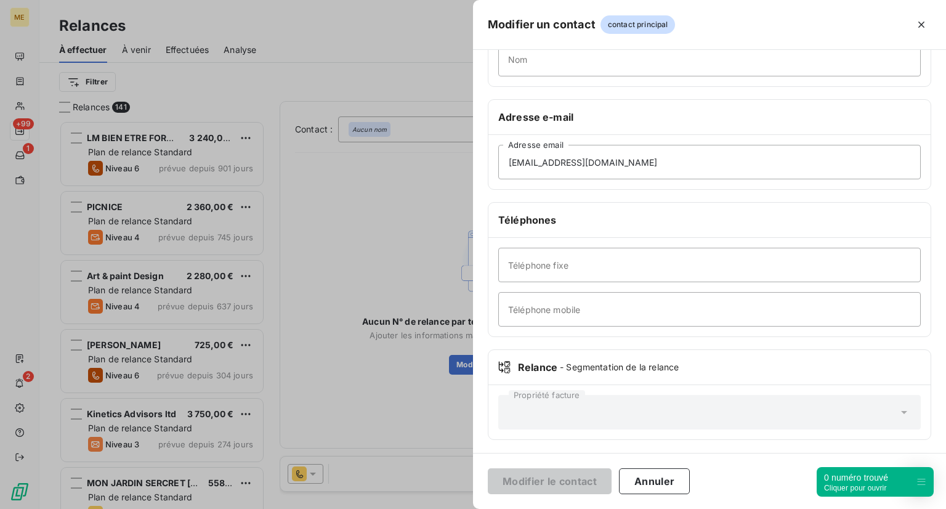
scroll to position [156, 0]
click at [524, 272] on input "Téléphone fixe" at bounding box center [709, 265] width 423 height 34
click at [507, 301] on input "Téléphone mobile" at bounding box center [709, 310] width 423 height 34
paste input "[PHONE_NUMBER]"
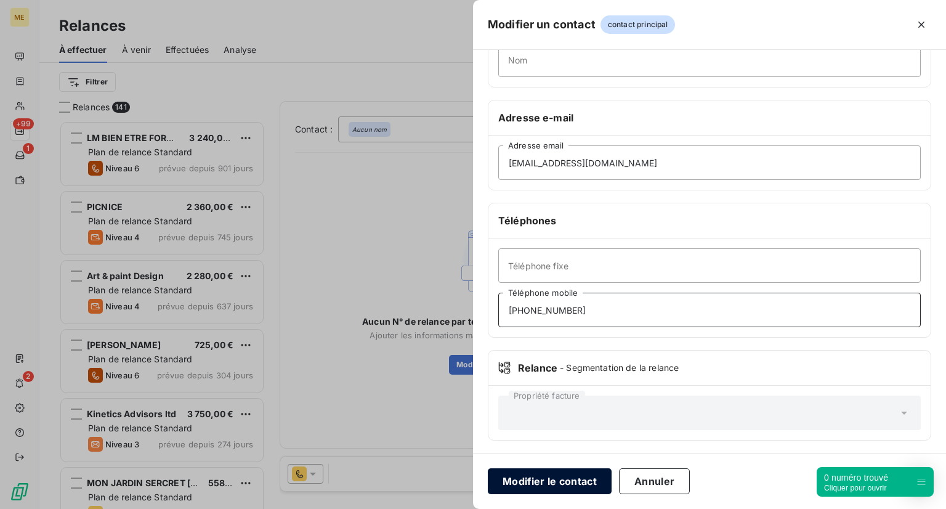
type input "[PHONE_NUMBER]"
click at [554, 479] on button "Modifier le contact" at bounding box center [550, 481] width 124 height 26
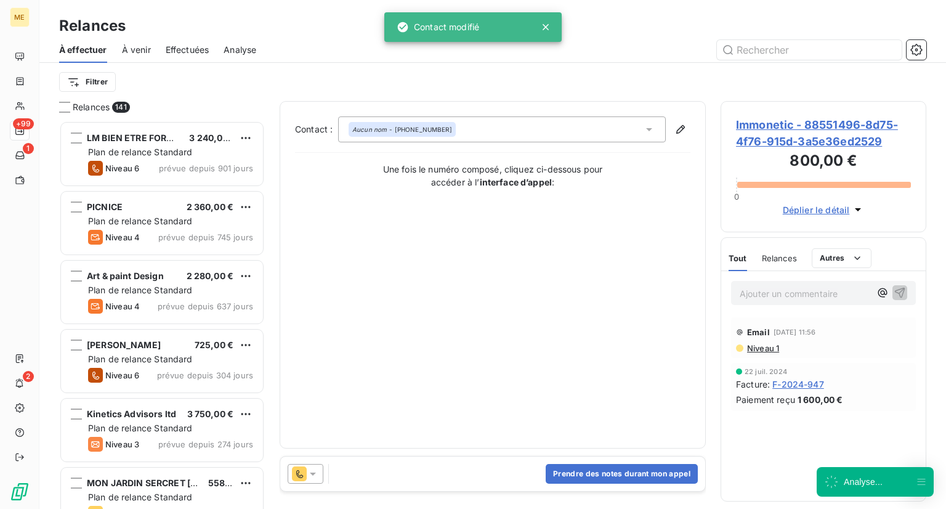
click at [568, 454] on div "Contact : Aucun nom - [PHONE_NUMBER] Une fois le numéro composé, cliquez ci-des…" at bounding box center [493, 278] width 426 height 355
click at [578, 466] on button "Prendre des notes durant mon appel" at bounding box center [622, 474] width 152 height 20
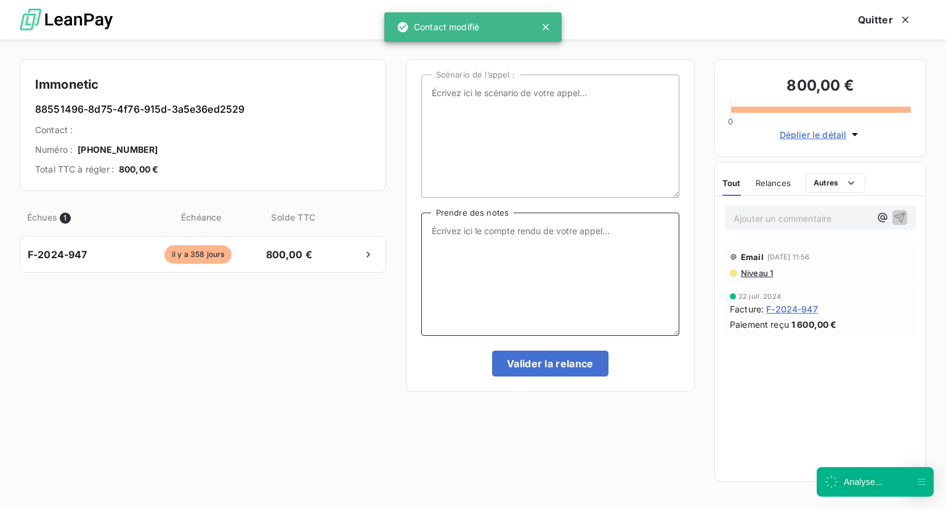
click at [494, 243] on textarea "Prendre des notes" at bounding box center [550, 274] width 258 height 123
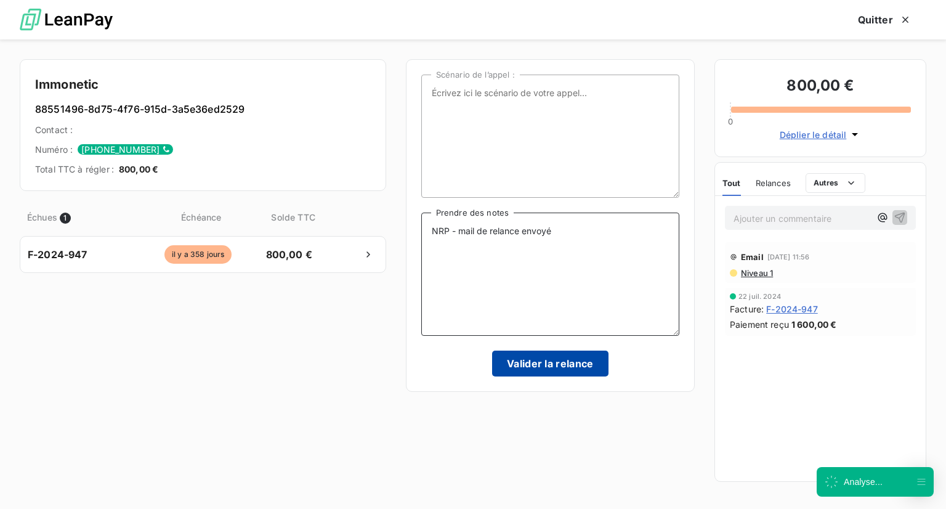
type textarea "NRP - mail de relance envoyé"
click at [546, 362] on button "Valider la relance" at bounding box center [550, 363] width 116 height 26
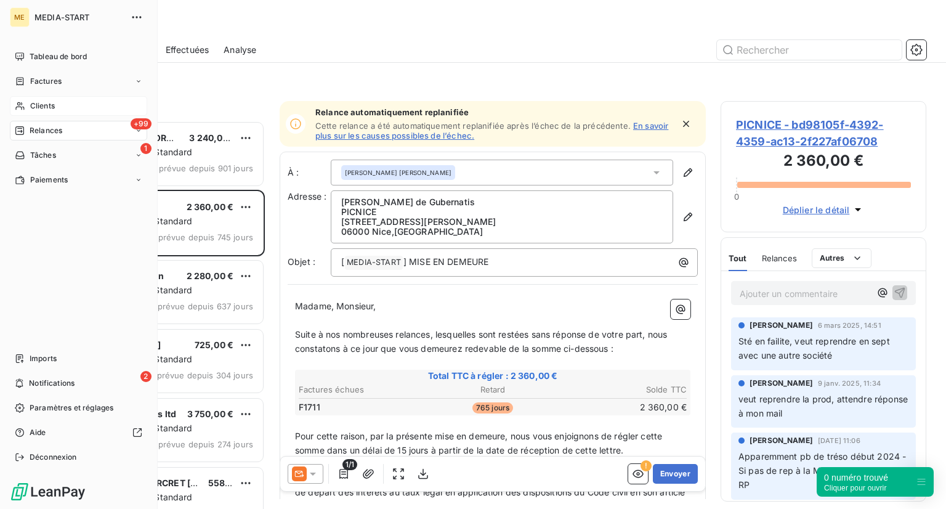
click at [62, 103] on div "Clients" at bounding box center [78, 106] width 137 height 20
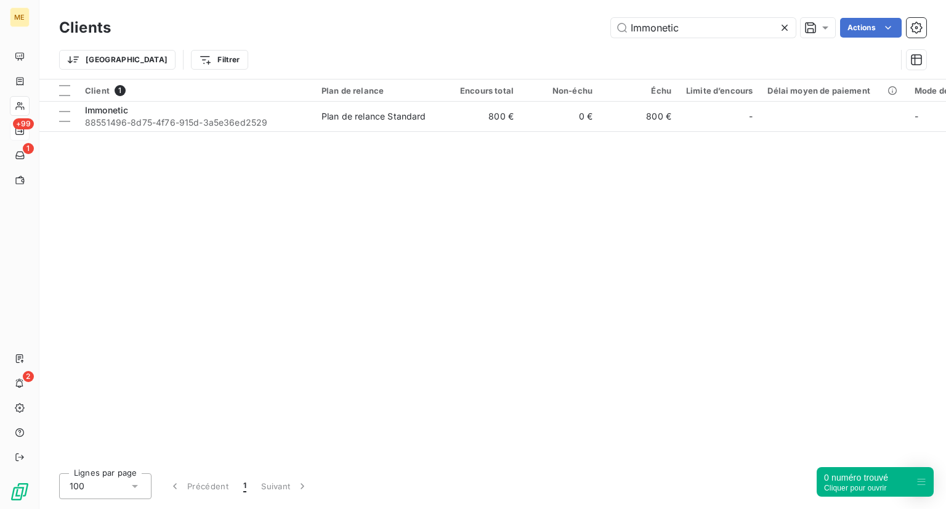
click at [446, 229] on div "Client 1 Plan de relance Encours total Non-échu Échu Limite d’encours Délai moy…" at bounding box center [492, 271] width 907 height 384
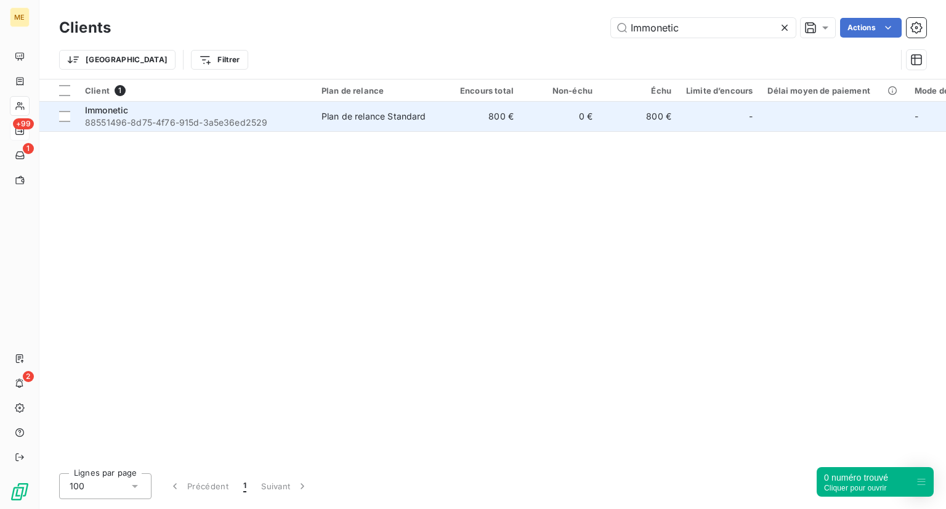
click at [188, 120] on span "88551496-8d75-4f76-915d-3a5e36ed2529" at bounding box center [196, 122] width 222 height 12
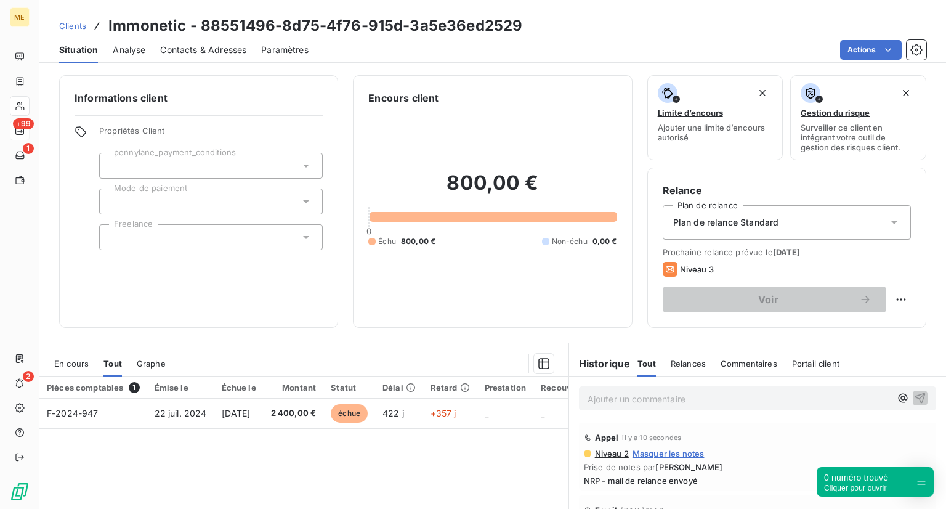
click at [63, 25] on span "Clients" at bounding box center [72, 26] width 27 height 10
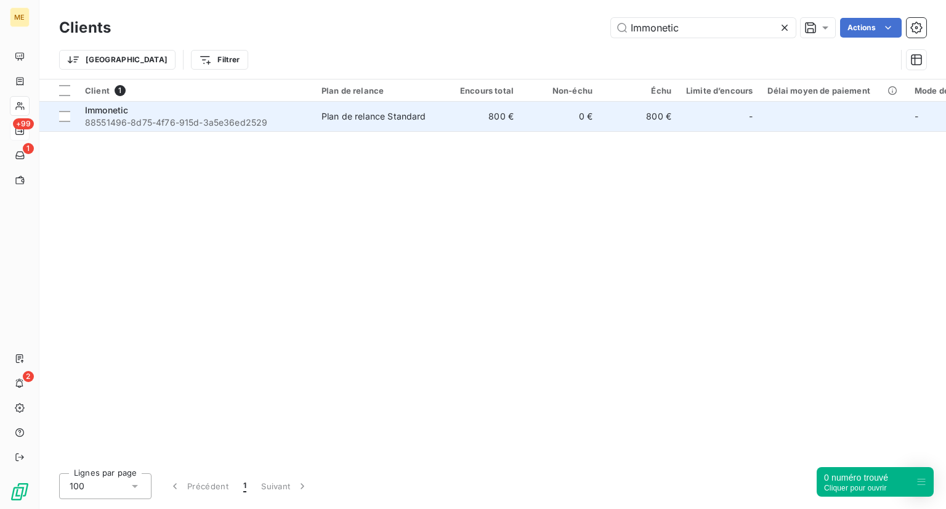
click at [146, 108] on div "Immonetic" at bounding box center [196, 110] width 222 height 12
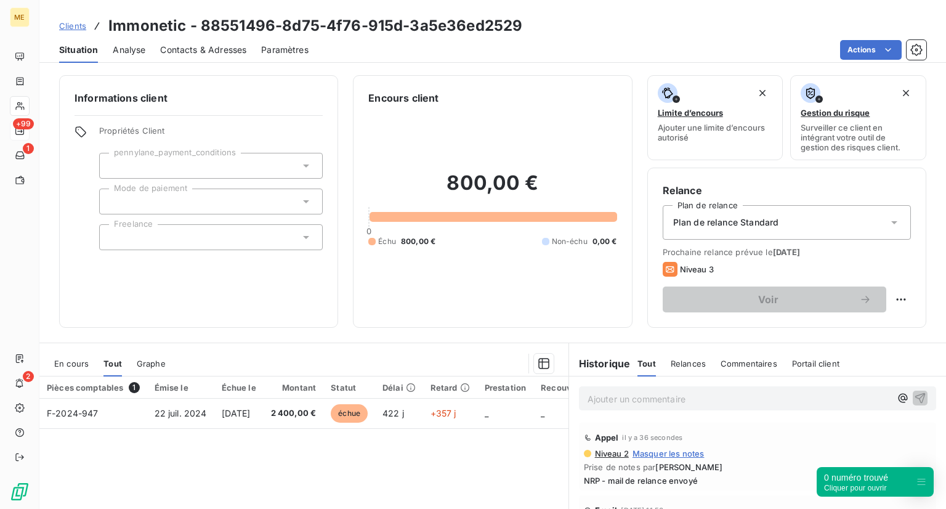
click at [70, 28] on span "Clients" at bounding box center [72, 26] width 27 height 10
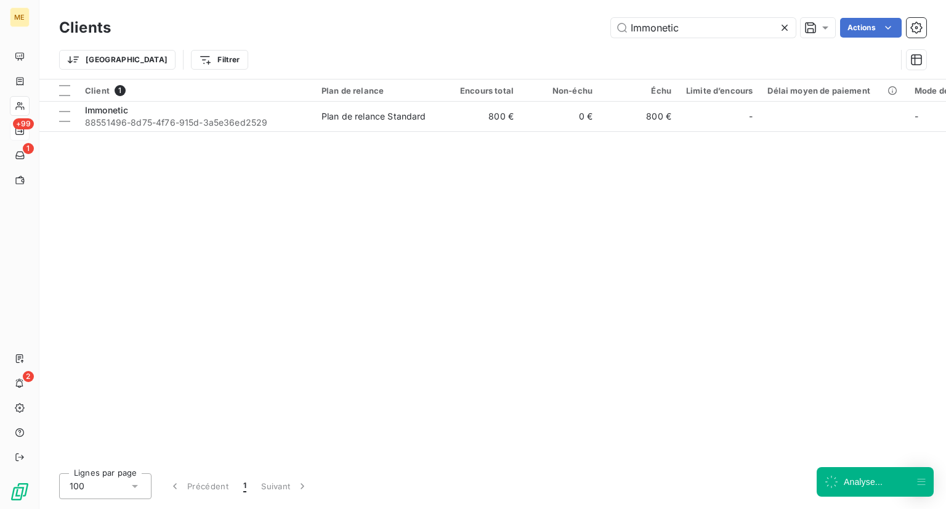
drag, startPoint x: 719, startPoint y: 31, endPoint x: 493, endPoint y: 17, distance: 227.2
click at [493, 17] on div "Clients Immonetic Actions" at bounding box center [492, 28] width 867 height 26
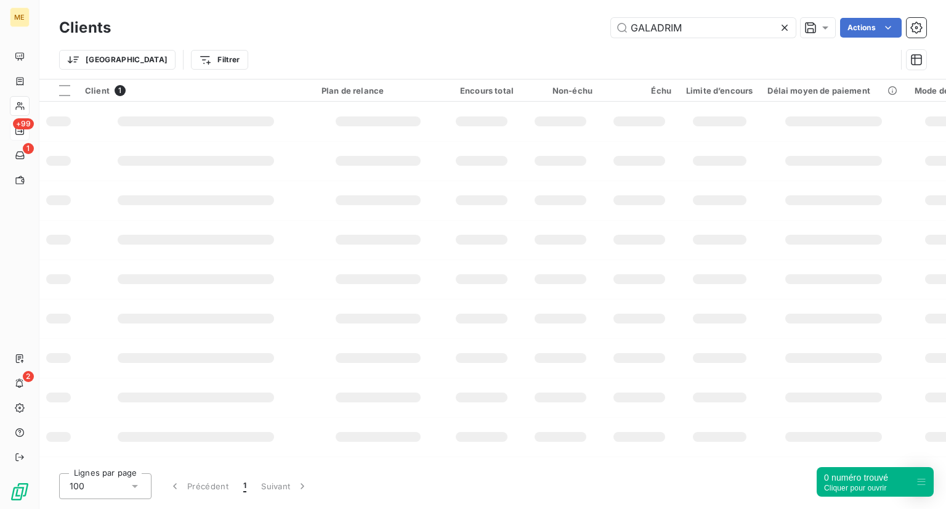
type input "GALADRIM"
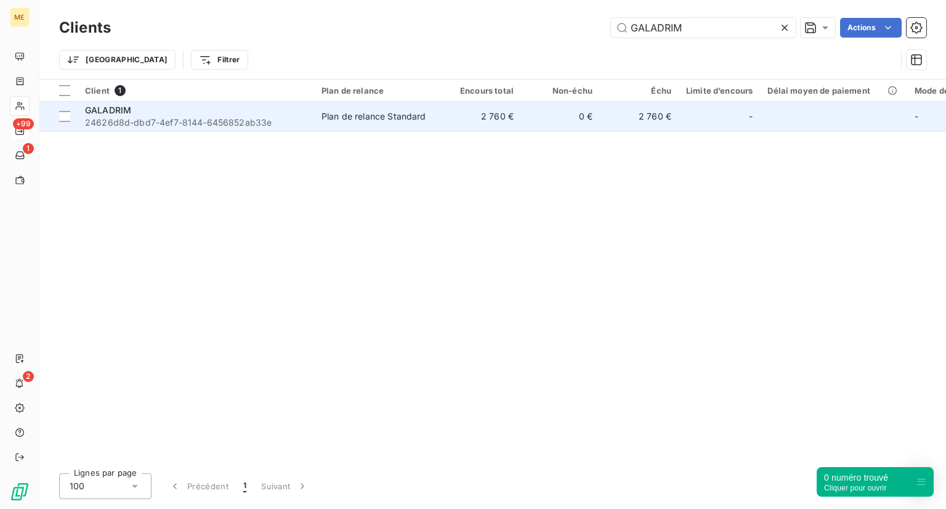
click at [120, 128] on span "24626d8d-dbd7-4ef7-8144-6456852ab33e" at bounding box center [196, 122] width 222 height 12
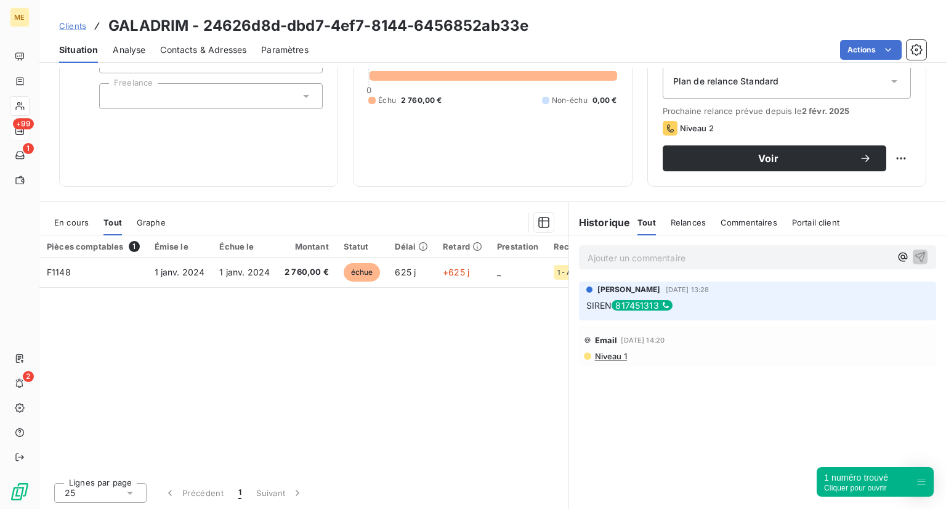
scroll to position [140, 0]
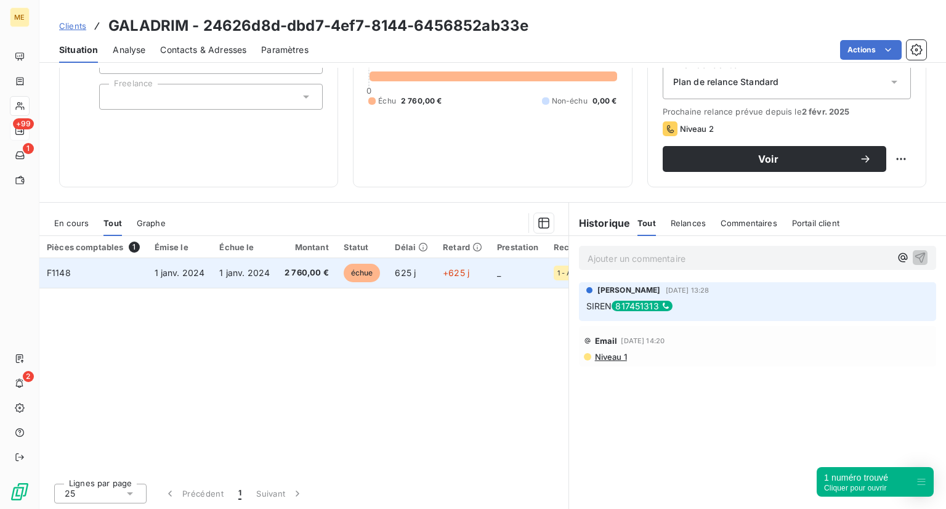
click at [372, 275] on span "échue" at bounding box center [362, 273] width 37 height 18
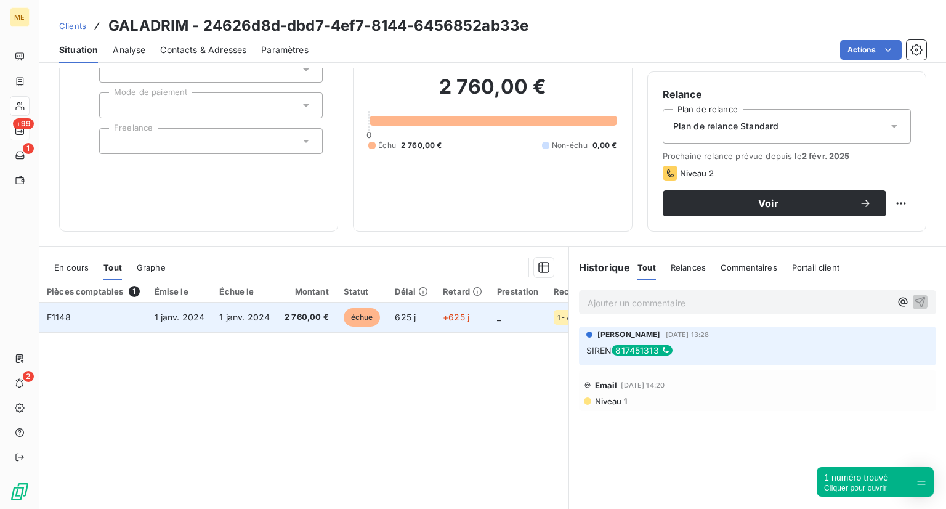
click at [302, 316] on span "2 760,00 €" at bounding box center [307, 317] width 44 height 12
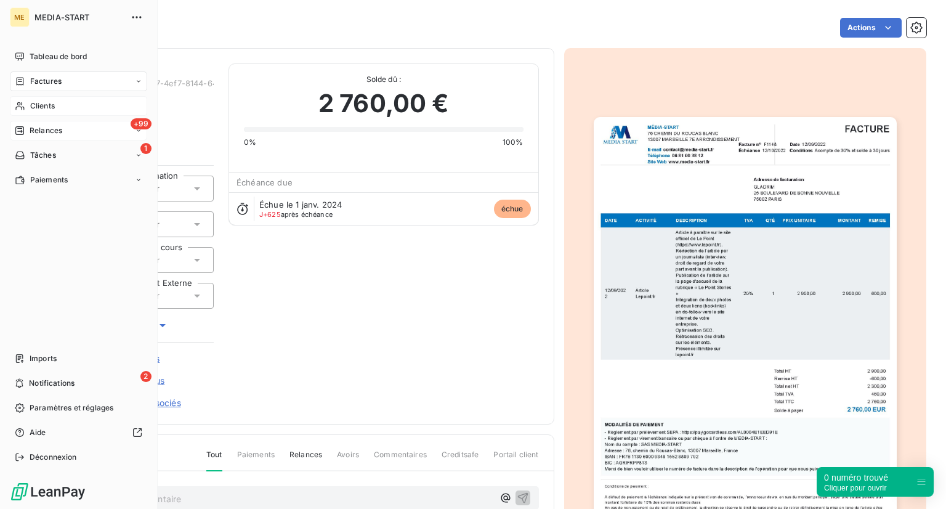
click at [28, 101] on div "Clients" at bounding box center [78, 106] width 137 height 20
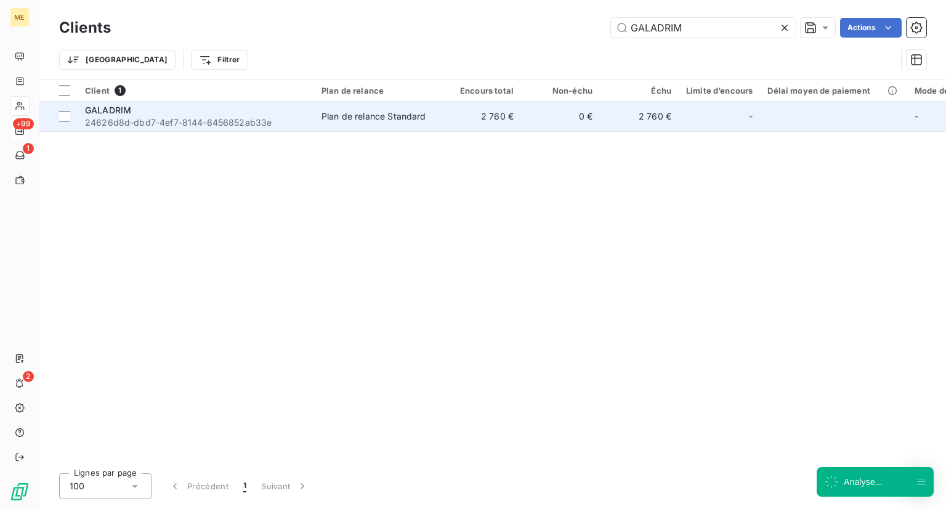
click at [256, 126] on span "24626d8d-dbd7-4ef7-8144-6456852ab33e" at bounding box center [196, 122] width 222 height 12
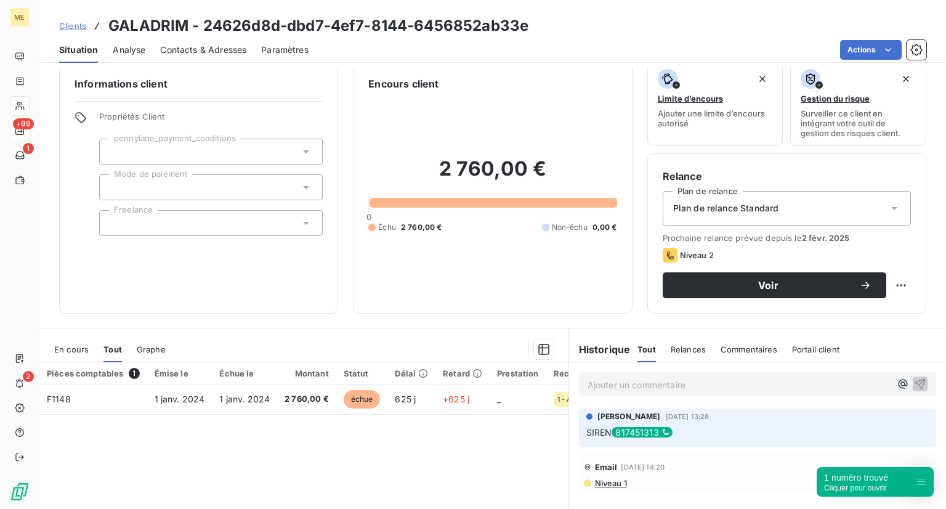
scroll to position [15, 0]
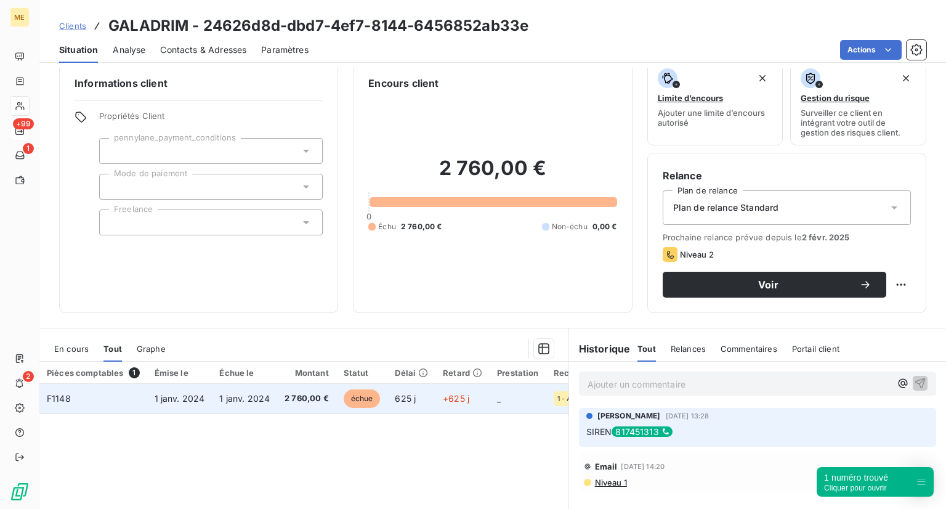
click at [367, 398] on span "échue" at bounding box center [362, 398] width 37 height 18
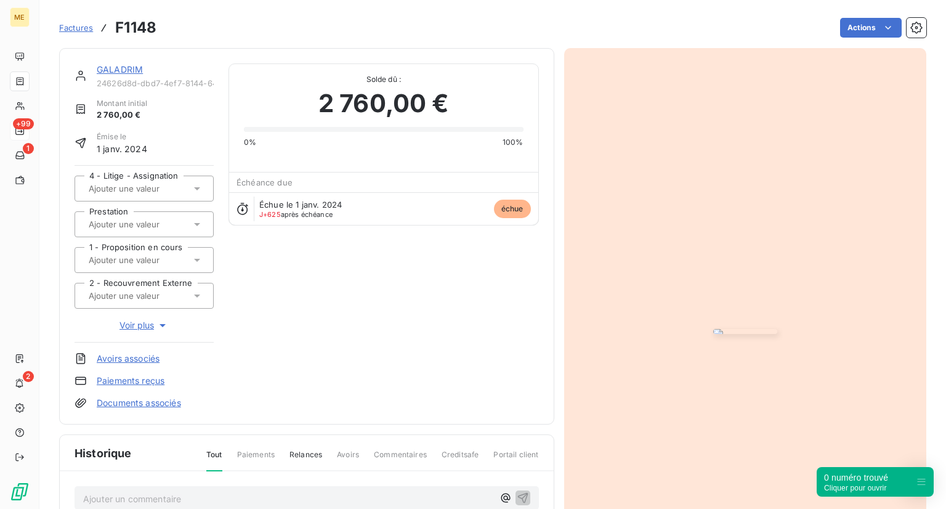
click at [89, 33] on link "Factures" at bounding box center [76, 28] width 34 height 12
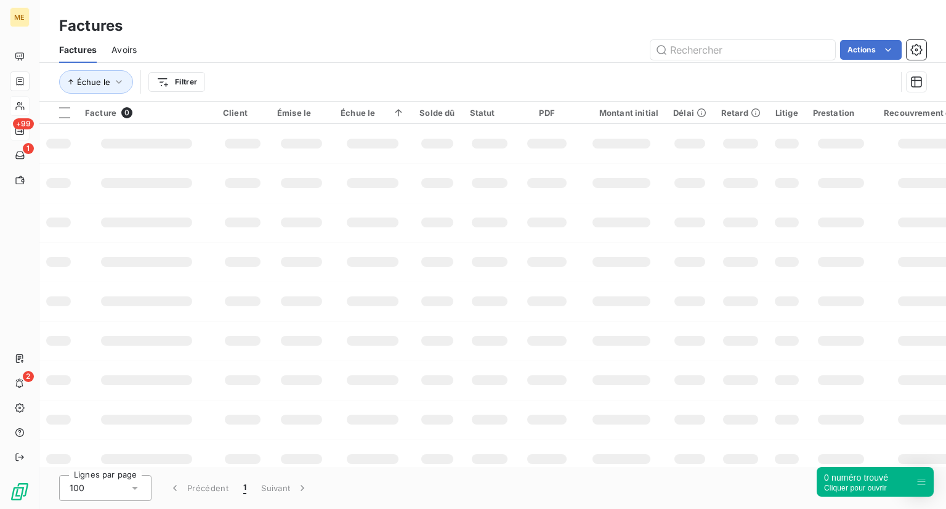
click at [26, 100] on div at bounding box center [20, 106] width 20 height 20
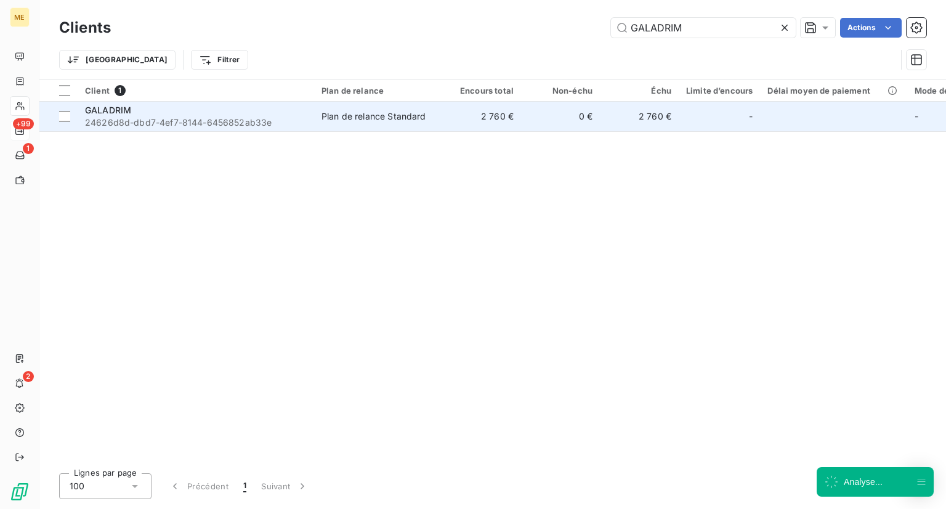
click at [182, 107] on div "GALADRIM" at bounding box center [196, 110] width 222 height 12
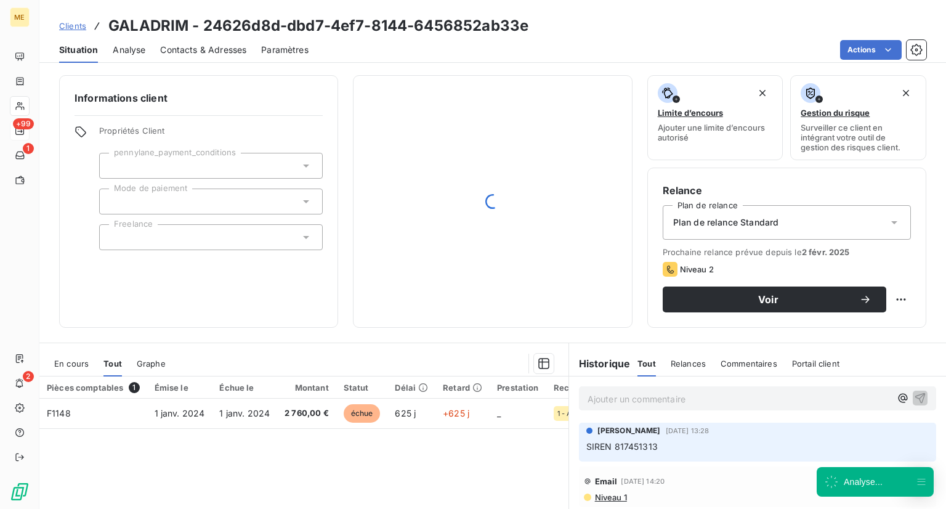
click at [136, 45] on span "Analyse" at bounding box center [129, 50] width 33 height 12
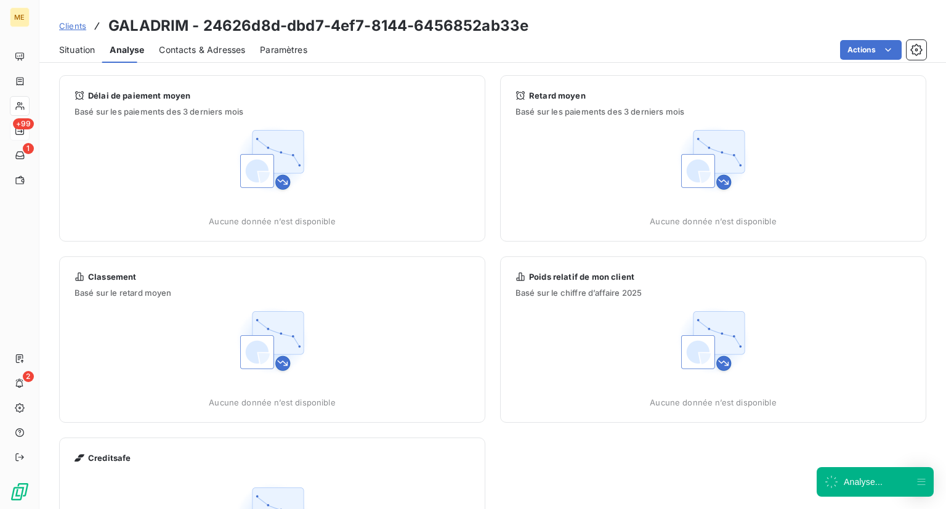
click at [188, 49] on span "Contacts & Adresses" at bounding box center [202, 50] width 86 height 12
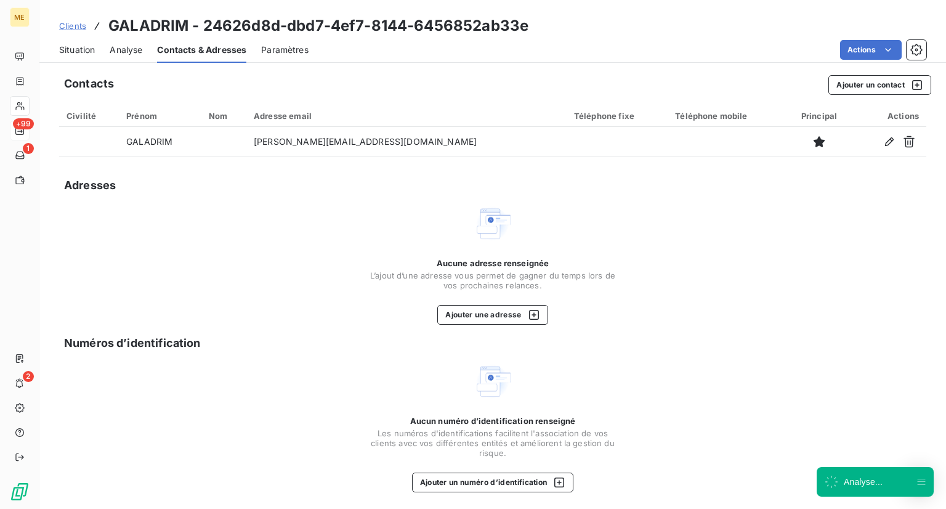
click at [87, 45] on span "Situation" at bounding box center [77, 50] width 36 height 12
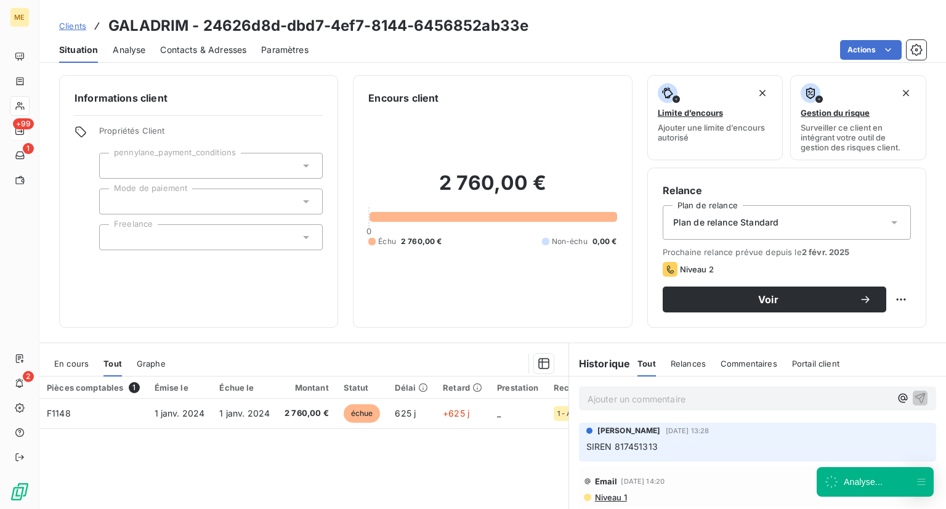
click at [74, 18] on div "Clients GALADRIM - 24626d8d-dbd7-4ef7-8144-6456852ab33e" at bounding box center [293, 26] width 469 height 22
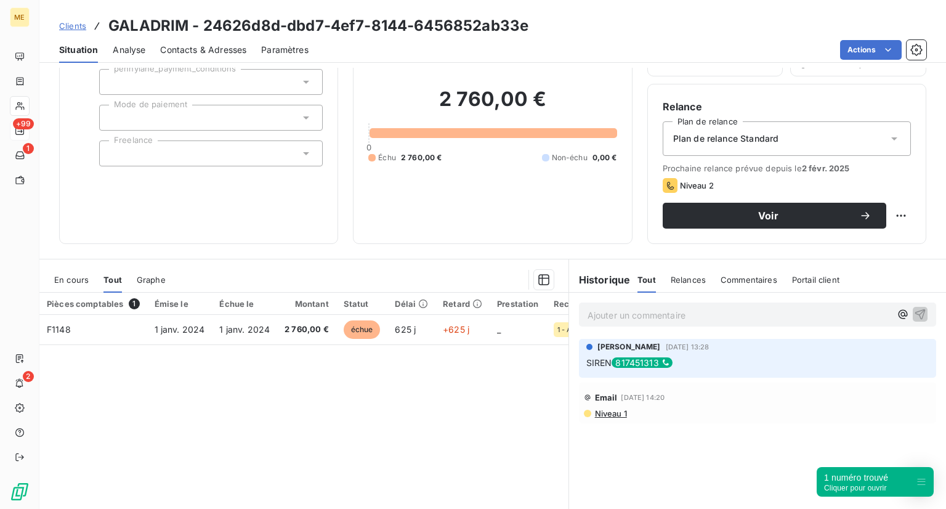
scroll to position [84, 0]
click at [70, 23] on span "Clients" at bounding box center [72, 26] width 27 height 10
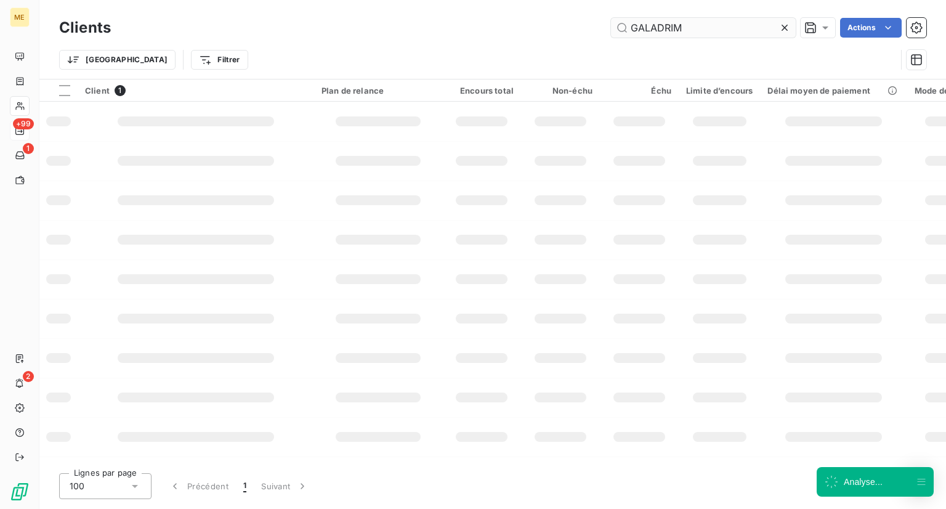
drag, startPoint x: 690, startPoint y: 31, endPoint x: 616, endPoint y: 28, distance: 74.0
click at [616, 28] on input "GALADRIM" at bounding box center [703, 28] width 185 height 20
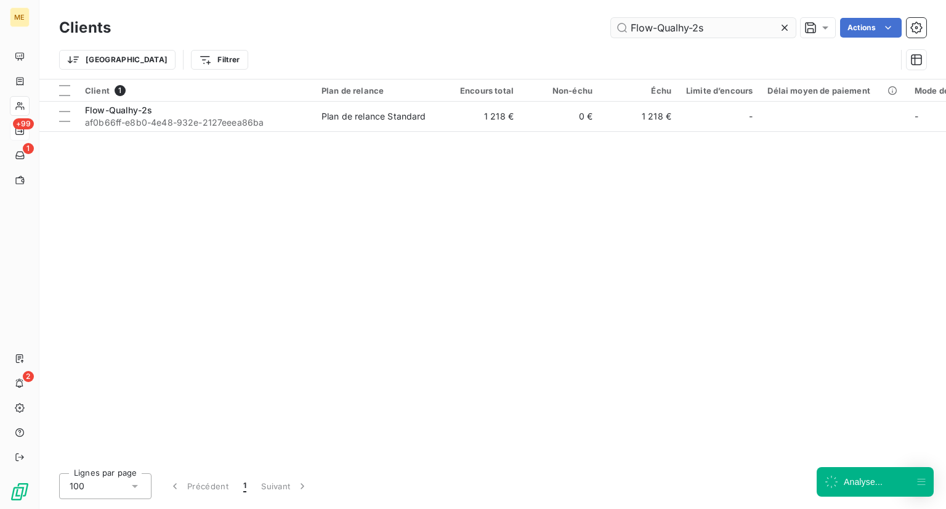
type input "Flow-Qualhy-2s"
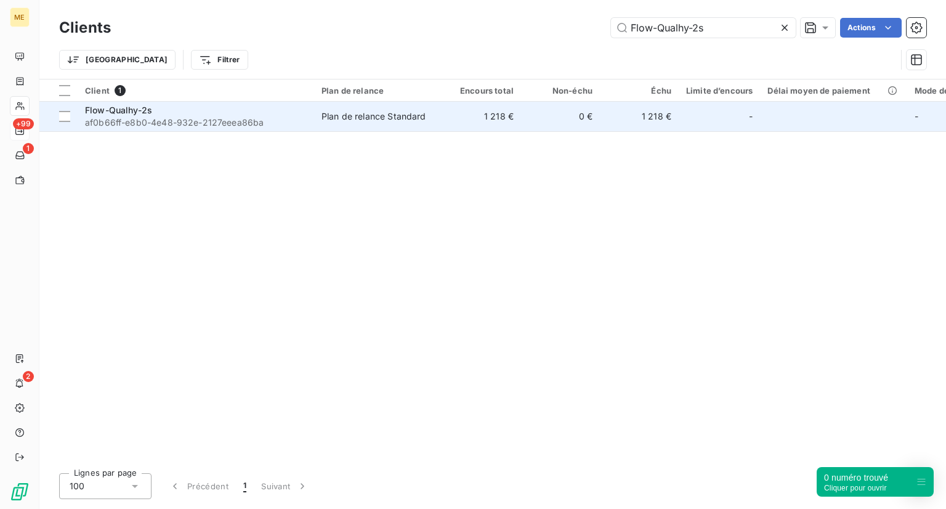
click at [148, 105] on span "Flow-Qualhy-2s" at bounding box center [118, 110] width 67 height 10
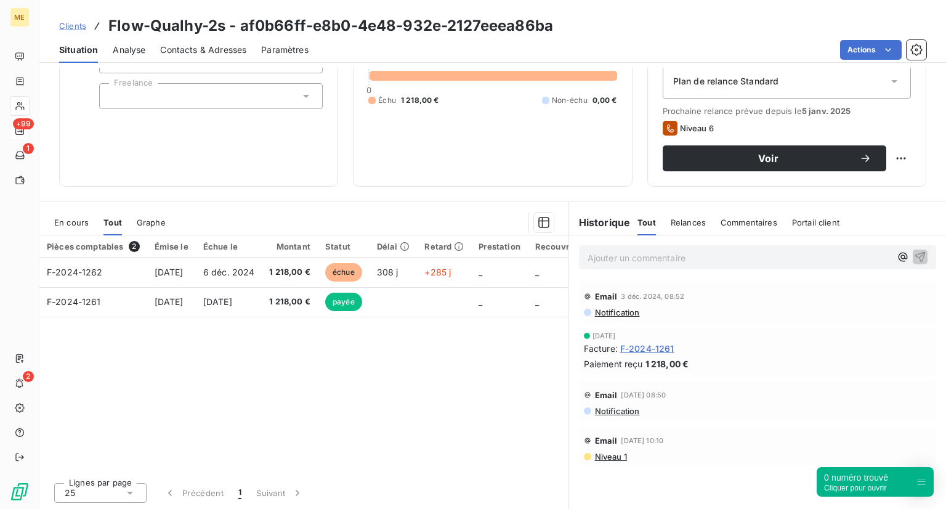
scroll to position [54, 0]
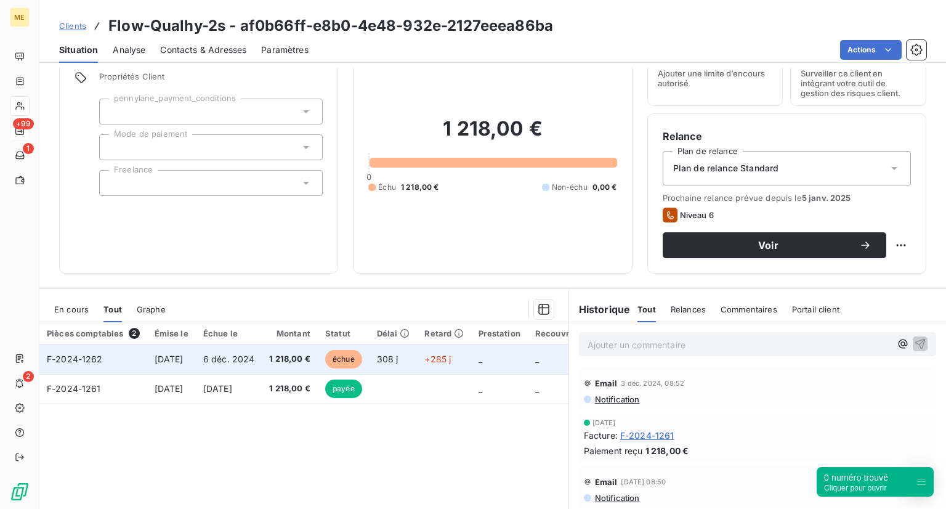
click at [96, 361] on span "F-2024-1262" at bounding box center [75, 359] width 56 height 10
